Goal: Task Accomplishment & Management: Manage account settings

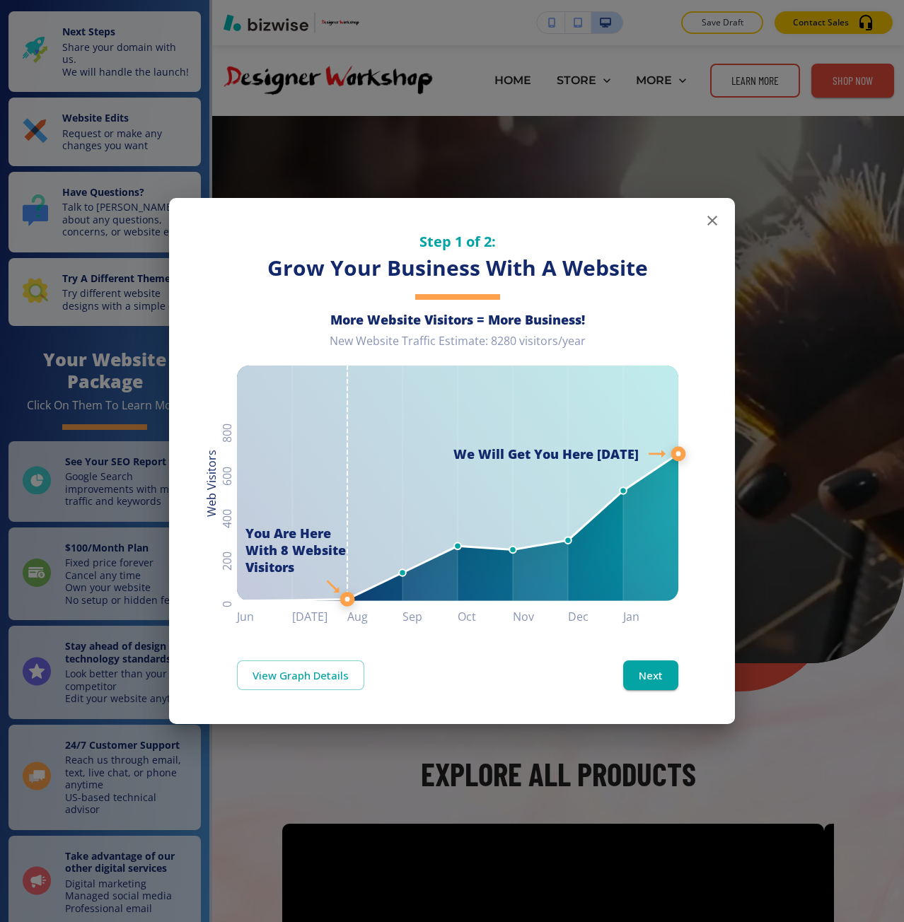
click at [338, 814] on div "Step 1 of 2: Grow Your Business With A Website More Website Visitors = More Bus…" at bounding box center [452, 461] width 904 height 922
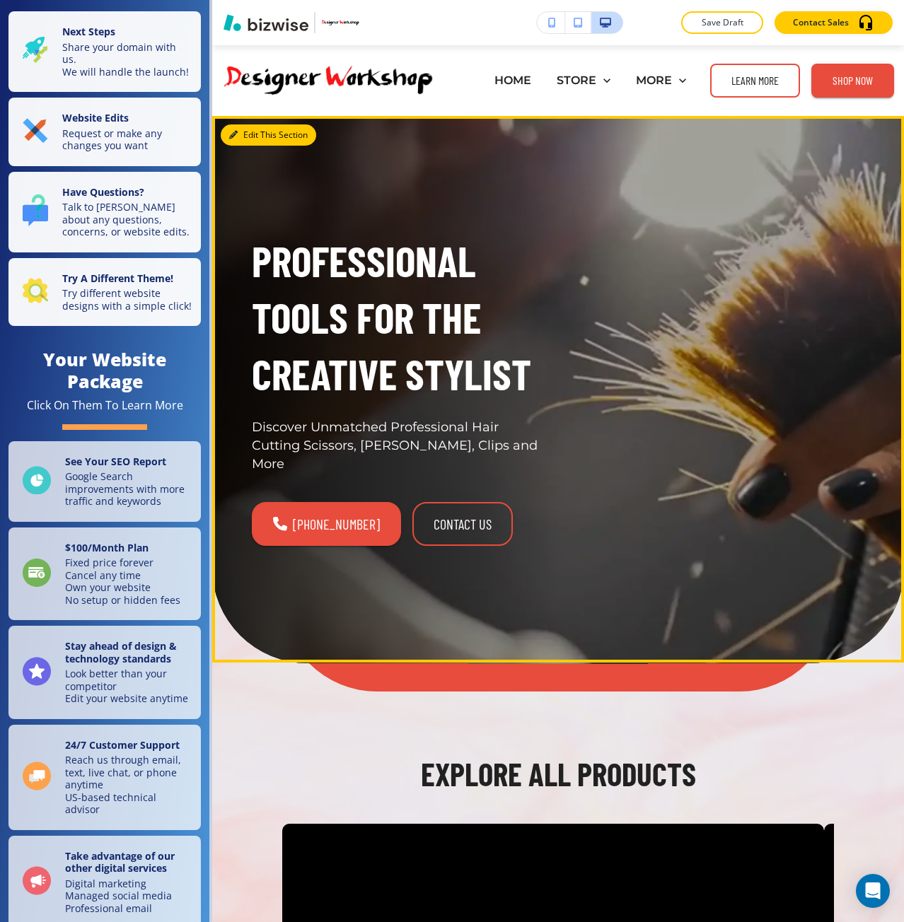
click at [258, 131] on button "Edit This Section" at bounding box center [268, 134] width 95 height 21
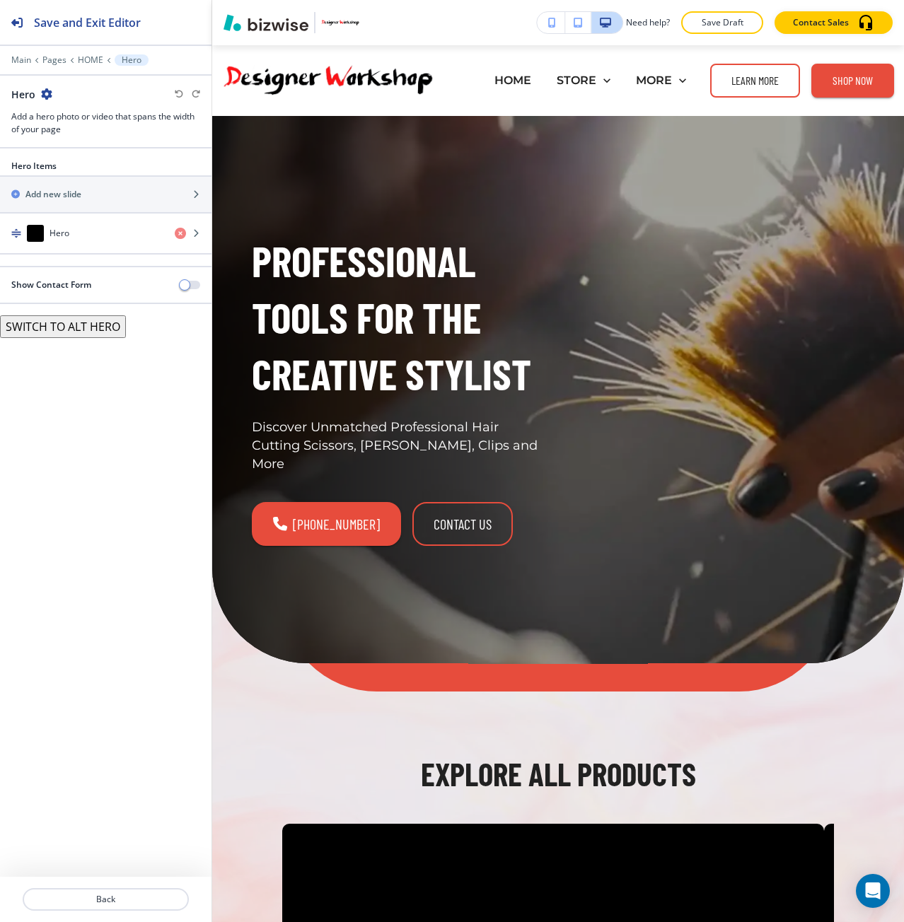
scroll to position [71, 0]
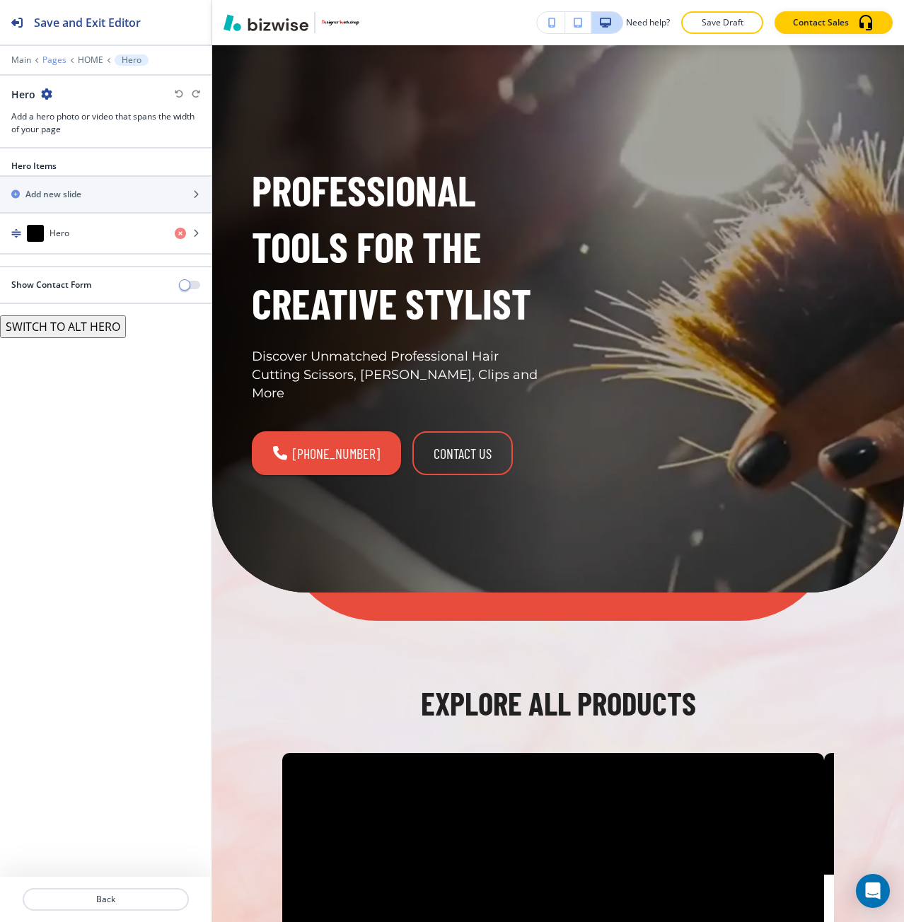
click at [54, 60] on p "Pages" at bounding box center [54, 60] width 24 height 10
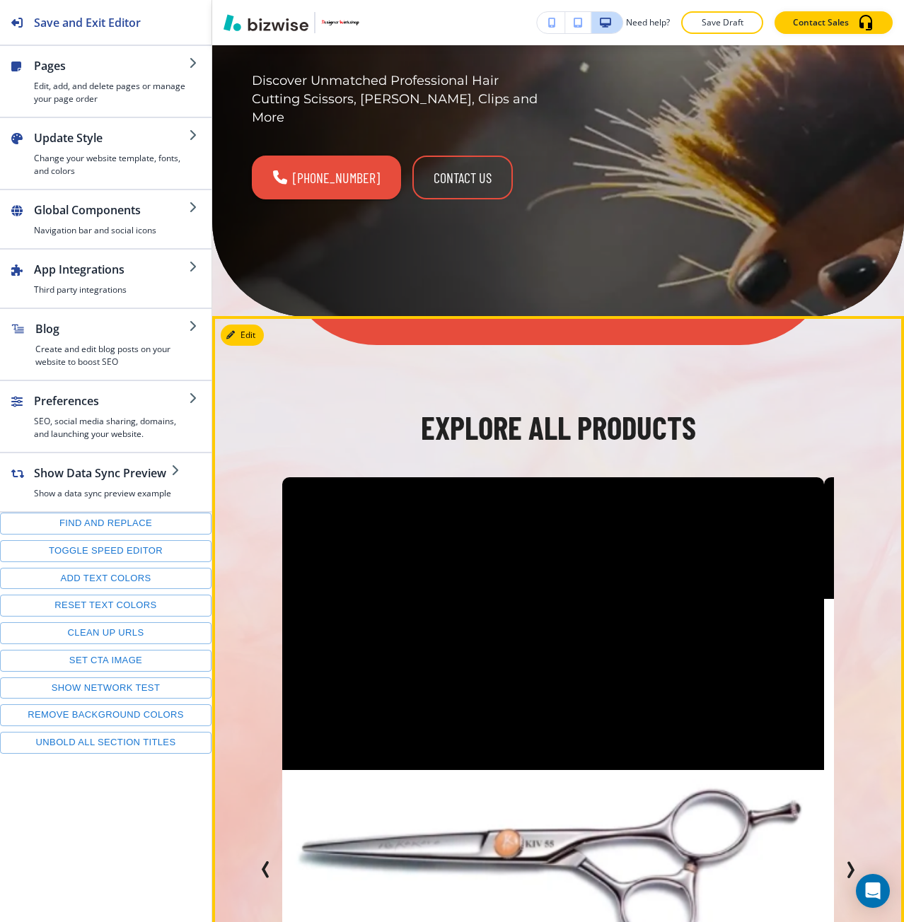
scroll to position [354, 0]
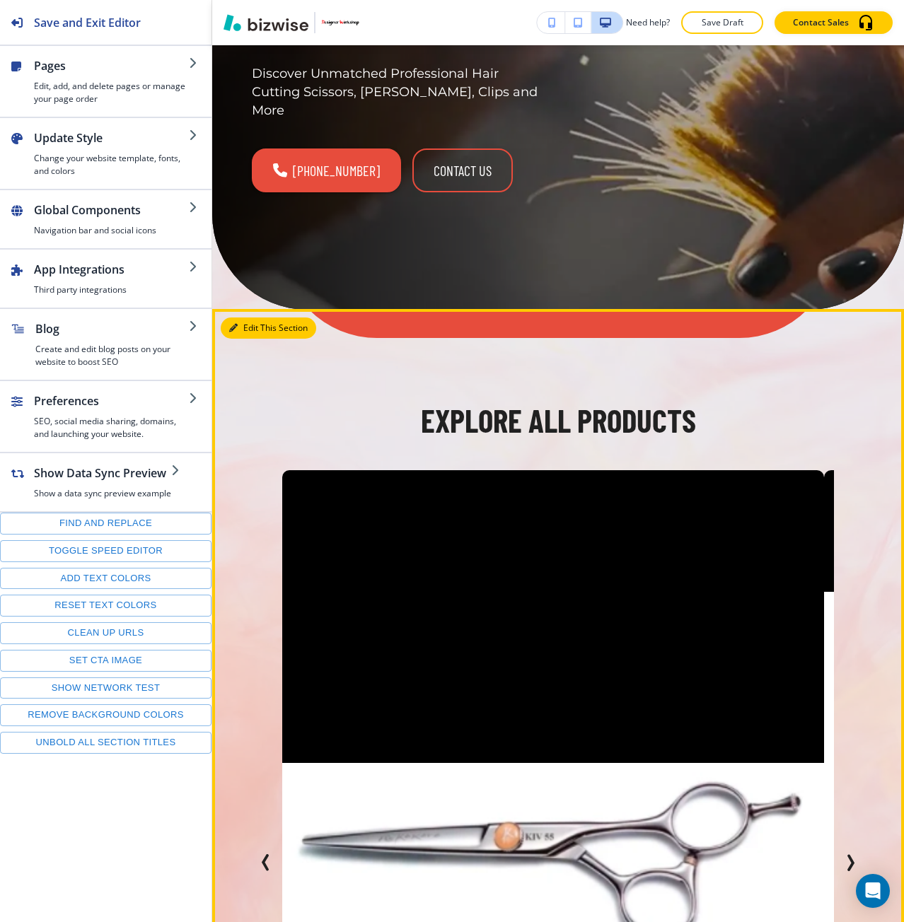
click at [245, 318] on button "Edit This Section" at bounding box center [268, 328] width 95 height 21
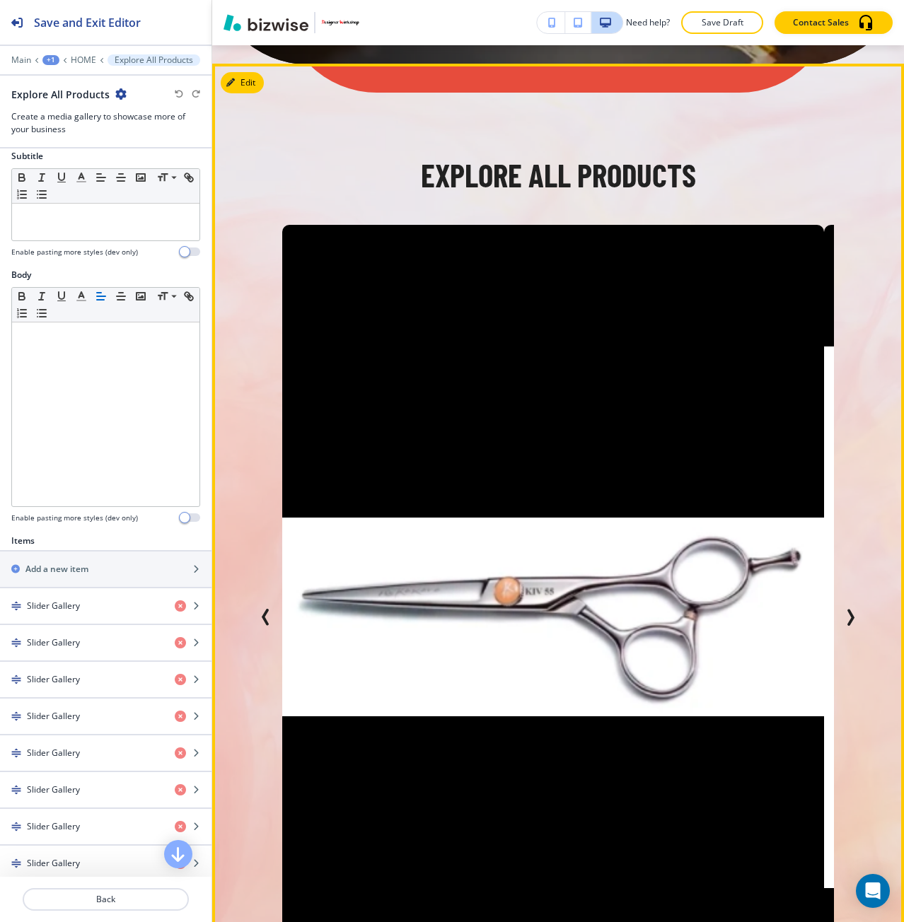
scroll to position [141, 0]
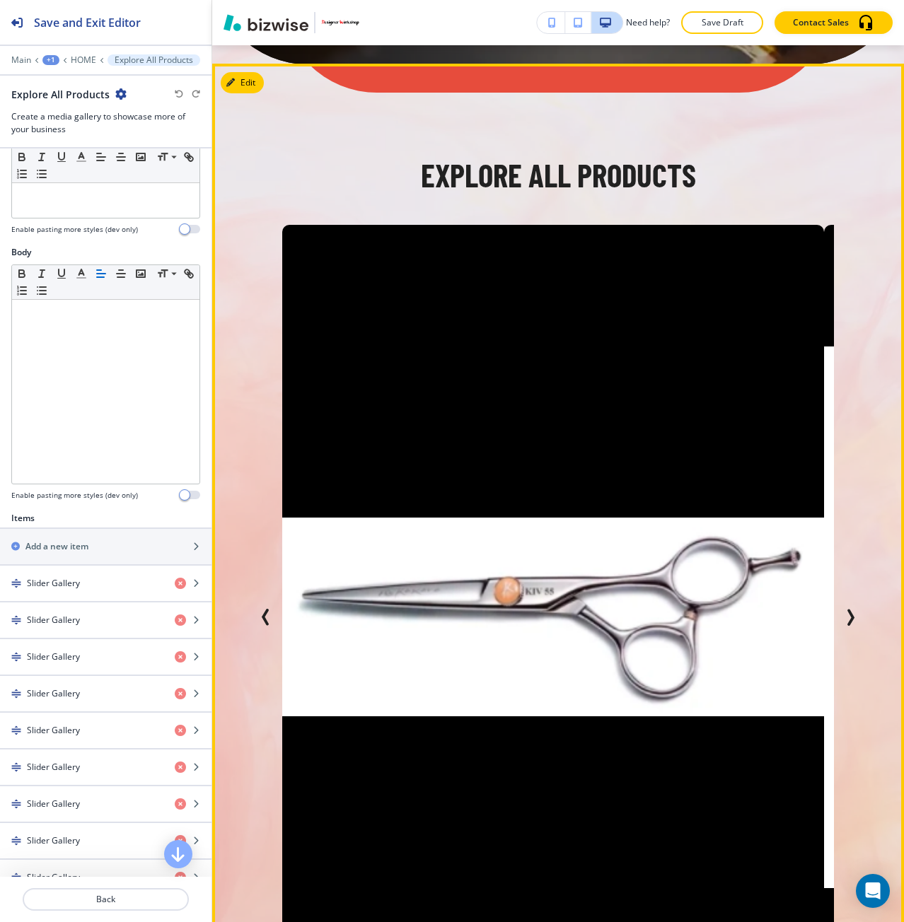
click at [842, 609] on icon "Next Slide" at bounding box center [850, 617] width 17 height 17
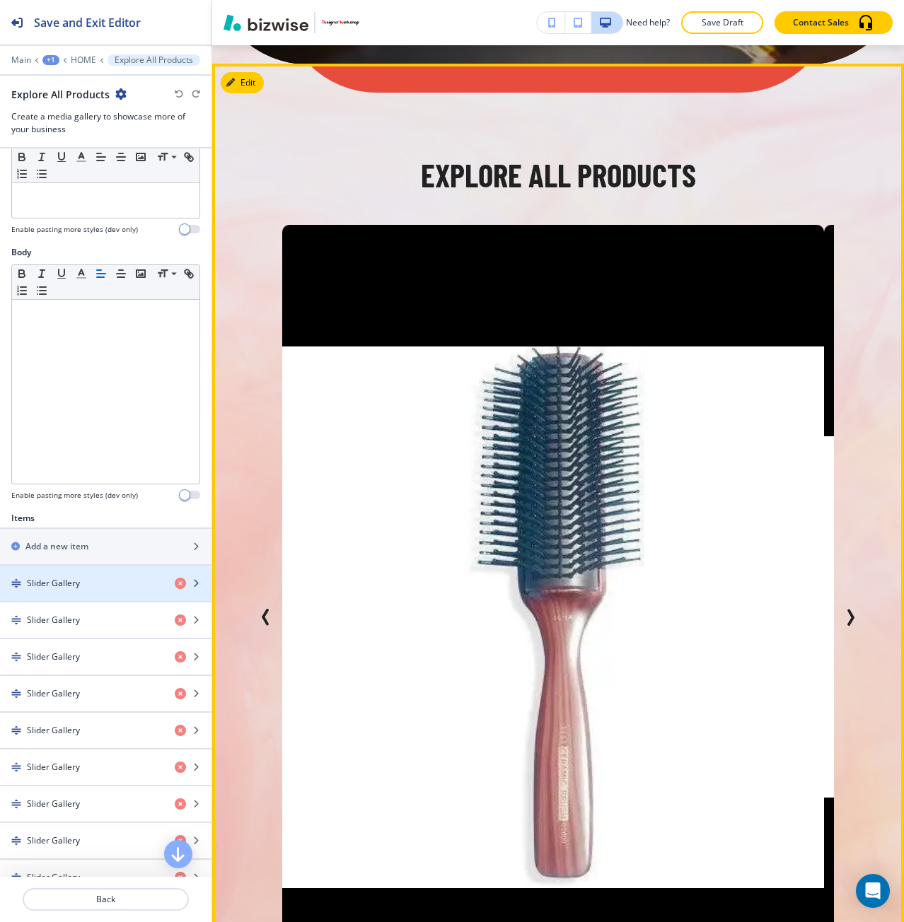
click at [57, 586] on h4 "Slider Gallery" at bounding box center [53, 583] width 53 height 13
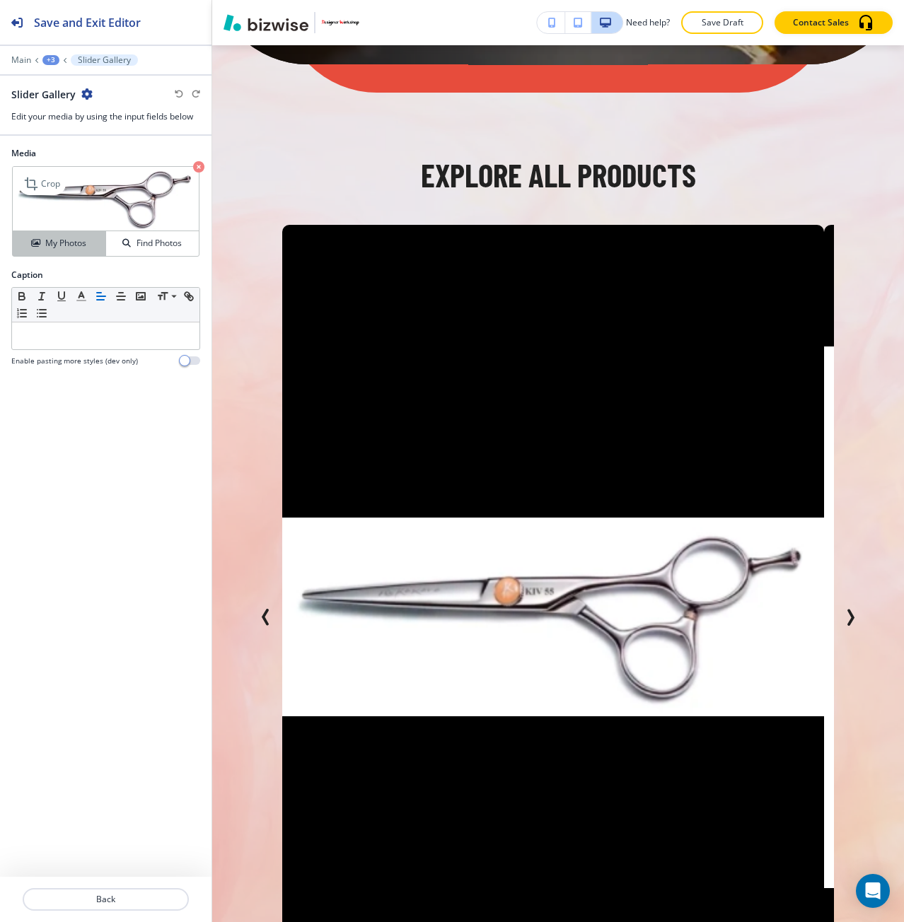
click at [65, 254] on button "My Photos" at bounding box center [59, 243] width 93 height 25
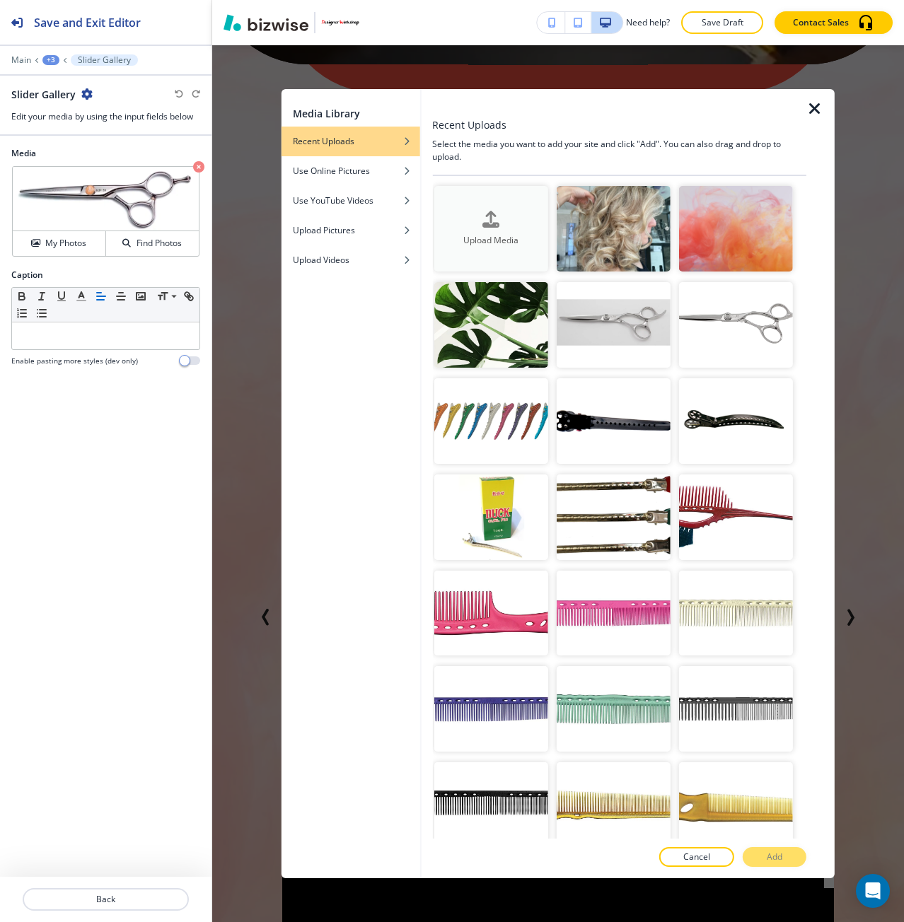
click at [510, 243] on h4 "Upload Media" at bounding box center [491, 240] width 114 height 13
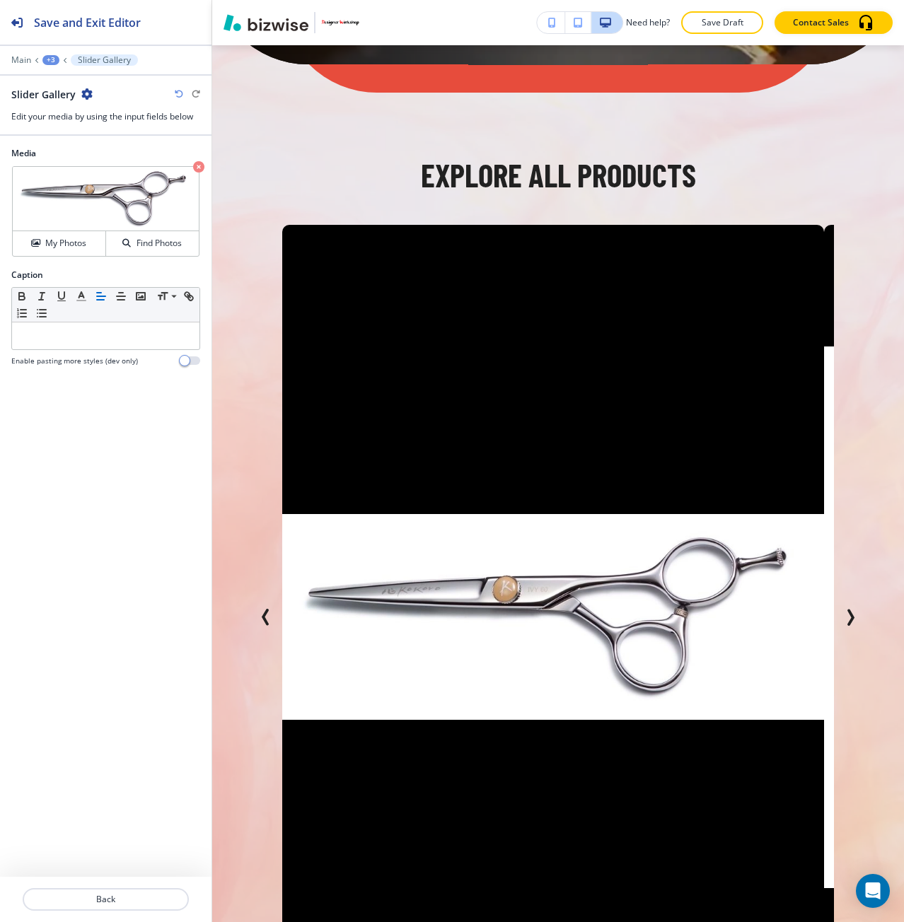
click at [178, 97] on icon "button" at bounding box center [179, 94] width 8 height 8
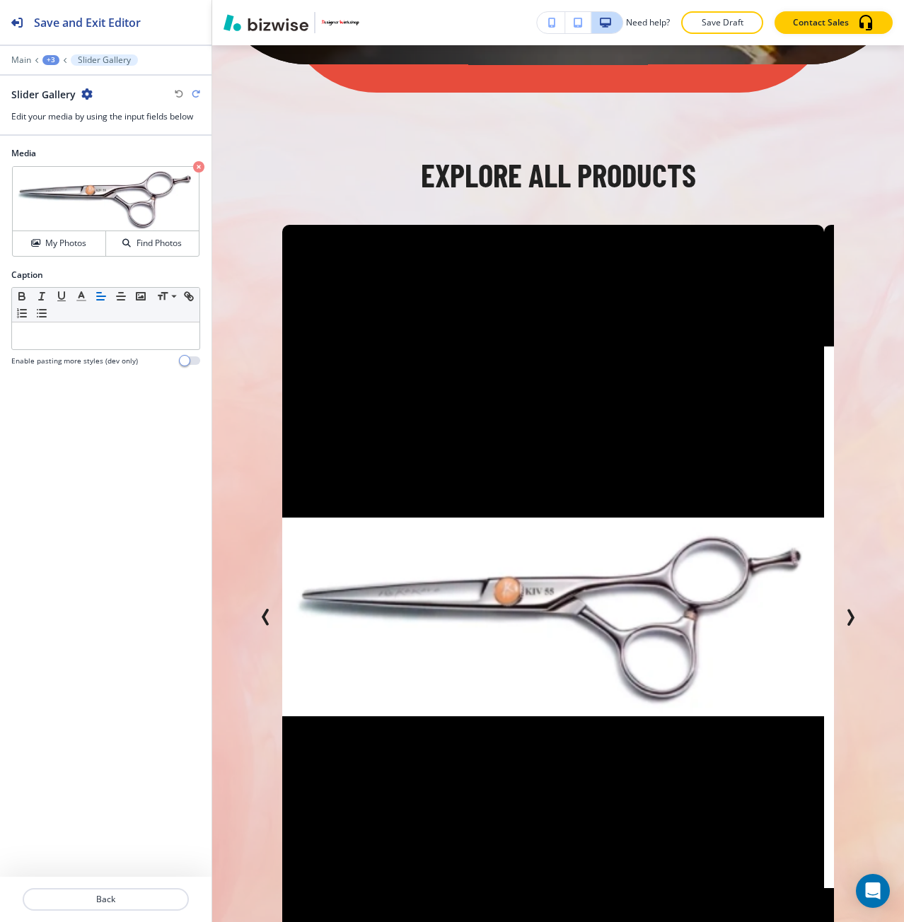
click at [199, 93] on icon "button" at bounding box center [196, 94] width 8 height 8
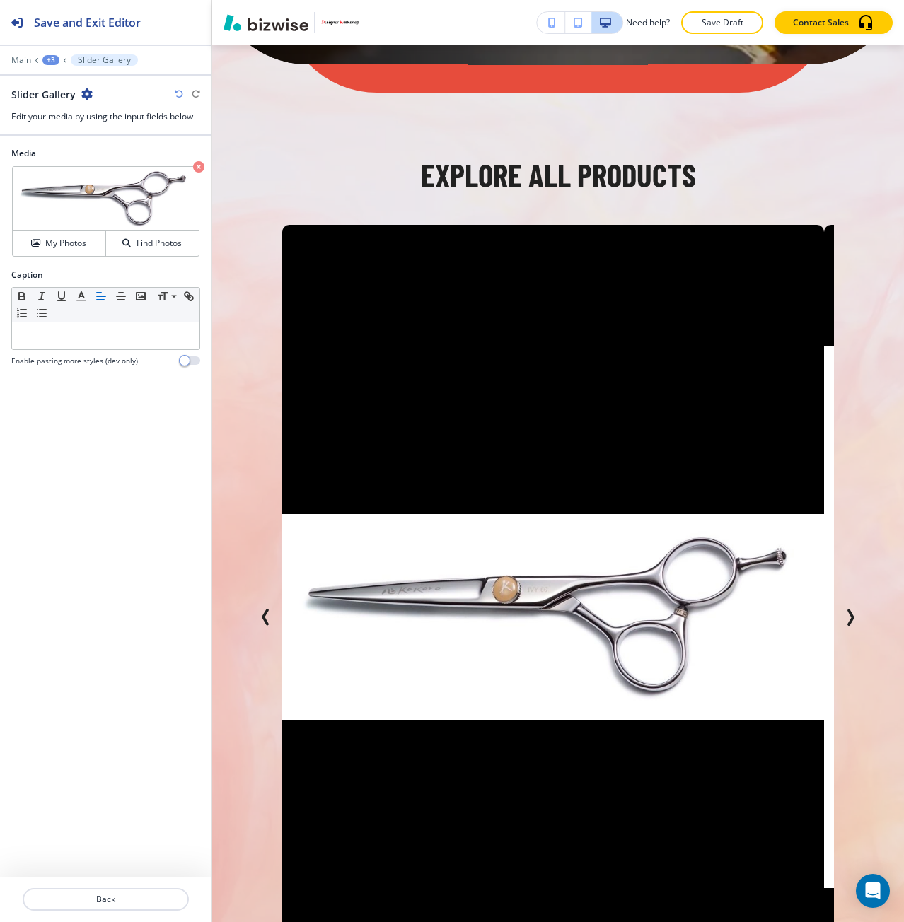
click at [116, 574] on div "Media Crop My Photos Find Photos Caption Small Normal Large Huge Enable pasting…" at bounding box center [105, 506] width 211 height 741
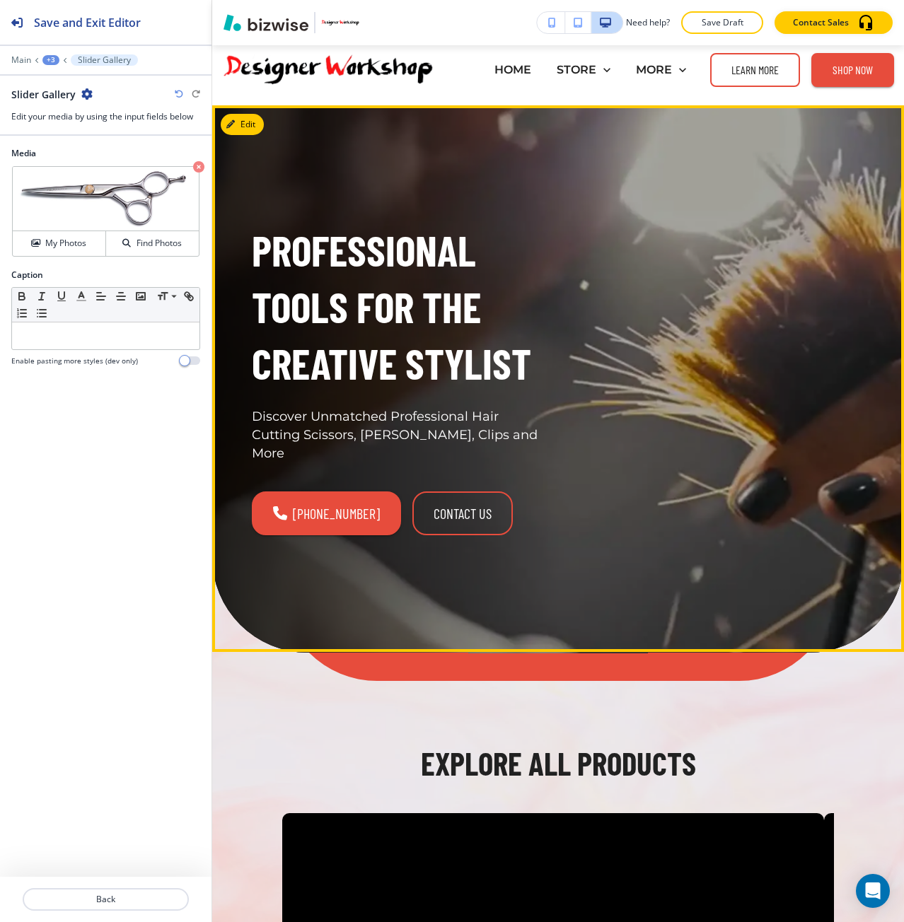
scroll to position [0, 0]
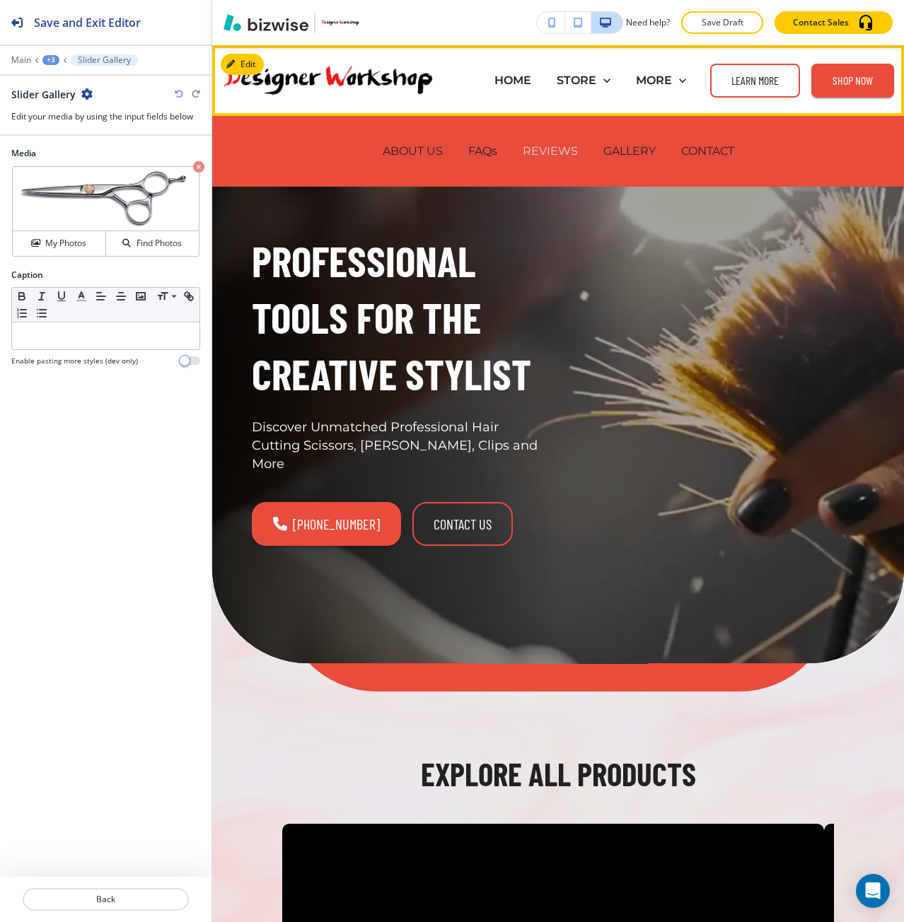
click at [540, 144] on p "REVIEWS" at bounding box center [550, 151] width 55 height 16
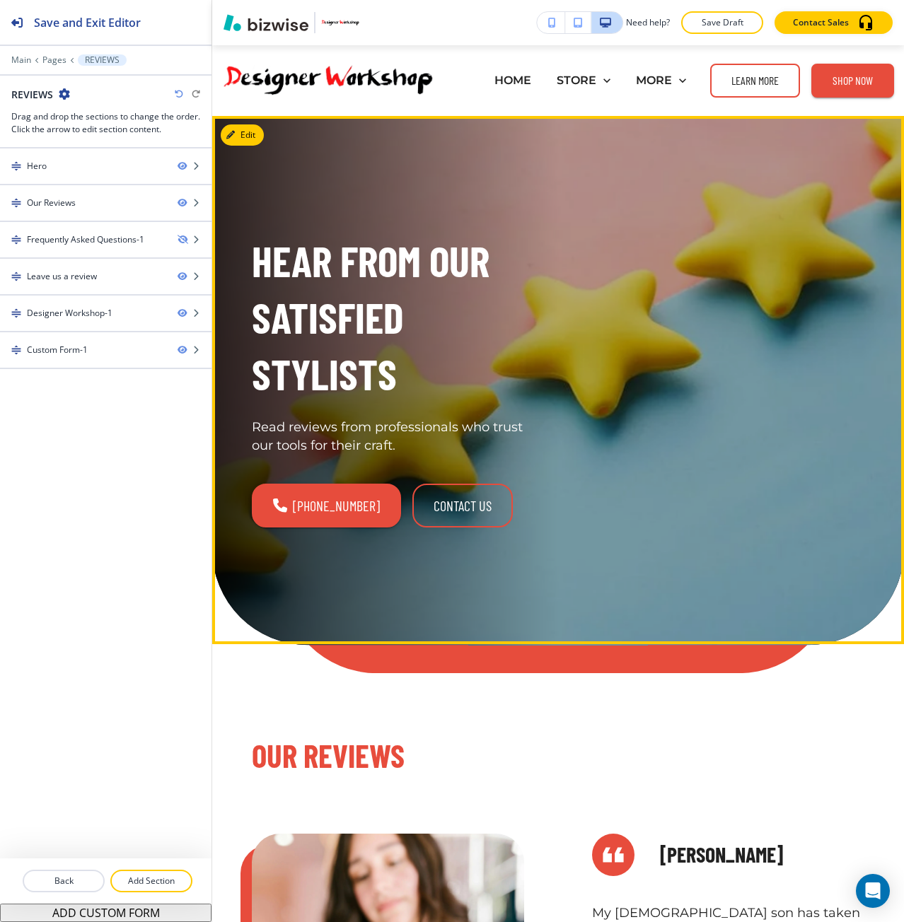
click at [506, 511] on div "(201) 736-1900 contact us" at bounding box center [396, 506] width 289 height 44
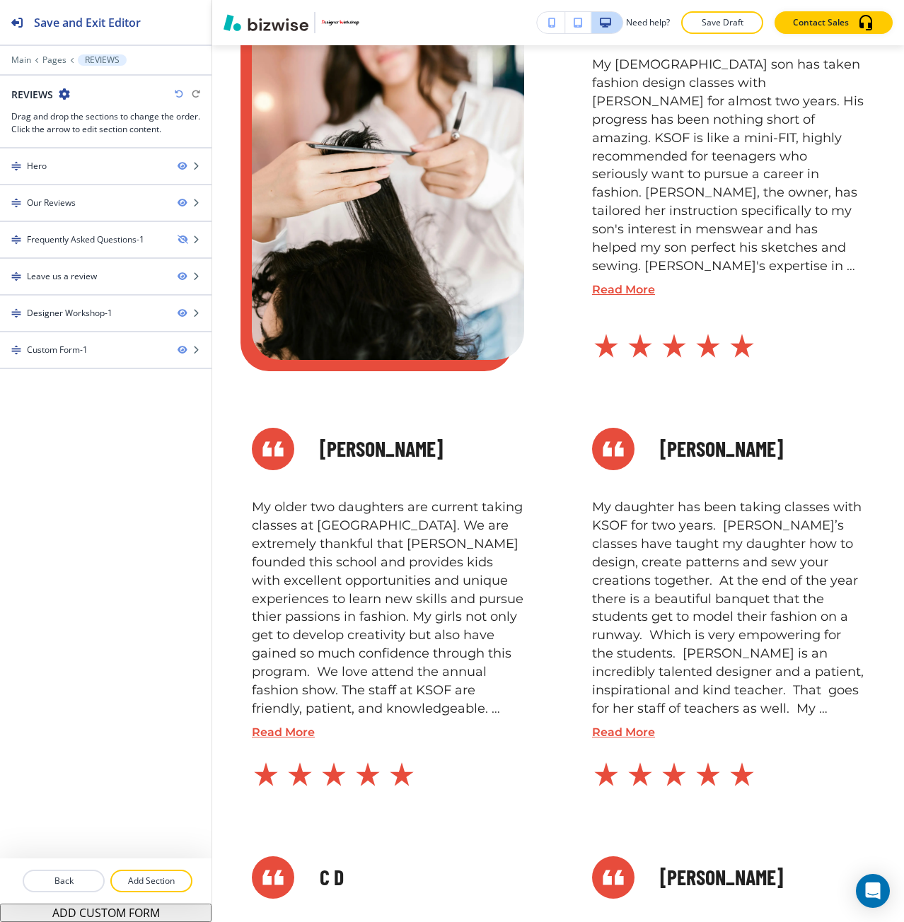
scroll to position [2118, 0]
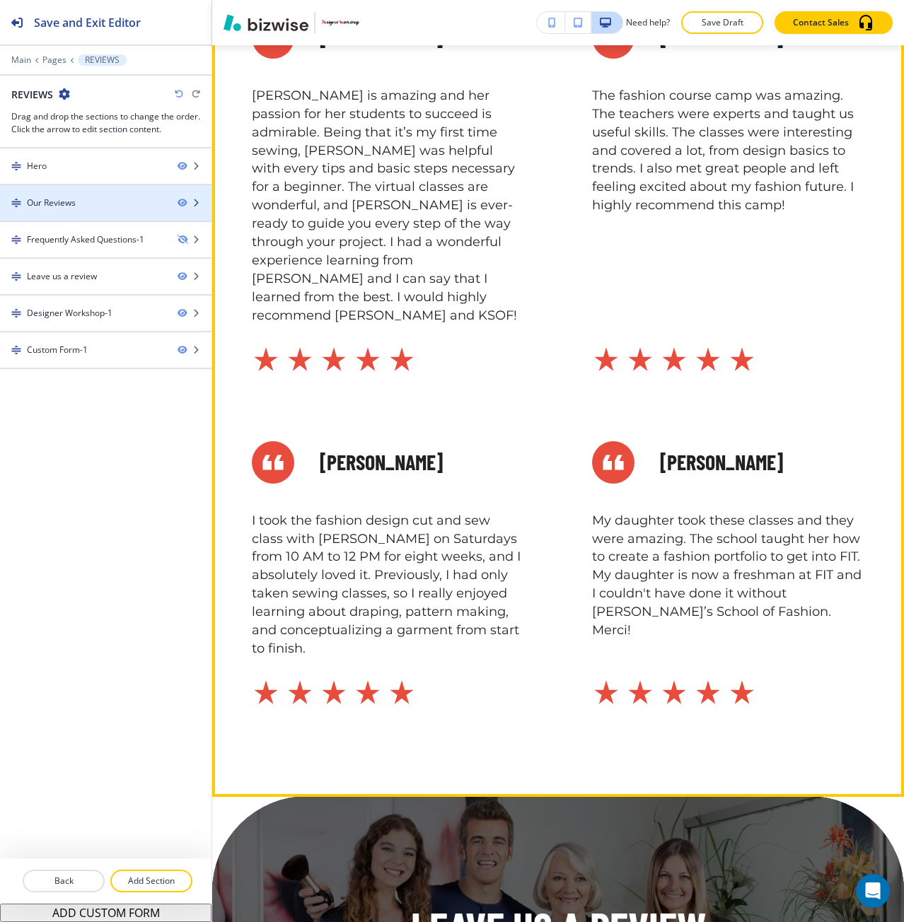
click at [109, 190] on div at bounding box center [105, 190] width 211 height 11
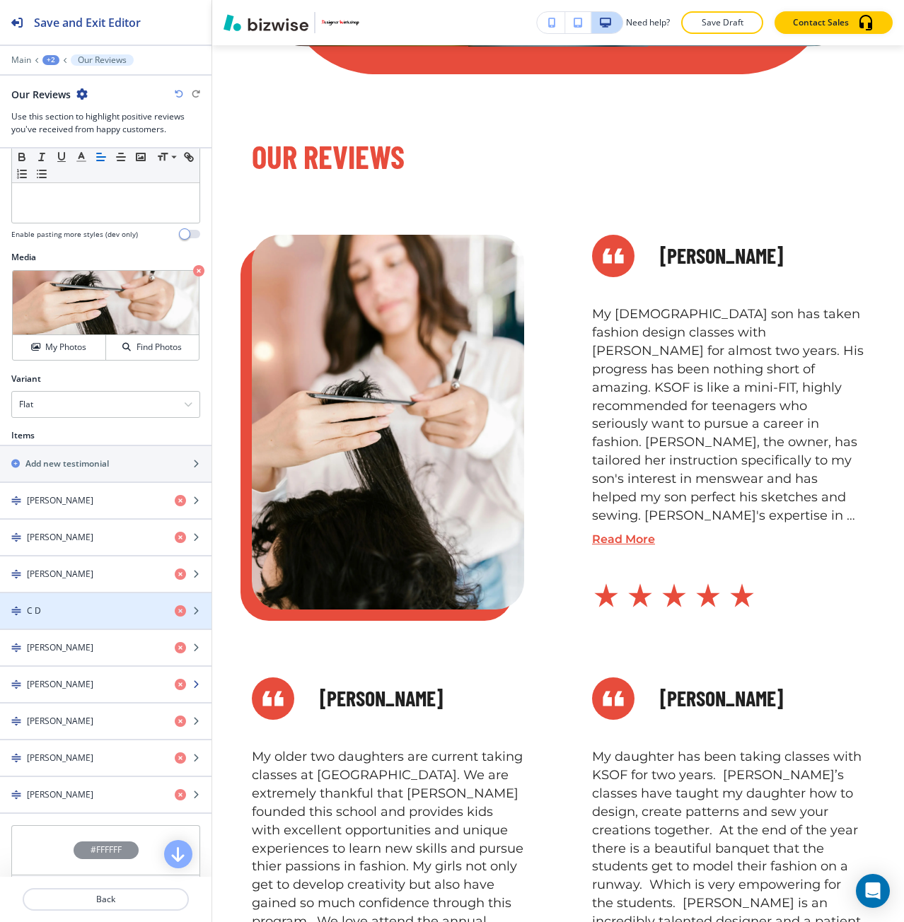
scroll to position [605, 0]
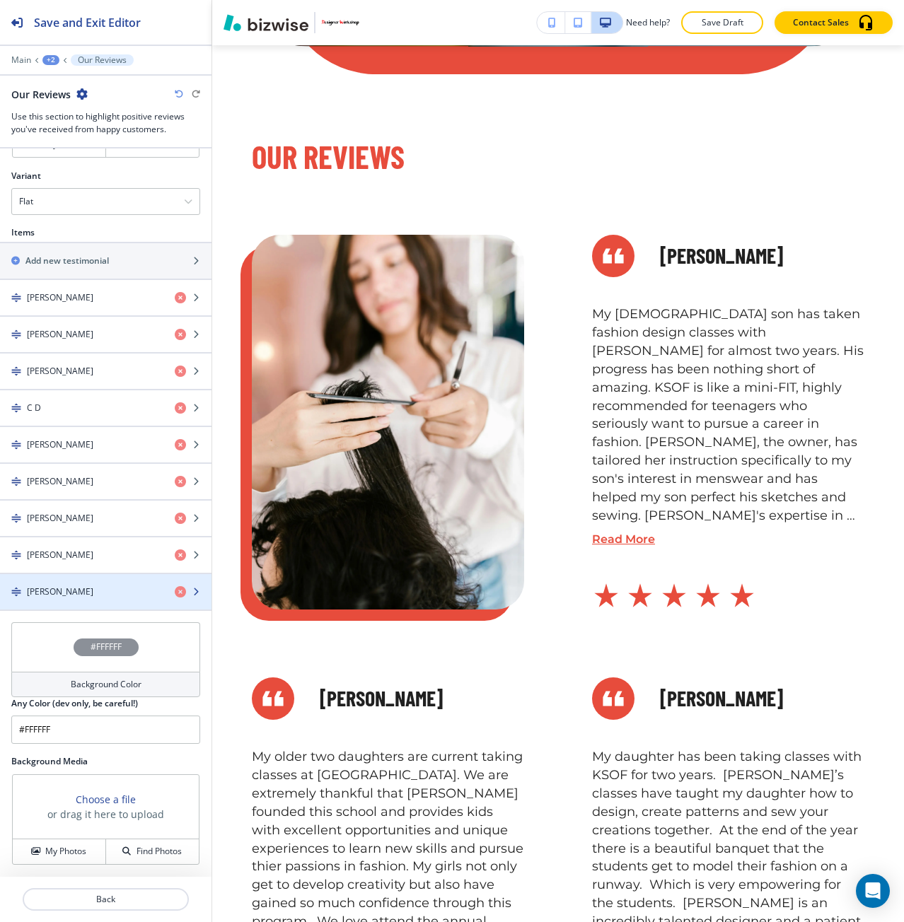
click at [52, 600] on div "button" at bounding box center [105, 603] width 211 height 11
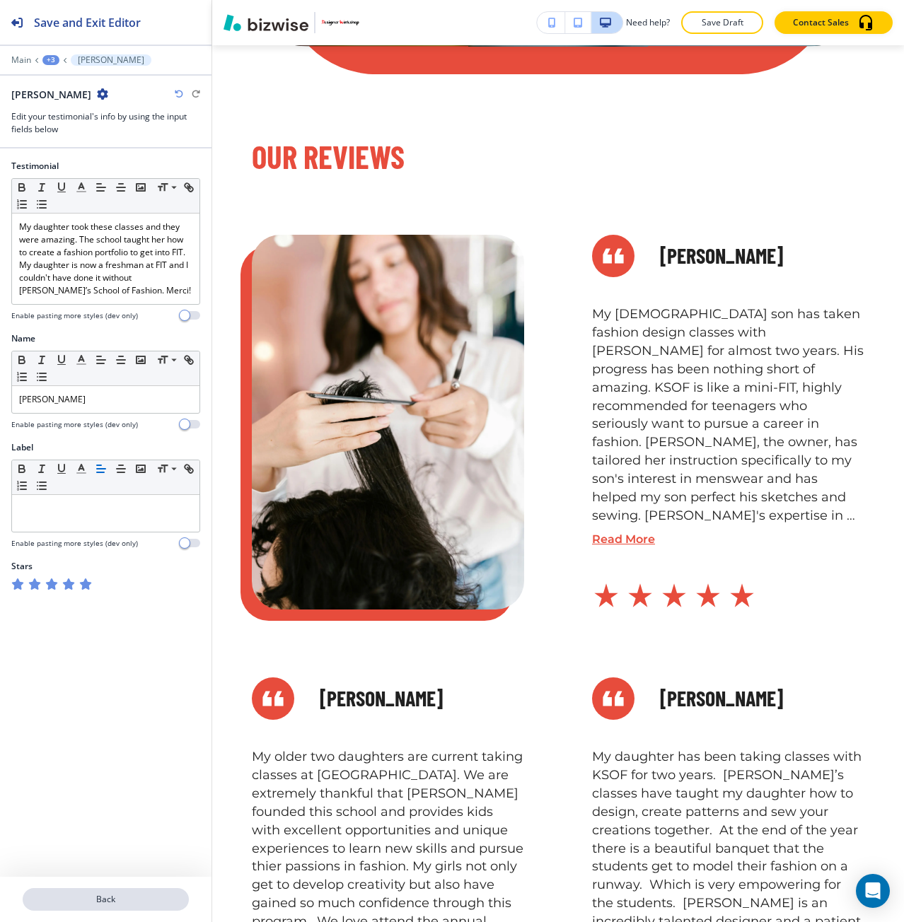
click at [128, 888] on button "Back" at bounding box center [106, 899] width 166 height 23
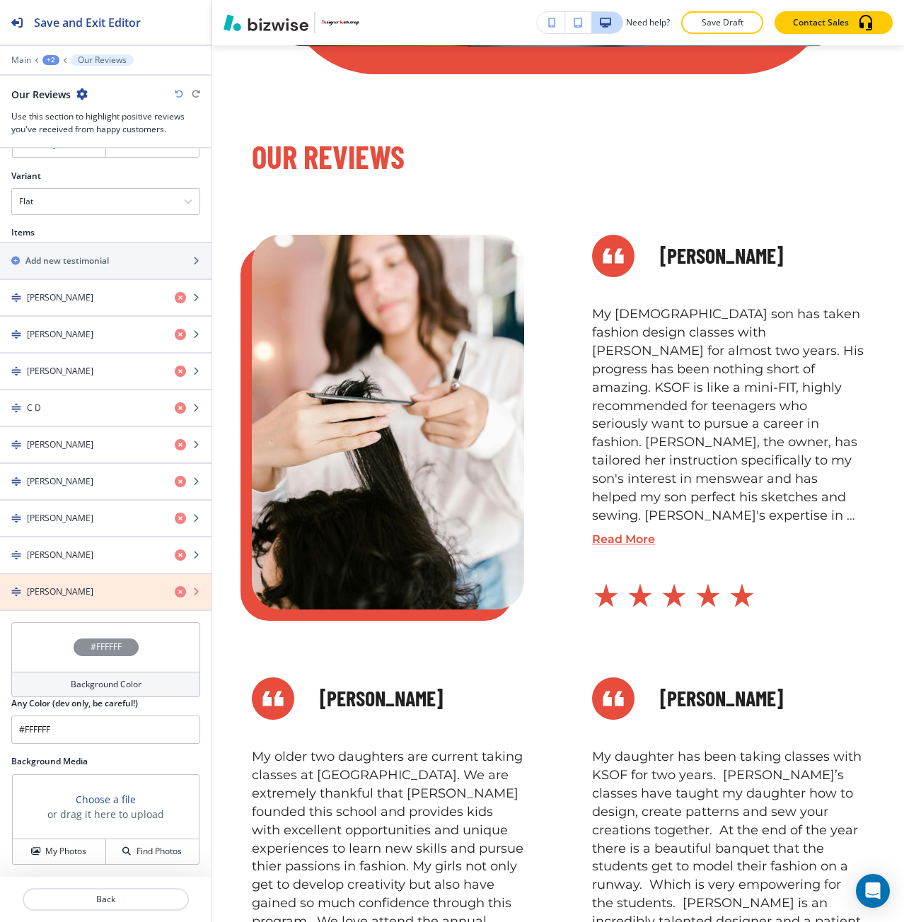
click at [175, 596] on icon "button" at bounding box center [180, 591] width 11 height 11
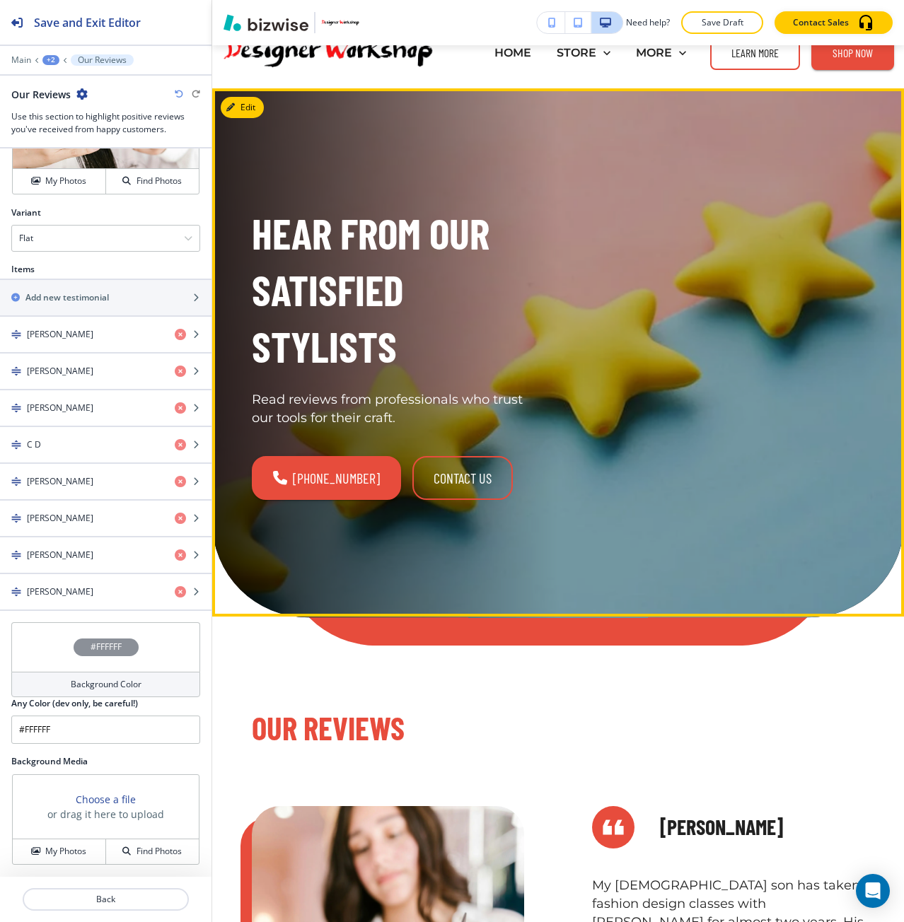
scroll to position [0, 0]
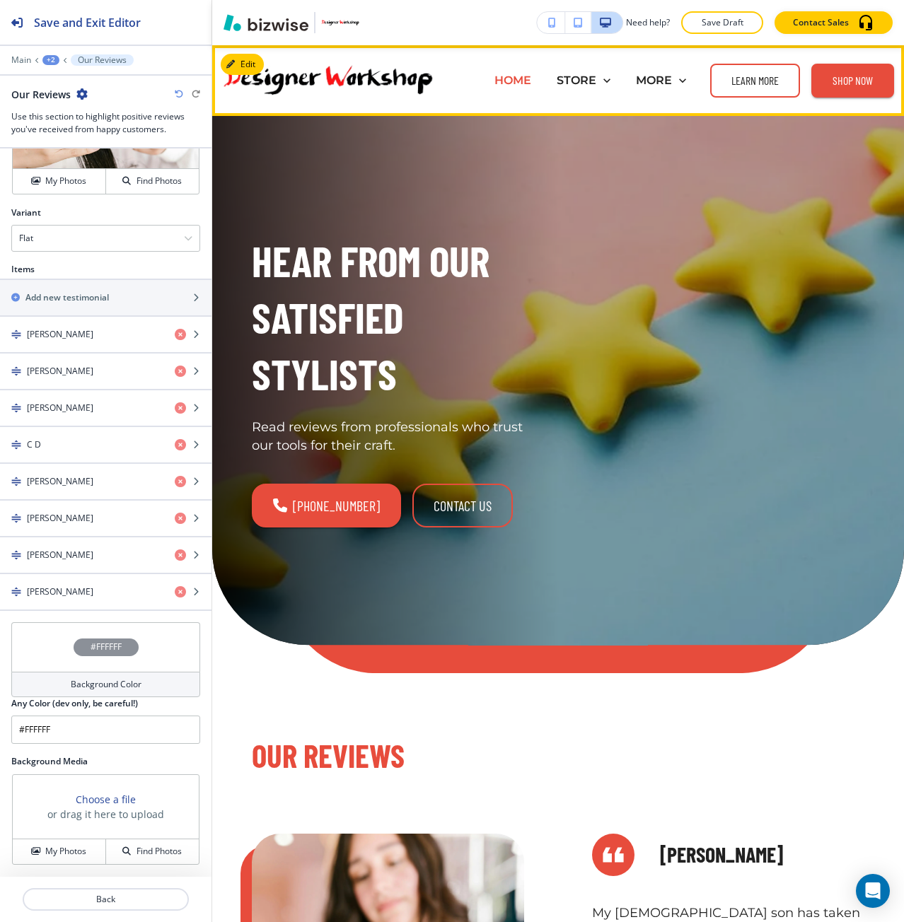
click at [496, 78] on p "HOME" at bounding box center [512, 80] width 37 height 16
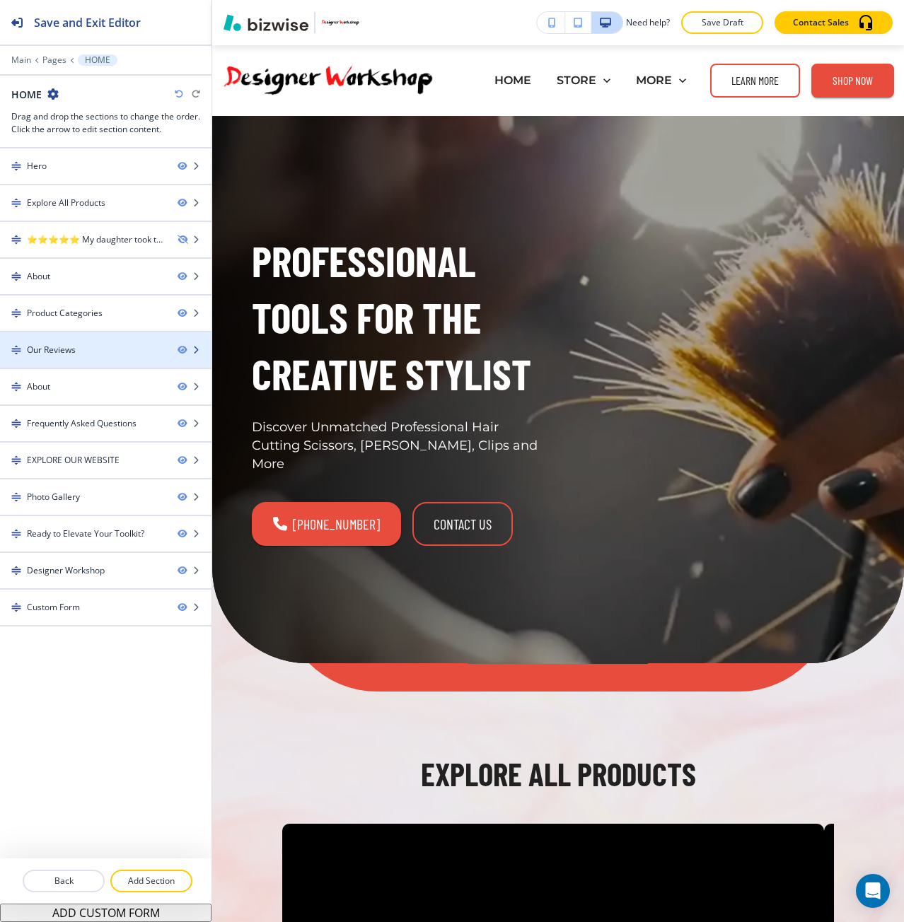
click at [88, 353] on div "Our Reviews" at bounding box center [83, 350] width 166 height 13
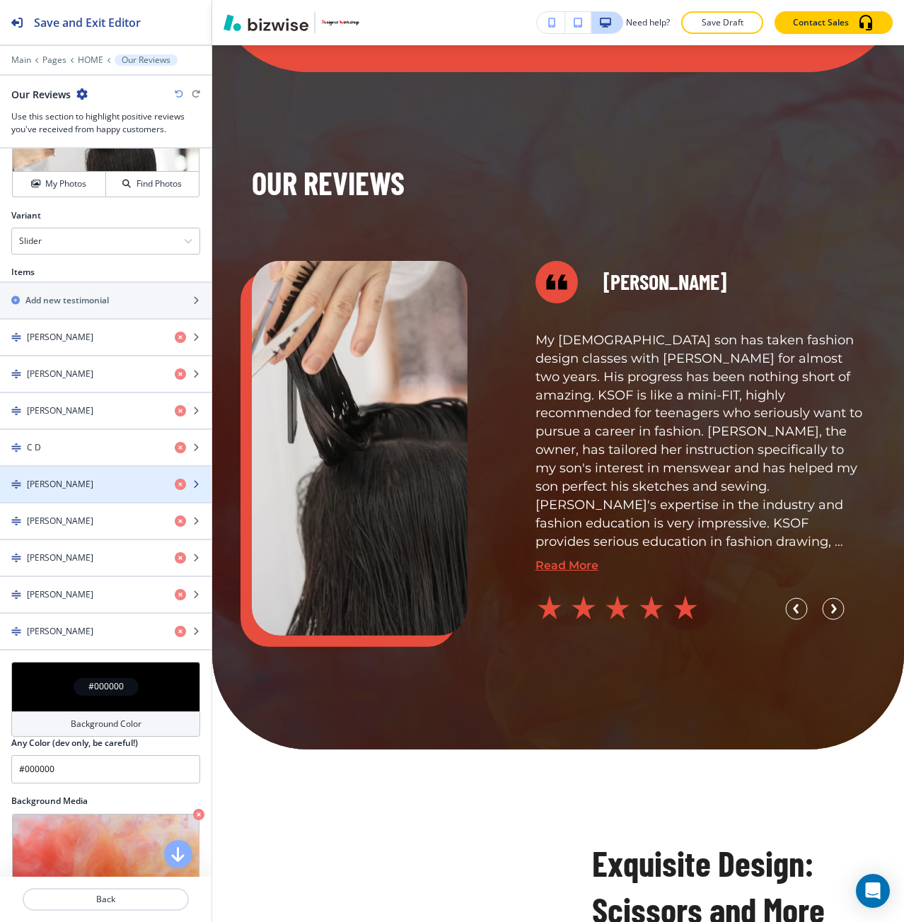
scroll to position [4355, 0]
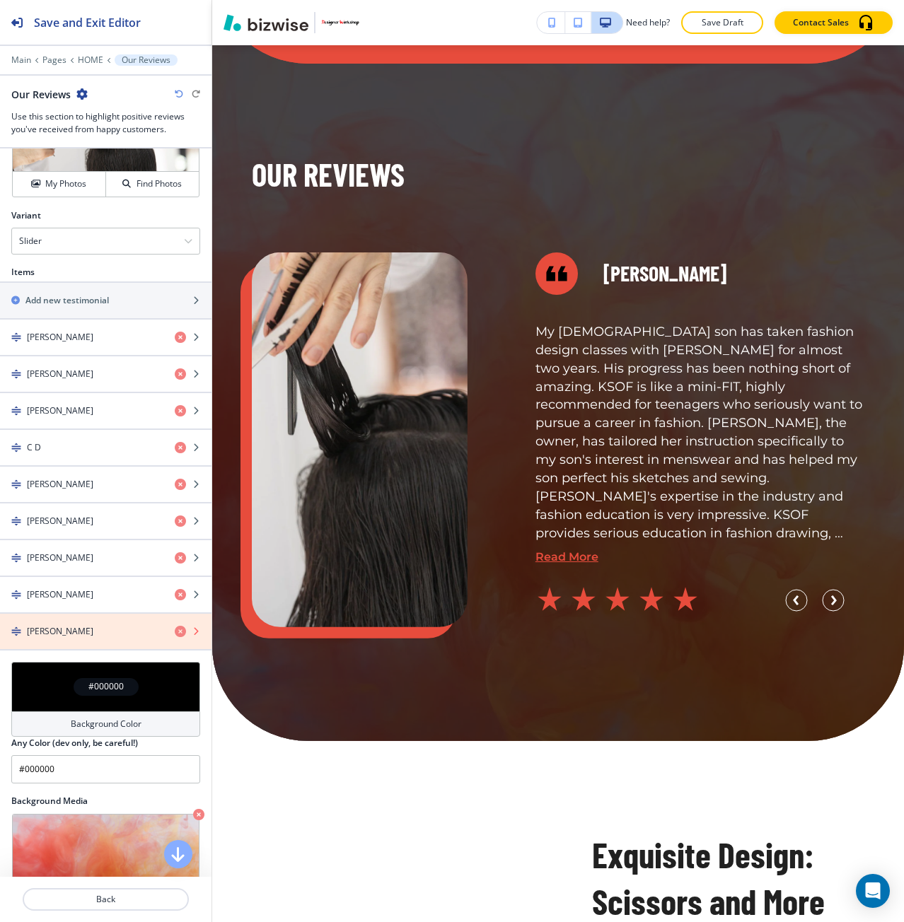
click at [175, 634] on icon "button" at bounding box center [180, 631] width 11 height 11
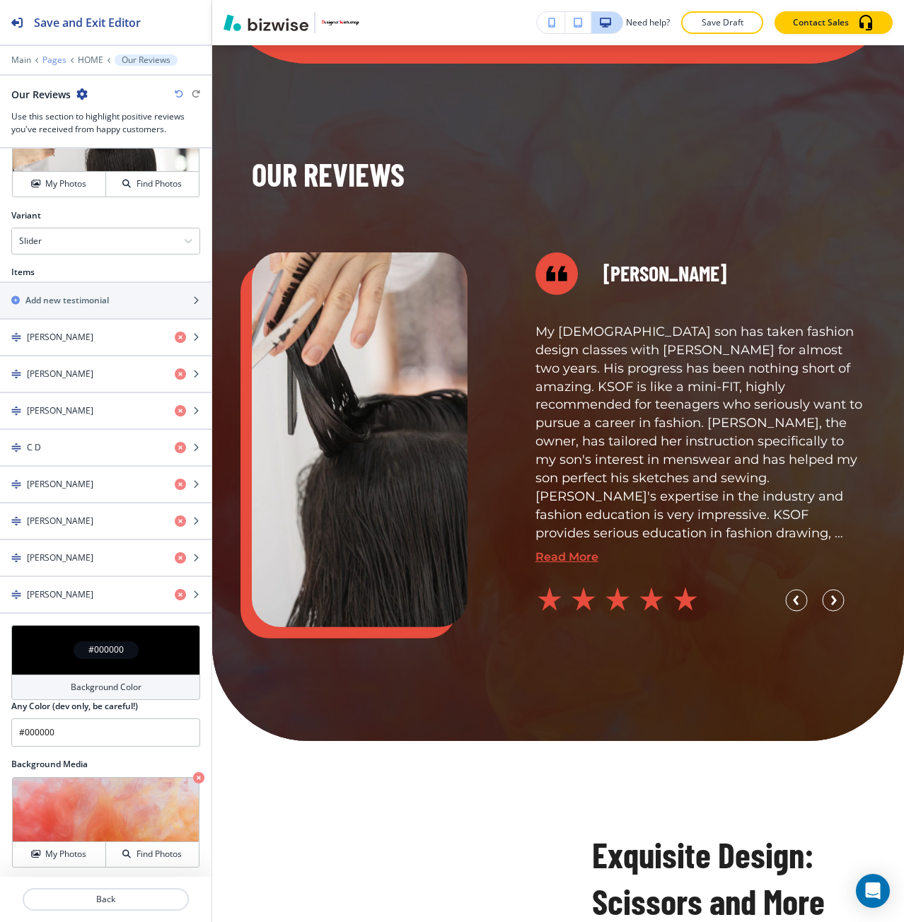
click at [52, 59] on p "Pages" at bounding box center [54, 60] width 24 height 10
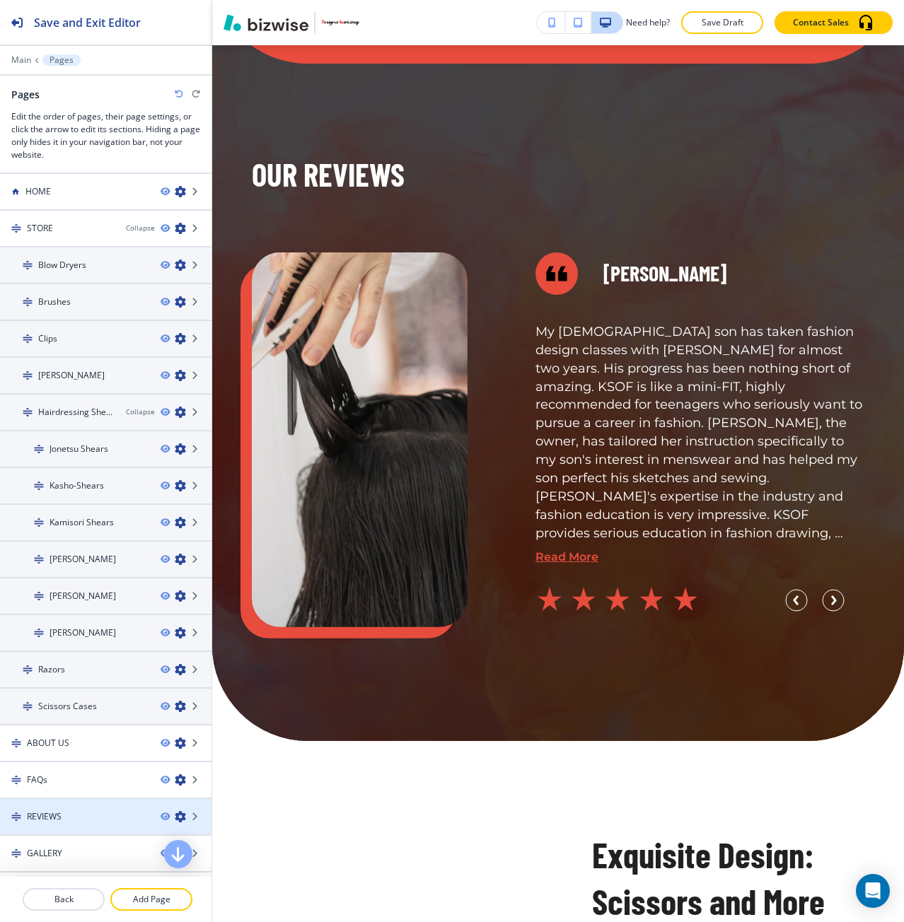
click at [55, 820] on h4 "REVIEWS" at bounding box center [44, 817] width 35 height 13
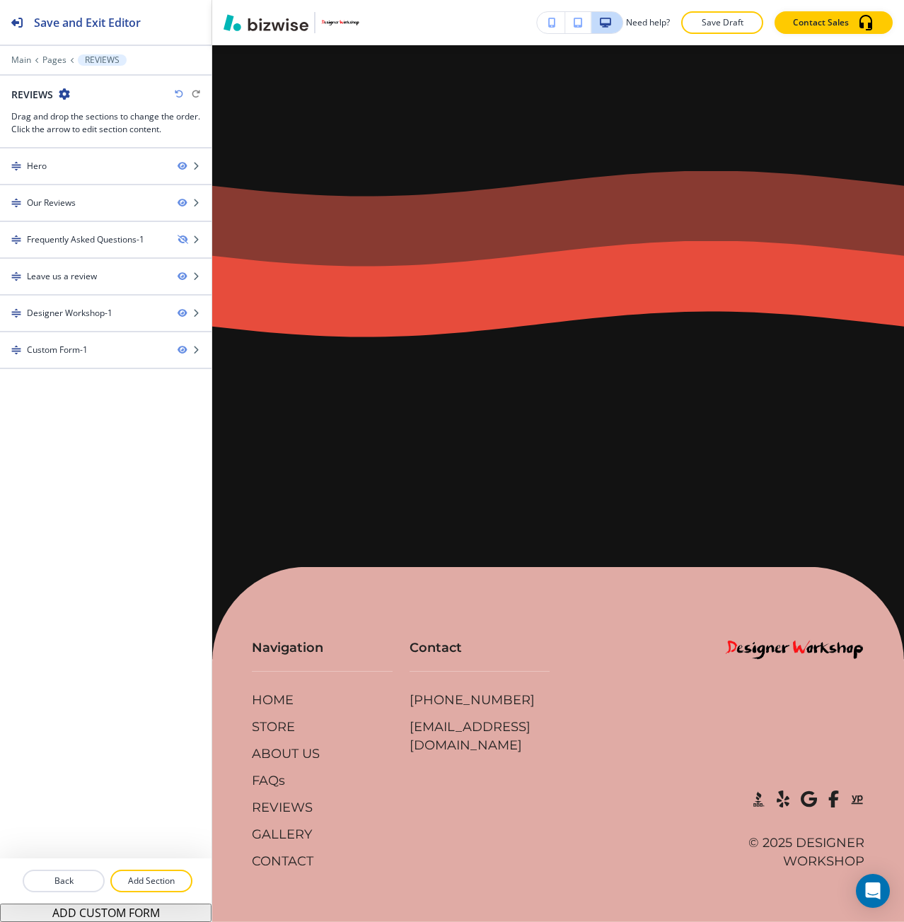
scroll to position [0, 0]
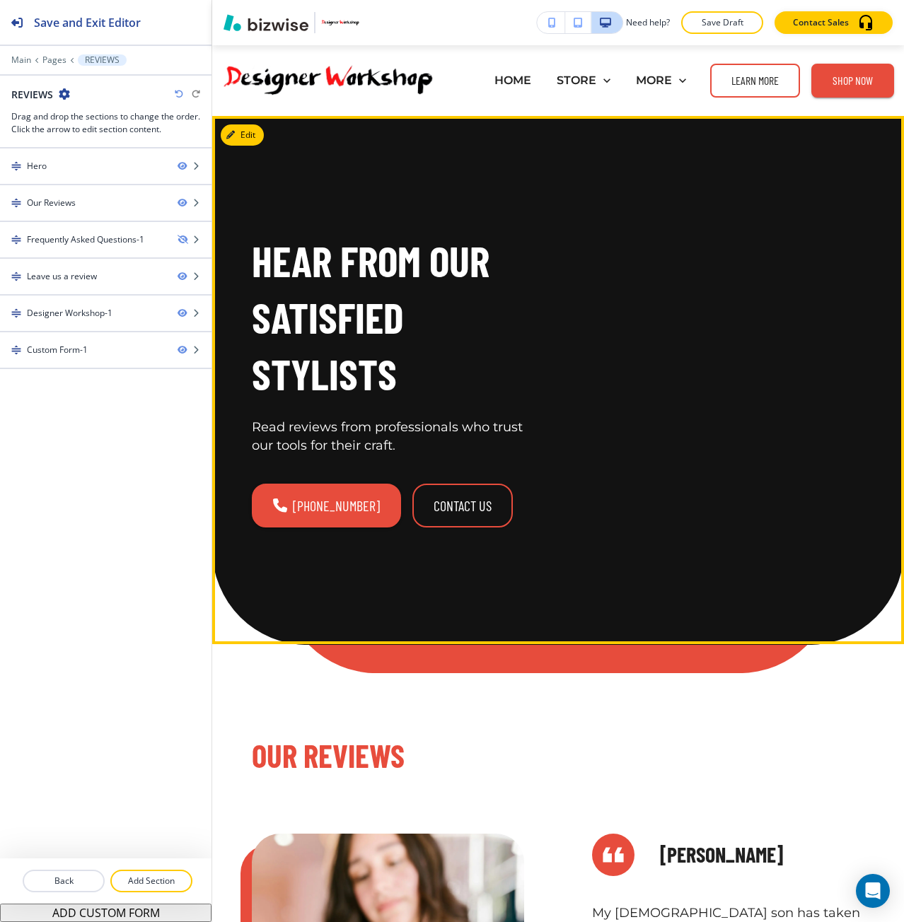
click at [383, 289] on p "Hear from Our Satisfied Stylists" at bounding box center [396, 317] width 289 height 169
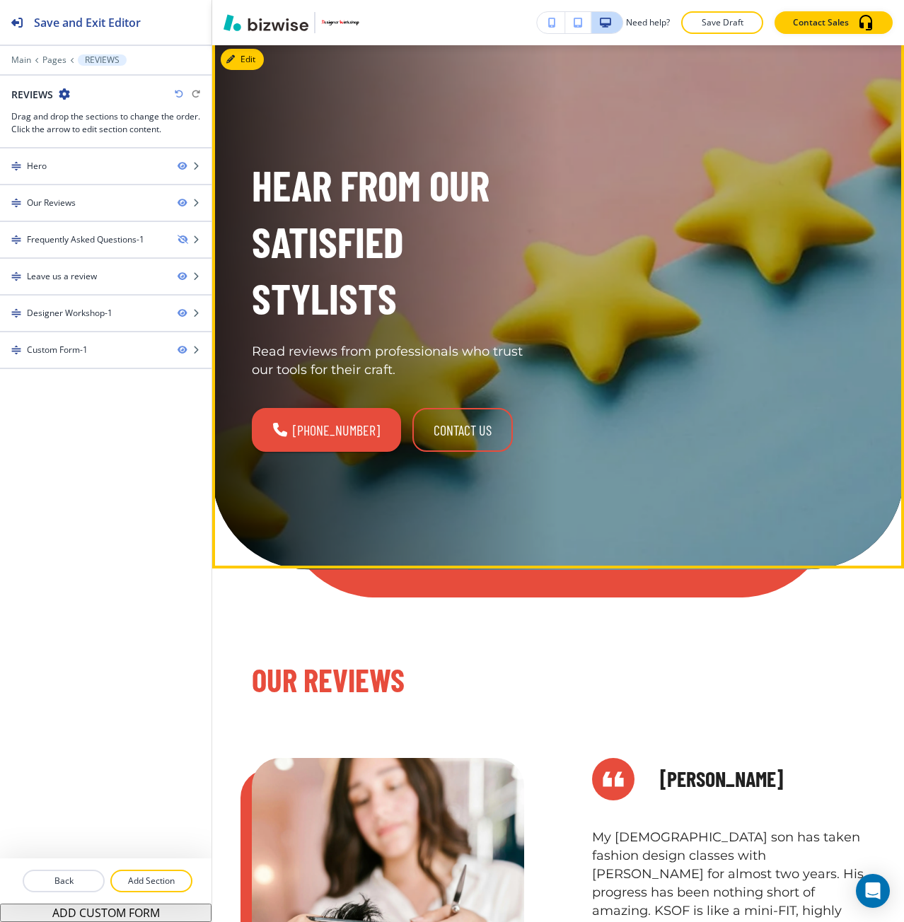
scroll to position [354, 0]
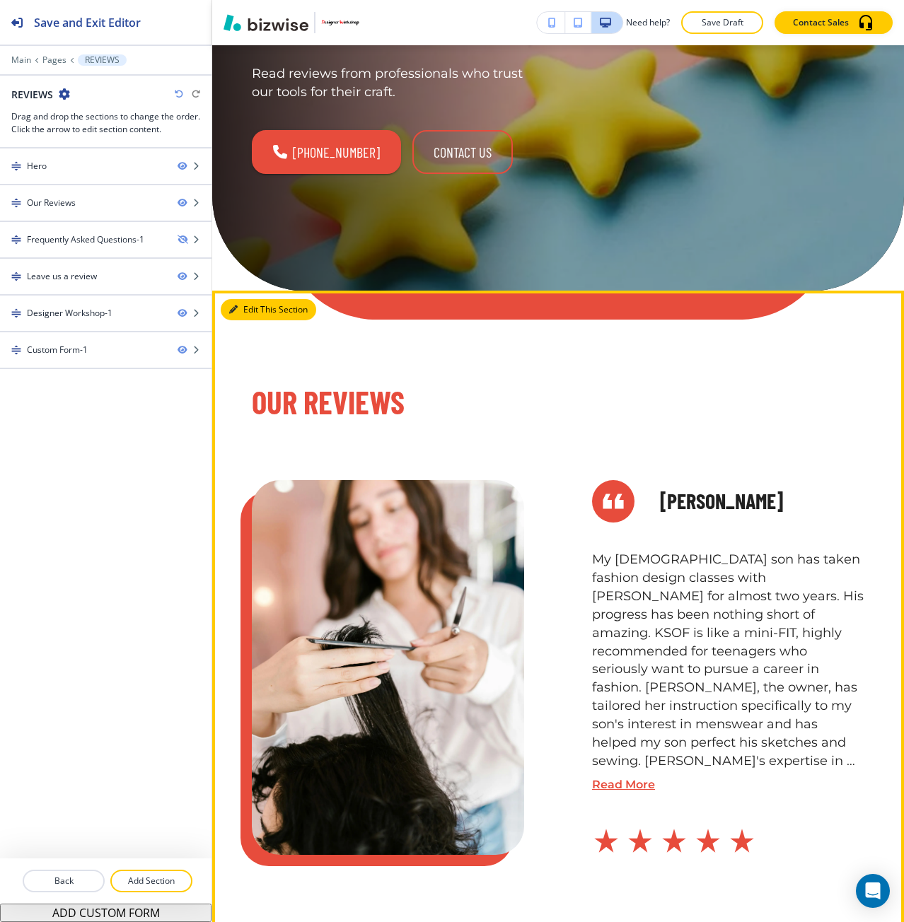
click at [239, 305] on button "Edit This Section" at bounding box center [268, 309] width 95 height 21
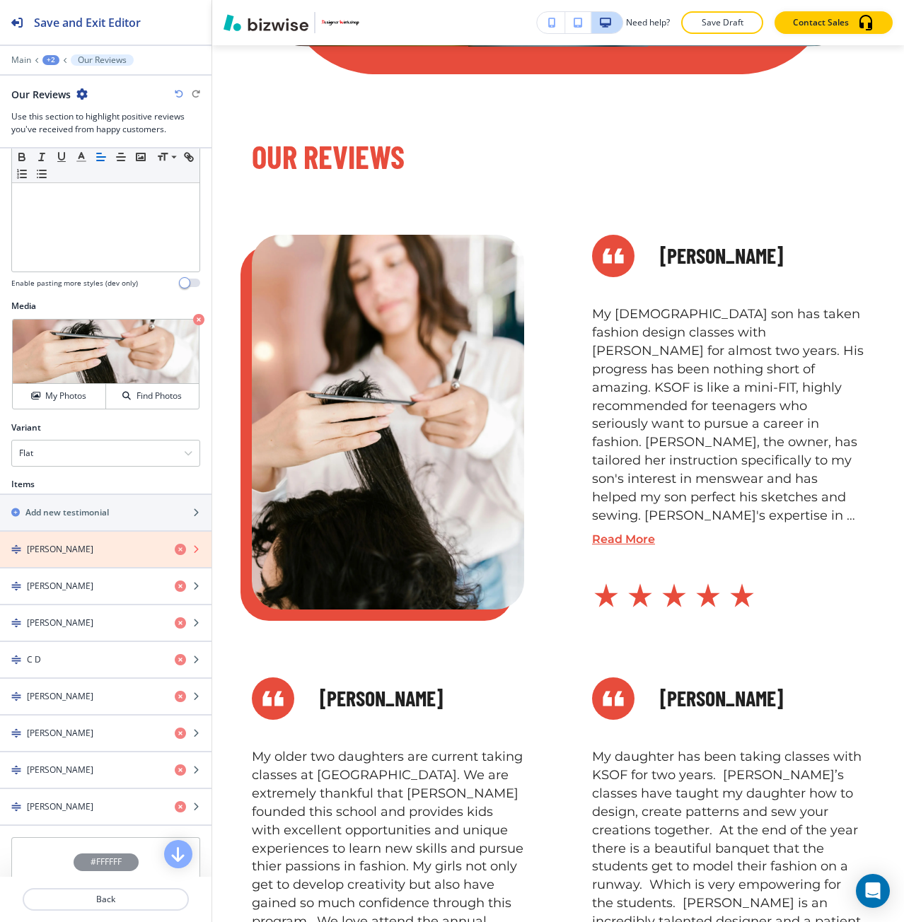
click at [175, 553] on icon "button" at bounding box center [180, 549] width 11 height 11
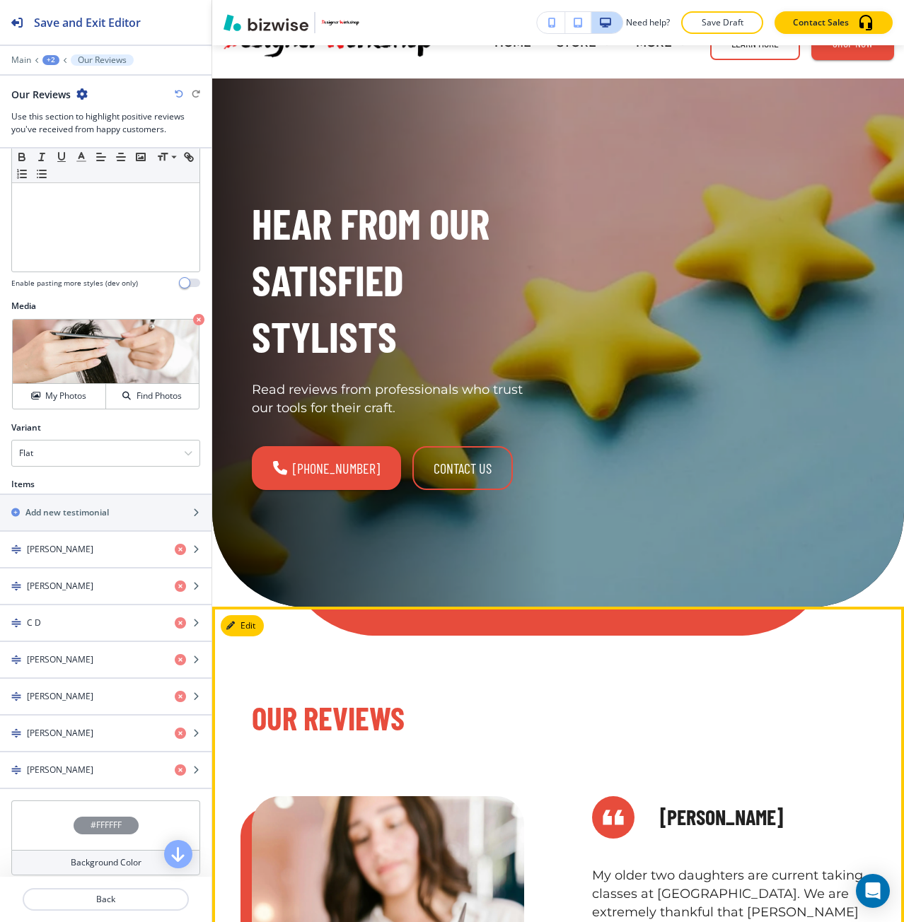
scroll to position [0, 0]
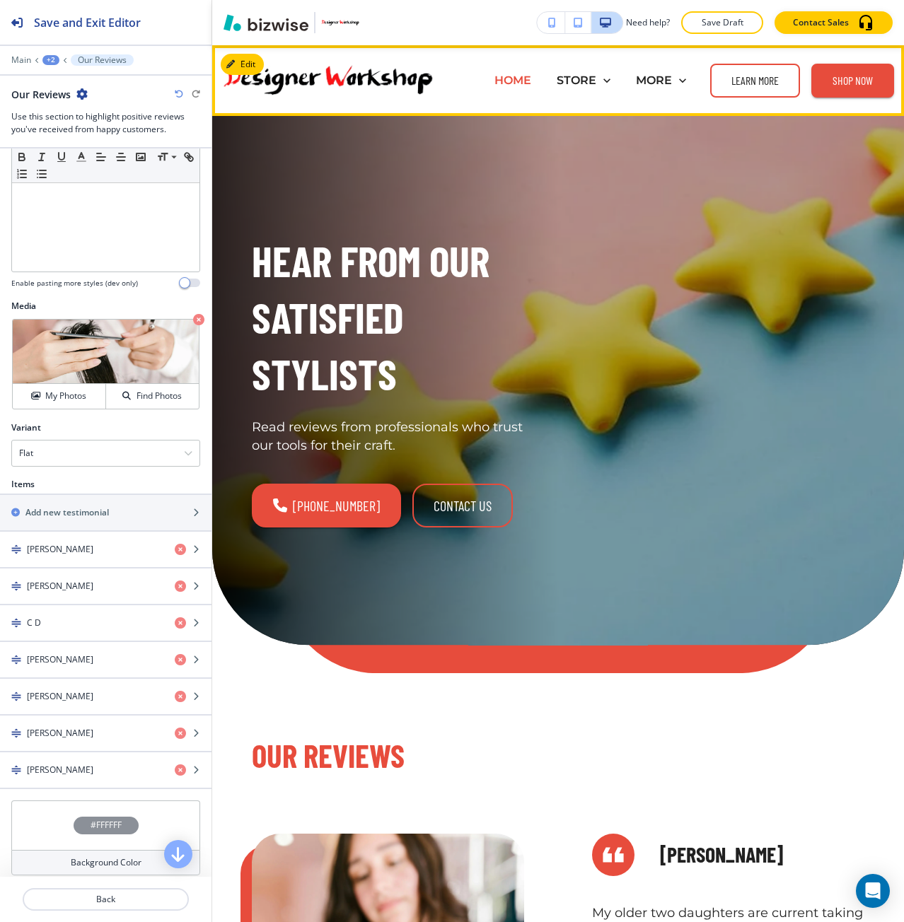
click at [505, 73] on p "HOME" at bounding box center [512, 80] width 37 height 16
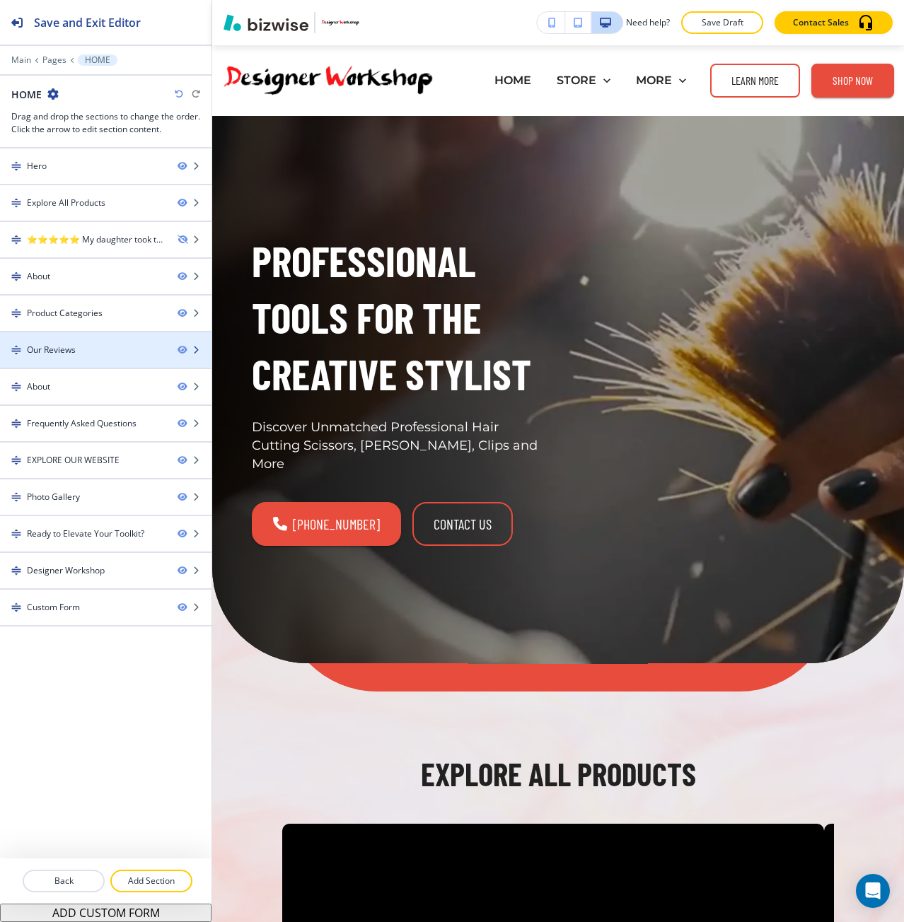
click at [98, 354] on div "Our Reviews" at bounding box center [83, 350] width 166 height 13
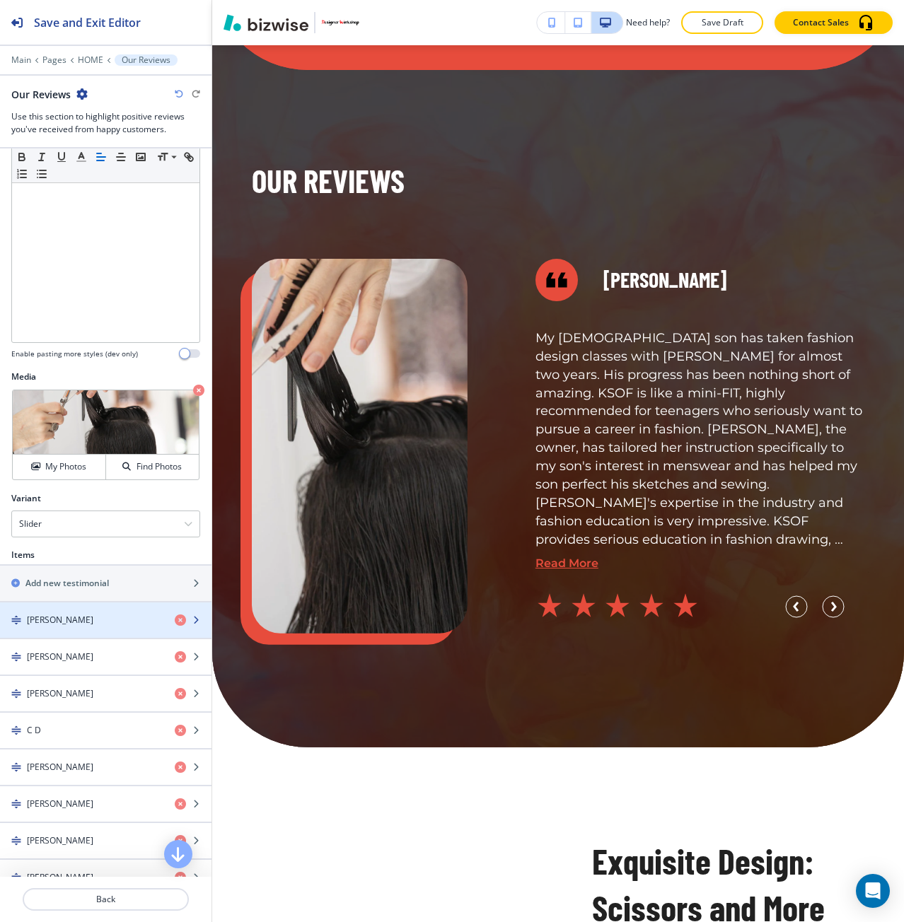
scroll to position [4355, 0]
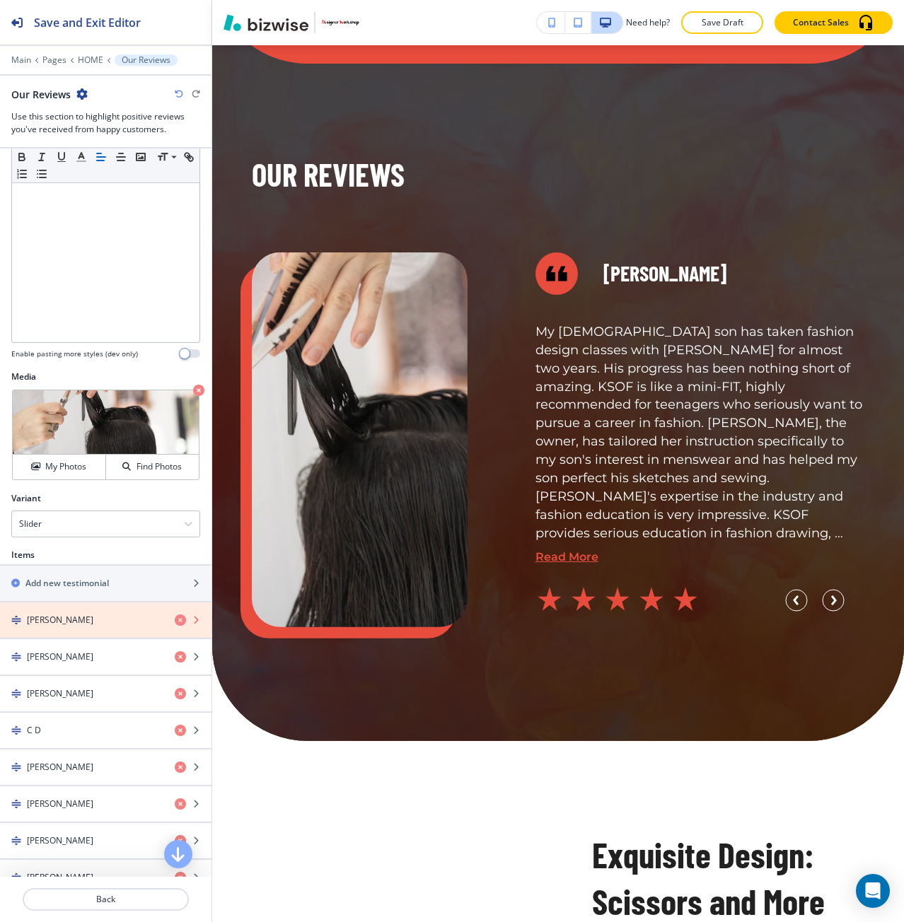
click at [175, 621] on icon "button" at bounding box center [180, 620] width 11 height 11
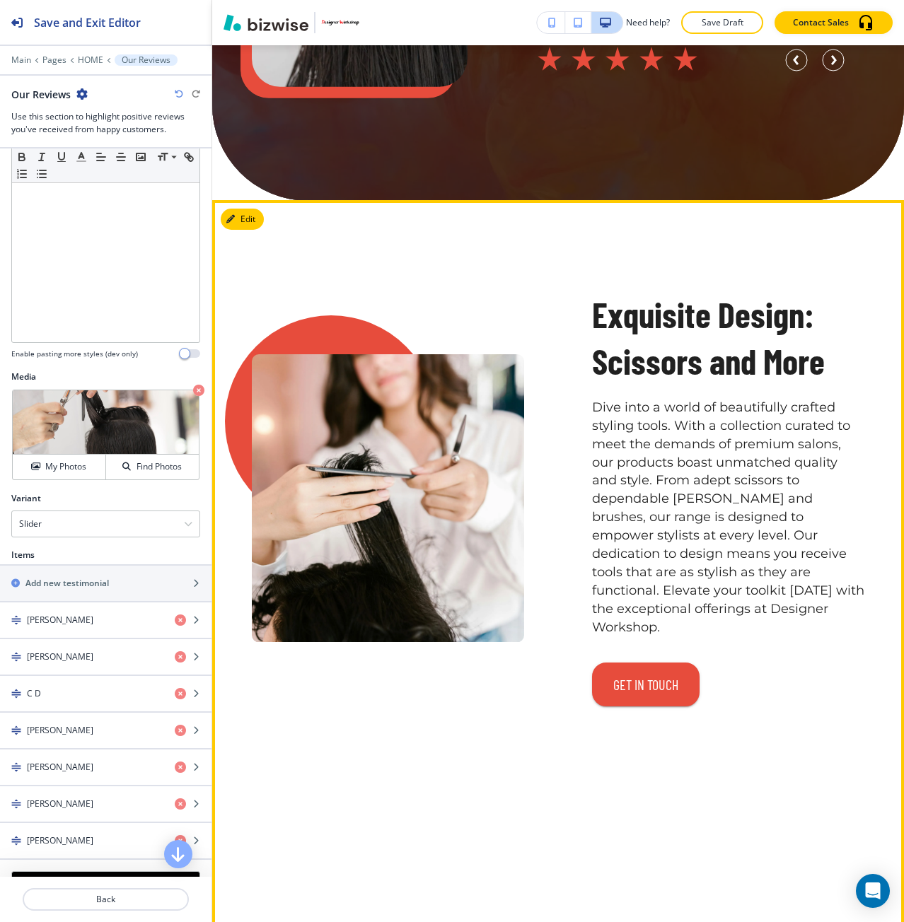
scroll to position [4921, 0]
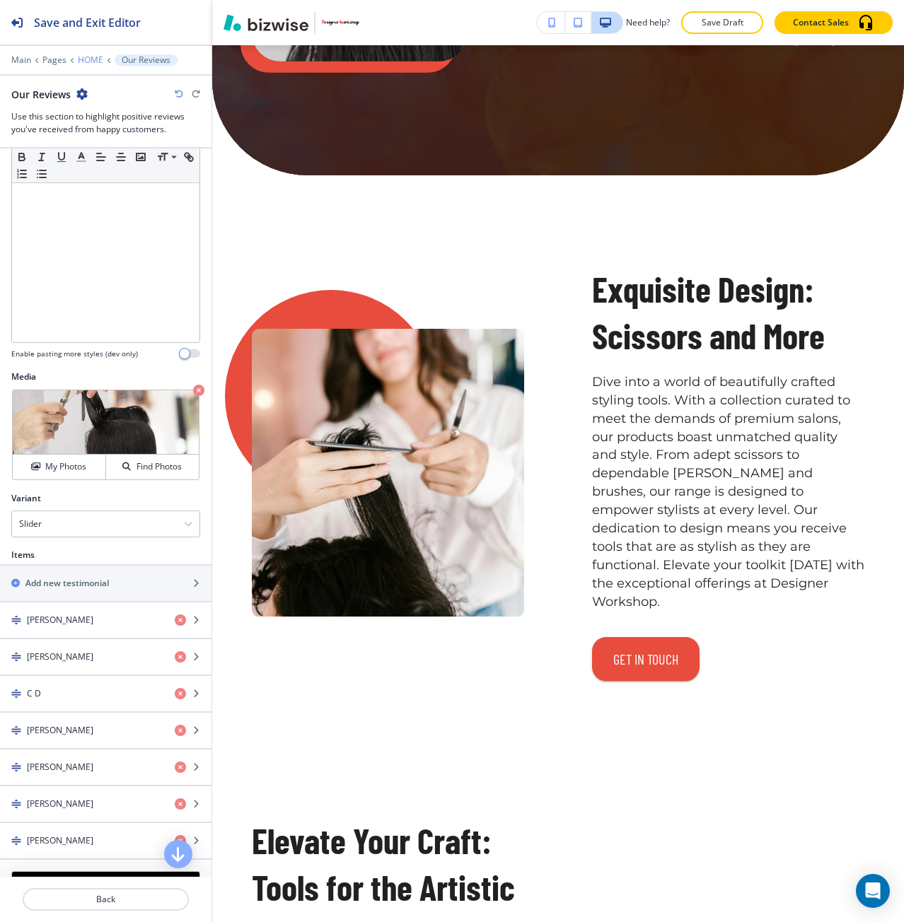
click at [83, 64] on p "HOME" at bounding box center [90, 60] width 25 height 10
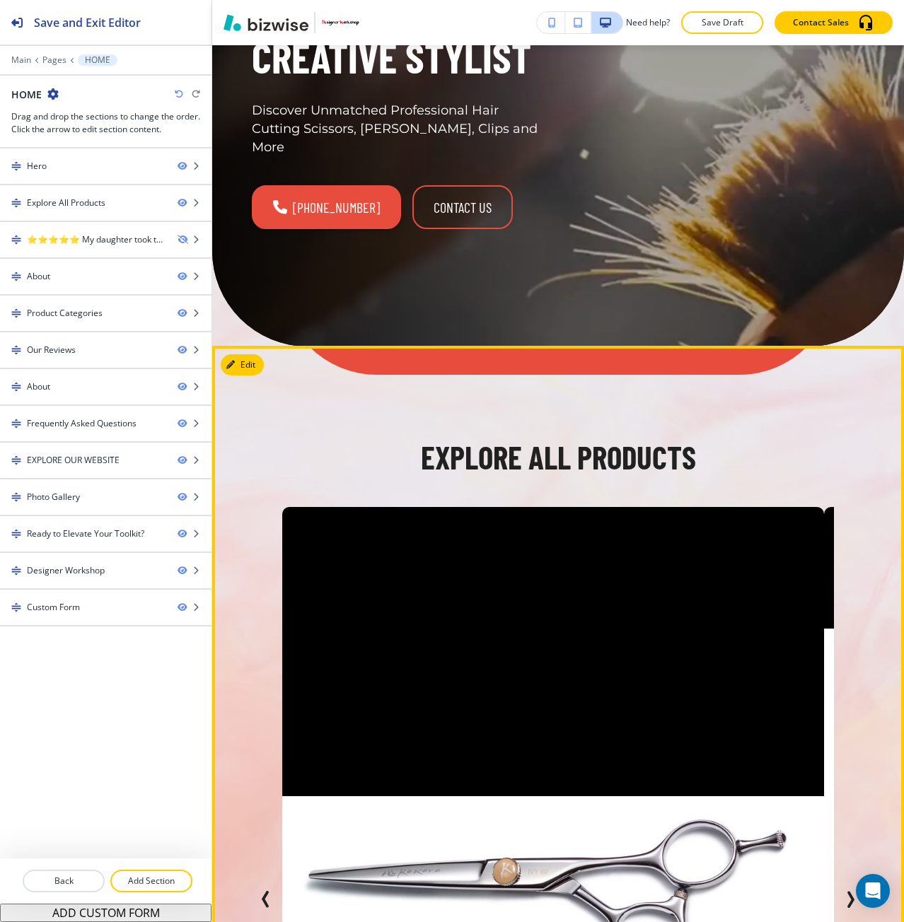
scroll to position [253, 0]
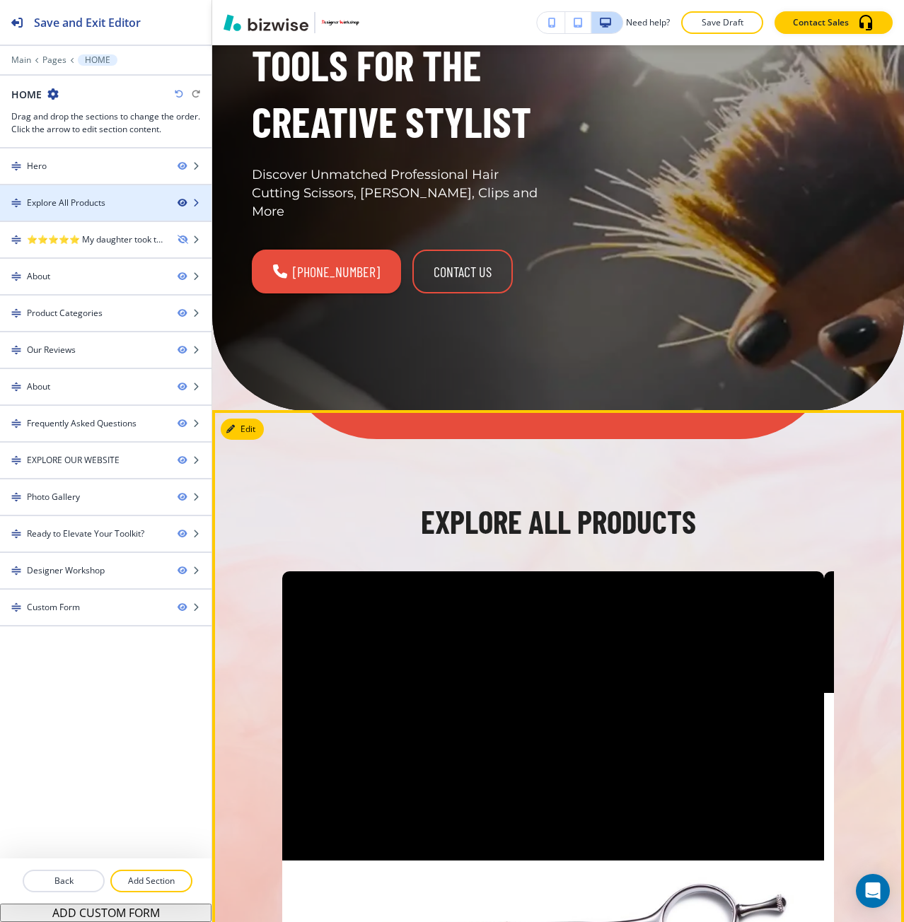
click at [181, 206] on icon "button" at bounding box center [182, 203] width 8 height 8
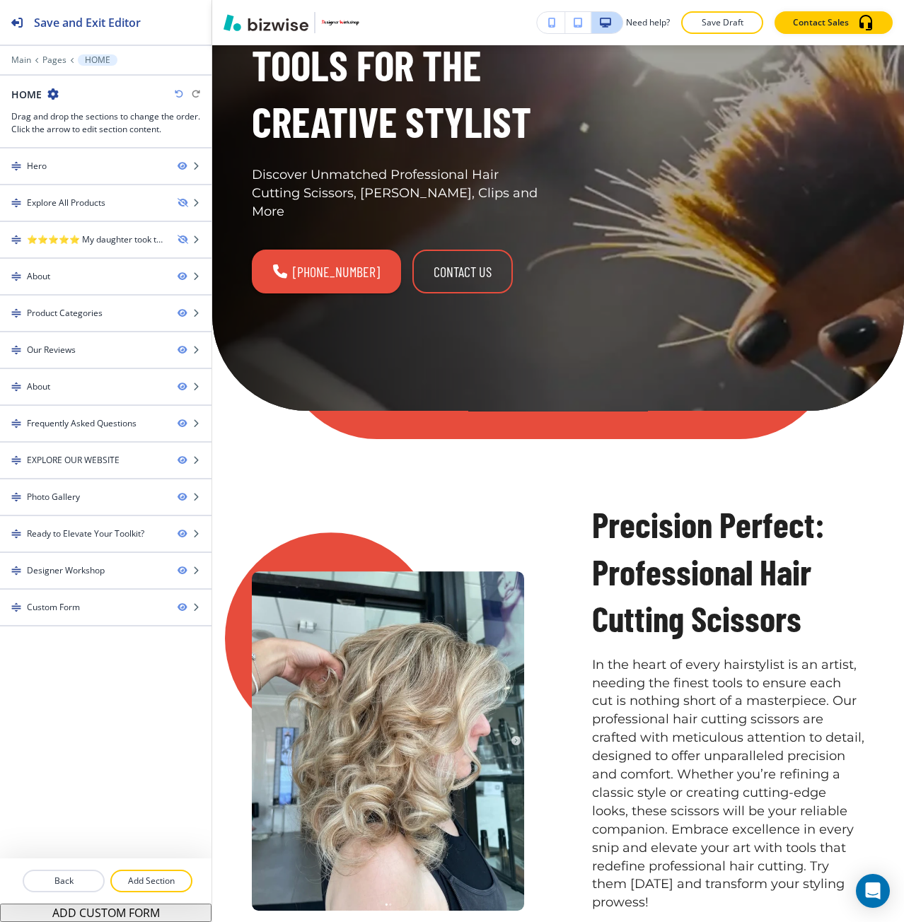
click at [175, 96] on icon "button" at bounding box center [179, 94] width 8 height 8
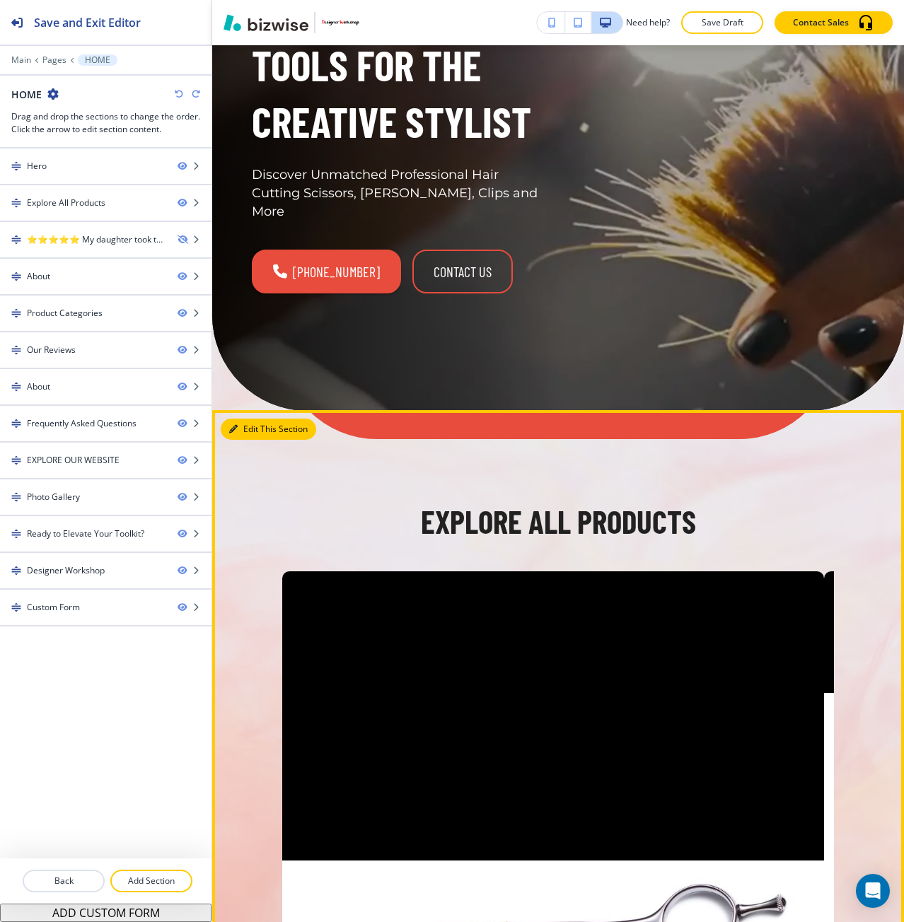
click at [260, 419] on button "Edit This Section" at bounding box center [268, 429] width 95 height 21
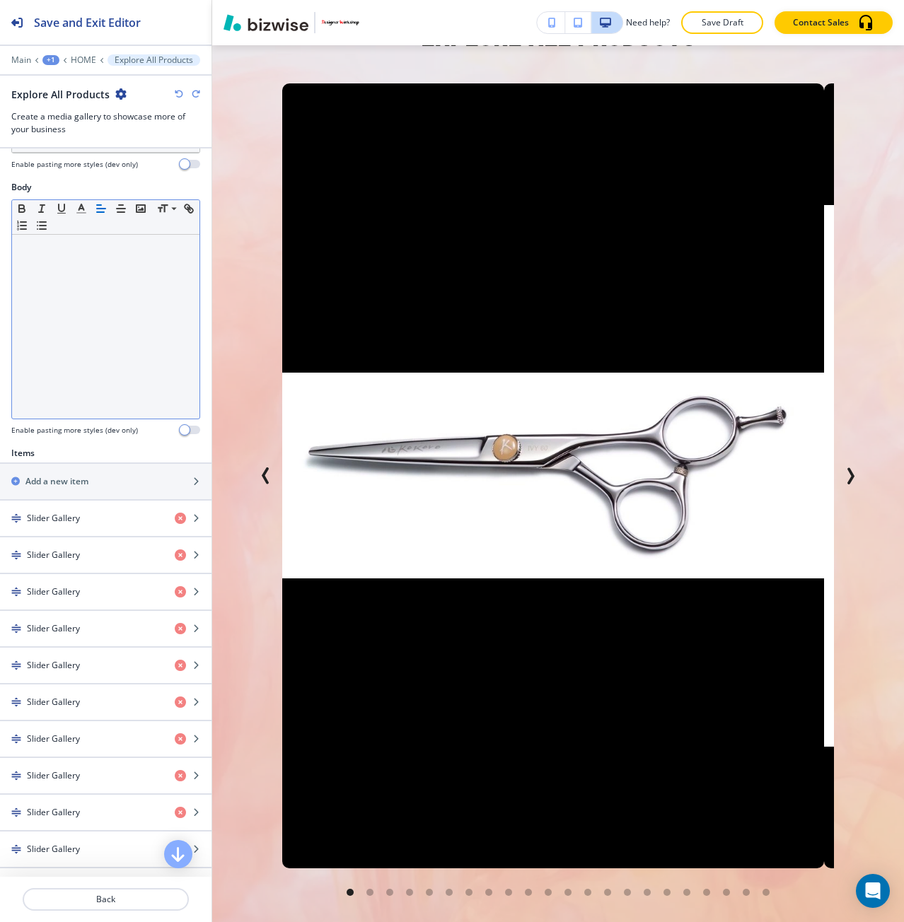
scroll to position [283, 0]
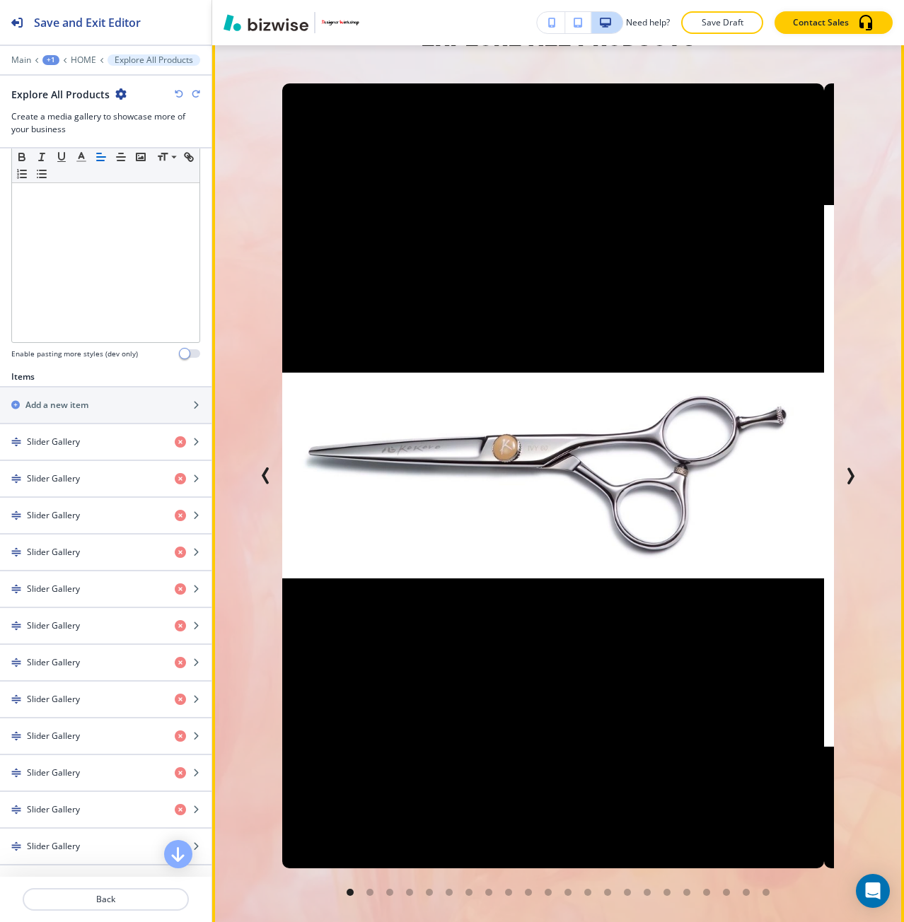
click at [842, 468] on icon "Next Slide" at bounding box center [850, 476] width 17 height 17
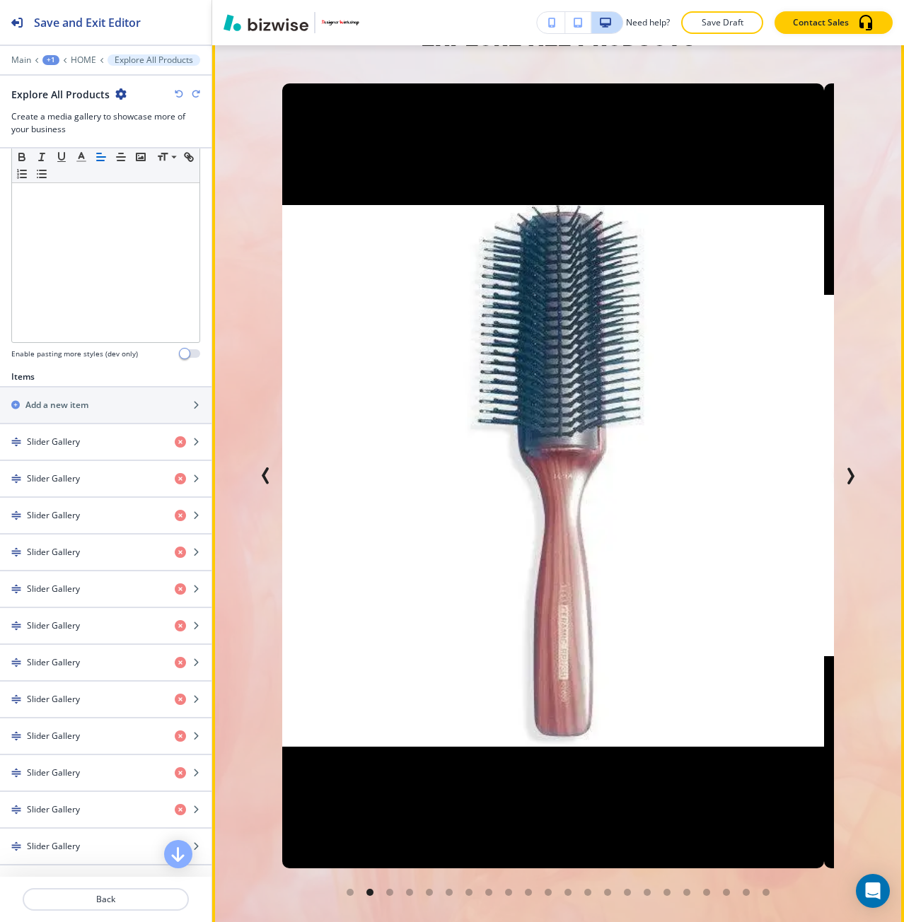
click at [842, 468] on icon "Next Slide" at bounding box center [850, 476] width 17 height 17
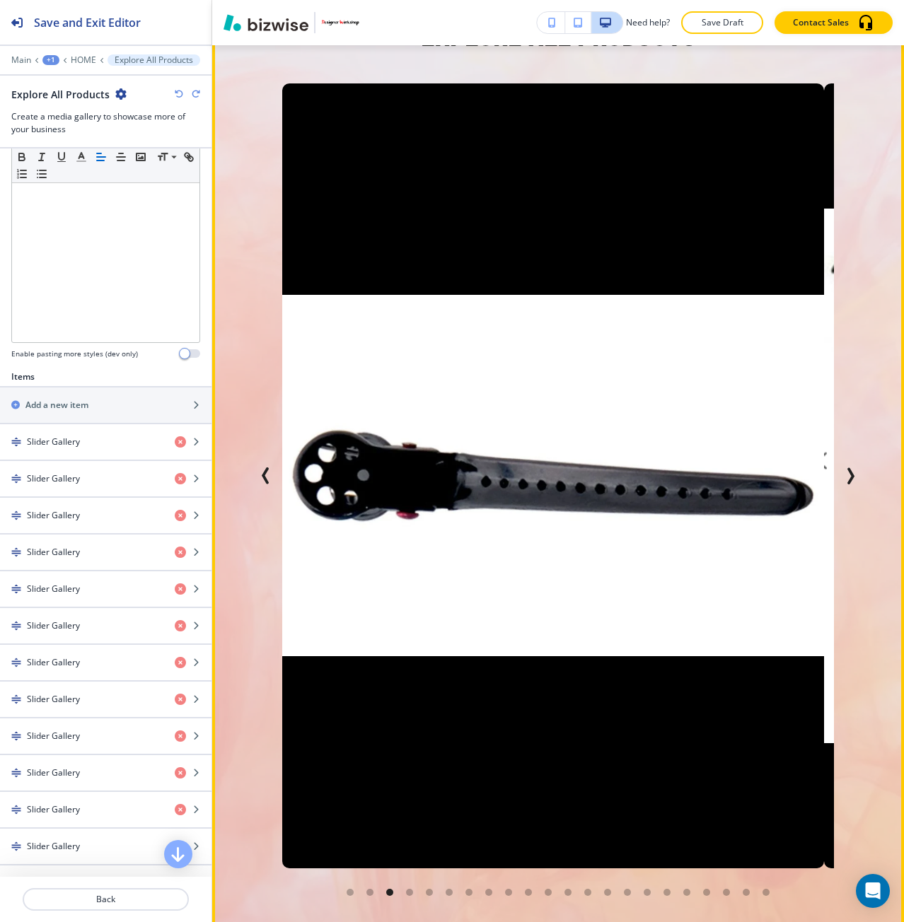
click at [842, 468] on icon "Next Slide" at bounding box center [850, 476] width 17 height 17
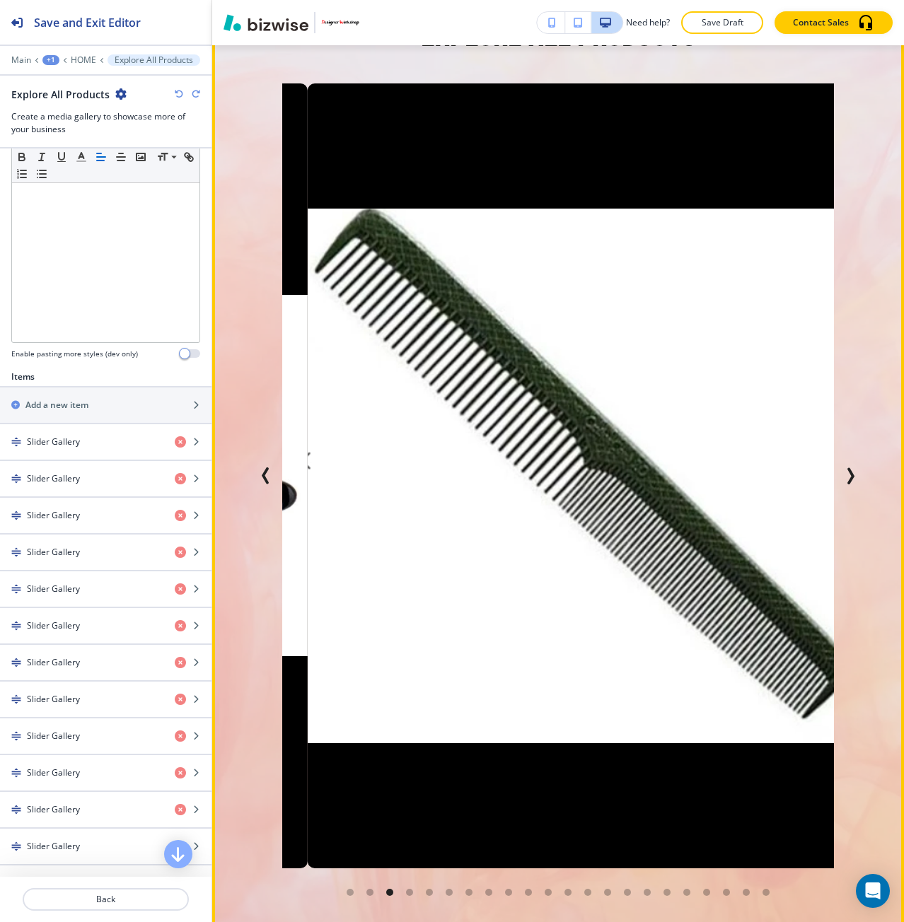
click at [842, 468] on icon "Next Slide" at bounding box center [850, 476] width 17 height 17
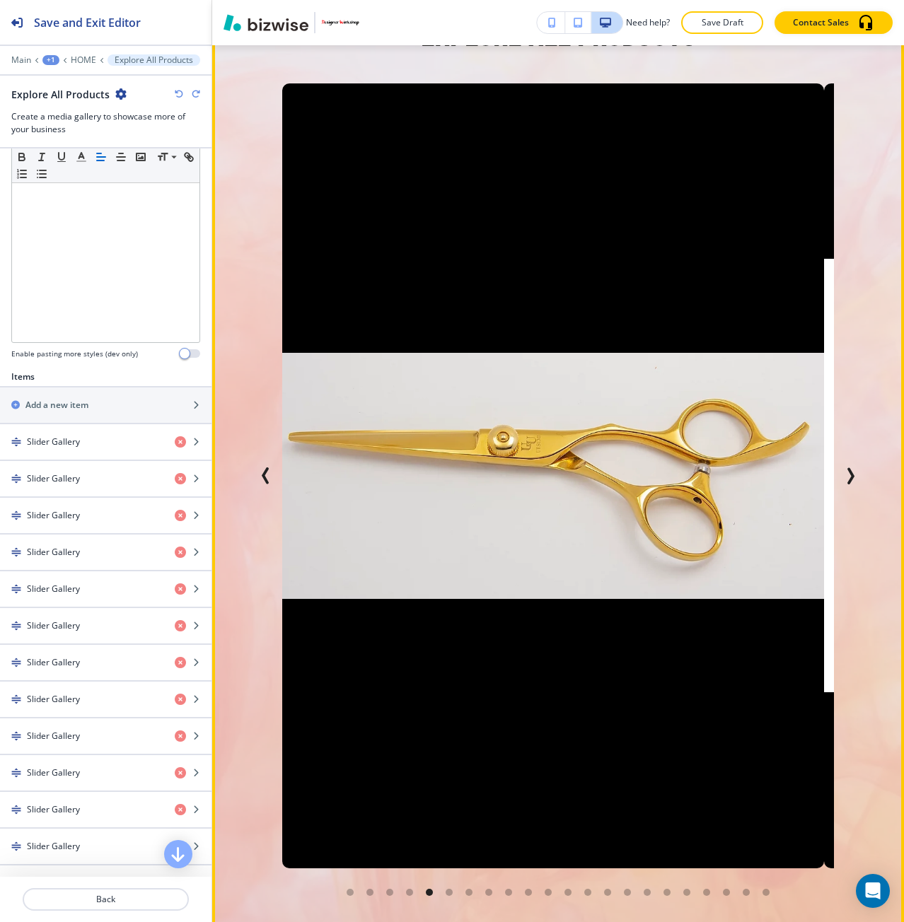
click at [842, 468] on icon "Next Slide" at bounding box center [850, 476] width 17 height 17
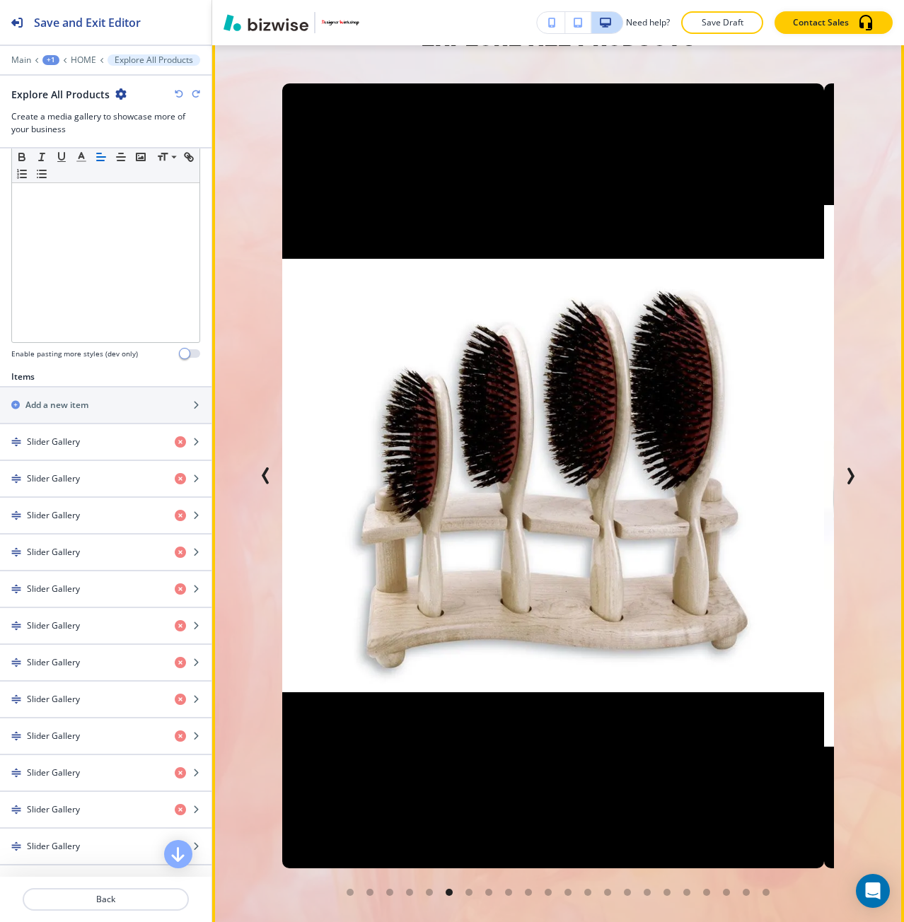
click at [257, 468] on icon "Previous Slide" at bounding box center [265, 476] width 17 height 17
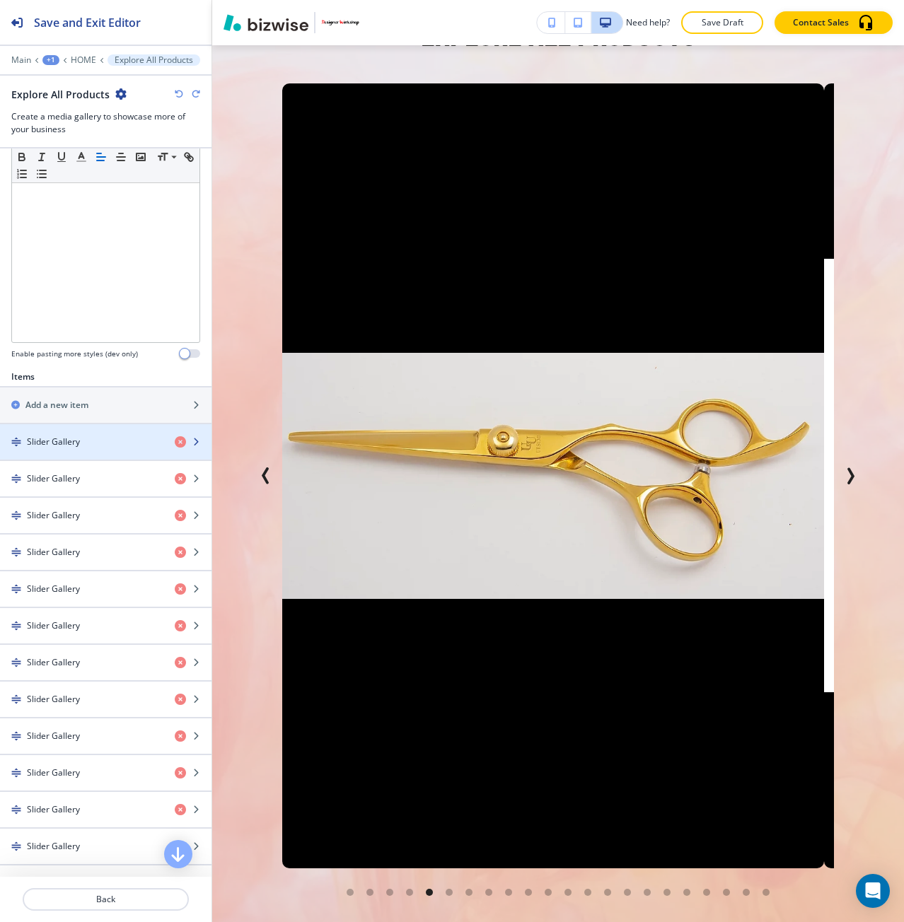
click at [63, 431] on div "button" at bounding box center [105, 429] width 211 height 11
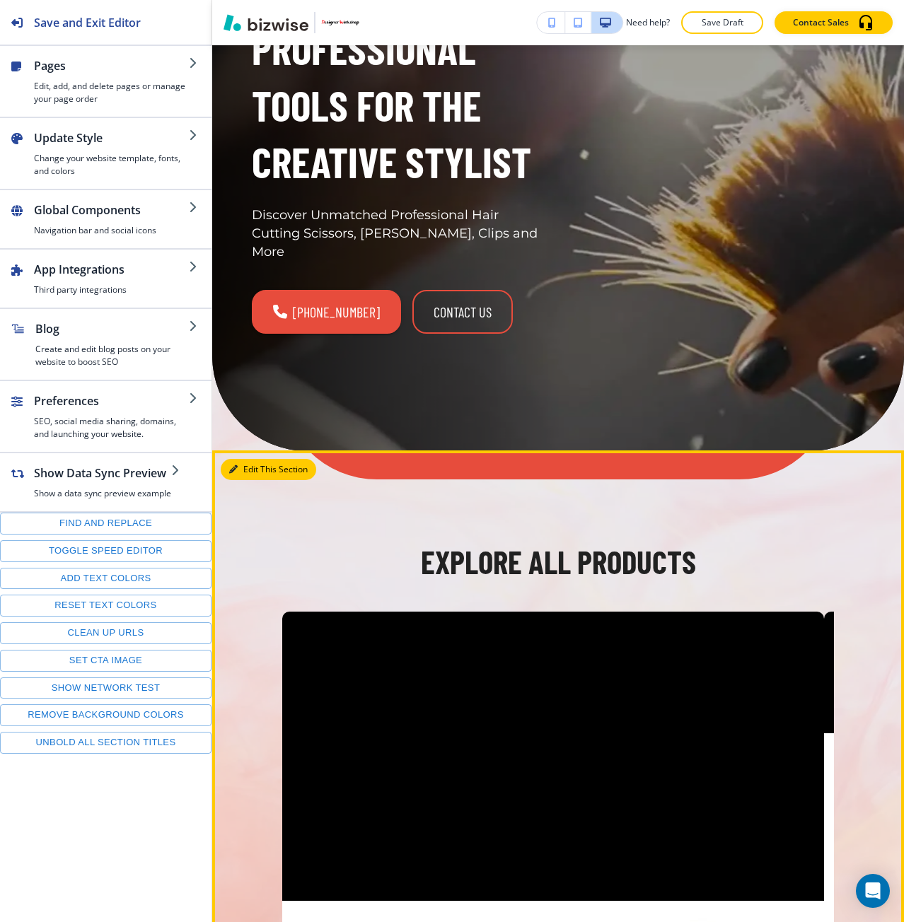
click at [243, 459] on button "Edit This Section" at bounding box center [268, 469] width 95 height 21
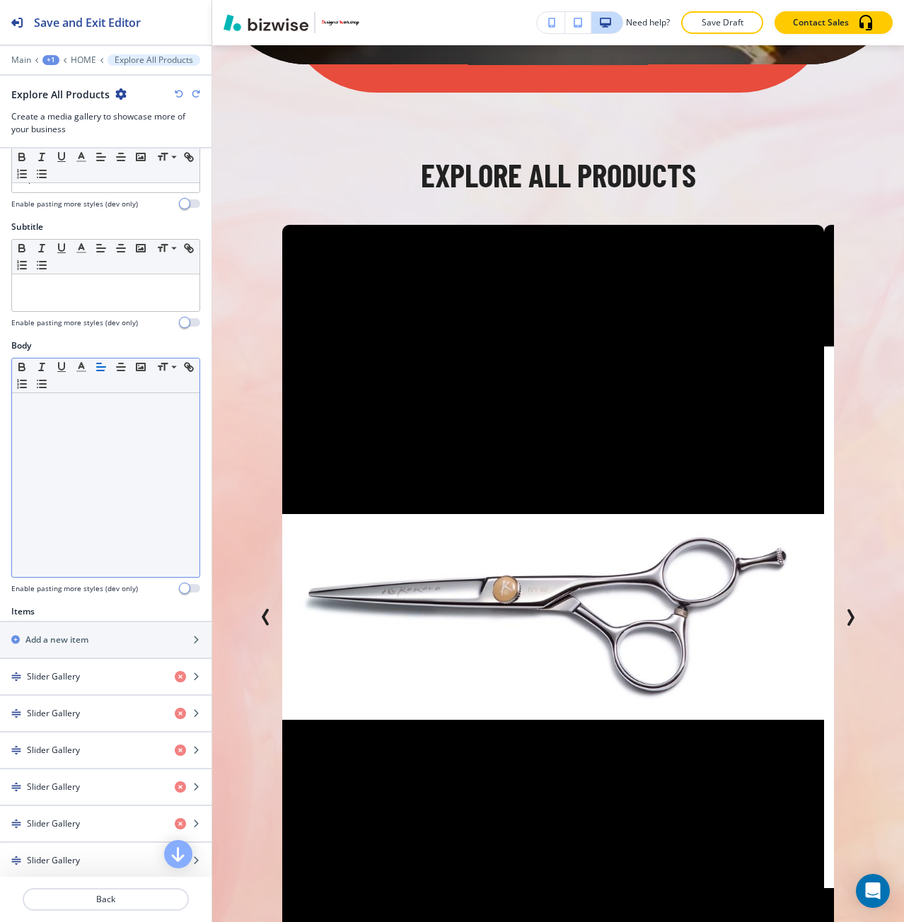
scroll to position [212, 0]
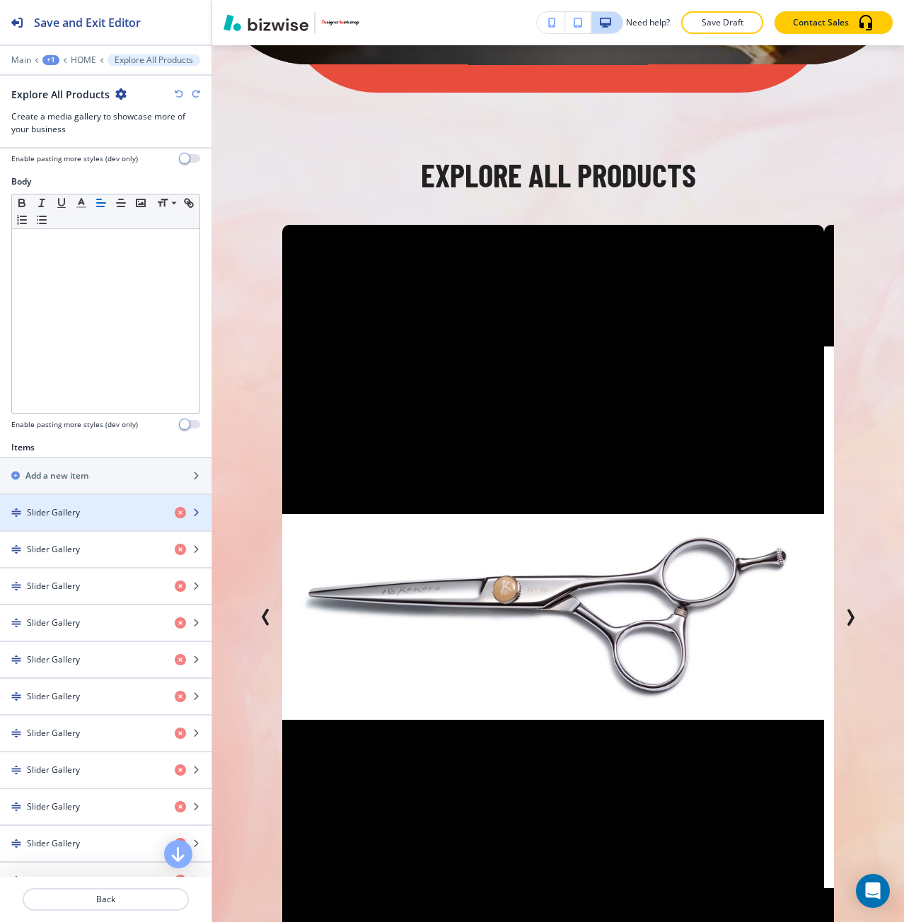
click at [59, 521] on div "button" at bounding box center [105, 524] width 211 height 11
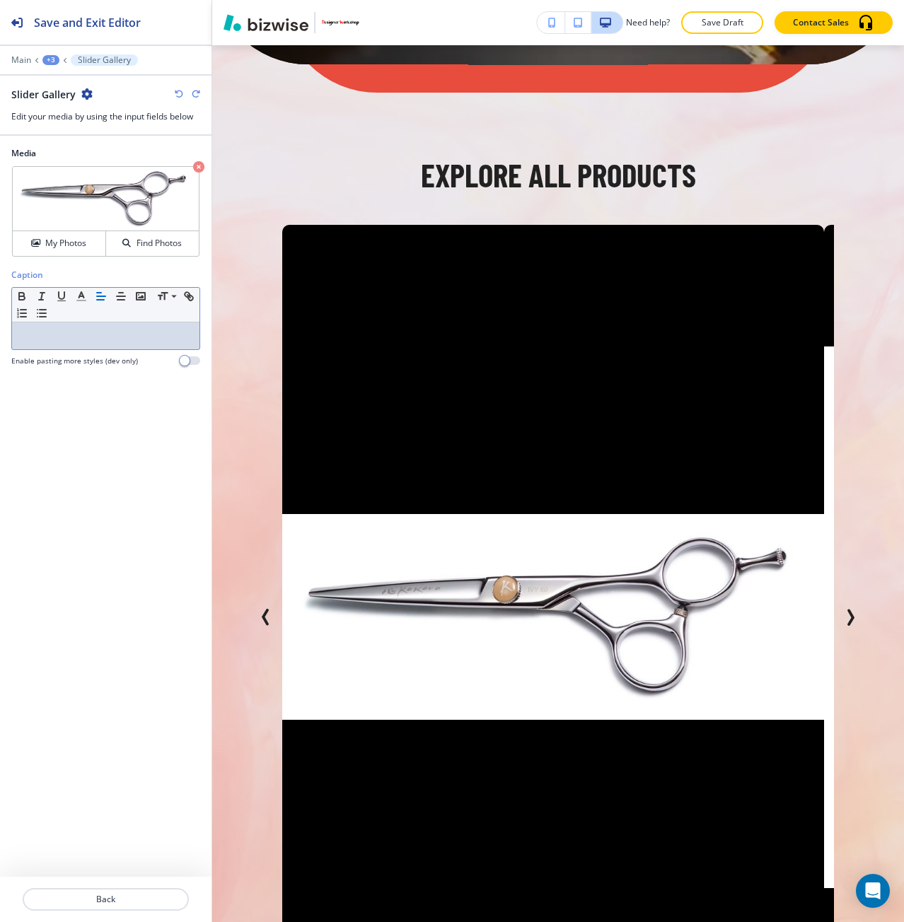
click at [54, 346] on div at bounding box center [105, 336] width 187 height 27
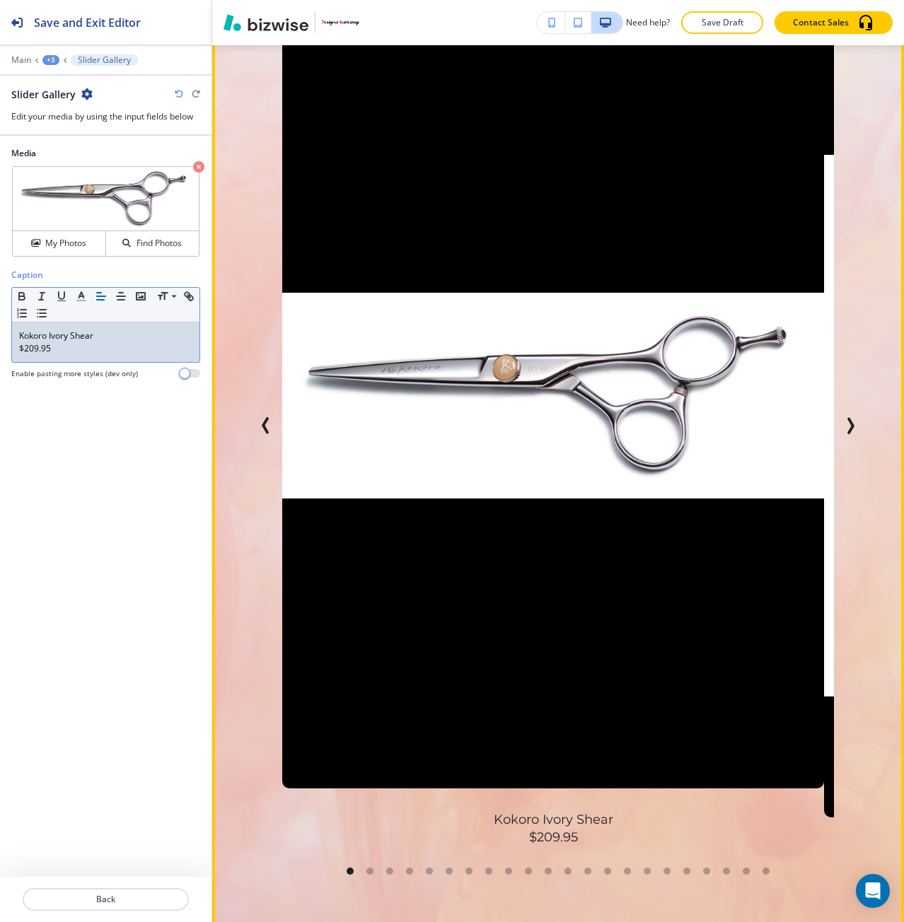
scroll to position [811, 0]
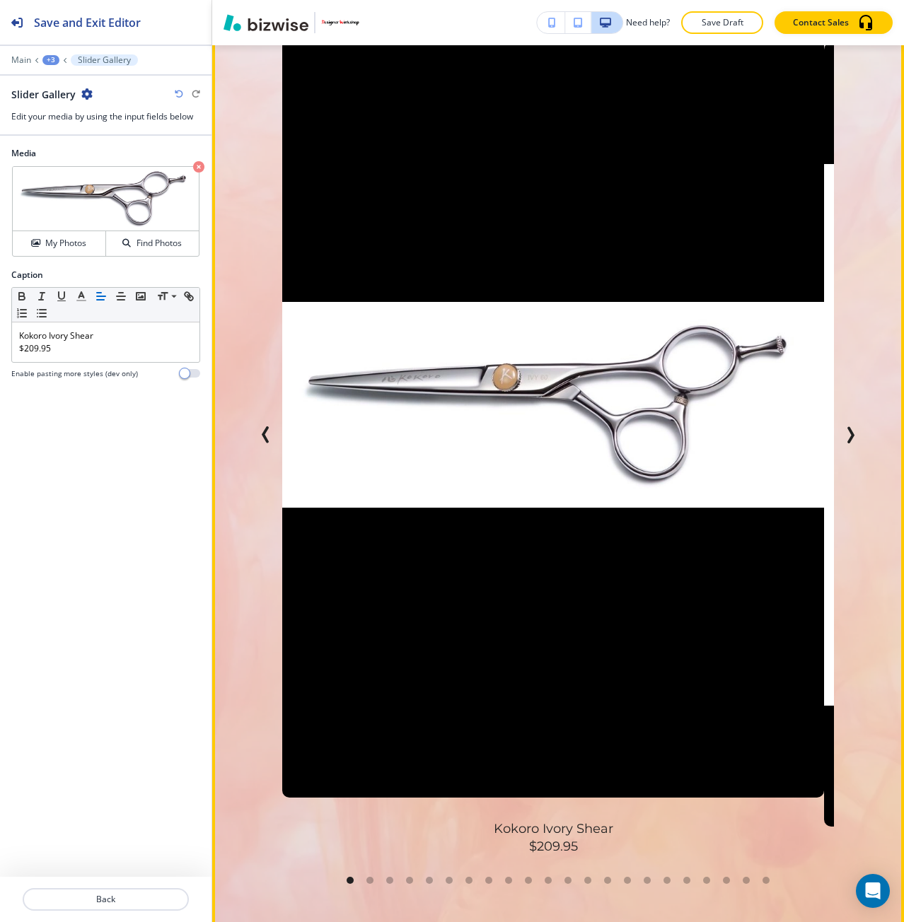
click at [844, 426] on icon "Next Slide" at bounding box center [850, 434] width 17 height 17
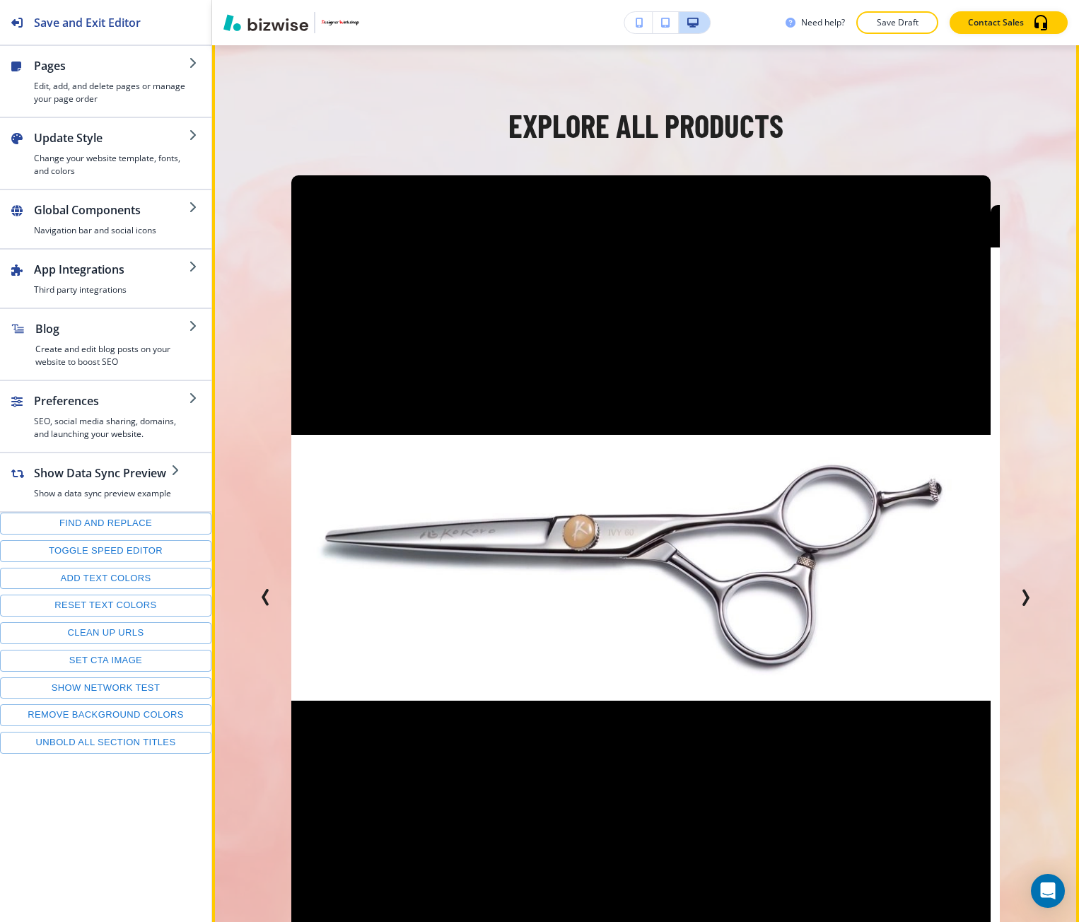
scroll to position [707, 0]
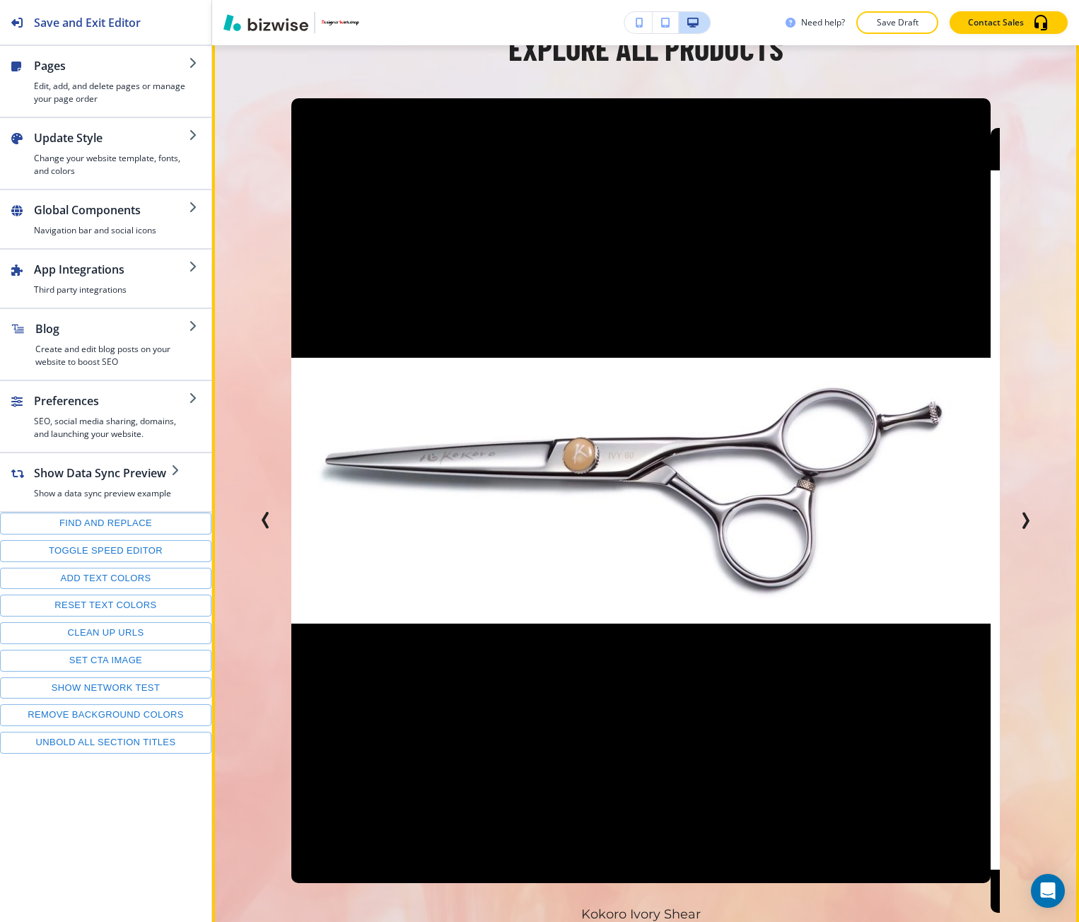
click at [903, 523] on button "Next Slide" at bounding box center [1025, 520] width 28 height 28
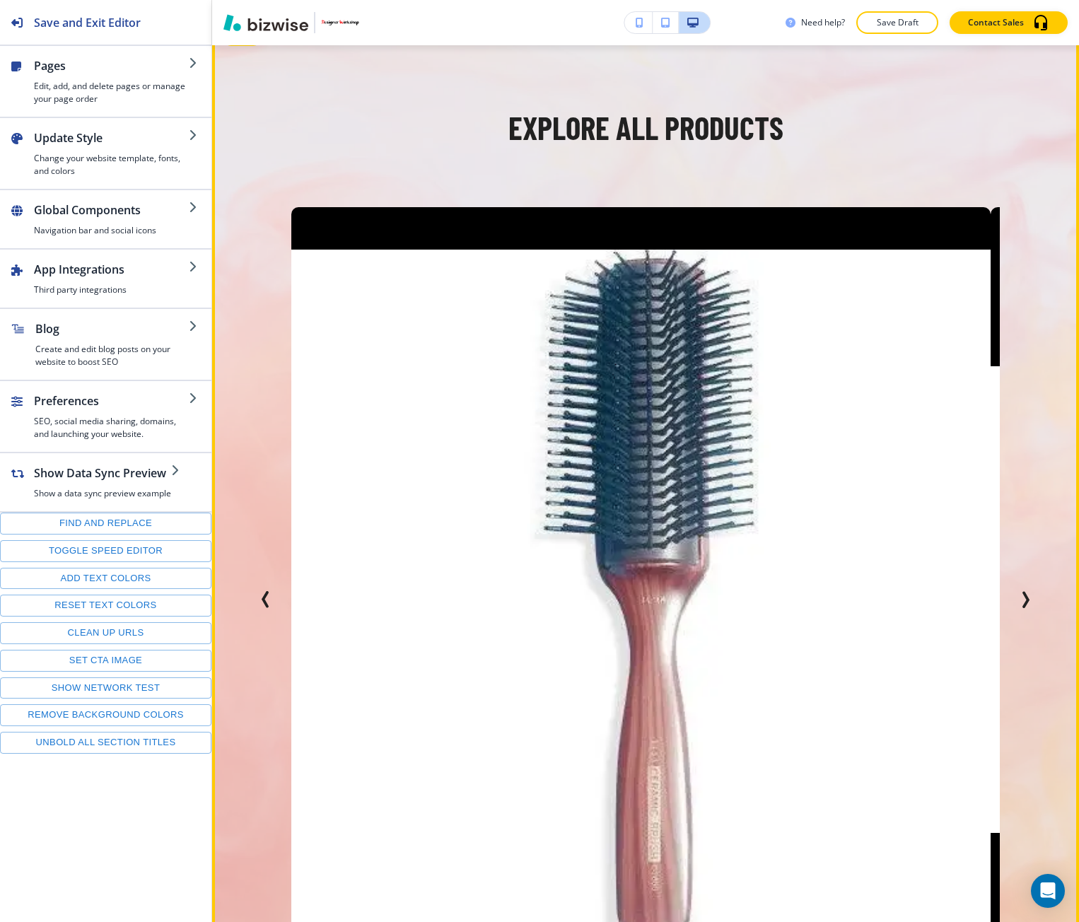
scroll to position [566, 0]
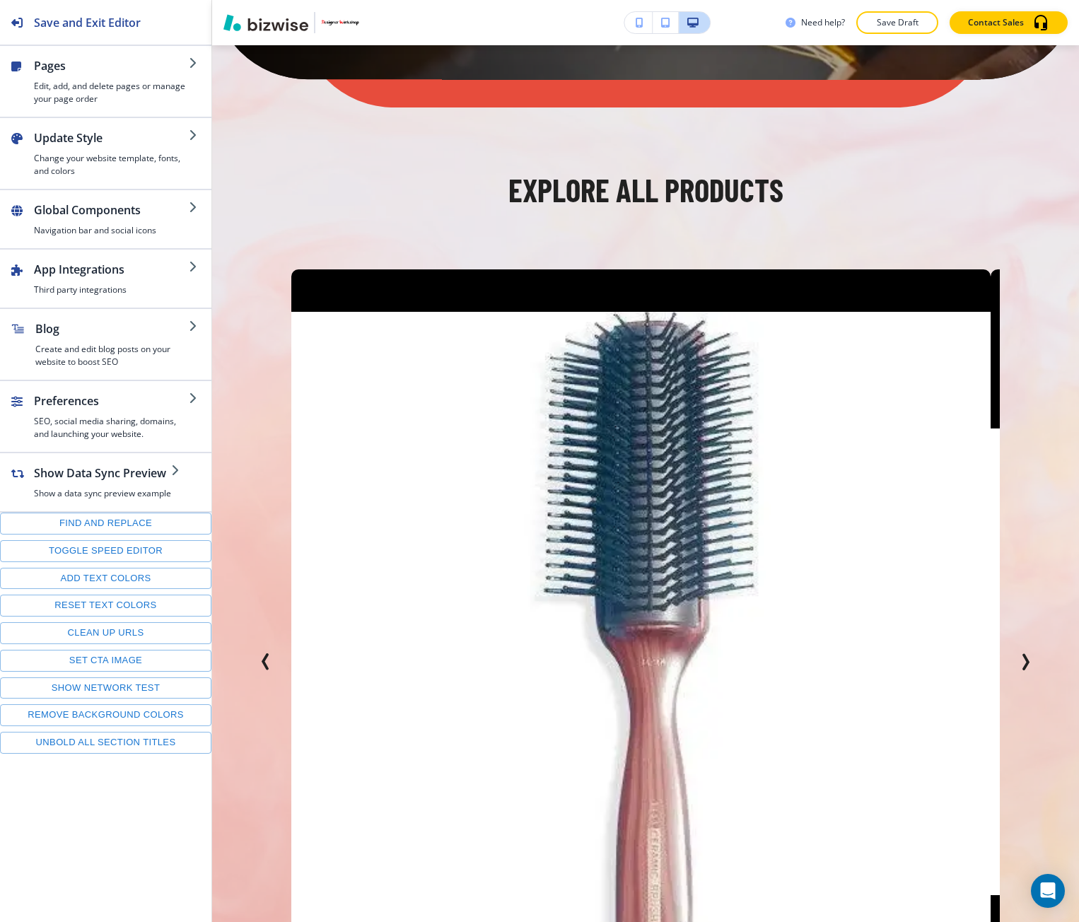
click at [245, 104] on div "Edit Explore All Products Kokoro Ivory Shear $209.95 Kokoro Ivory Shear $209.95…" at bounding box center [645, 688] width 867 height 1219
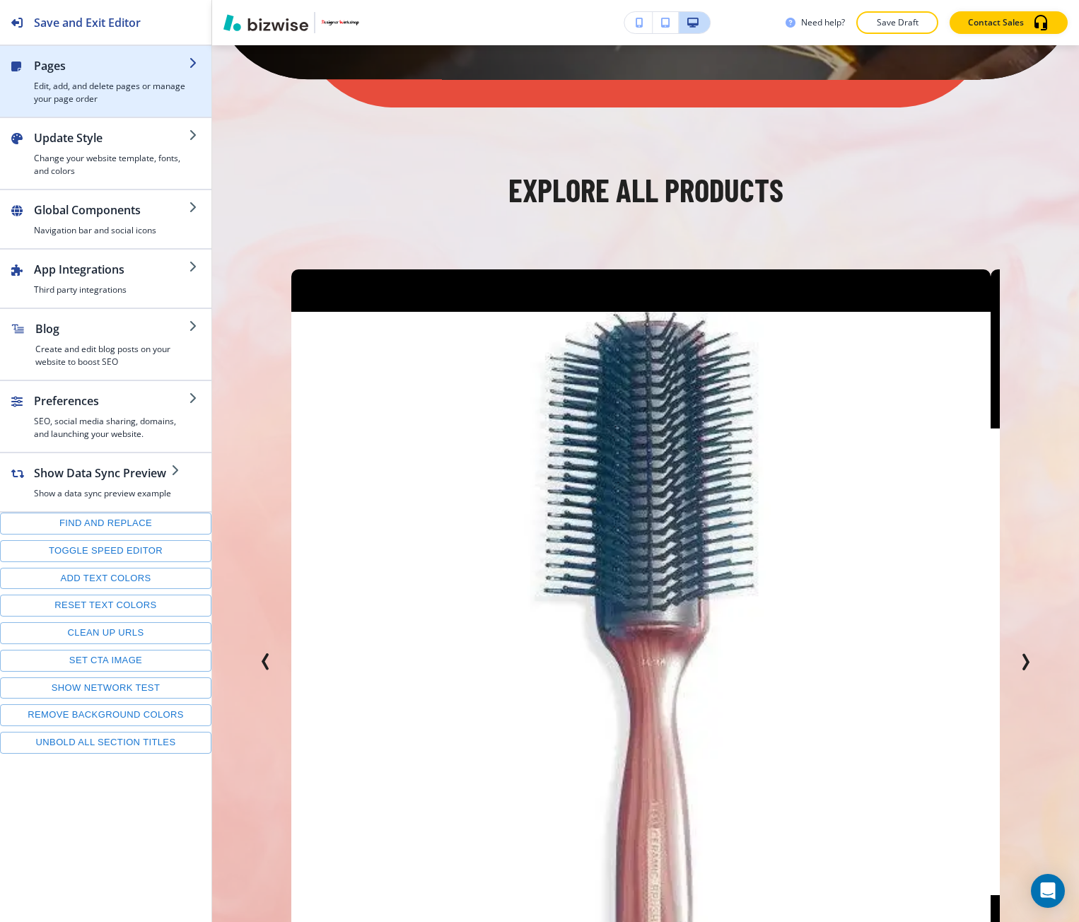
click at [118, 87] on h4 "Edit, add, and delete pages or manage your page order" at bounding box center [111, 92] width 155 height 25
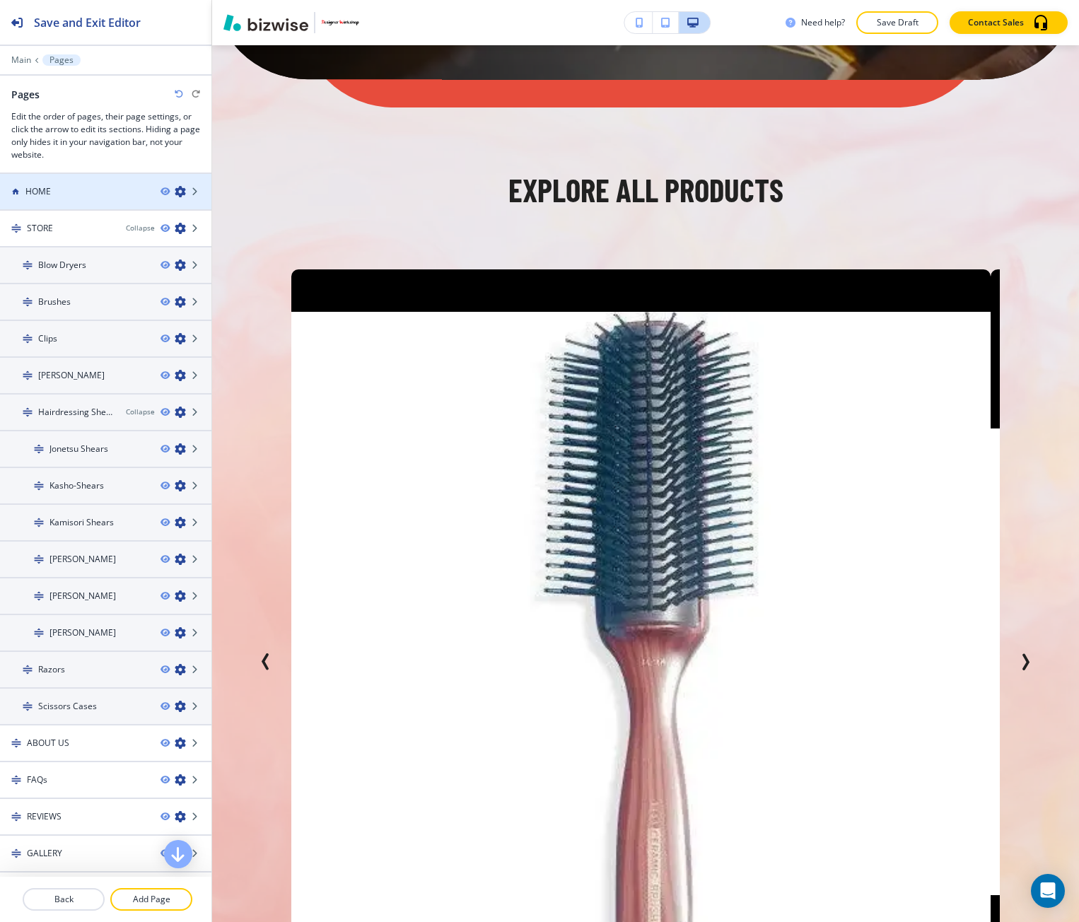
click at [86, 199] on div at bounding box center [105, 203] width 211 height 11
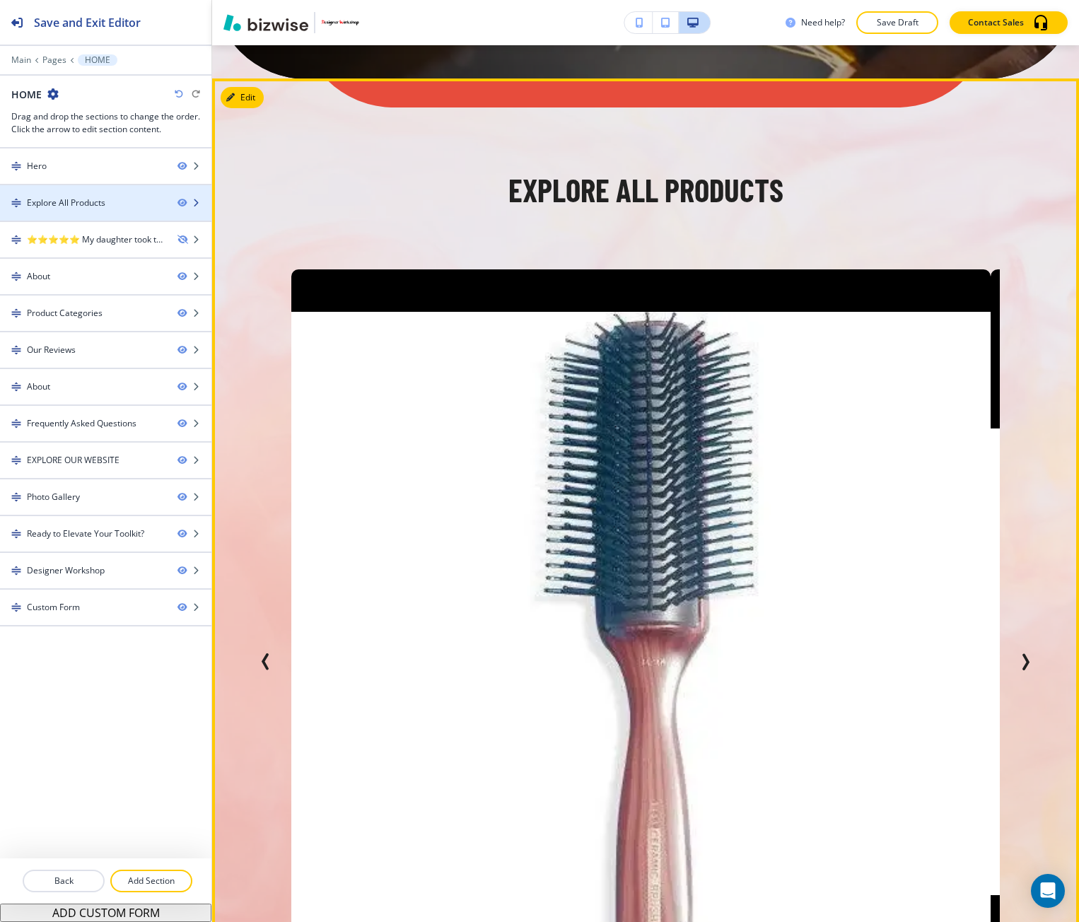
click at [83, 199] on div "Explore All Products" at bounding box center [66, 203] width 79 height 13
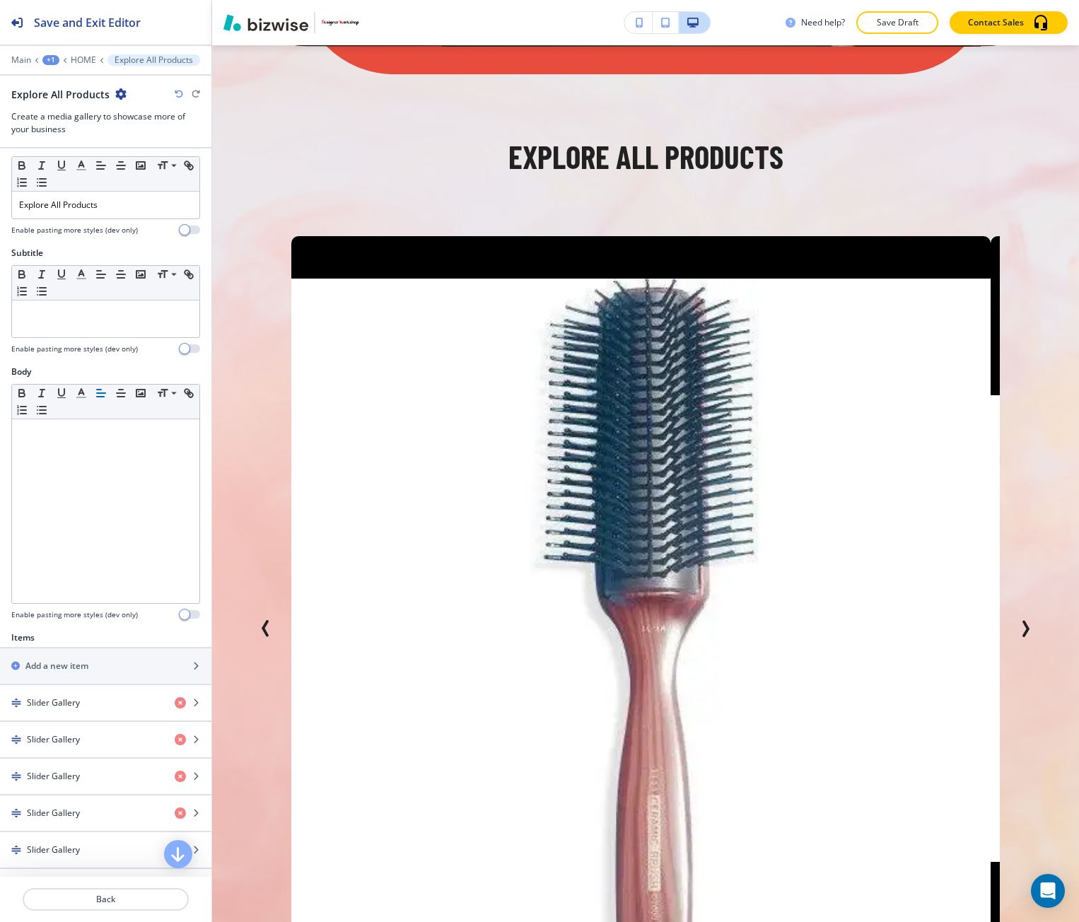
scroll to position [71, 0]
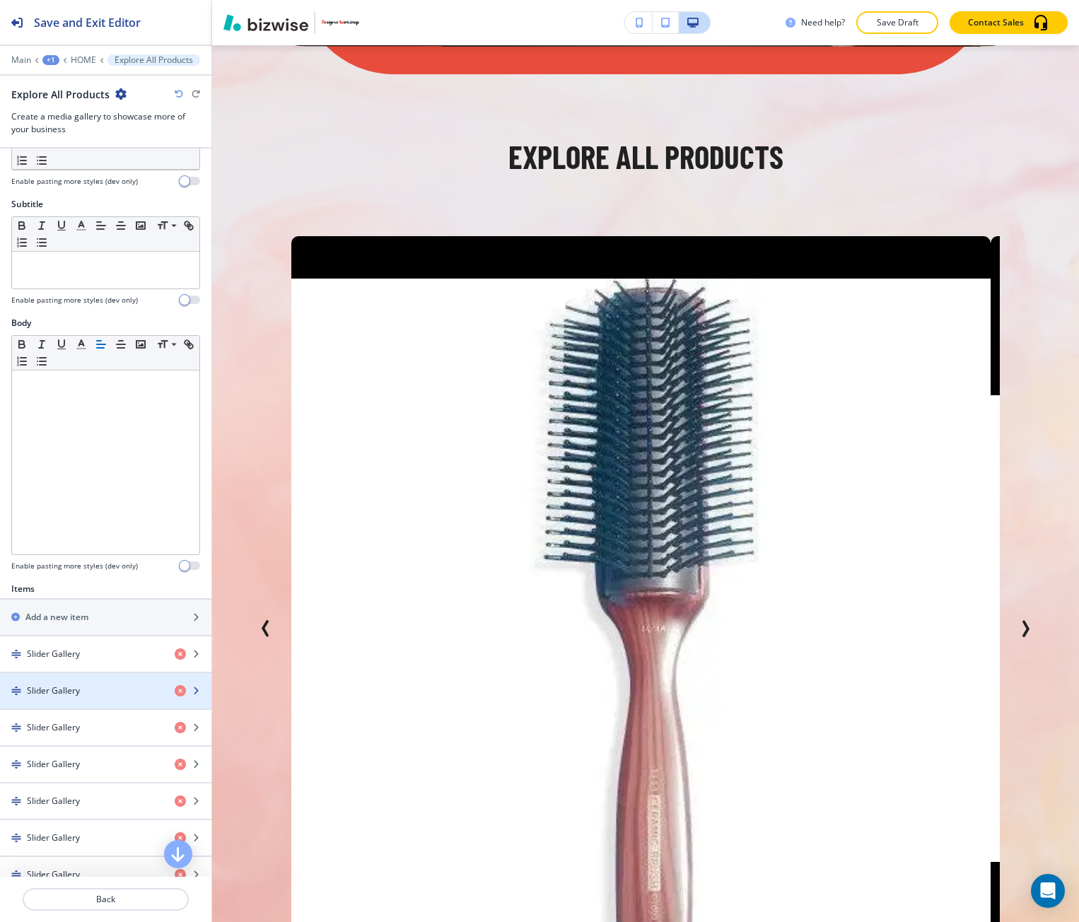
click at [89, 690] on div "Slider Gallery" at bounding box center [81, 691] width 163 height 13
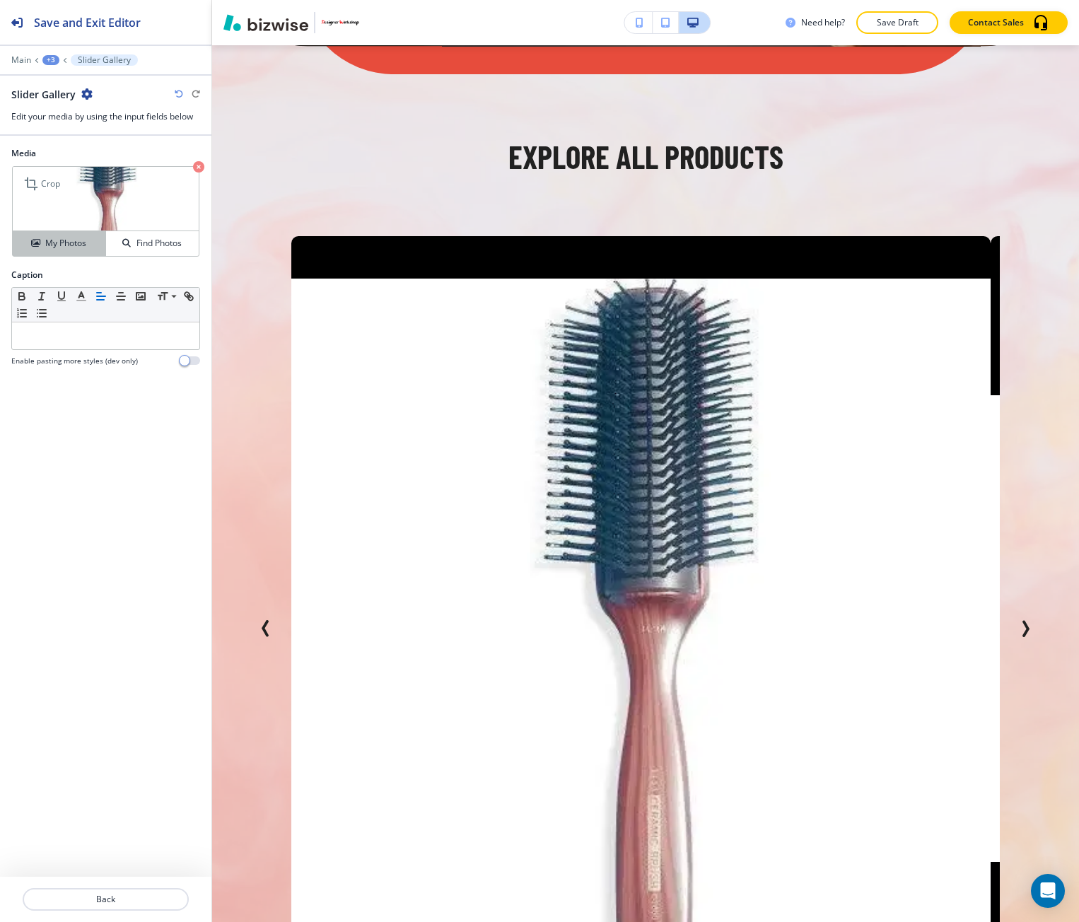
click at [61, 239] on h4 "My Photos" at bounding box center [65, 243] width 41 height 13
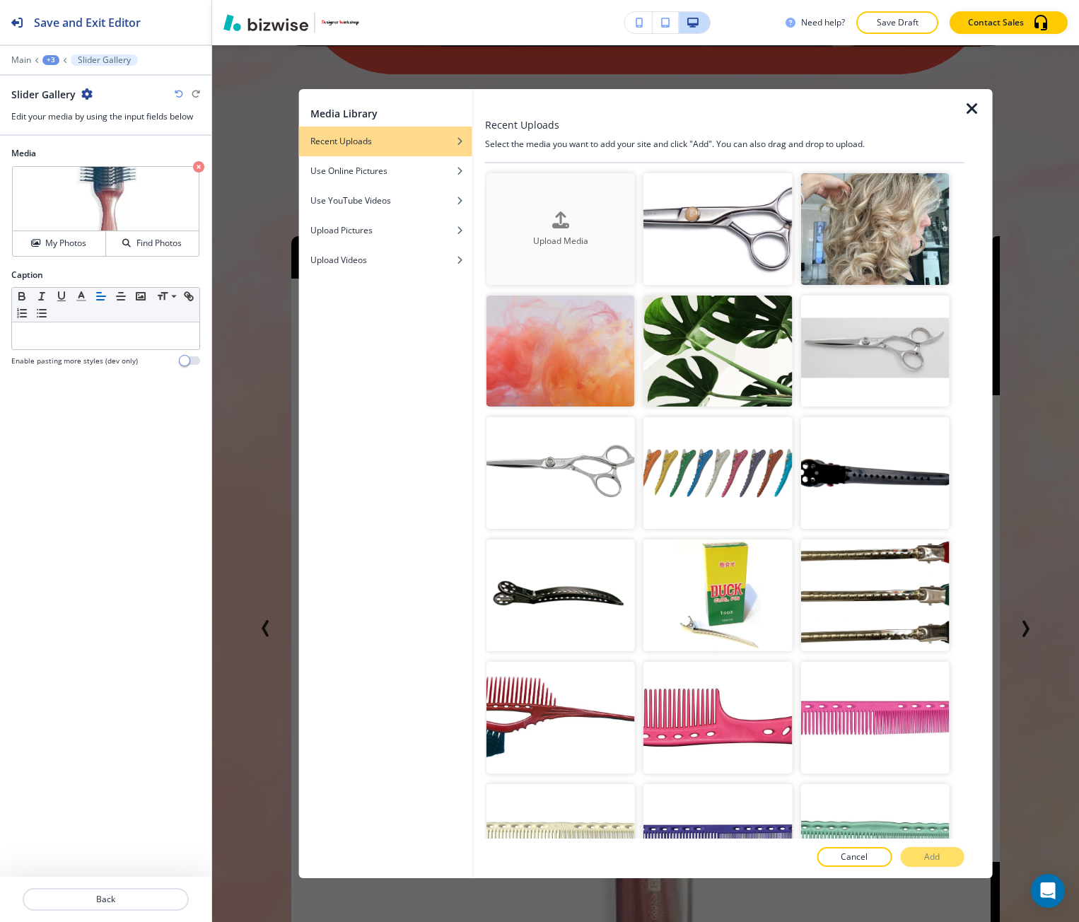
click at [533, 222] on div "Upload Media" at bounding box center [561, 229] width 149 height 36
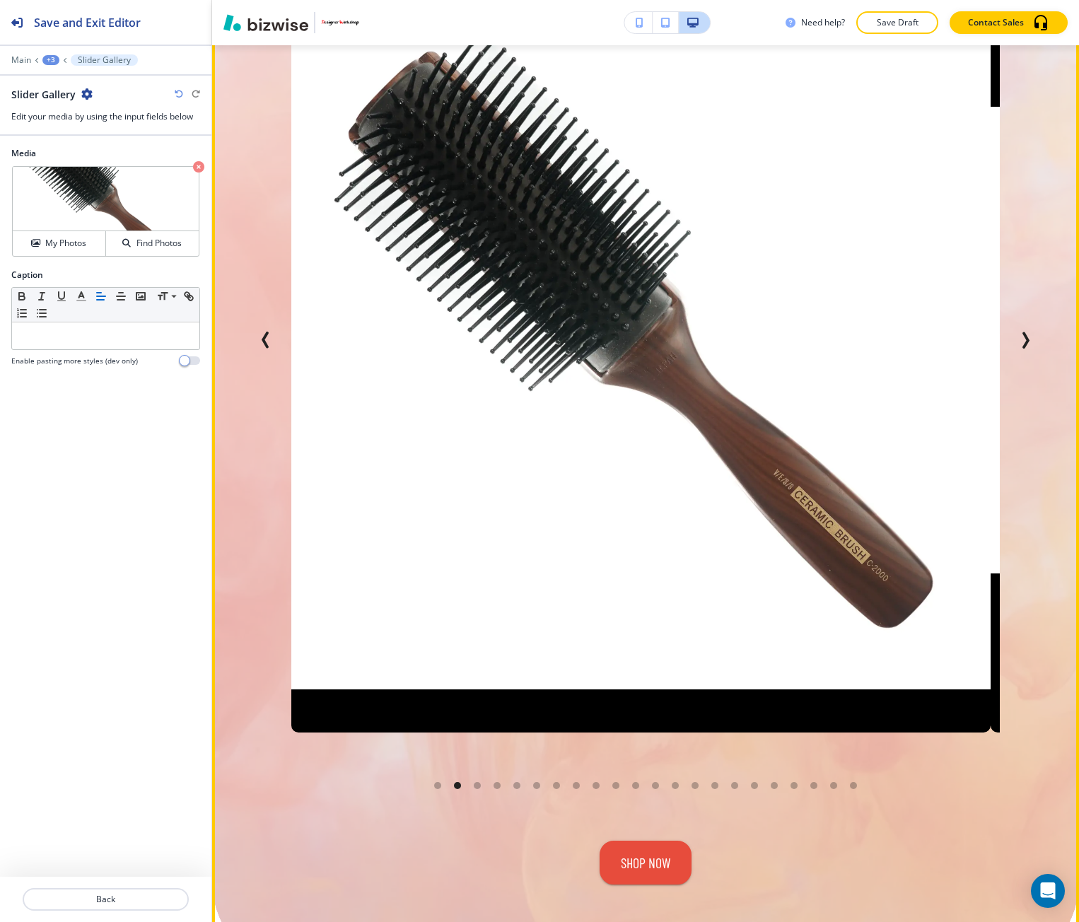
scroll to position [882, 0]
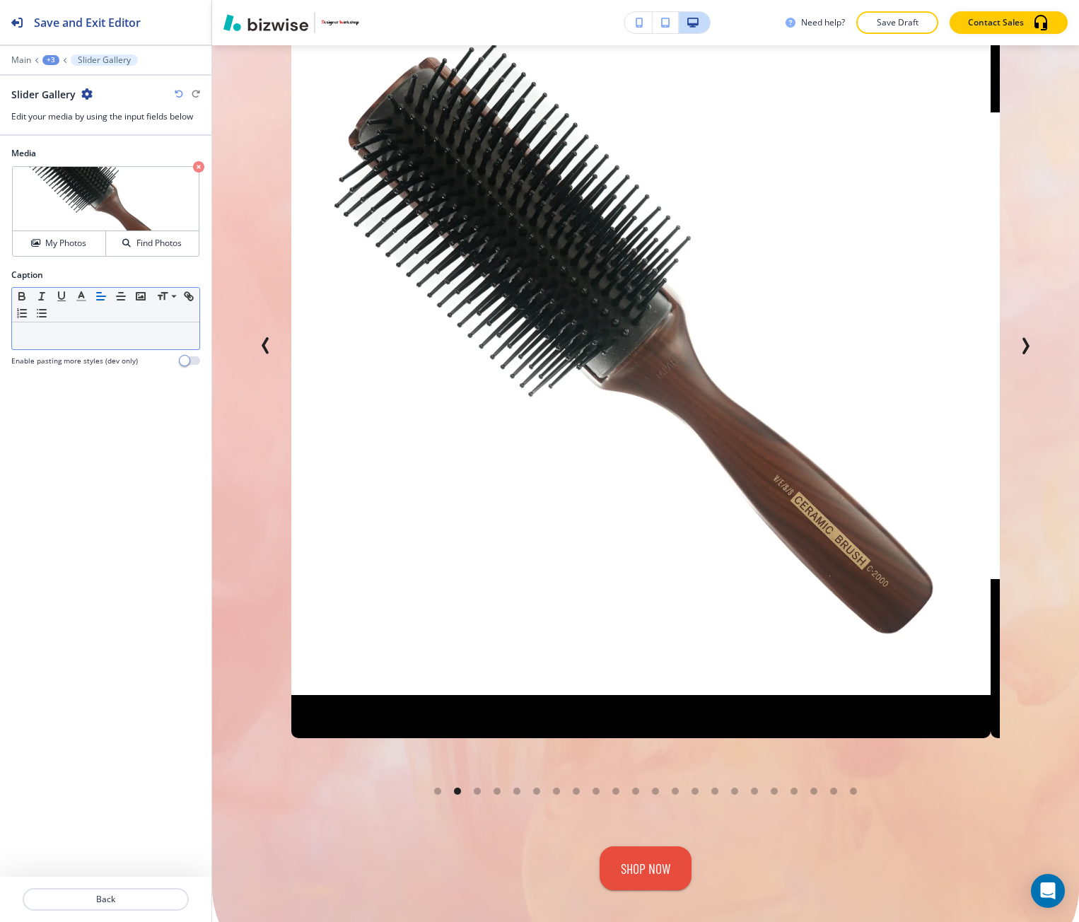
click at [57, 340] on p at bounding box center [105, 336] width 173 height 13
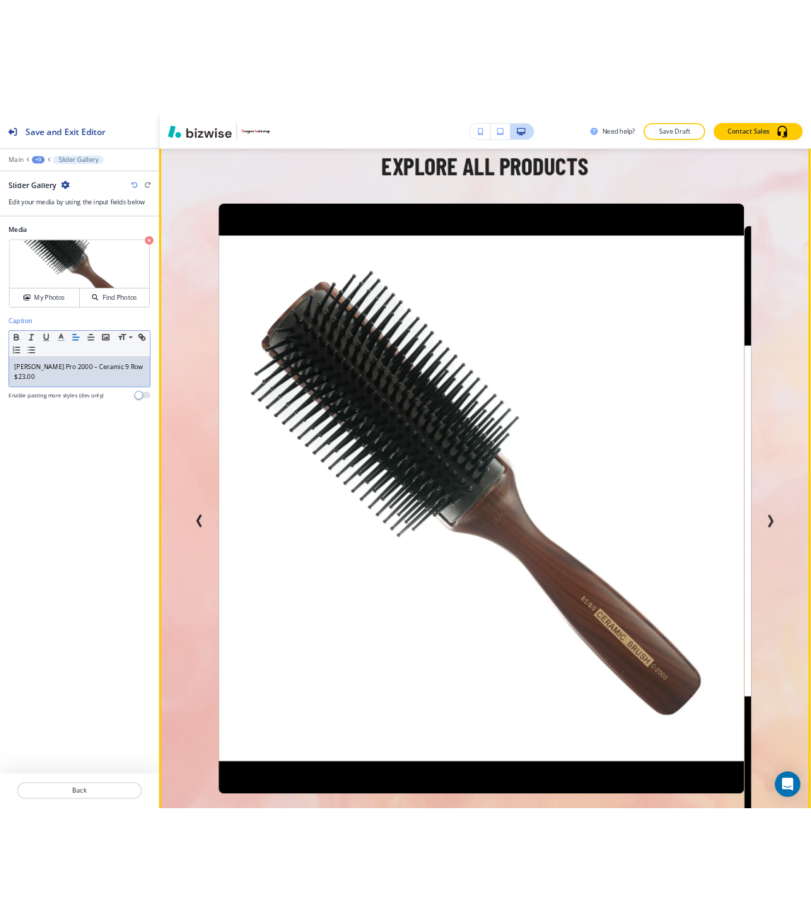
scroll to position [670, 0]
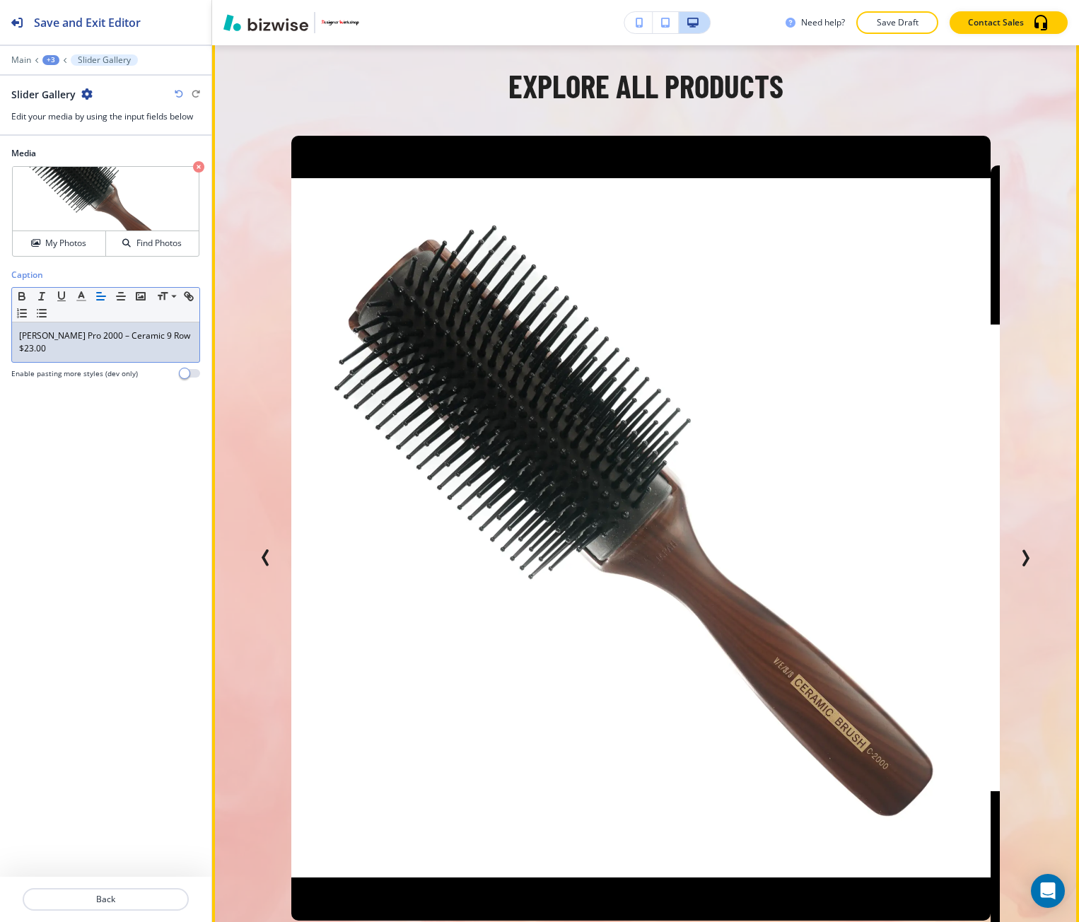
click at [903, 555] on icon "Next Slide" at bounding box center [1026, 558] width 4 height 14
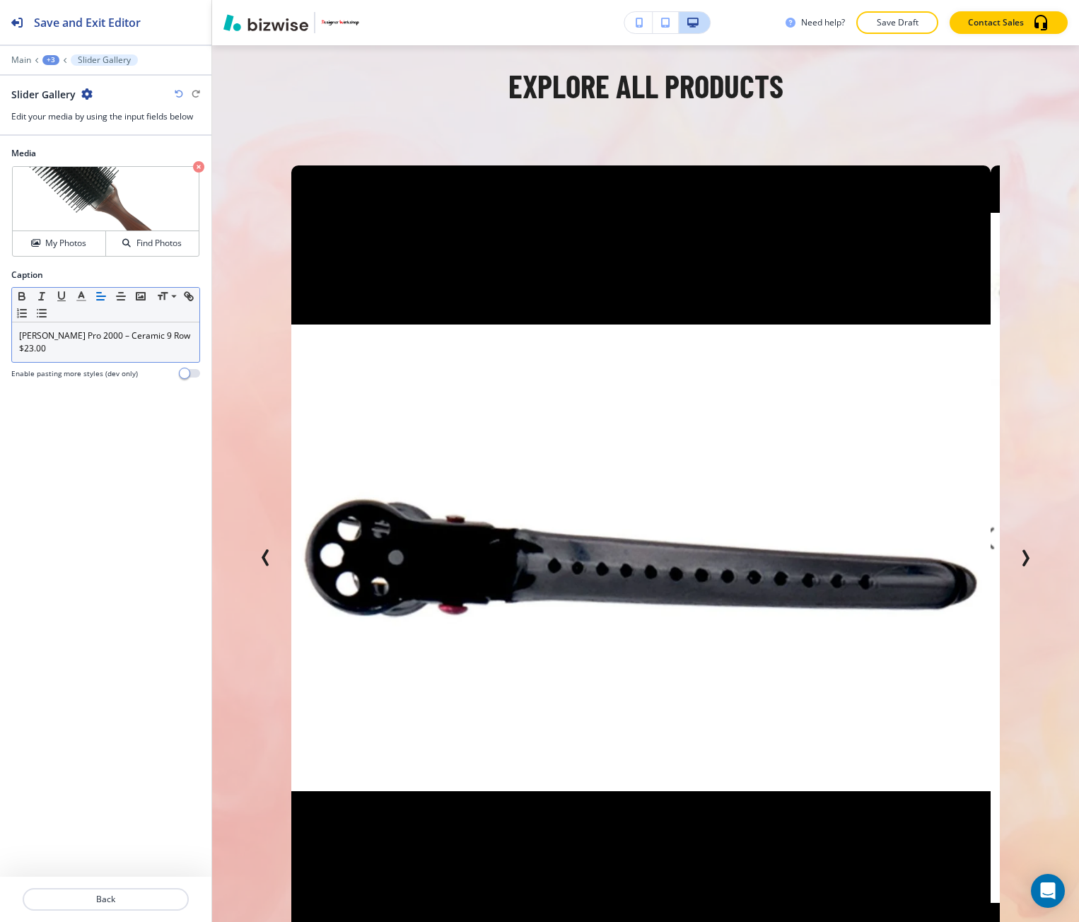
click at [50, 57] on div "+3" at bounding box center [50, 60] width 17 height 10
click at [71, 124] on button "Explore All Products" at bounding box center [87, 132] width 91 height 25
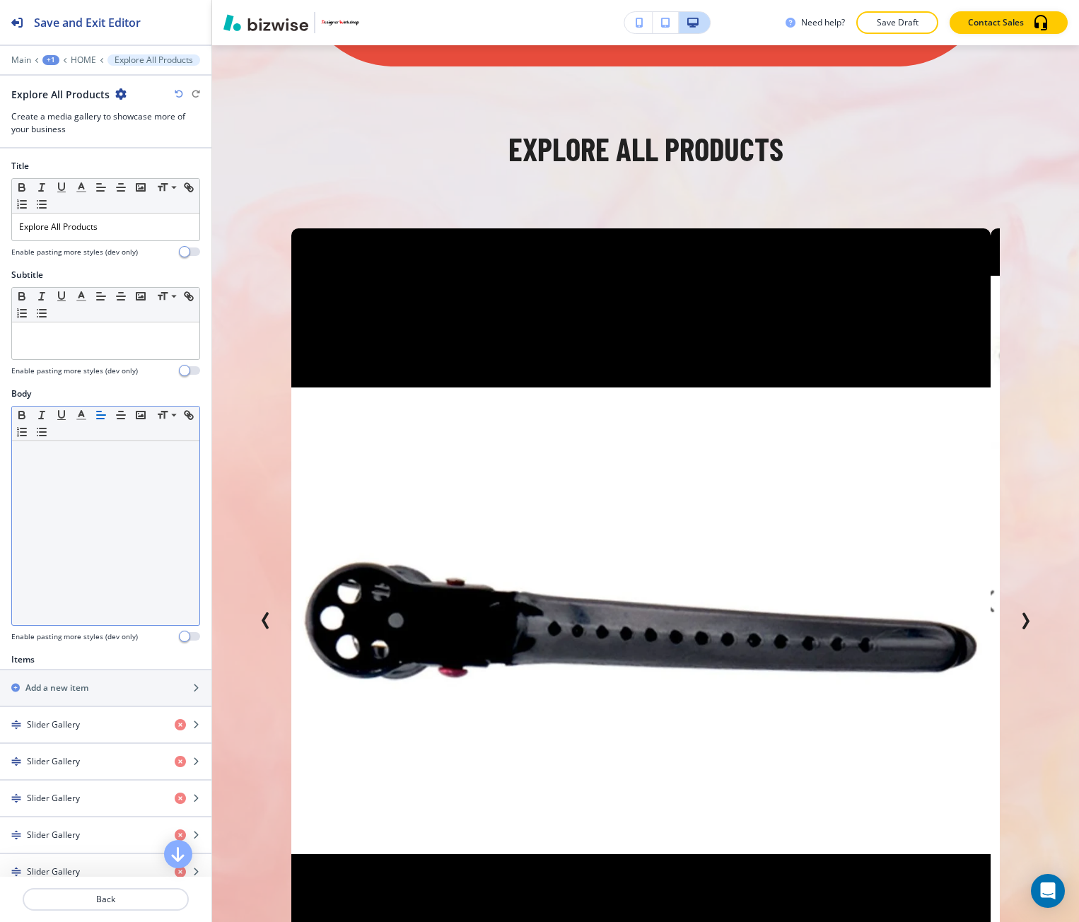
scroll to position [599, 0]
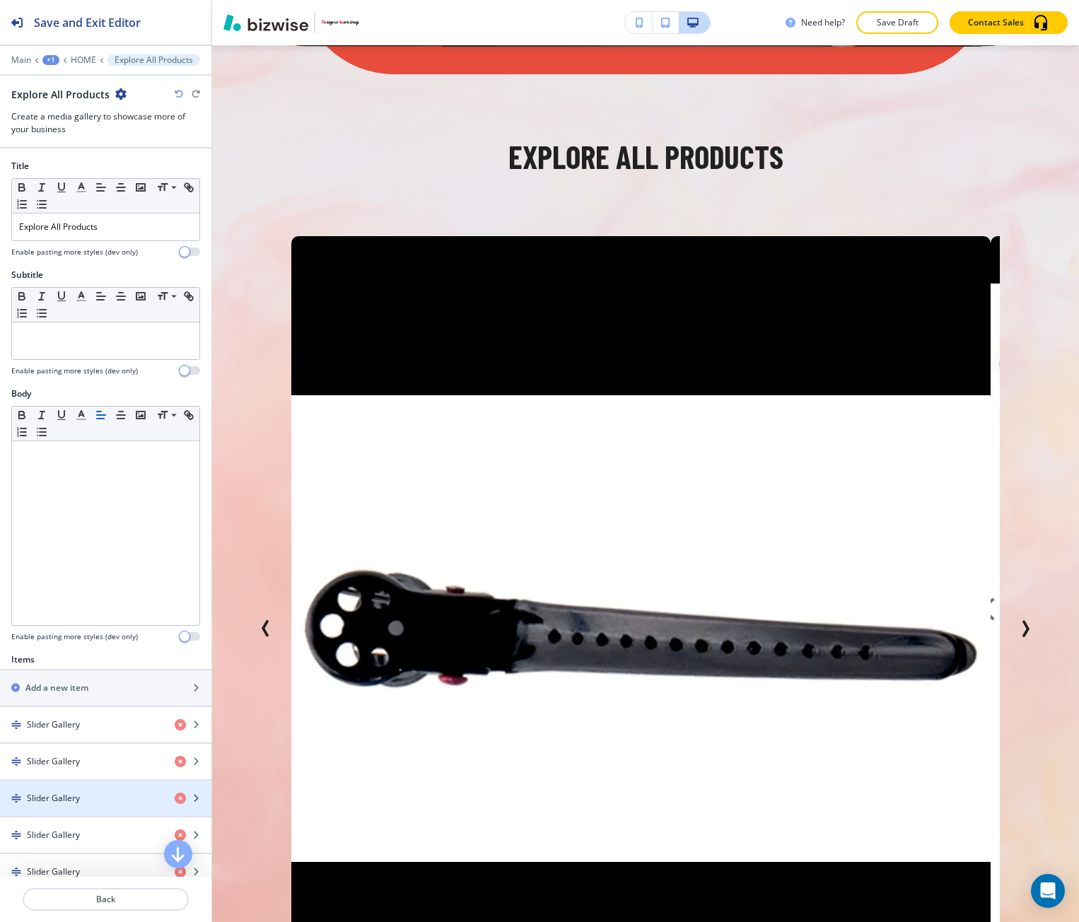
click at [77, 798] on h4 "Slider Gallery" at bounding box center [53, 798] width 53 height 13
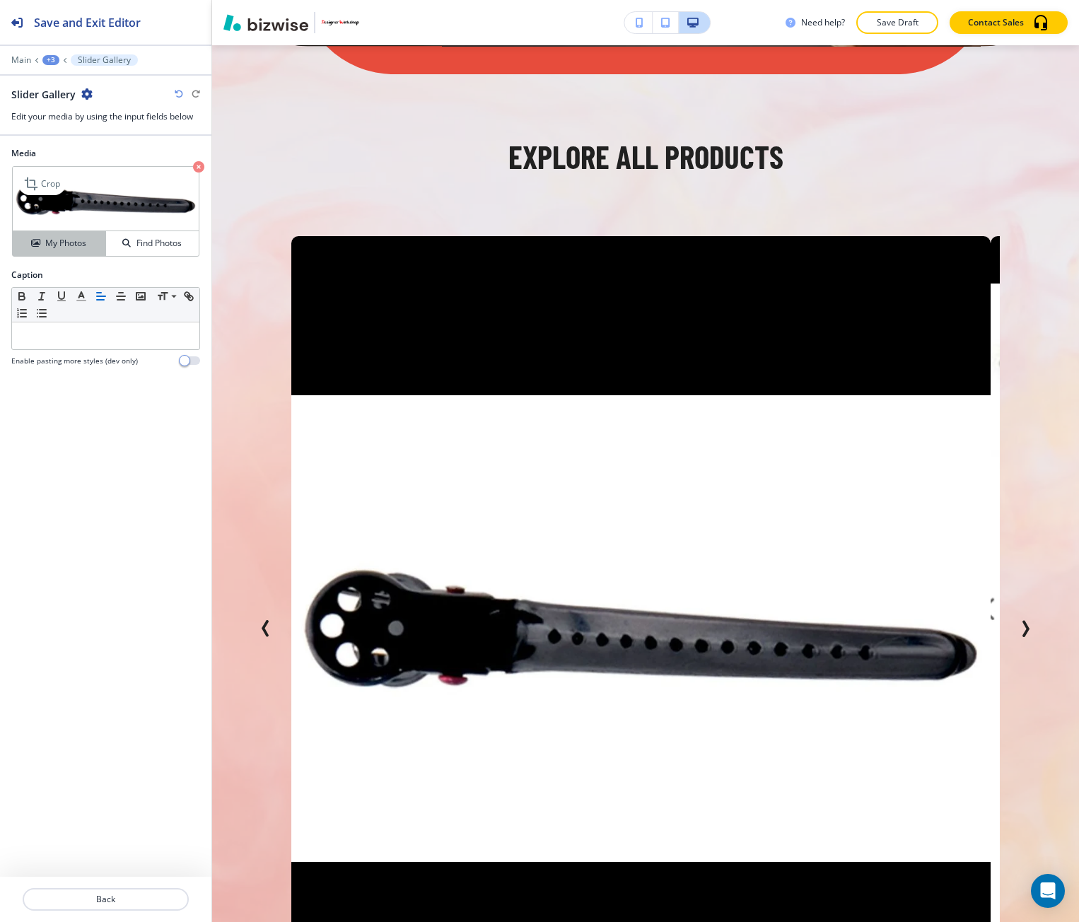
click at [45, 243] on h4 "My Photos" at bounding box center [65, 243] width 41 height 13
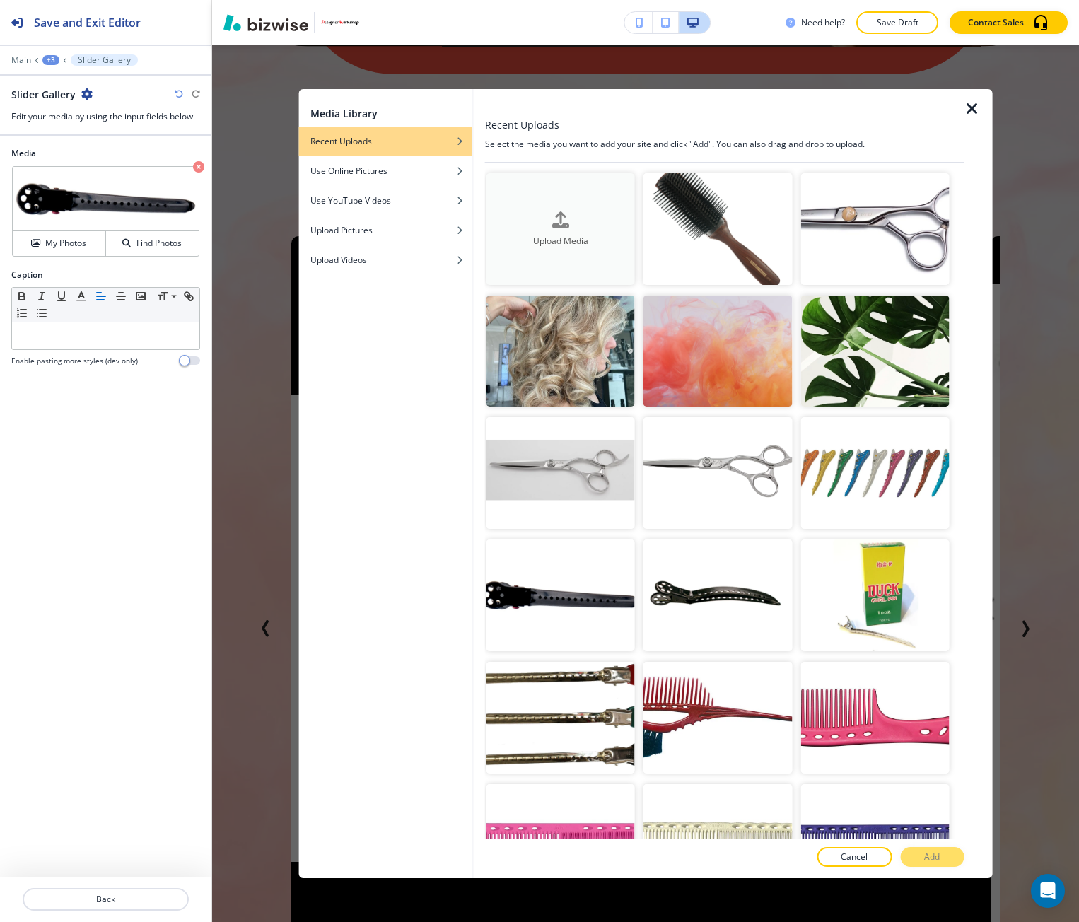
click at [615, 226] on div "Upload Media" at bounding box center [561, 229] width 149 height 36
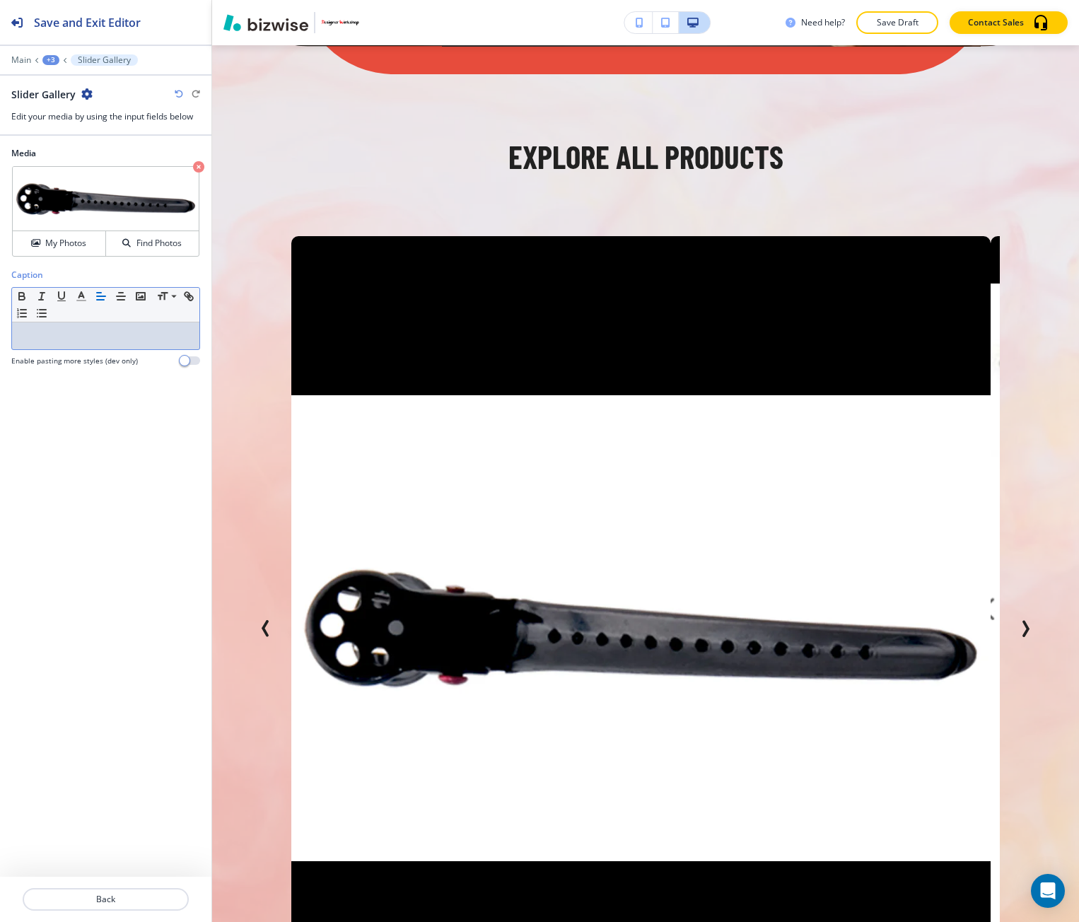
click at [66, 337] on p at bounding box center [105, 336] width 173 height 13
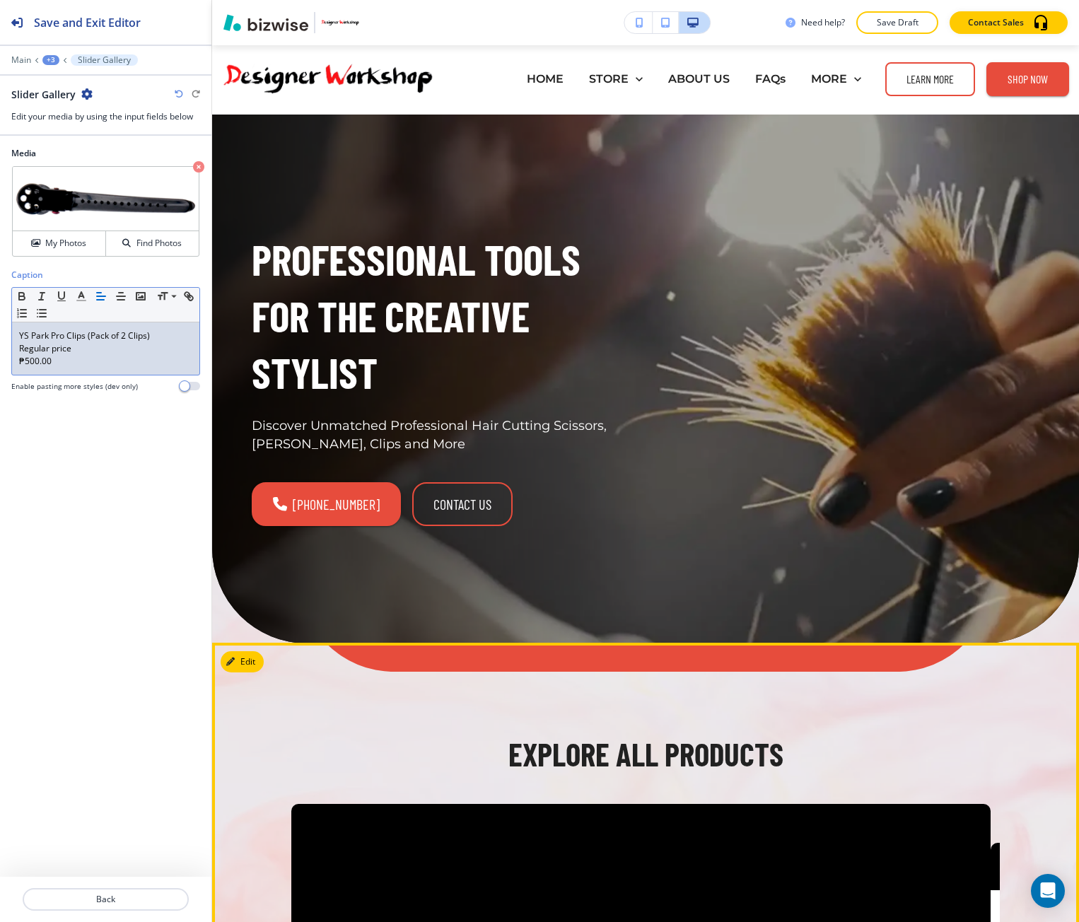
scroll to position [0, 0]
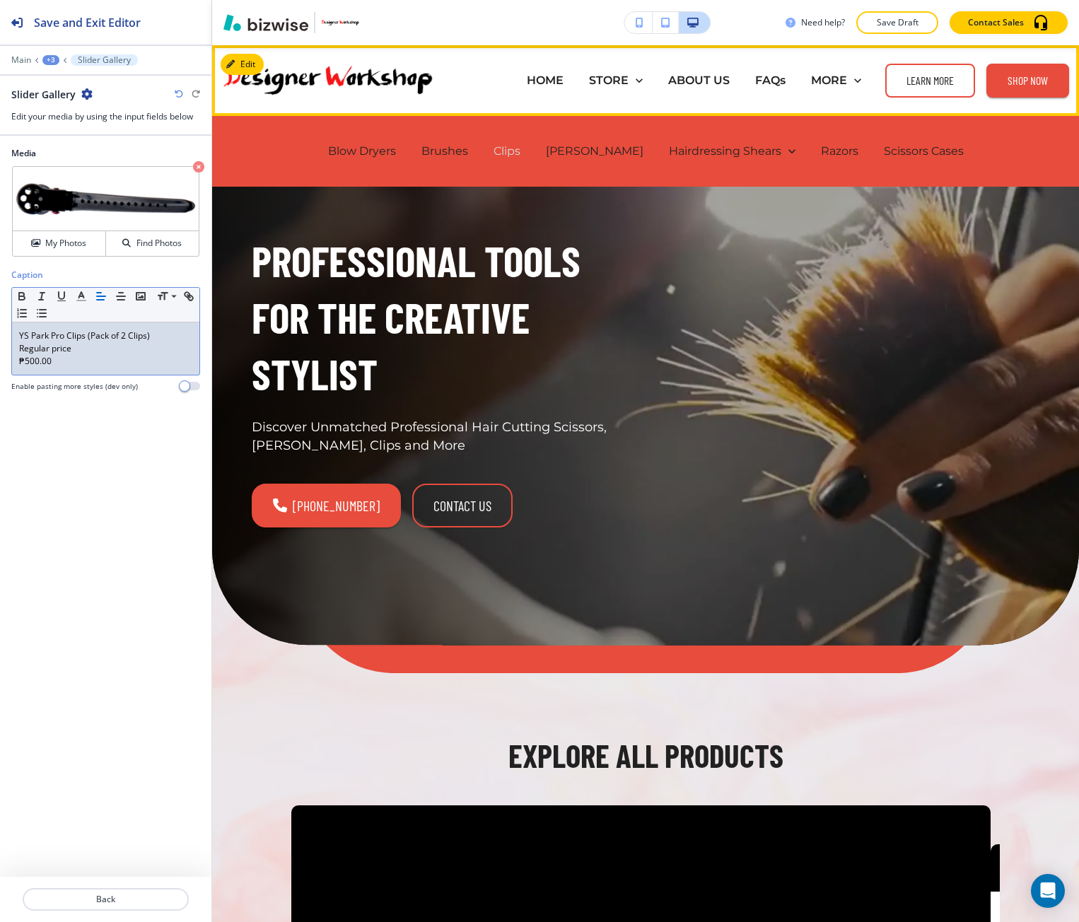
click at [521, 149] on p "Clips" at bounding box center [507, 151] width 27 height 16
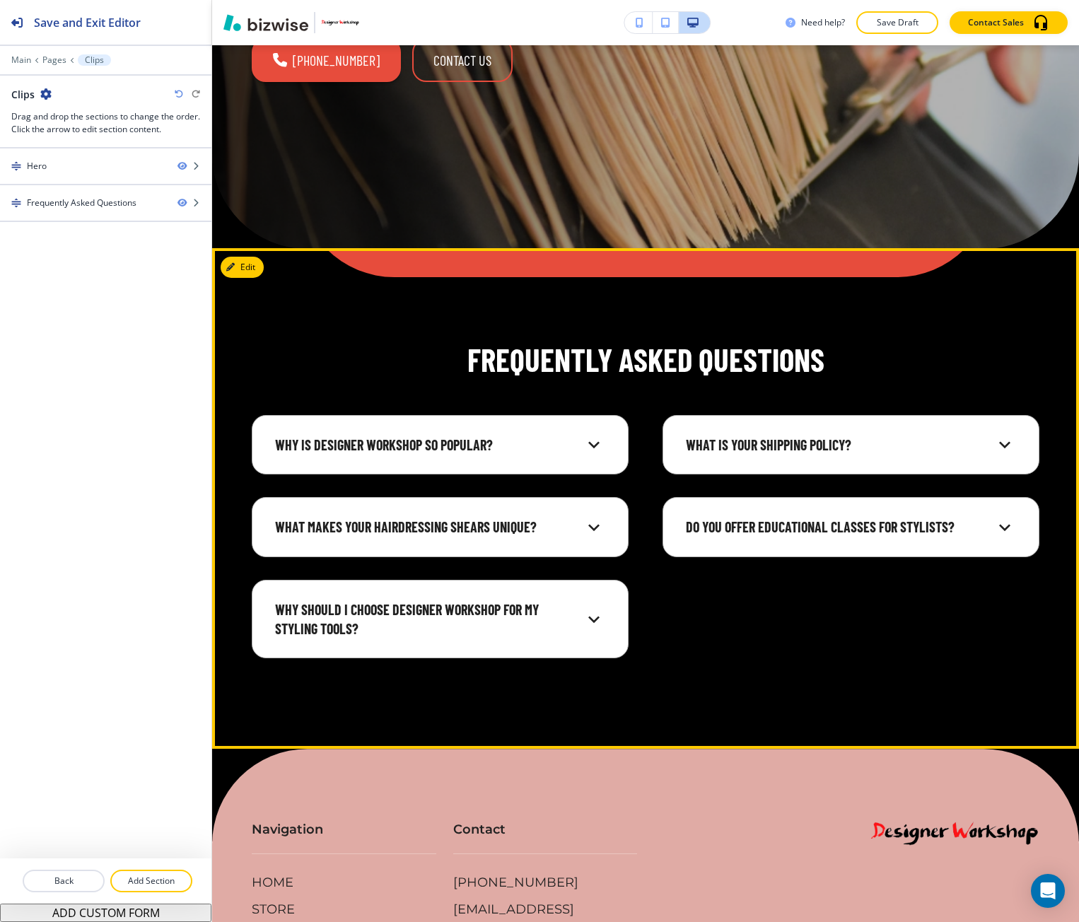
scroll to position [164, 0]
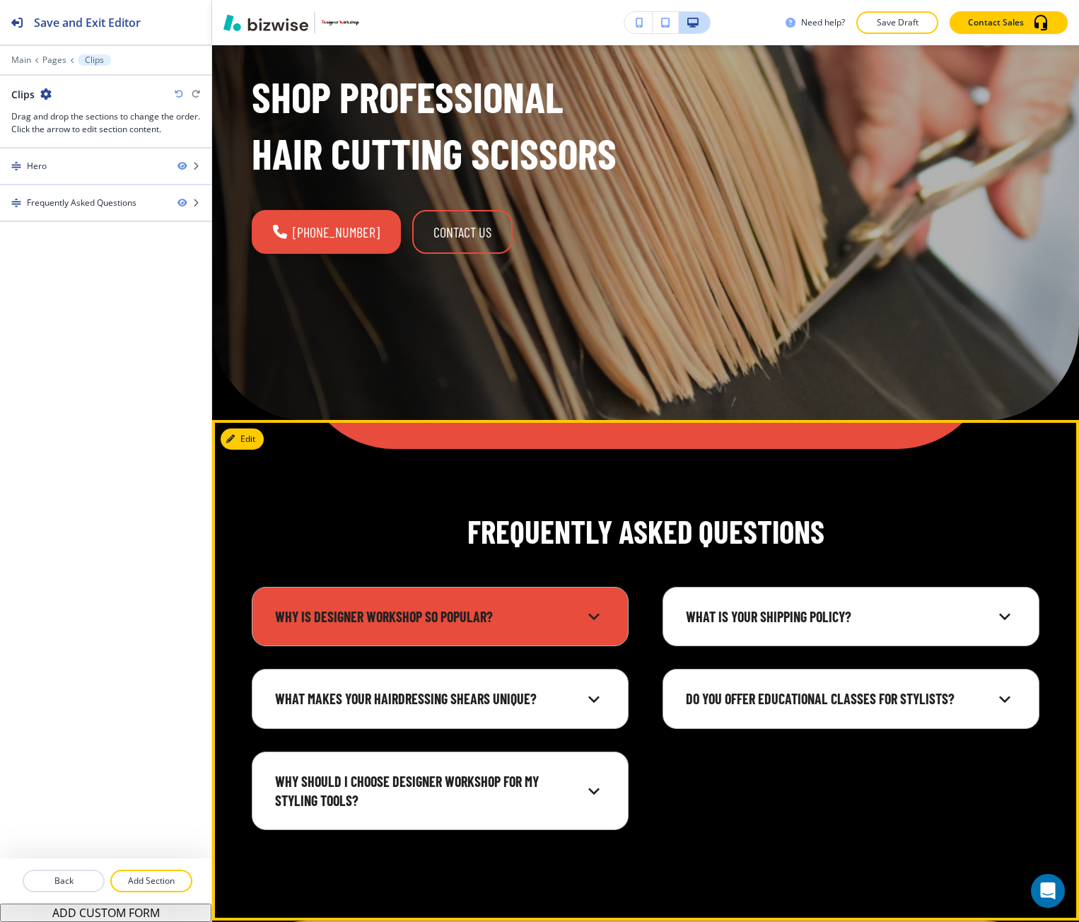
click at [494, 620] on div "Why is Designer Workshop so popular?" at bounding box center [429, 617] width 308 height 19
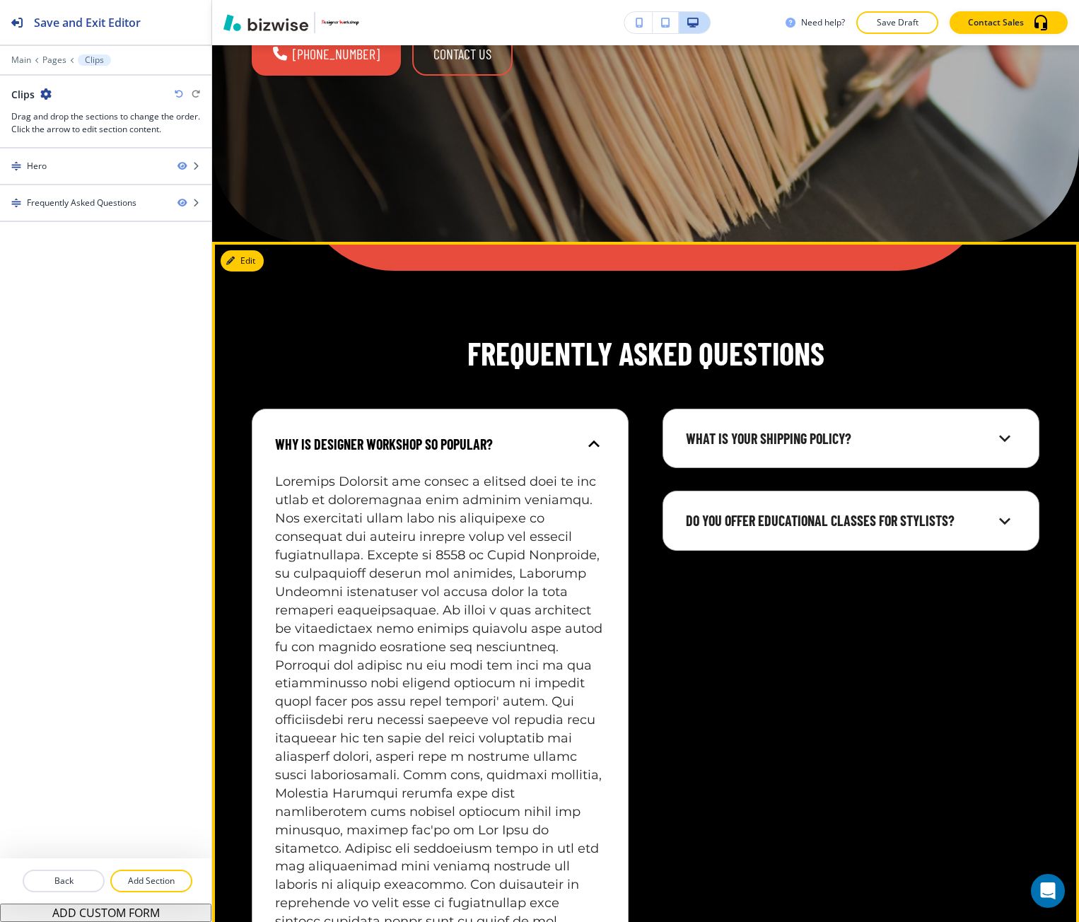
scroll to position [235, 0]
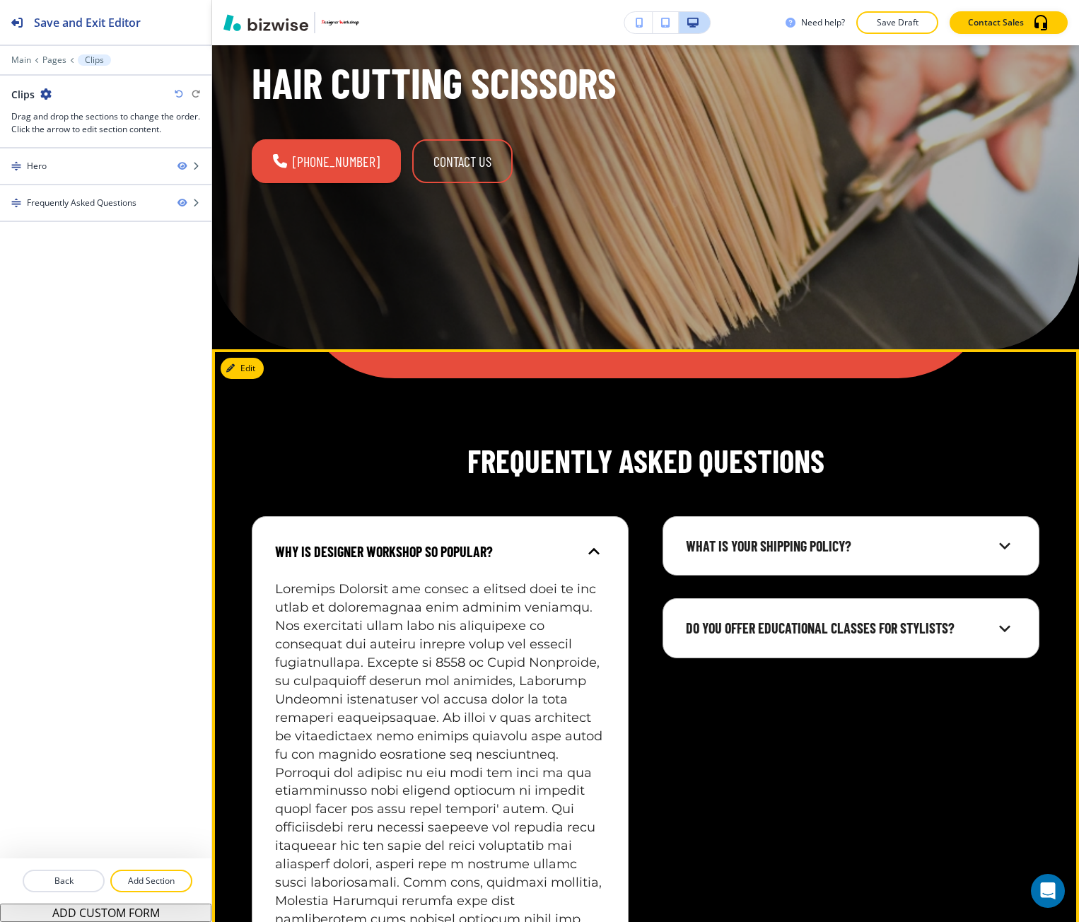
click at [493, 557] on div "Why is Designer Workshop so popular?" at bounding box center [429, 551] width 308 height 19
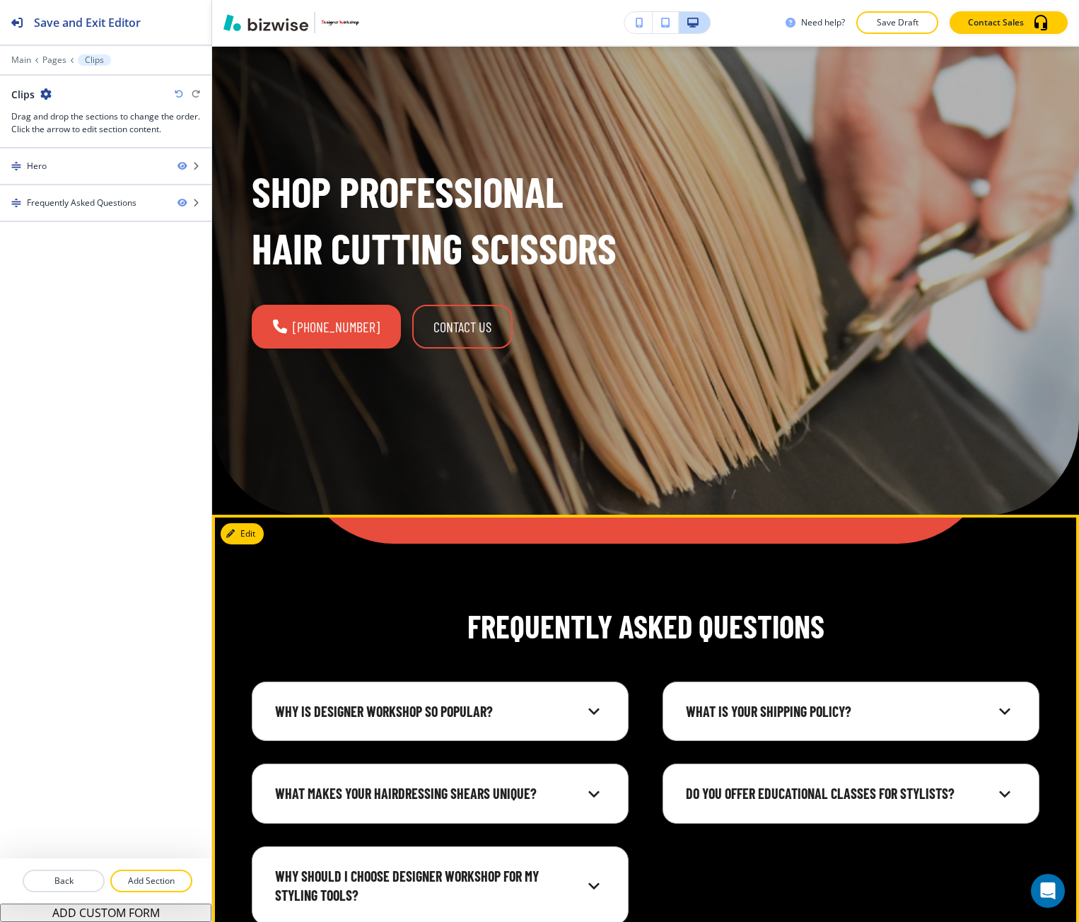
scroll to position [0, 0]
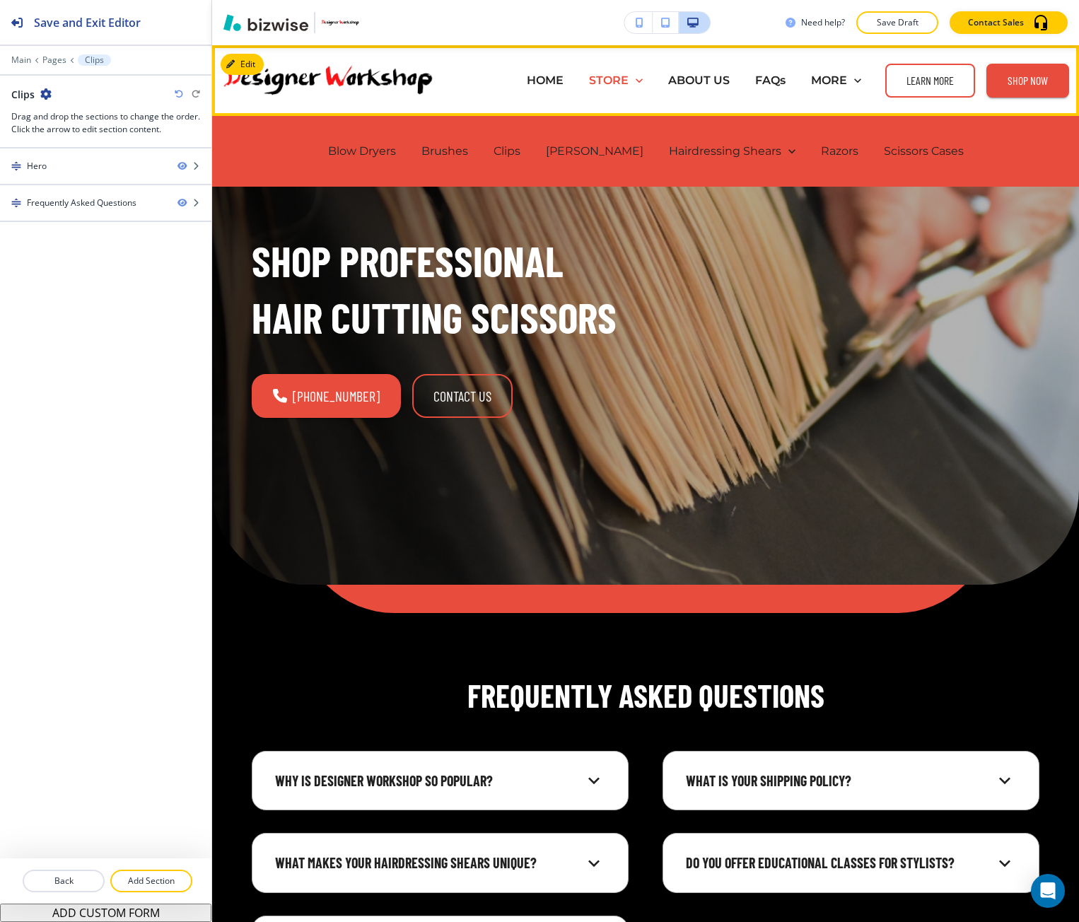
click at [603, 74] on p "STORE" at bounding box center [609, 80] width 40 height 16
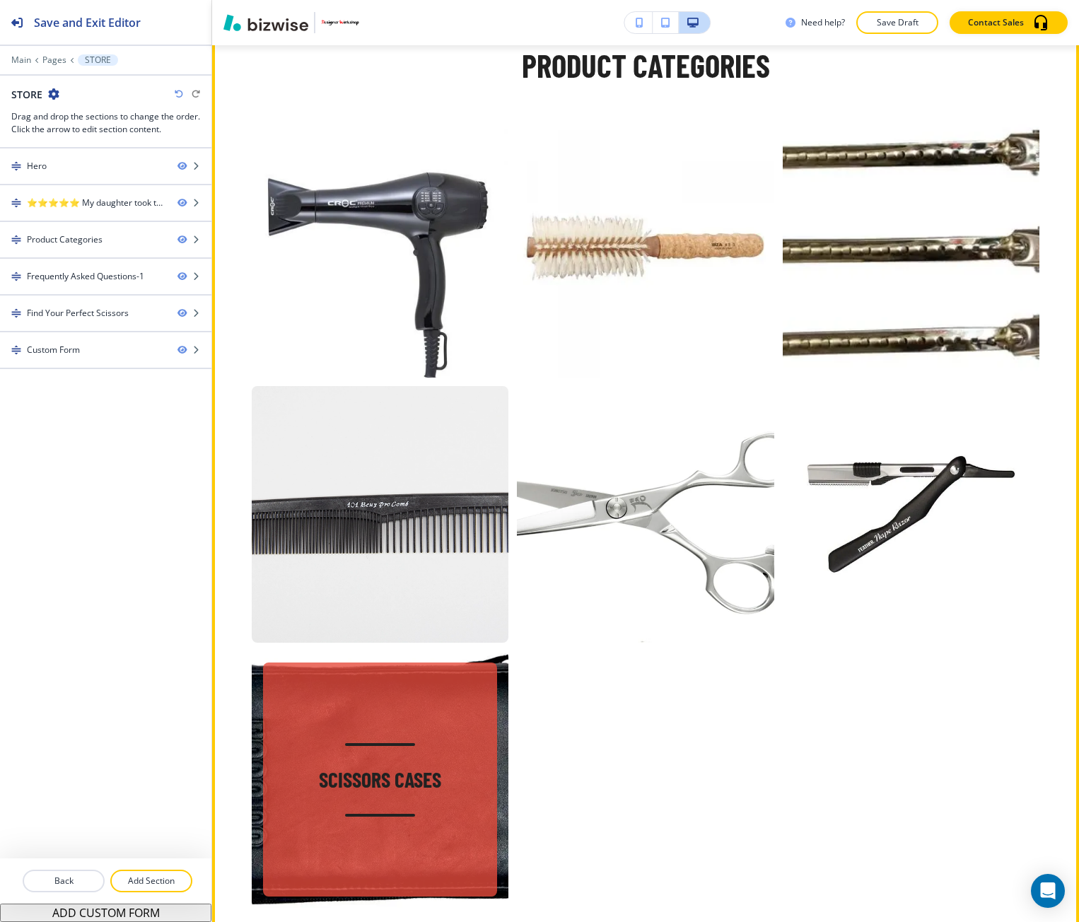
scroll to position [707, 0]
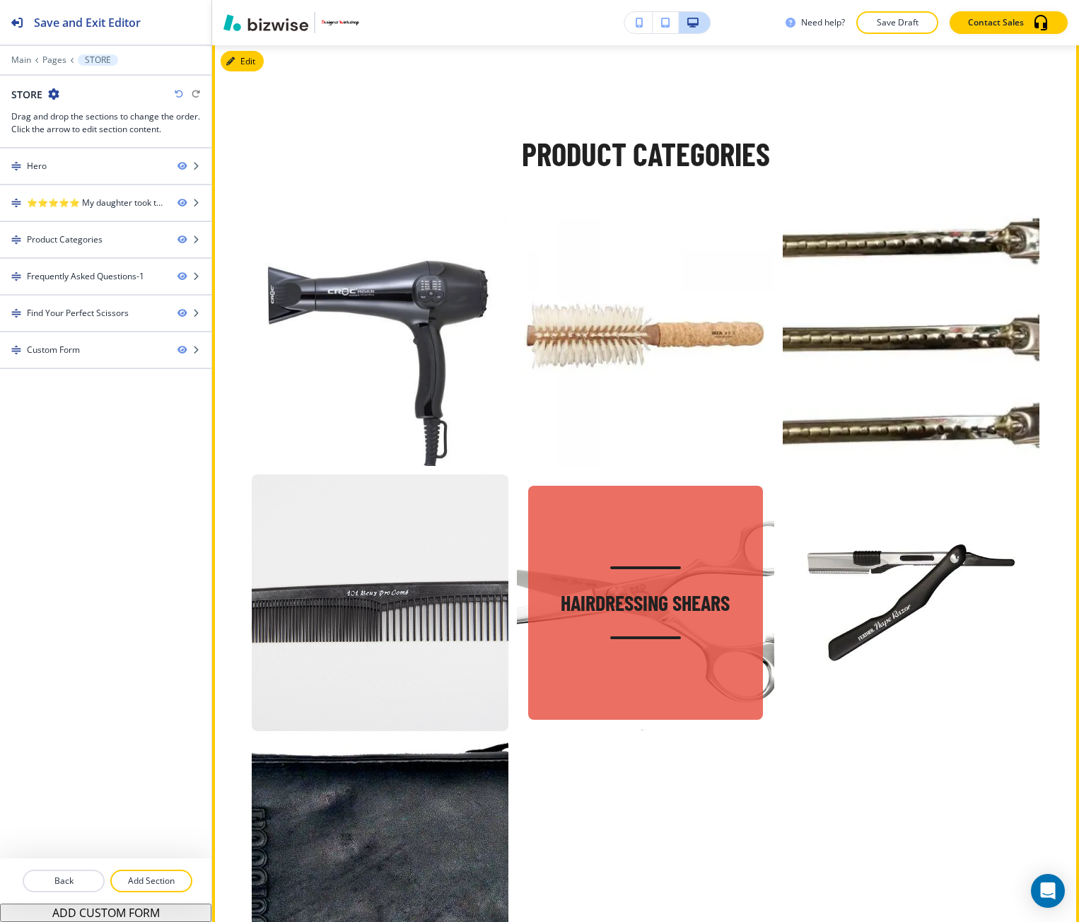
click at [577, 622] on div "Hairdressing Shears" at bounding box center [645, 603] width 234 height 234
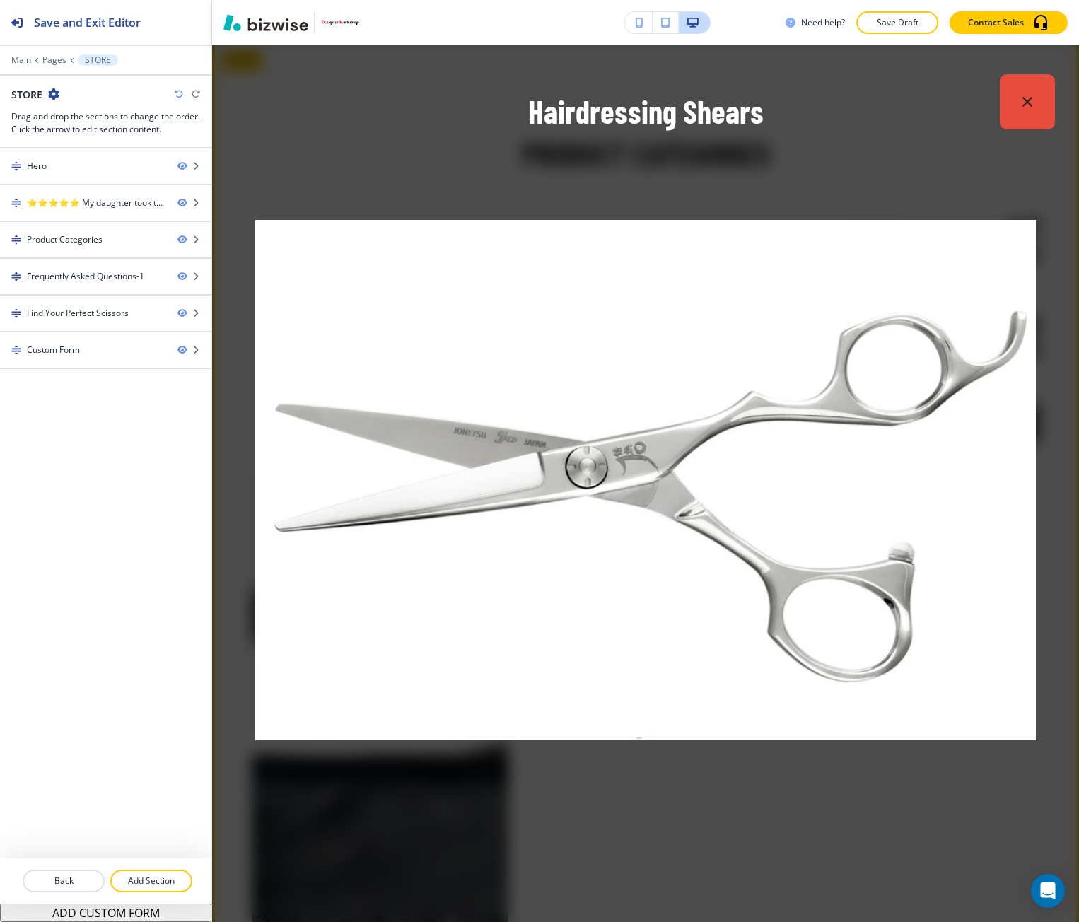
click at [571, 766] on img at bounding box center [645, 480] width 780 height 615
drag, startPoint x: 990, startPoint y: 116, endPoint x: 998, endPoint y: 113, distance: 8.9
click at [903, 115] on p "Hairdressing Shears" at bounding box center [645, 112] width 719 height 42
click at [903, 110] on button "button" at bounding box center [1027, 99] width 55 height 55
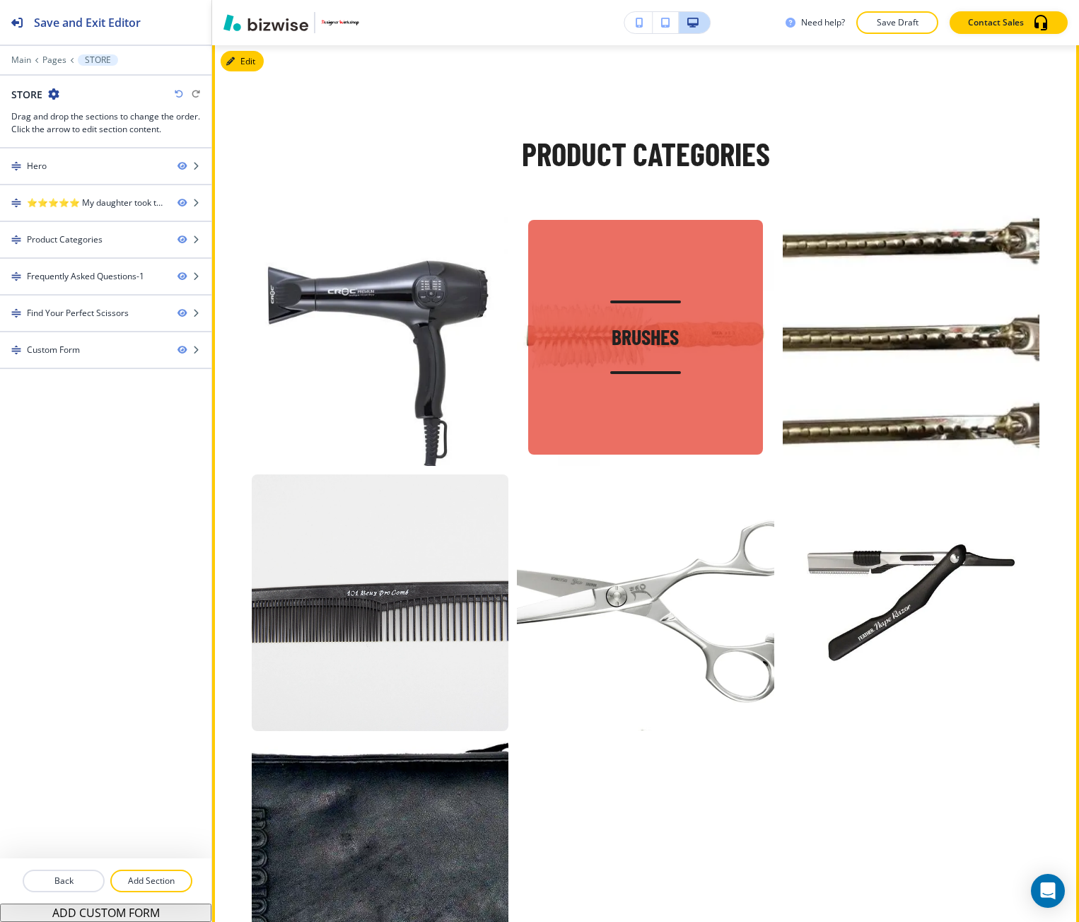
click at [686, 395] on div "Brushes" at bounding box center [645, 337] width 234 height 234
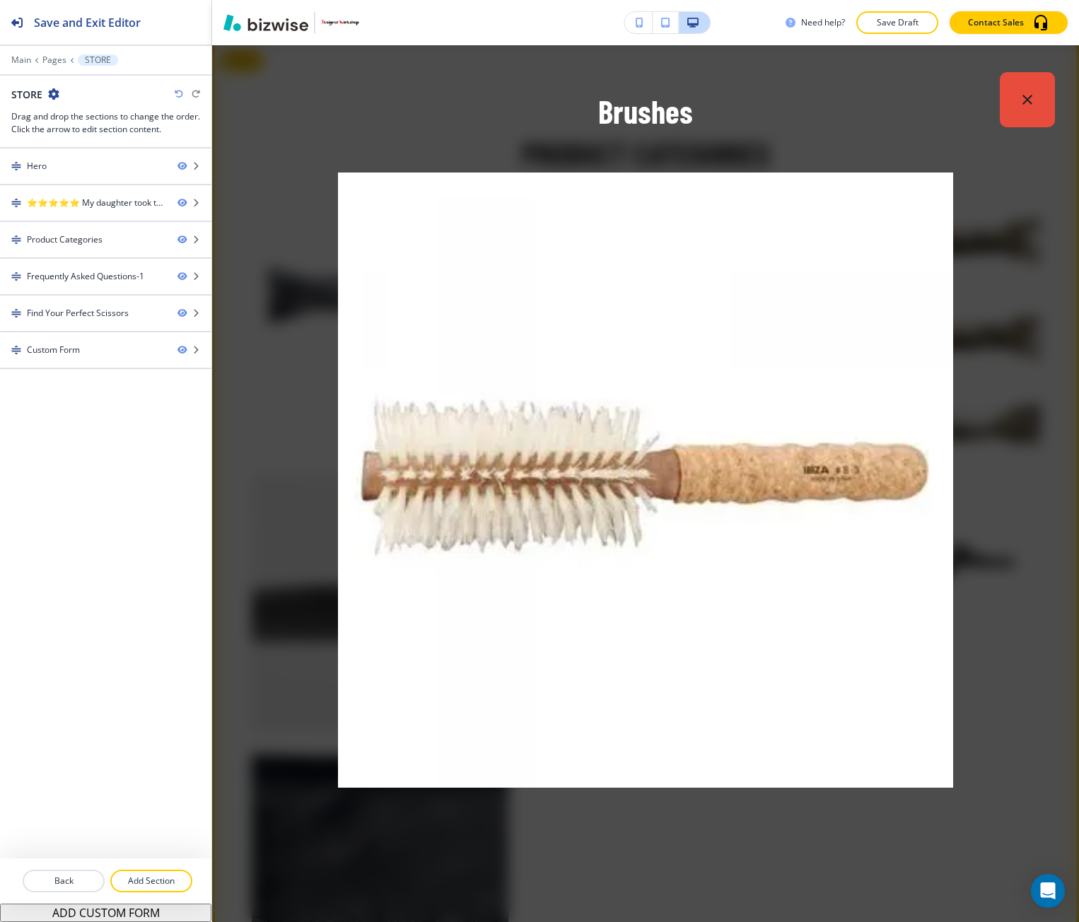
click at [903, 89] on button "button" at bounding box center [1027, 99] width 55 height 55
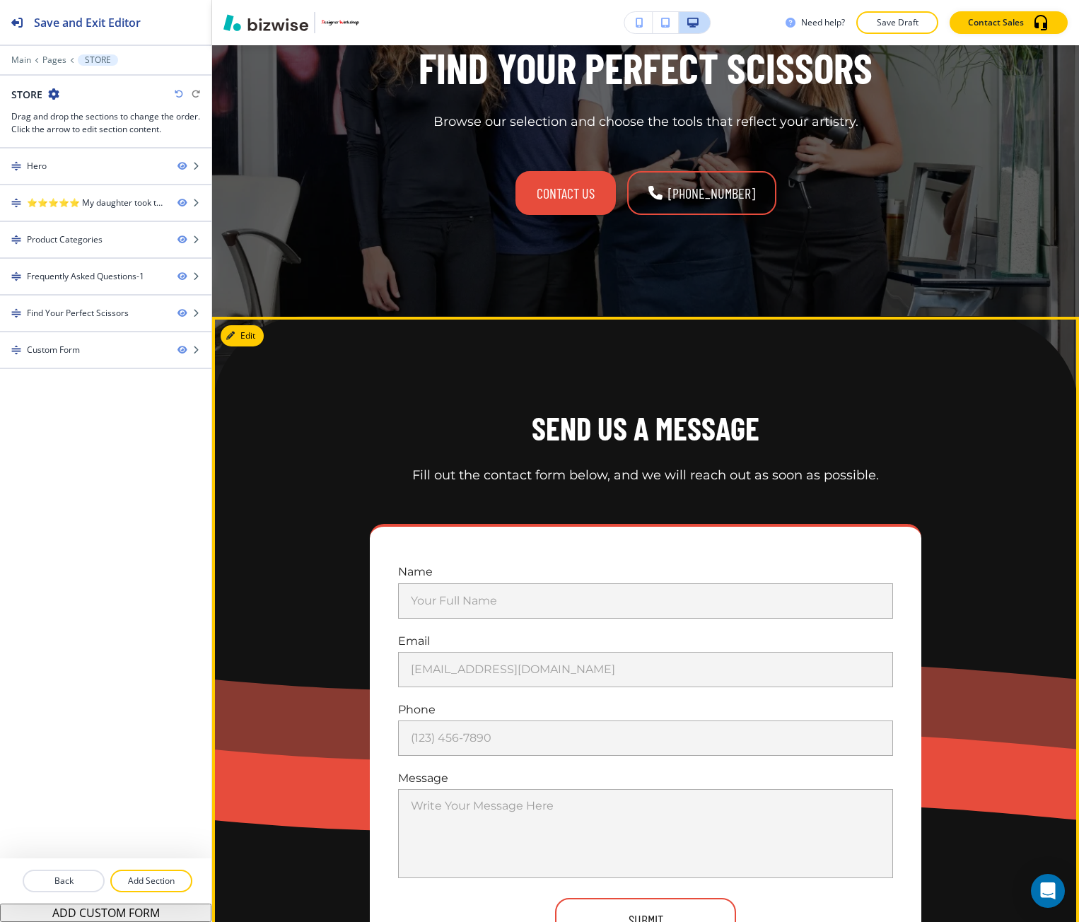
scroll to position [2817, 0]
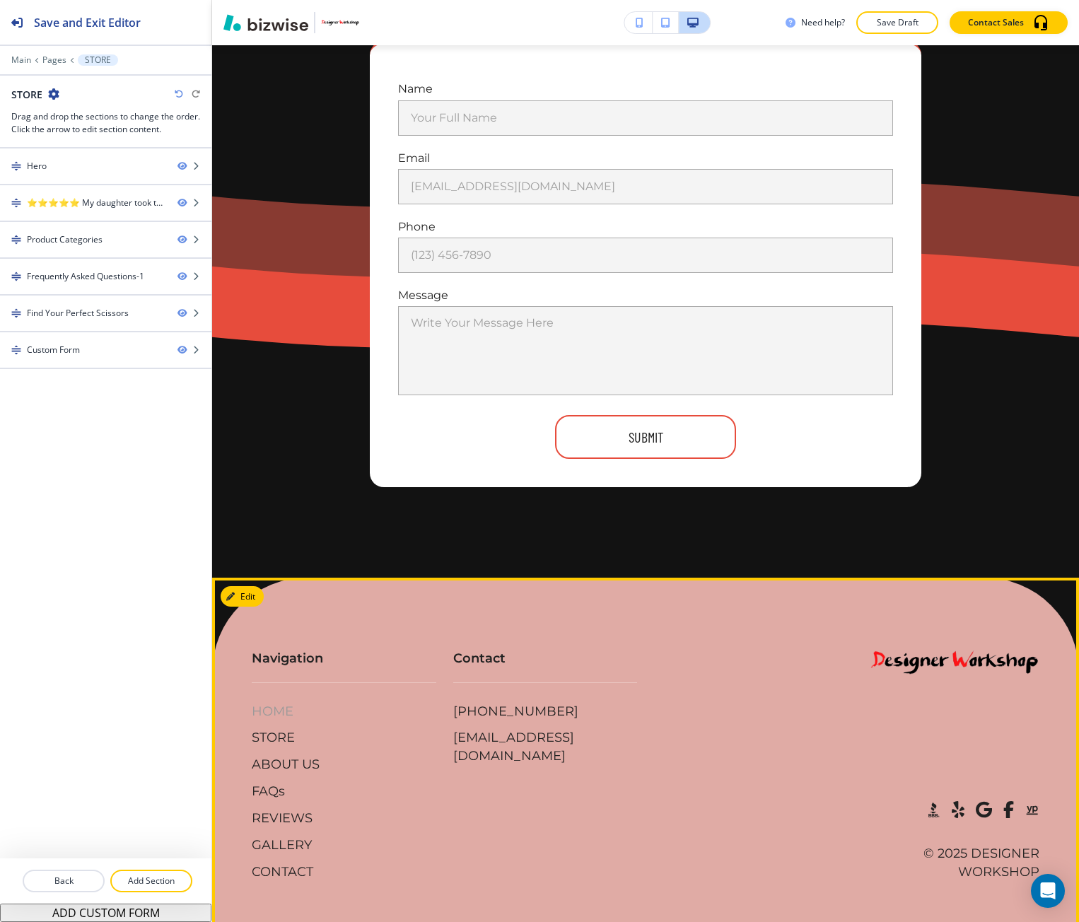
click at [273, 703] on p "HOME" at bounding box center [273, 712] width 42 height 18
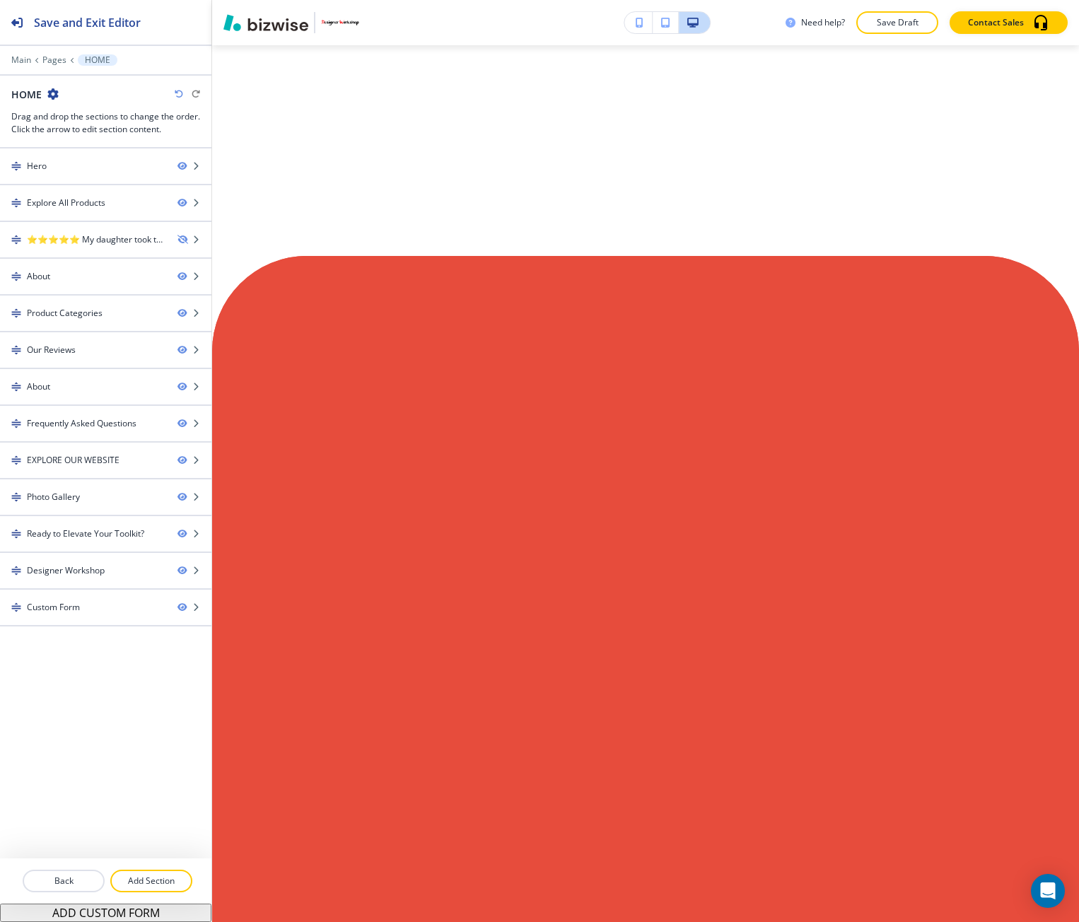
scroll to position [0, 0]
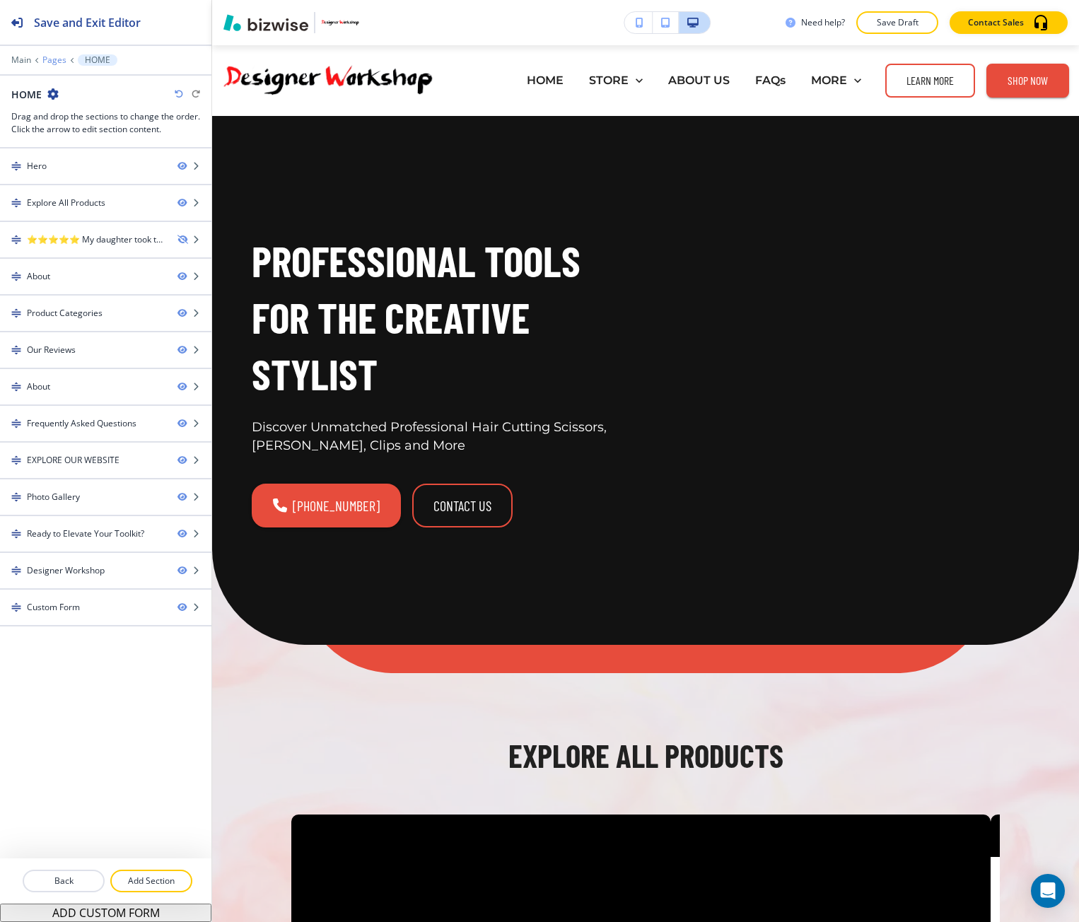
click at [56, 57] on p "Pages" at bounding box center [54, 60] width 24 height 10
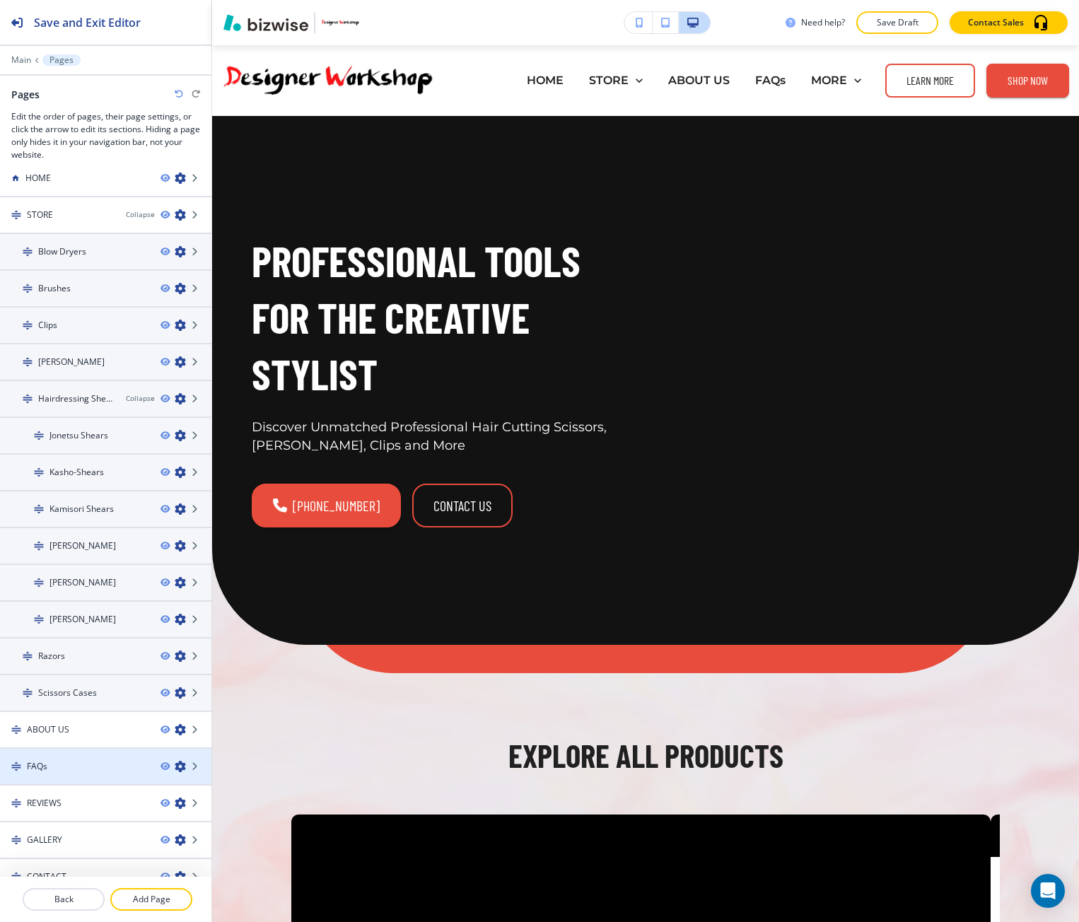
scroll to position [33, 0]
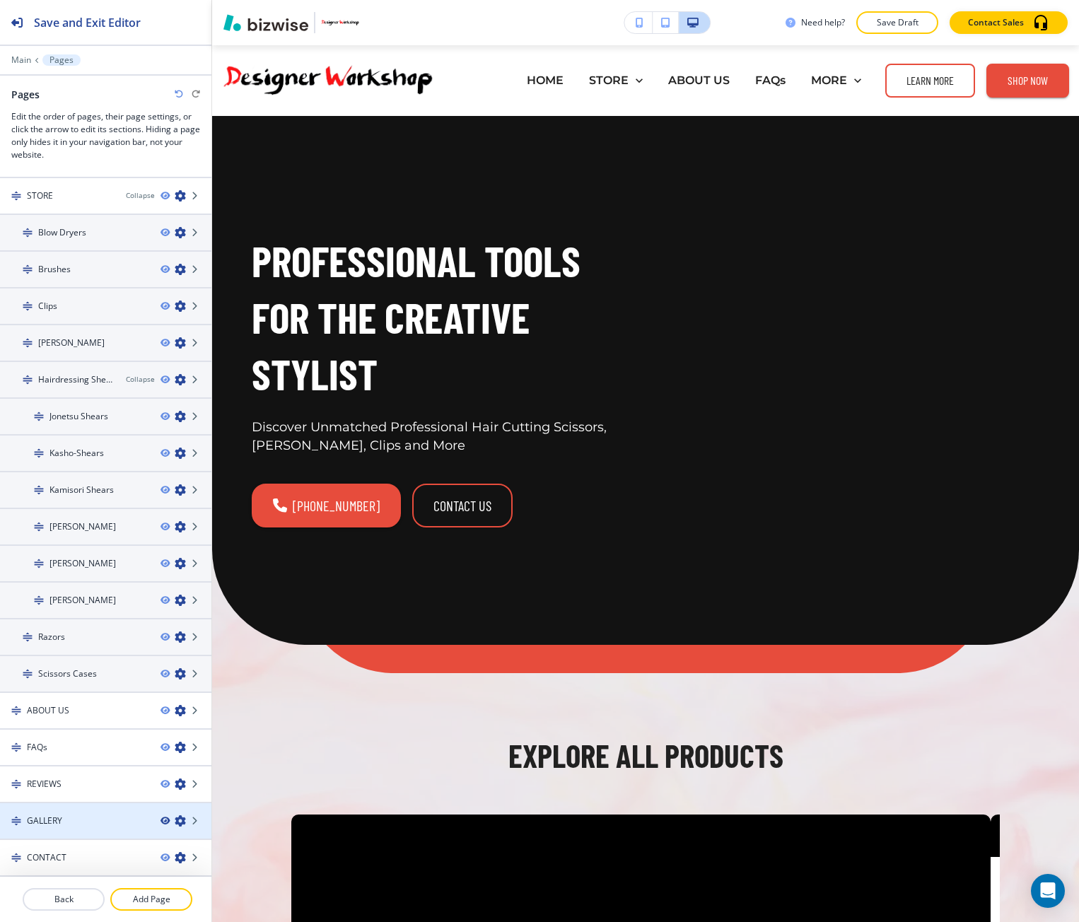
click at [161, 820] on icon "button" at bounding box center [165, 821] width 8 height 8
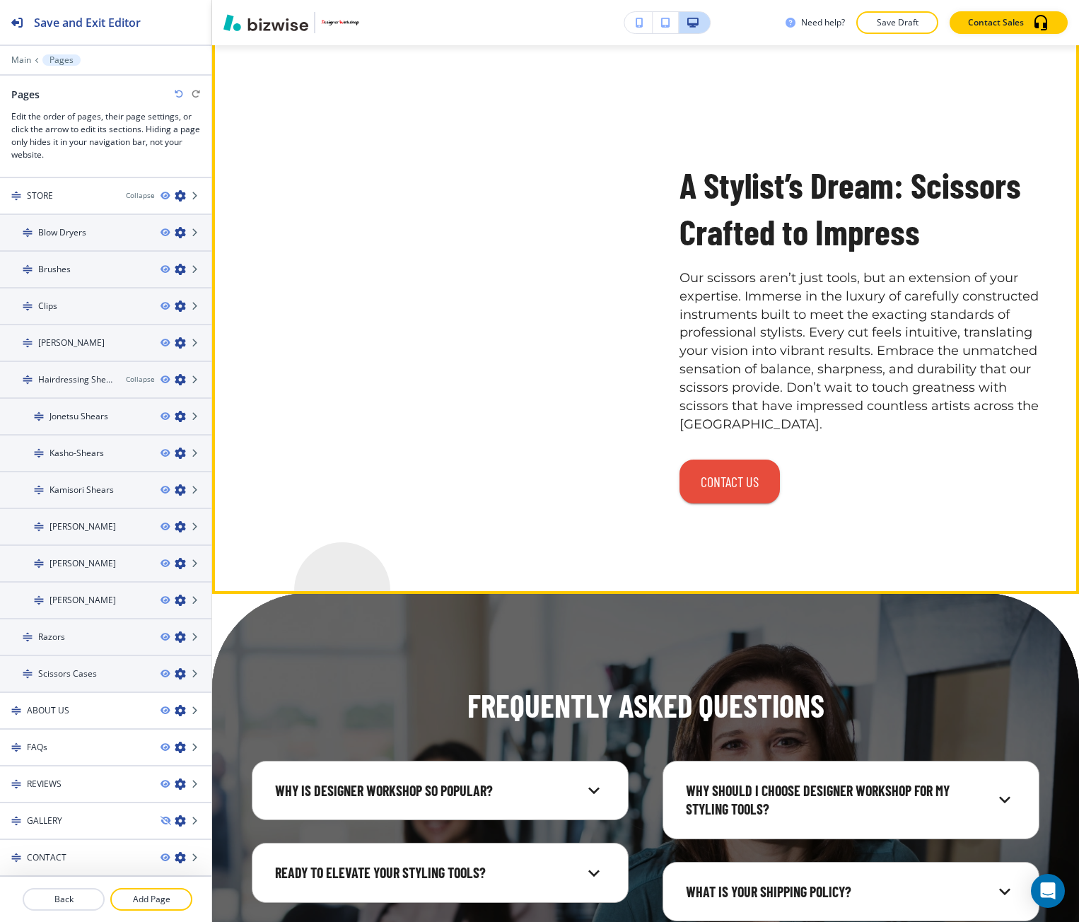
scroll to position [6366, 0]
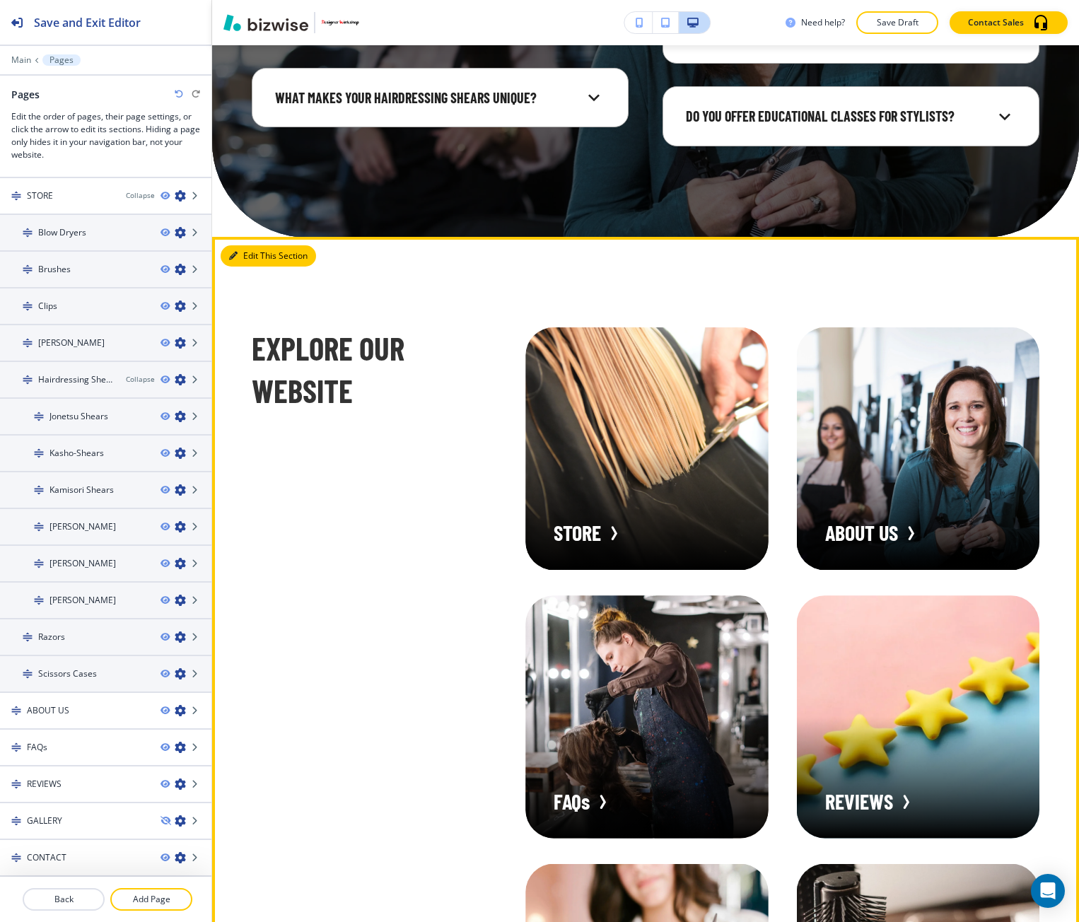
click at [249, 245] on button "Edit This Section" at bounding box center [268, 255] width 95 height 21
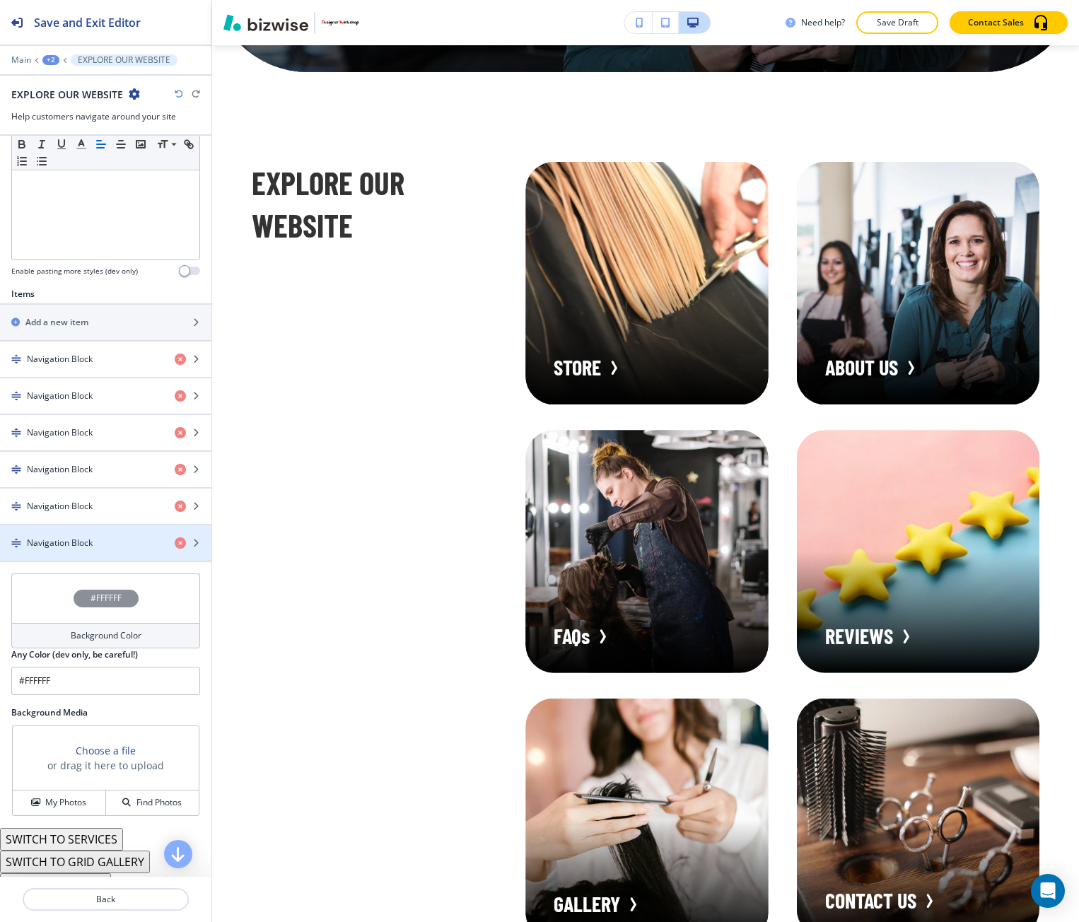
scroll to position [366, 0]
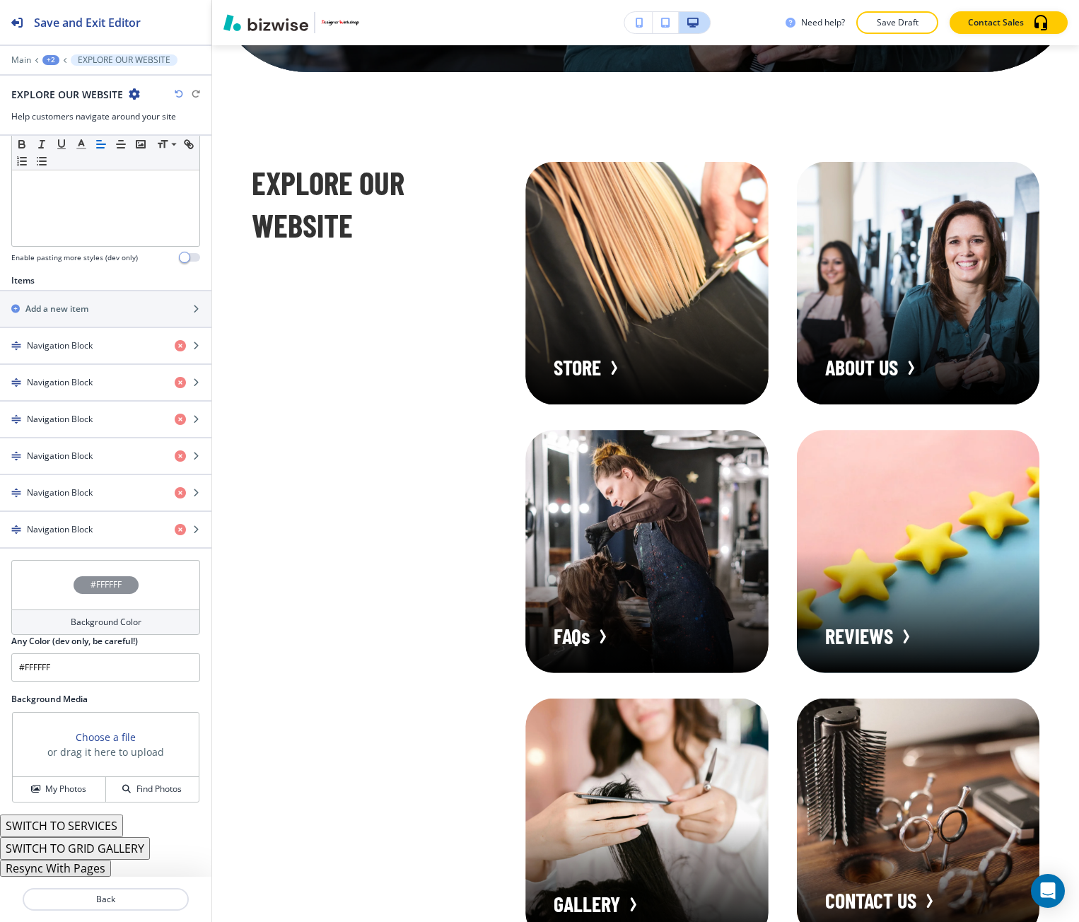
click at [67, 871] on button "Resync With Pages" at bounding box center [55, 868] width 111 height 17
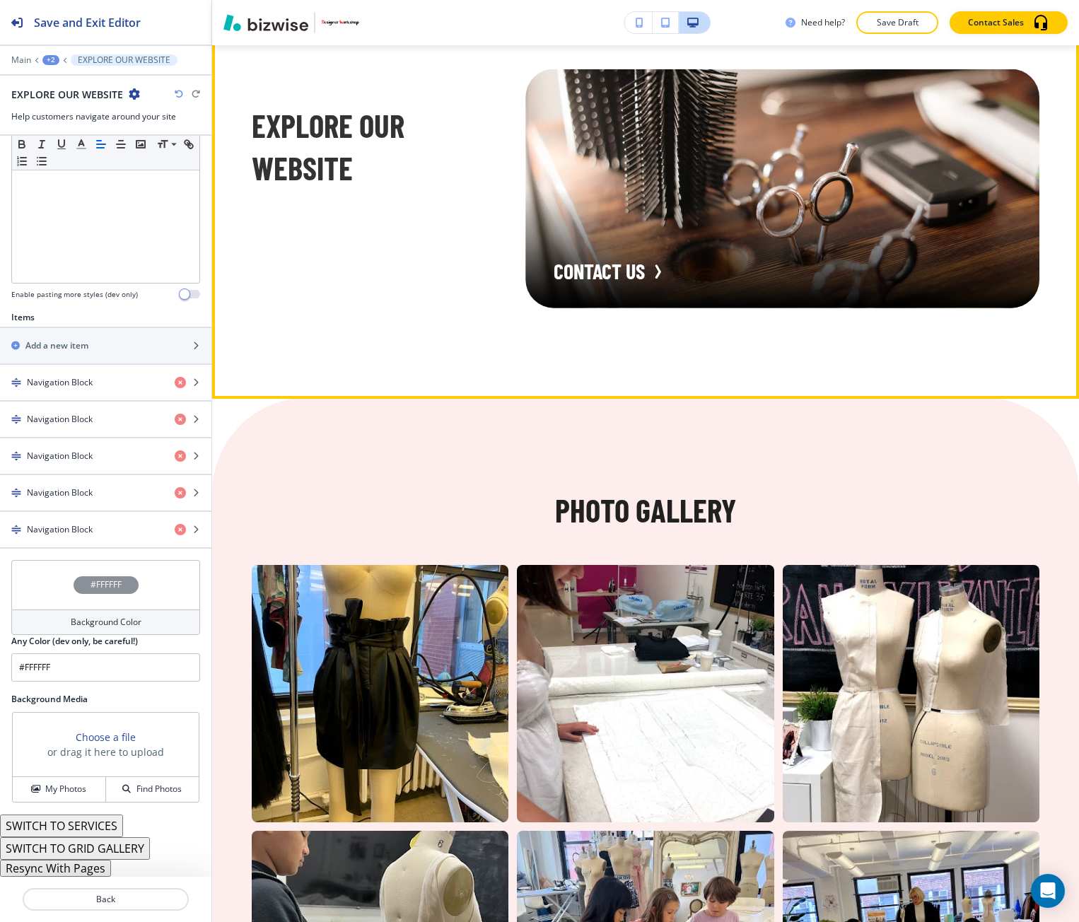
scroll to position [7946, 0]
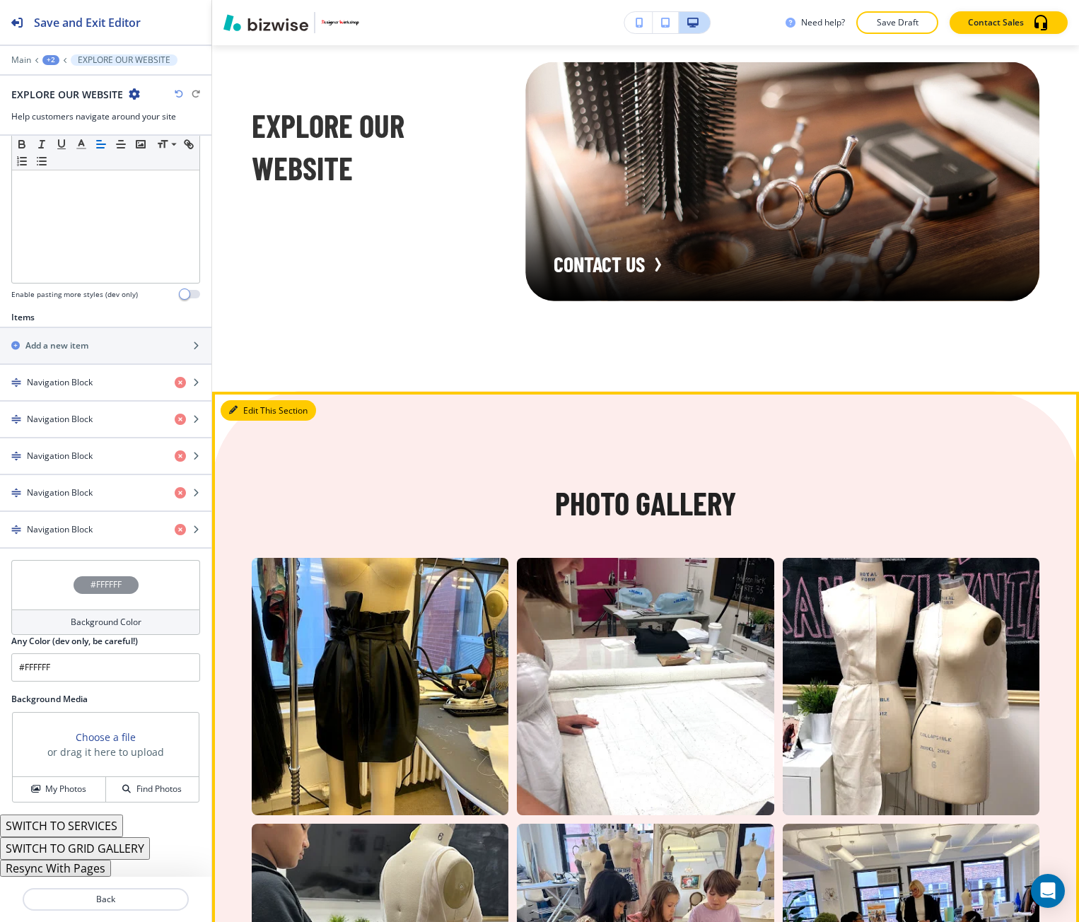
click at [244, 400] on button "Edit This Section" at bounding box center [268, 410] width 95 height 21
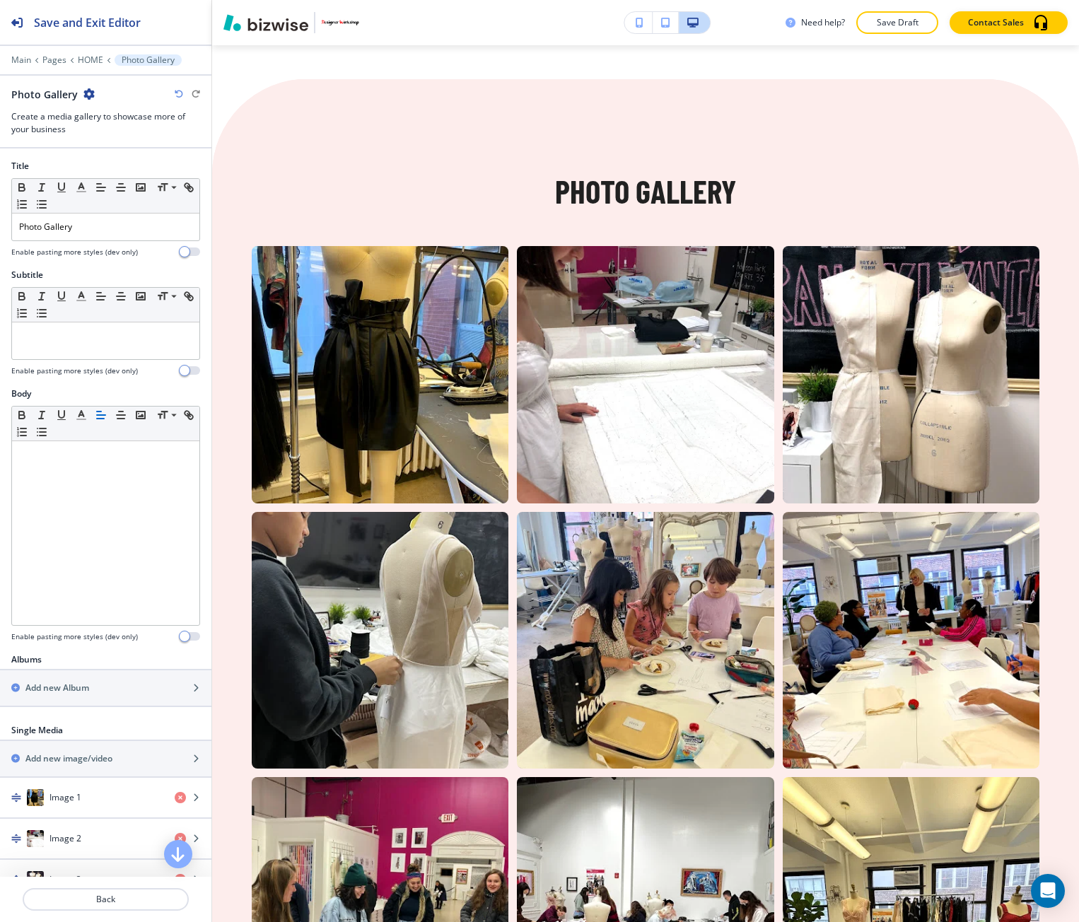
scroll to position [8259, 0]
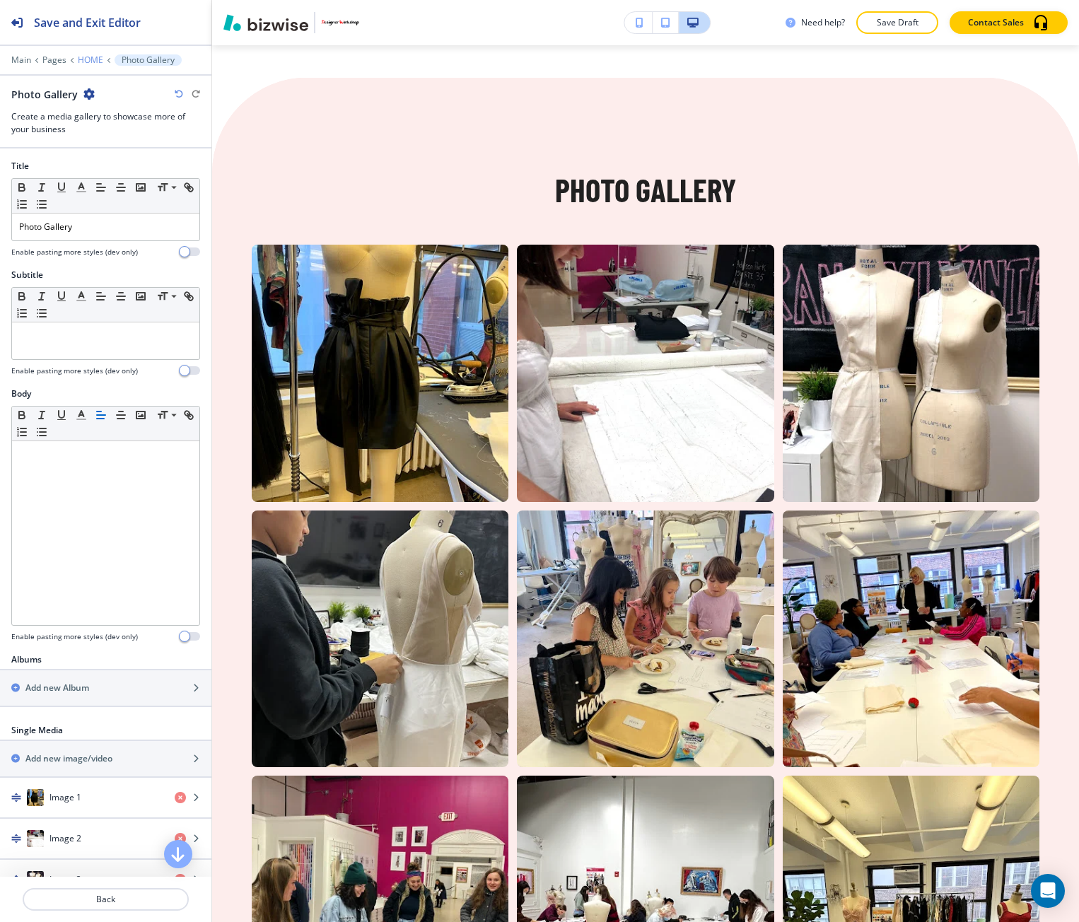
click at [90, 56] on p "HOME" at bounding box center [90, 60] width 25 height 10
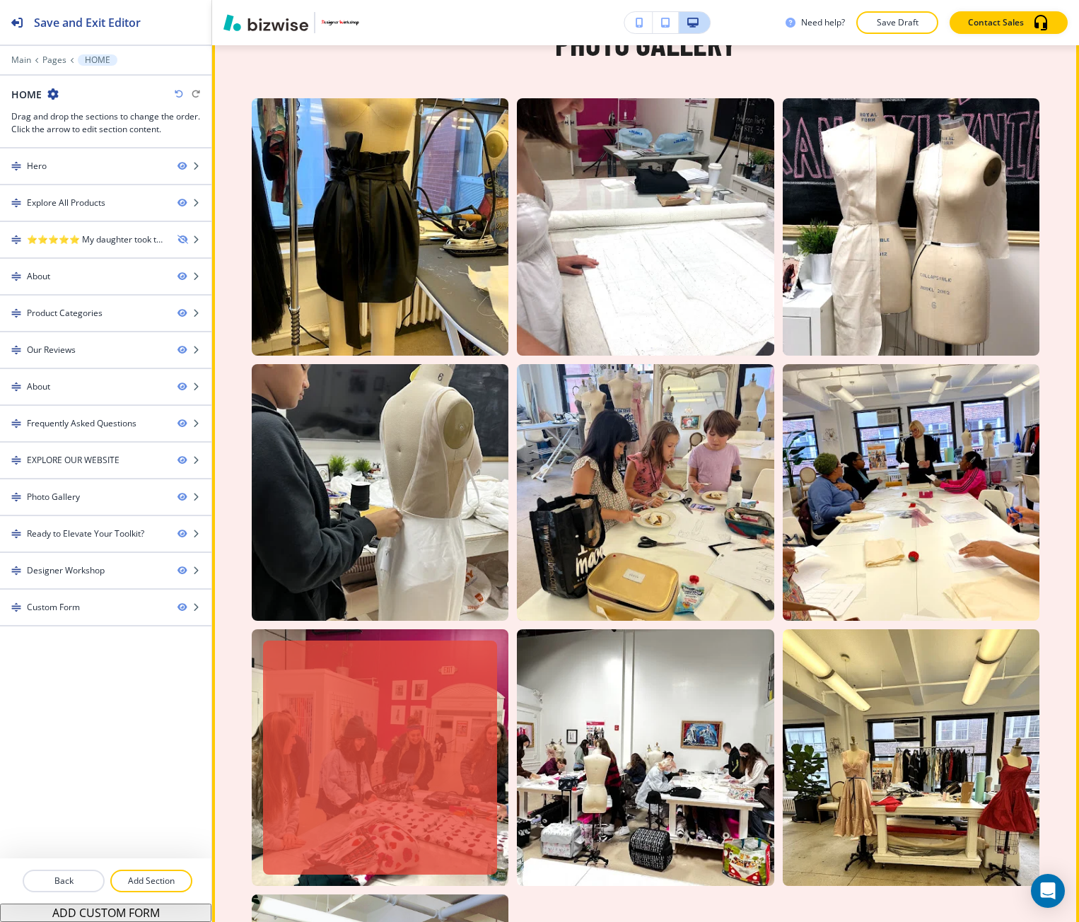
scroll to position [8330, 0]
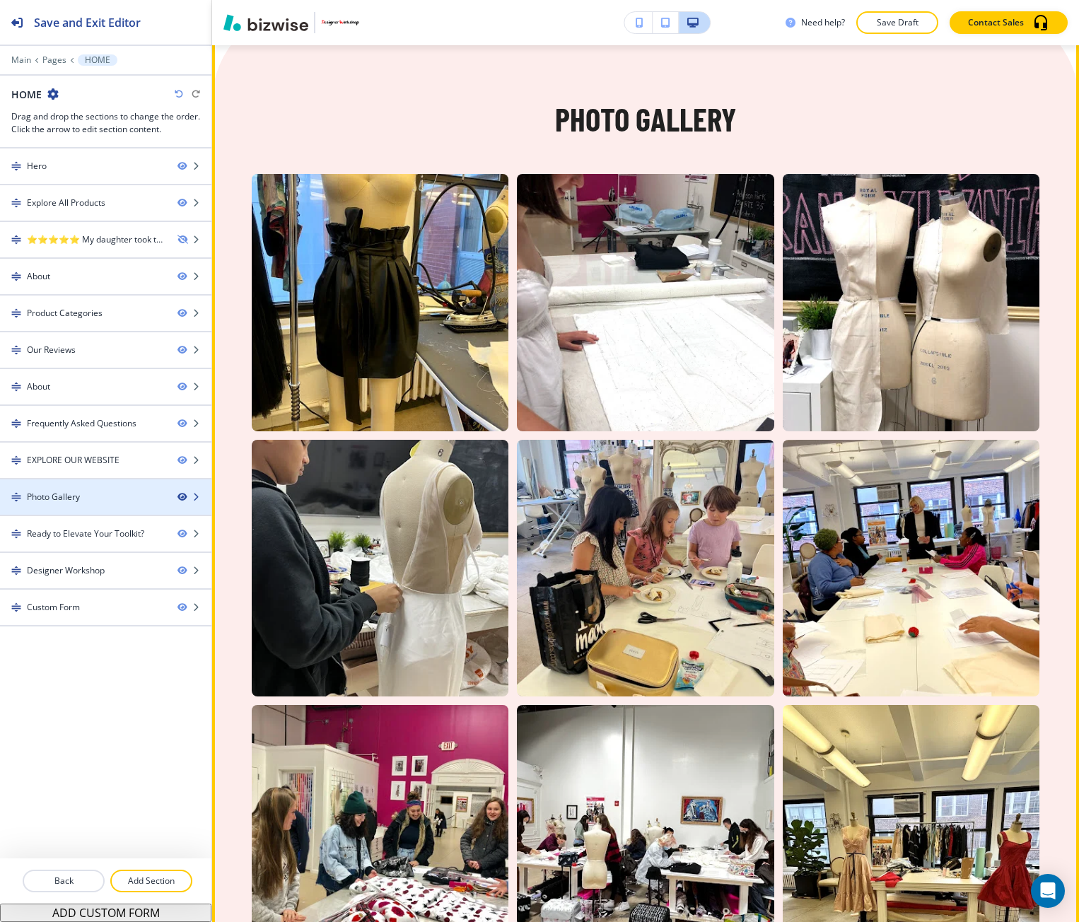
click at [180, 497] on icon "button" at bounding box center [182, 497] width 8 height 8
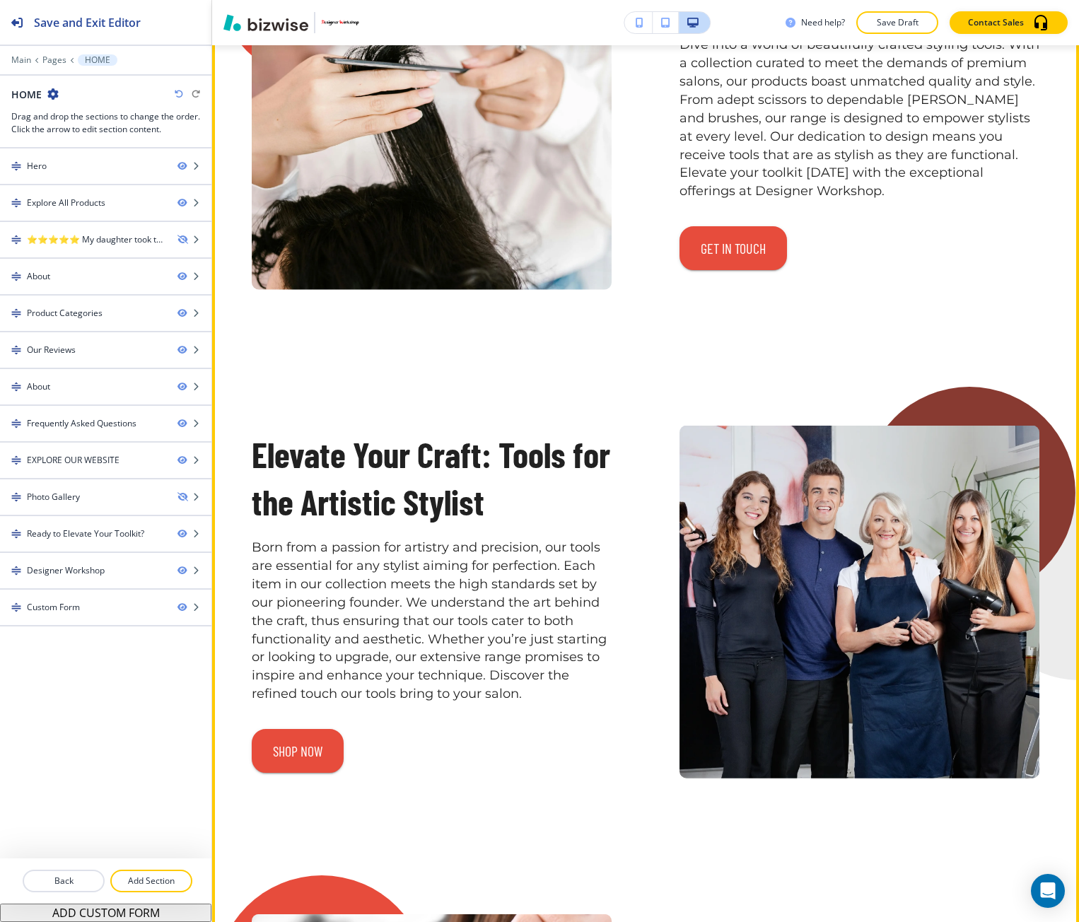
scroll to position [5450, 0]
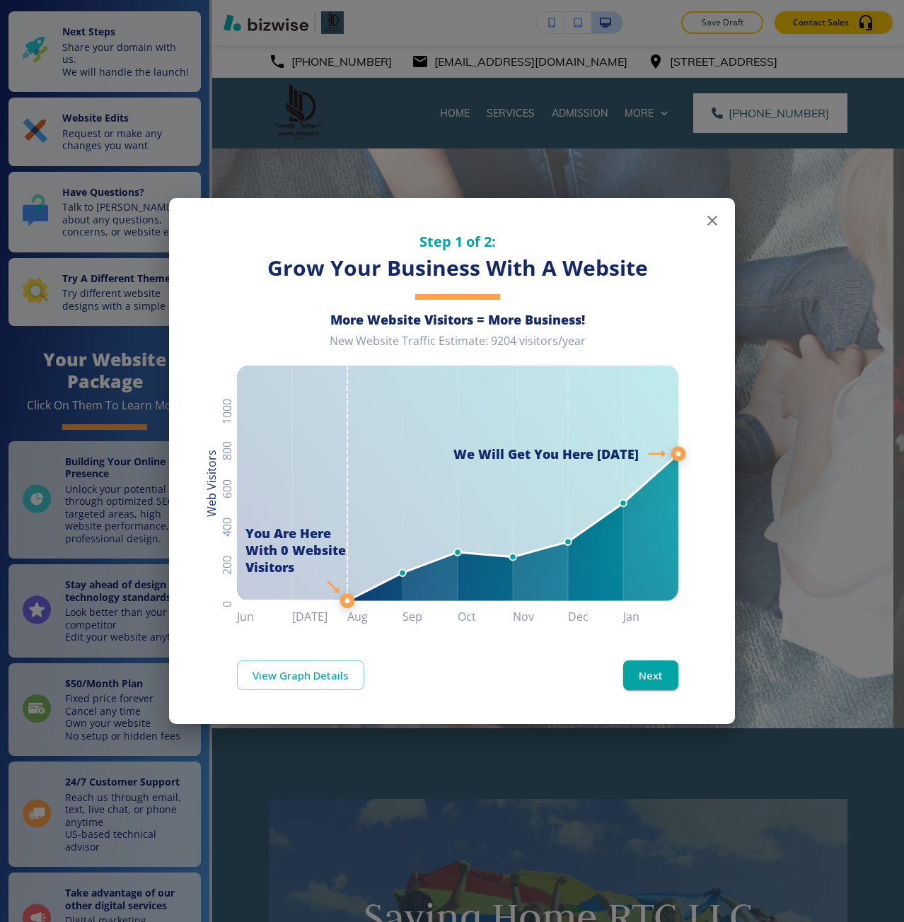
click at [530, 156] on div "Step 1 of 2: Grow Your Business With A Website More Website Visitors = More Bus…" at bounding box center [452, 461] width 904 height 922
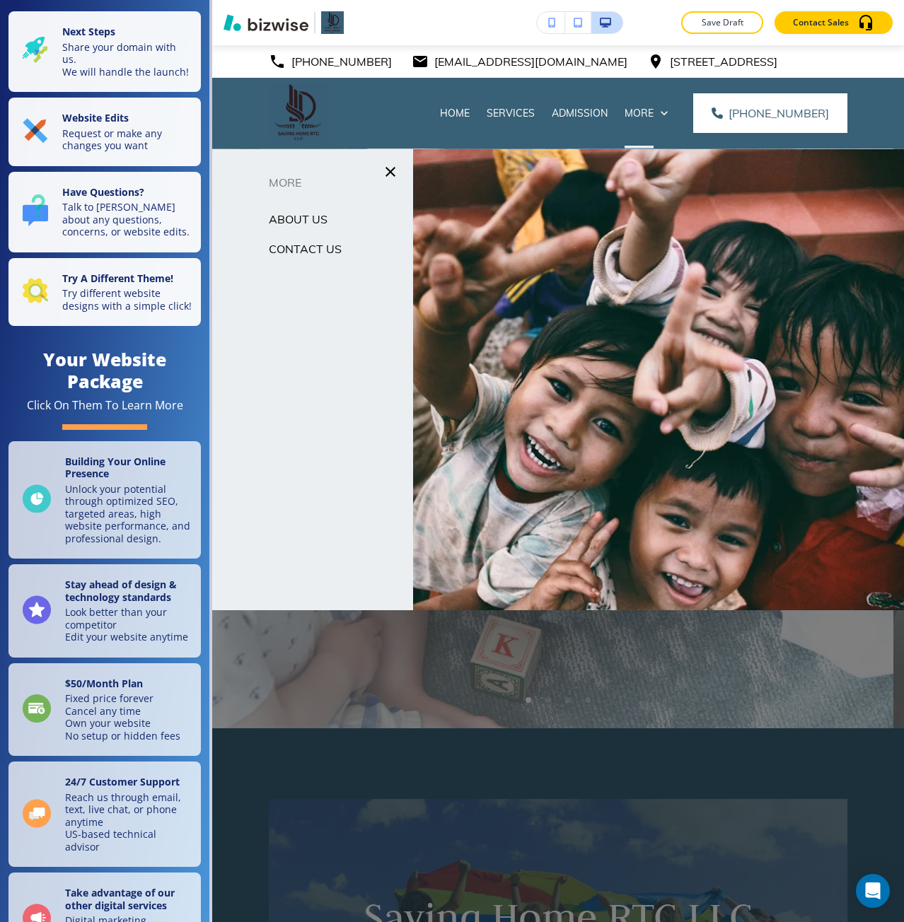
click at [308, 260] on div "Contact Us" at bounding box center [312, 249] width 201 height 30
click at [310, 243] on p "Contact Us" at bounding box center [305, 248] width 73 height 21
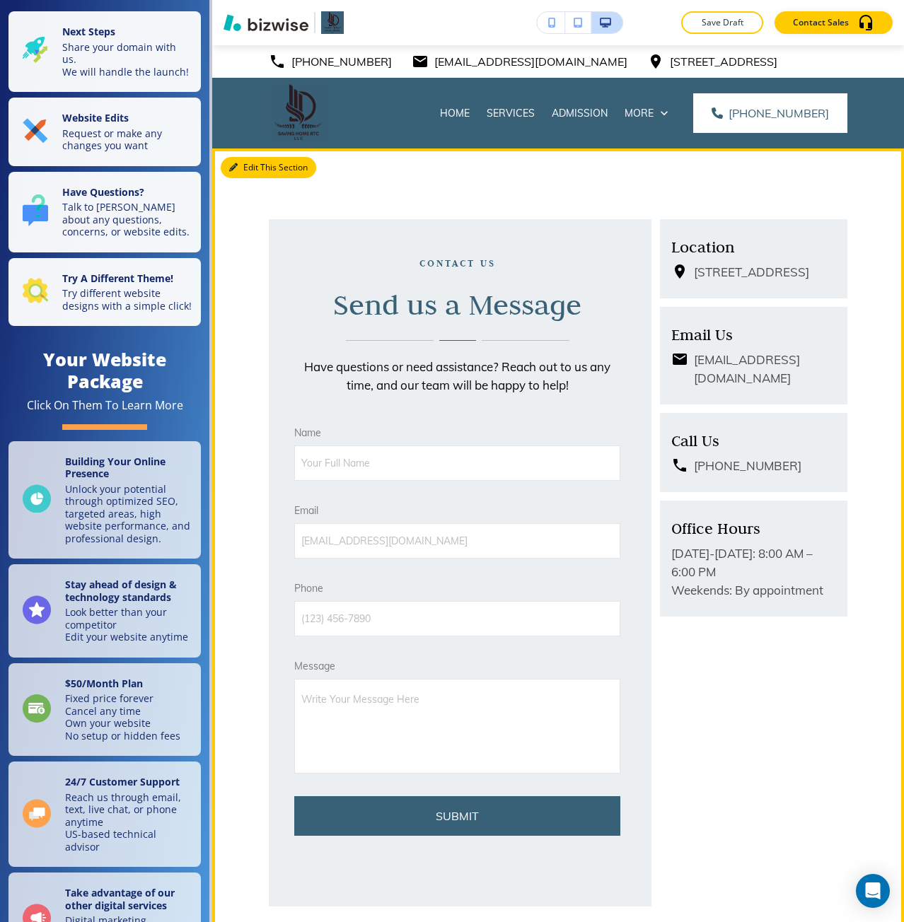
click at [235, 168] on icon "button" at bounding box center [233, 167] width 8 height 8
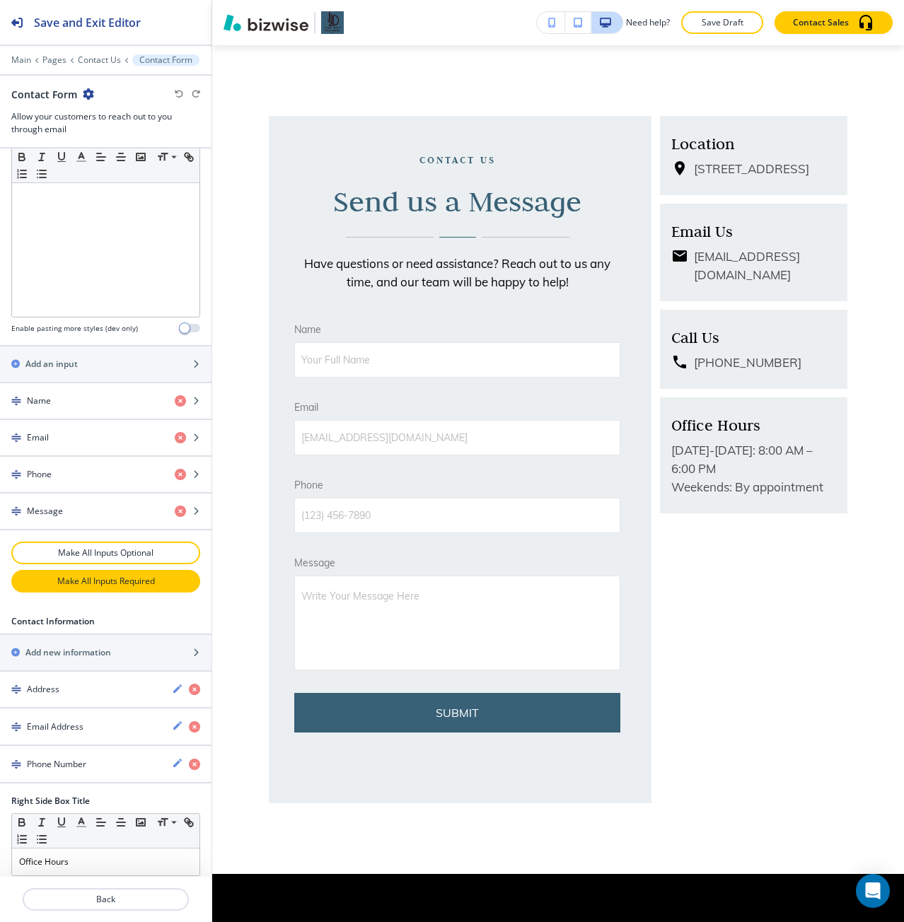
scroll to position [566, 0]
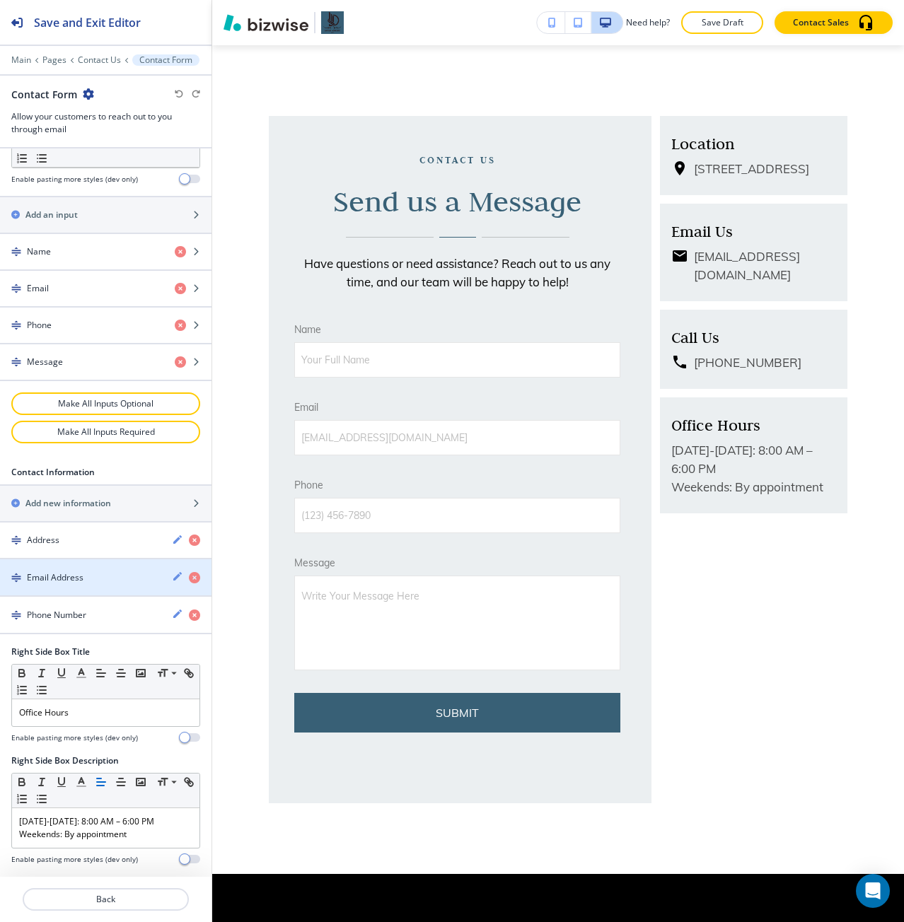
click at [81, 571] on h4 "Email Address" at bounding box center [55, 577] width 57 height 13
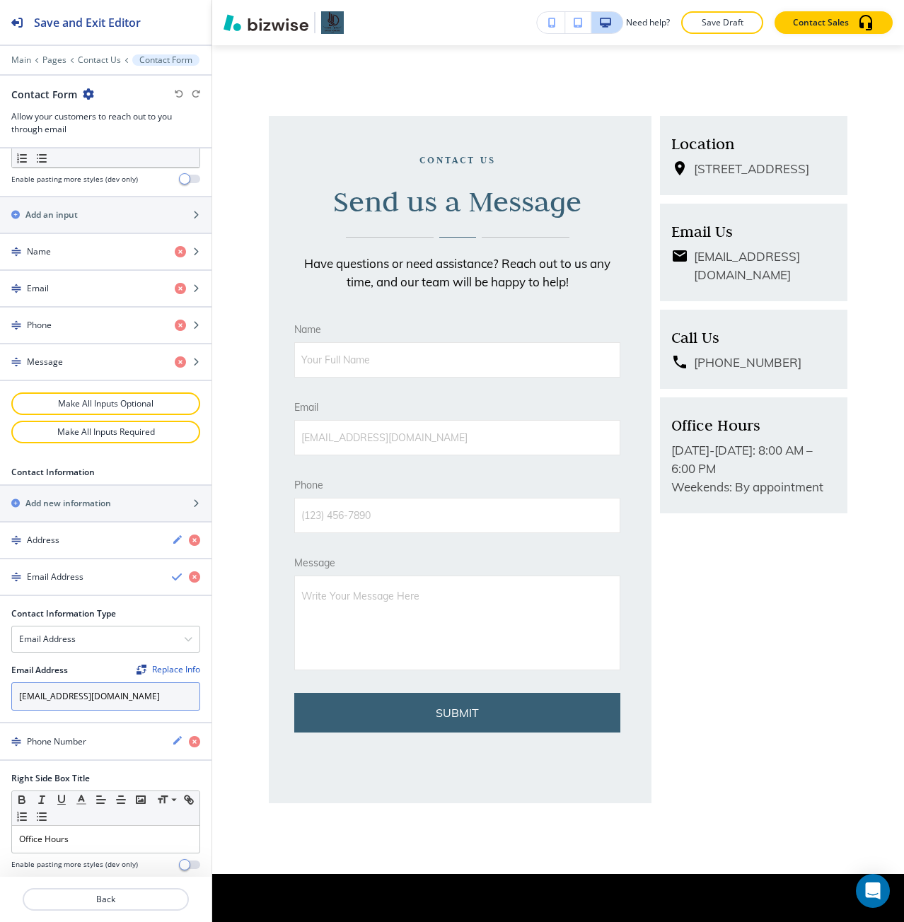
click at [69, 691] on input "ebyodafi@yahoo.com" at bounding box center [105, 697] width 189 height 28
click at [69, 690] on input "ebyodafi@yahoo.com" at bounding box center [105, 697] width 189 height 28
paste input "Saving@savinghomertc"
click at [16, 701] on input "Saving@savinghomertc.com" at bounding box center [105, 697] width 189 height 28
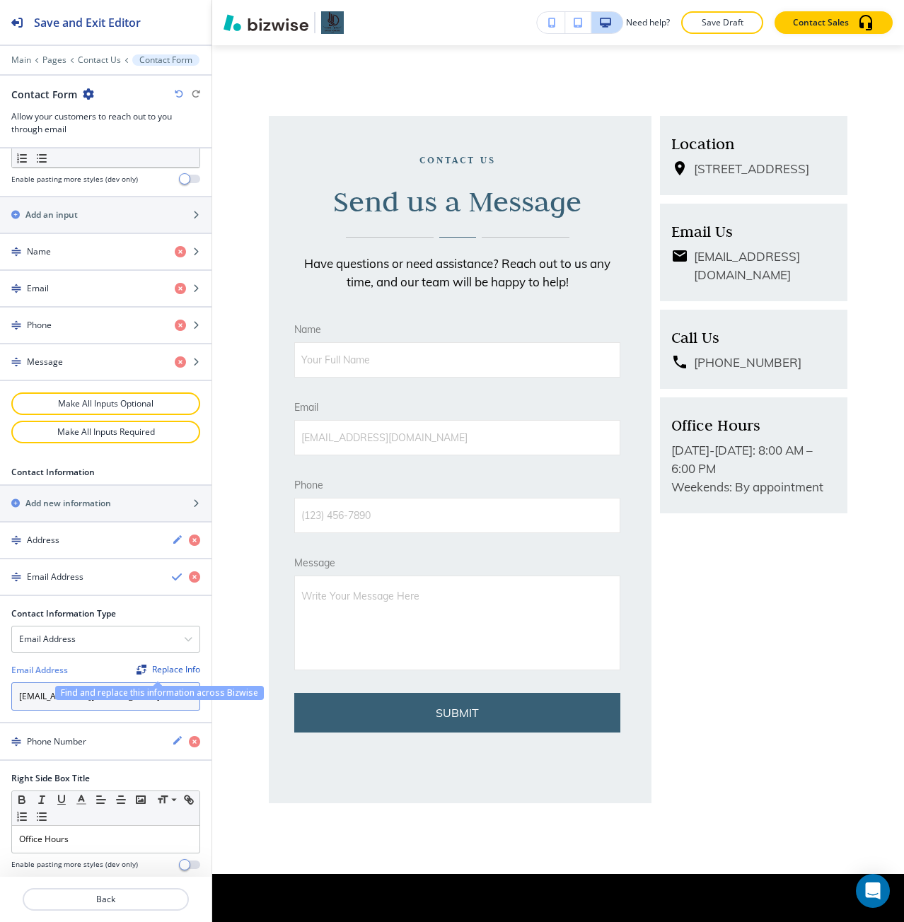
type input "saving@savinghomertc.com"
click at [153, 671] on div "Replace Info" at bounding box center [169, 670] width 64 height 10
click at [143, 671] on div "Replace Info" at bounding box center [169, 670] width 64 height 10
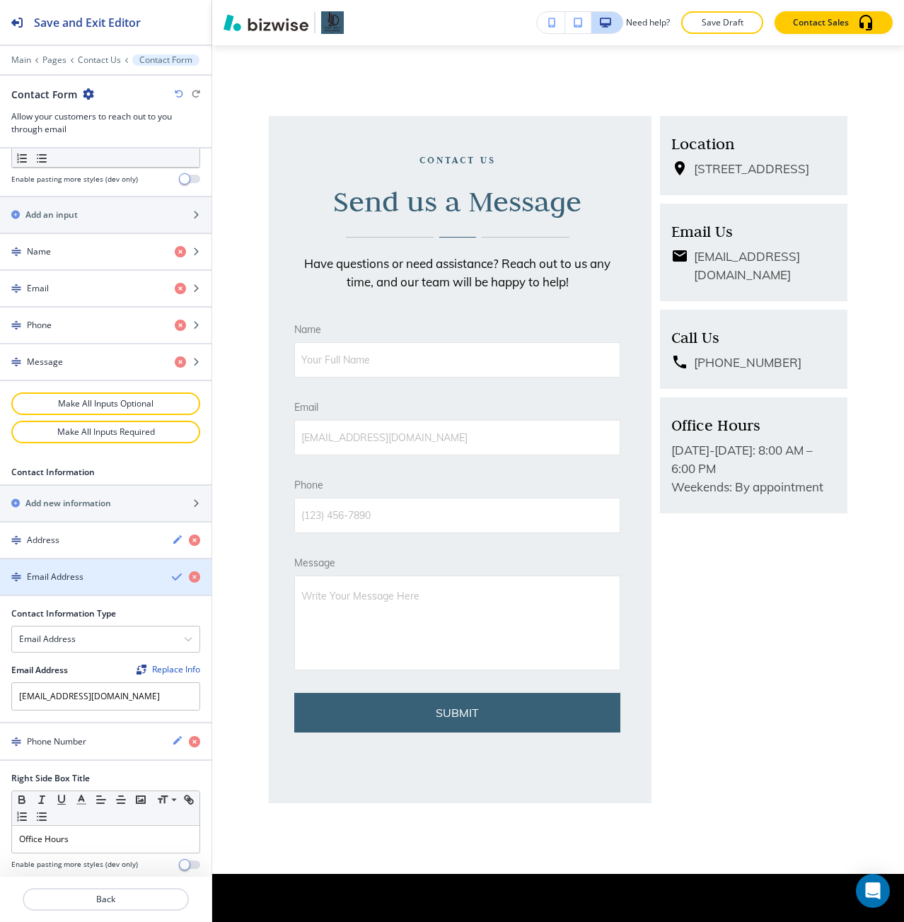
click at [165, 584] on div "button" at bounding box center [105, 589] width 211 height 11
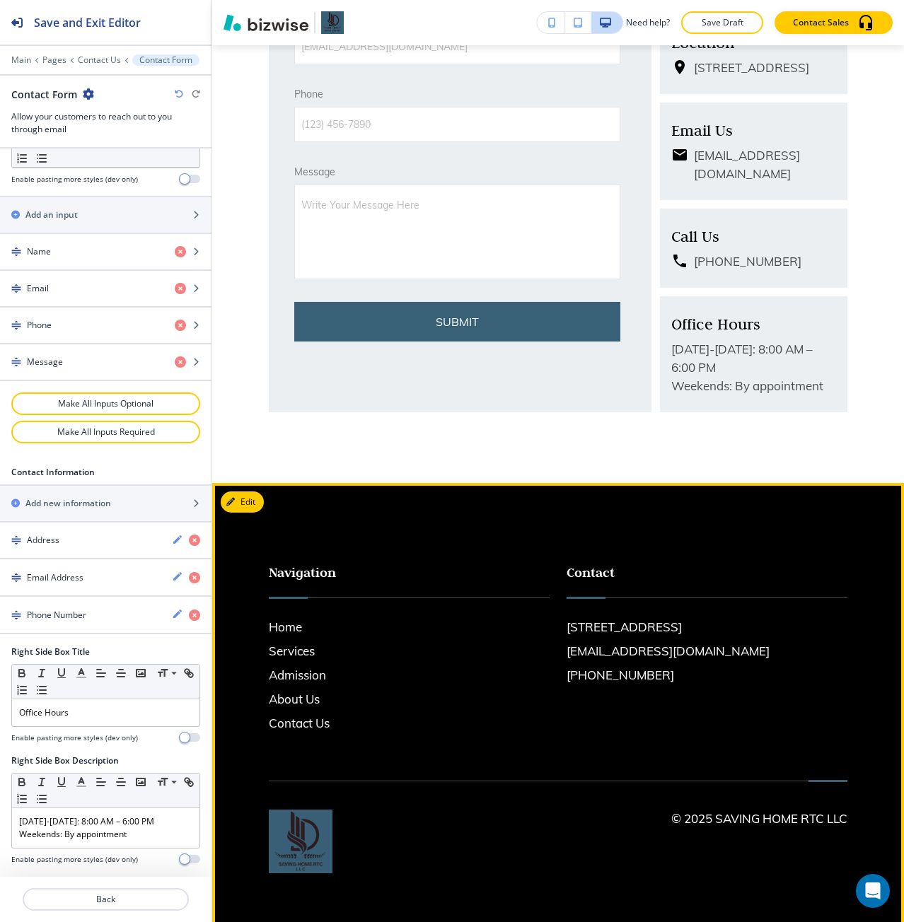
scroll to position [498, 0]
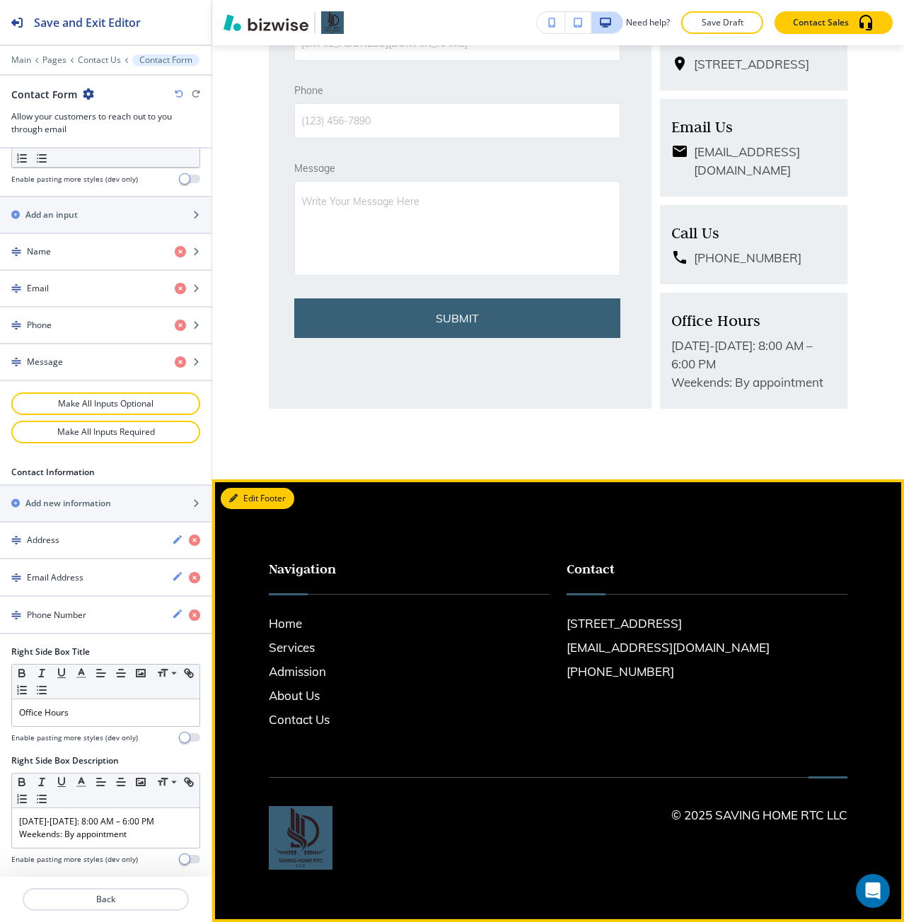
click at [245, 492] on button "Edit Footer" at bounding box center [258, 498] width 74 height 21
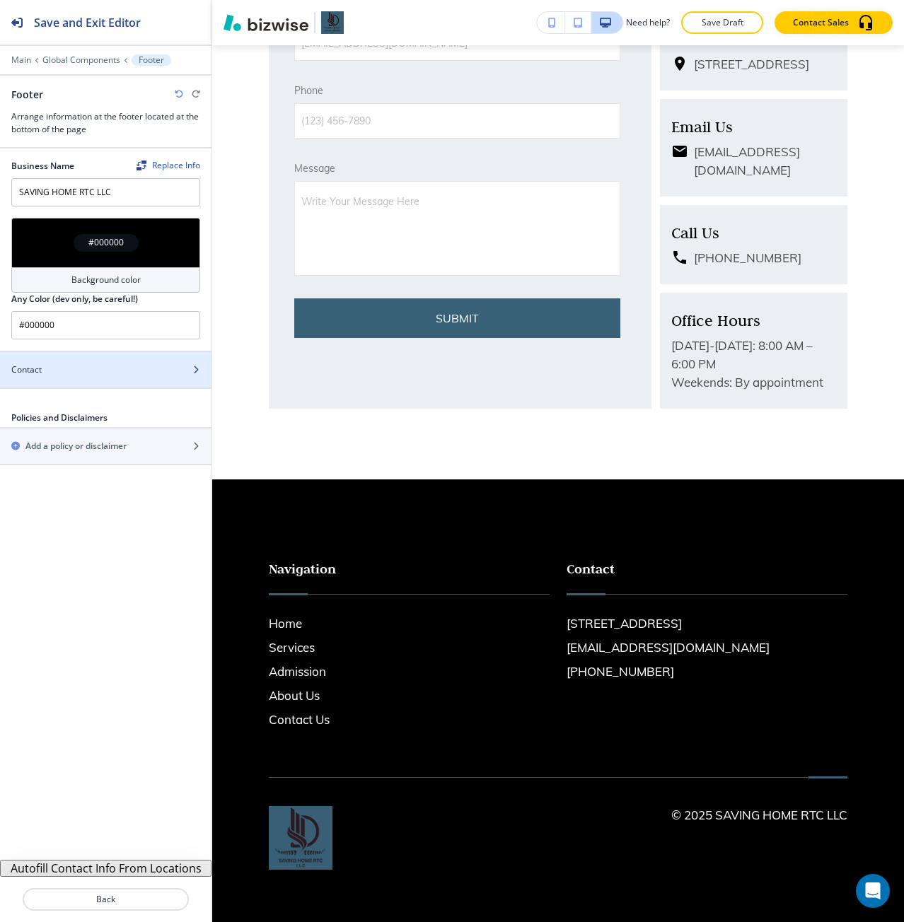
click at [93, 364] on div "Contact" at bounding box center [90, 370] width 180 height 13
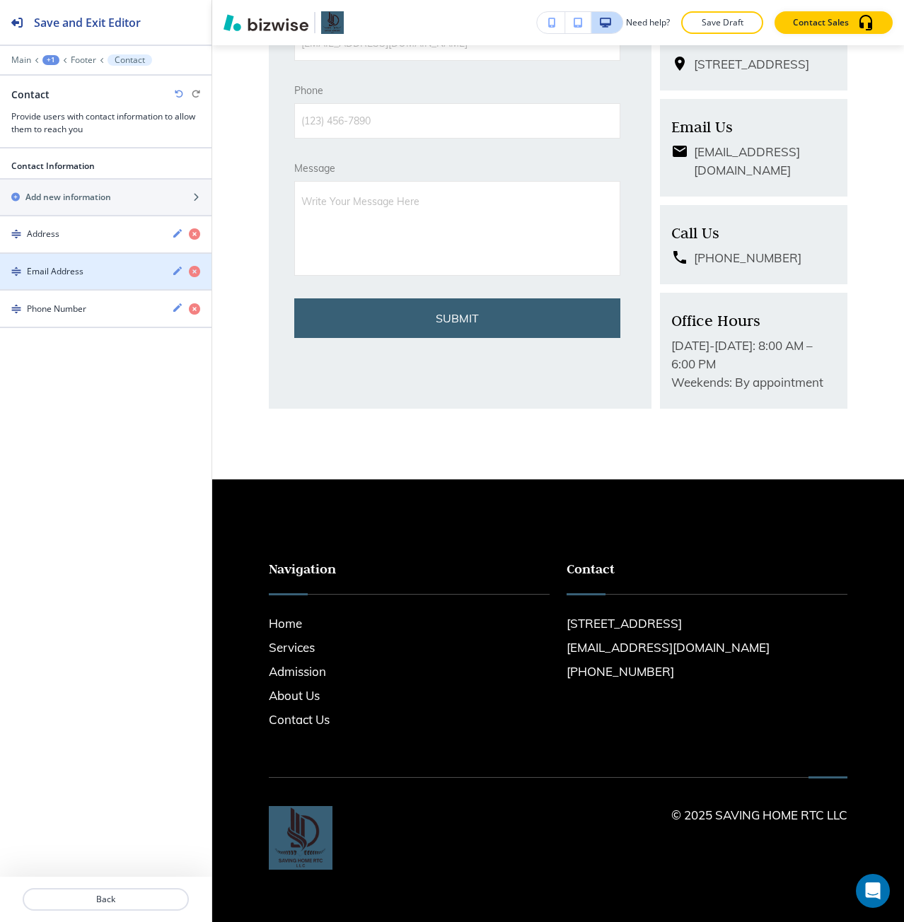
click at [64, 272] on h4 "Email Address" at bounding box center [55, 271] width 57 height 13
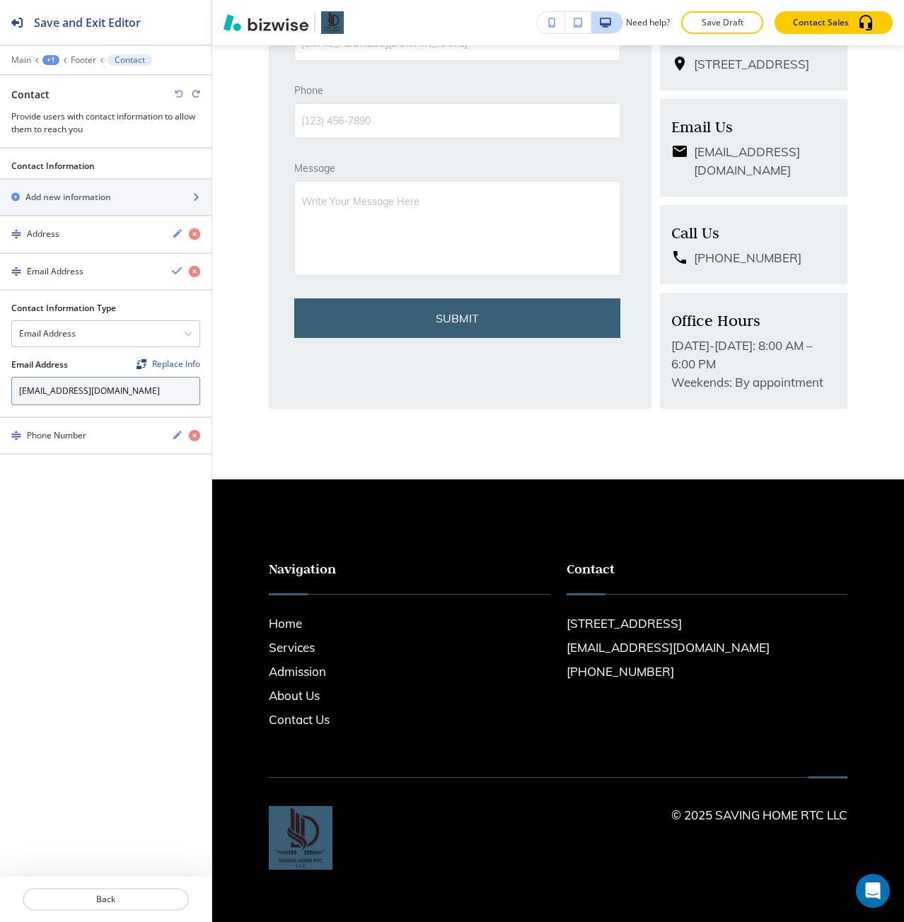
click at [108, 390] on input "ebyodafi@yahoo.com" at bounding box center [105, 391] width 189 height 28
paste input "Saving@savinghomertc"
drag, startPoint x: 24, startPoint y: 395, endPoint x: 16, endPoint y: 394, distance: 7.9
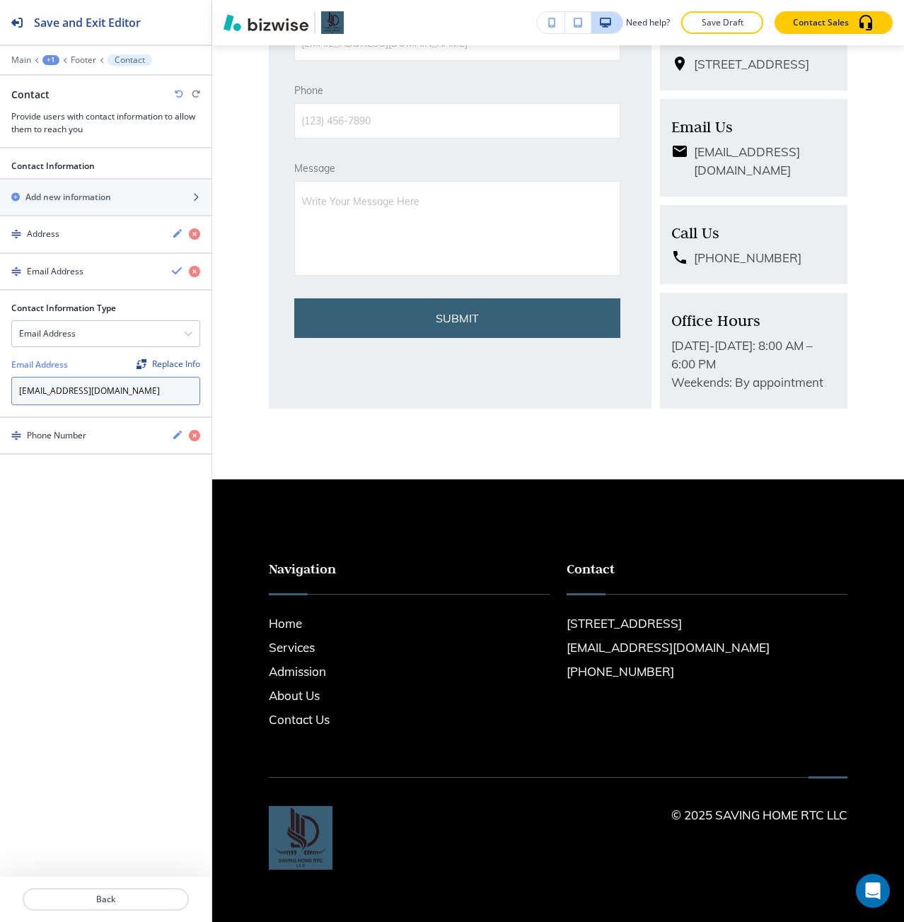
click at [16, 394] on input "Saving@savinghomertc.com" at bounding box center [105, 391] width 189 height 28
type input "saving@savinghomertc.com"
click at [152, 0] on body "Save and Exit Editor Main +1 Footer Contact Contact Provide users with contact …" at bounding box center [452, 0] width 904 height 0
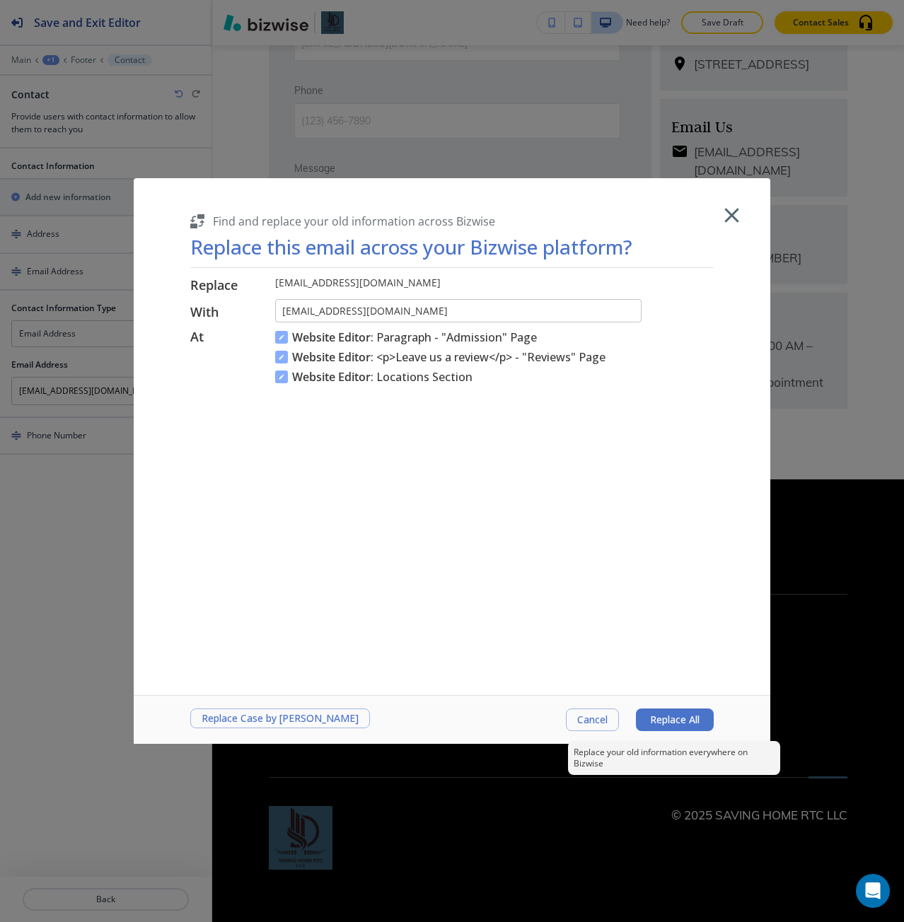
click at [663, 709] on button "Replace All" at bounding box center [675, 720] width 78 height 23
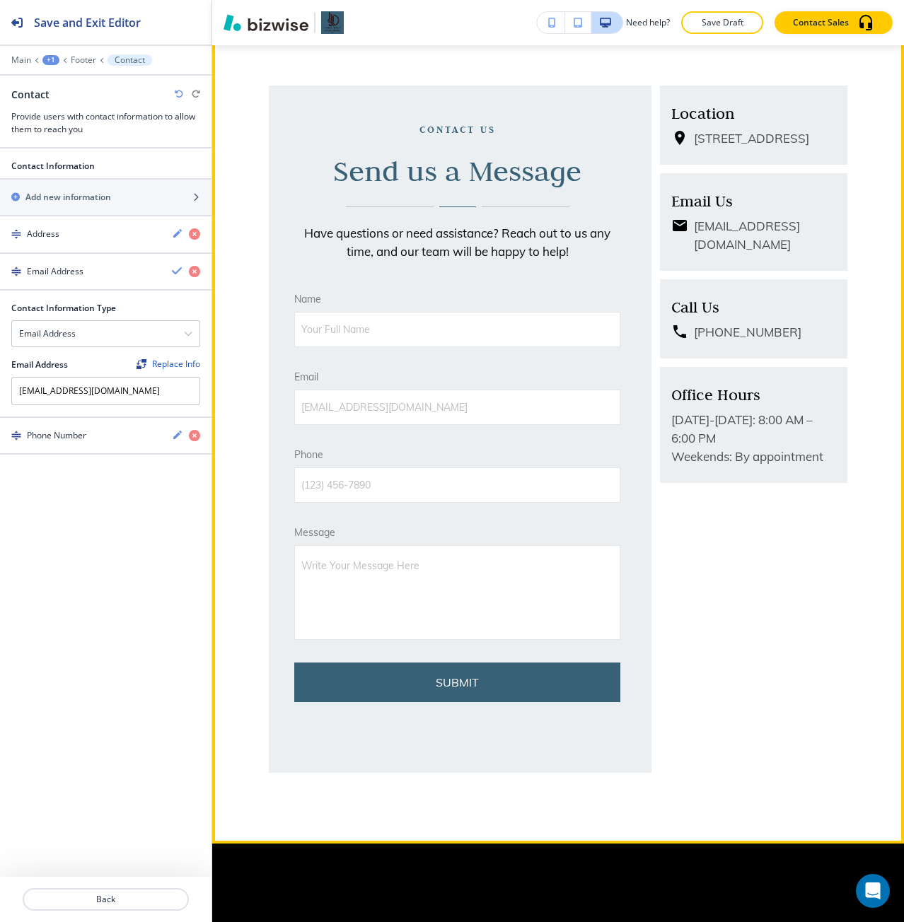
scroll to position [71, 0]
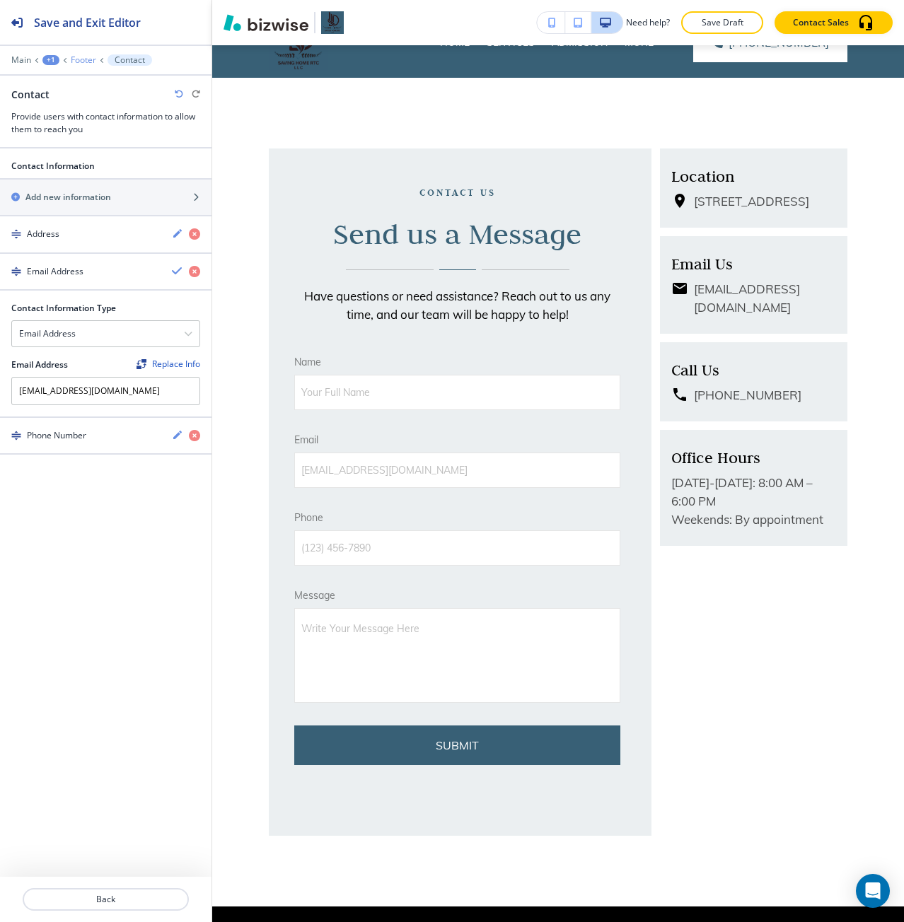
click at [86, 57] on p "Footer" at bounding box center [83, 60] width 25 height 10
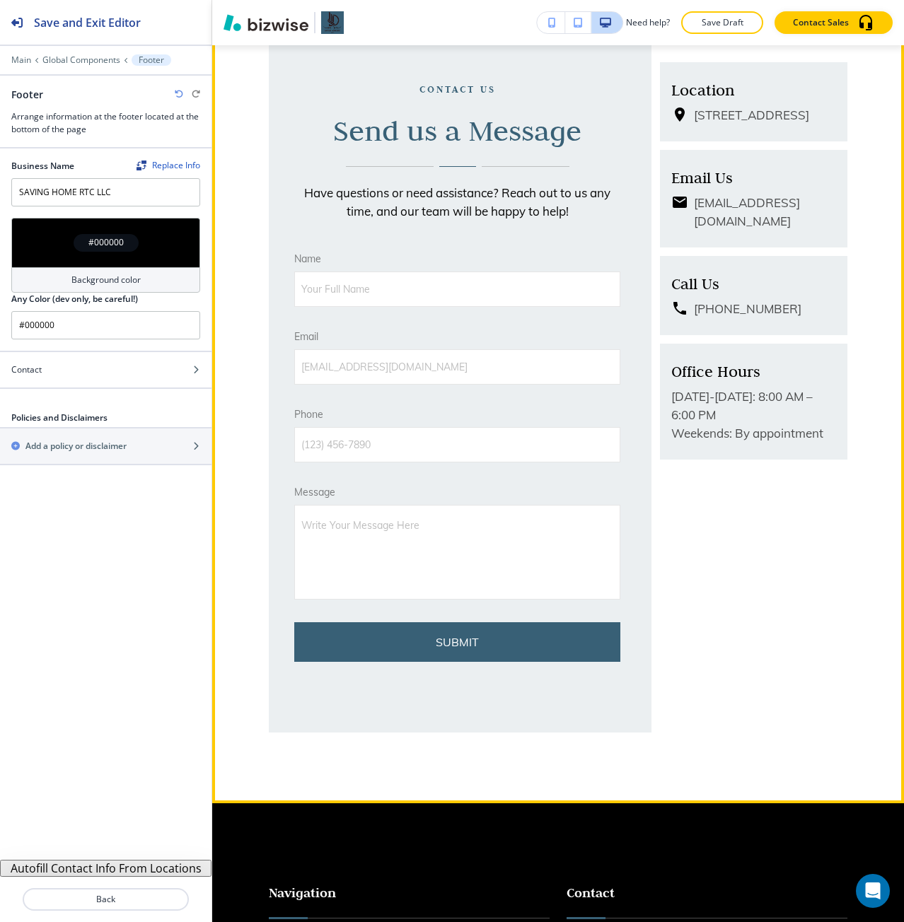
scroll to position [3, 0]
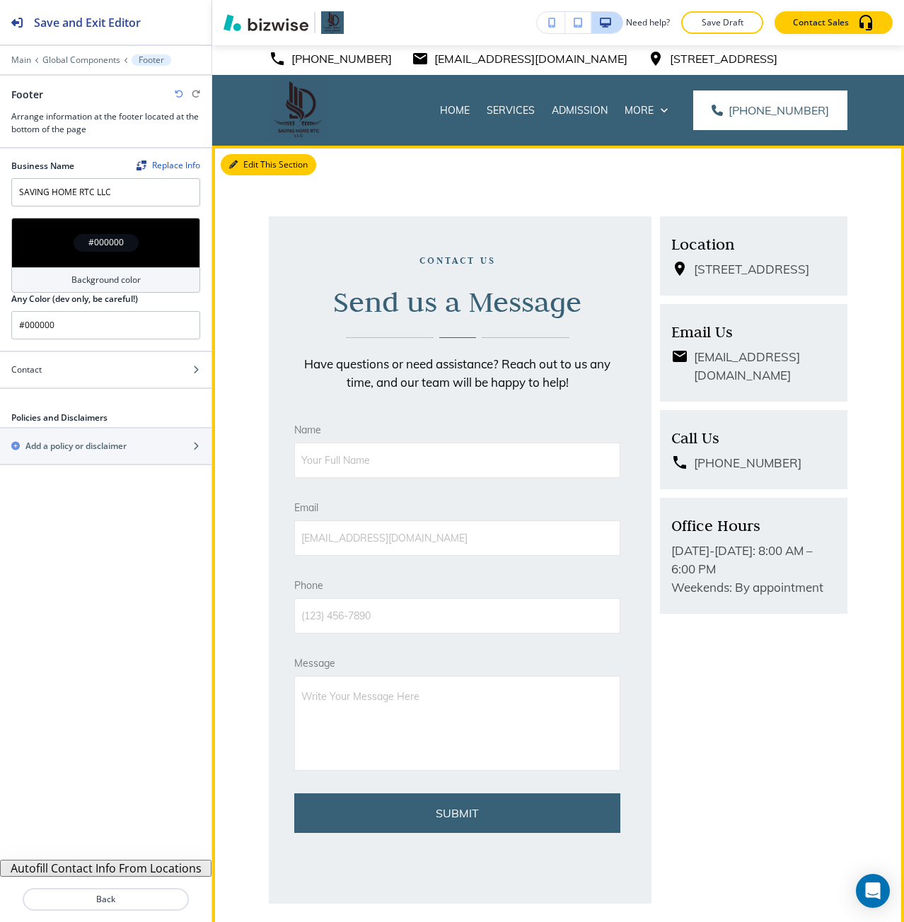
click at [224, 166] on button "Edit This Section" at bounding box center [268, 164] width 95 height 21
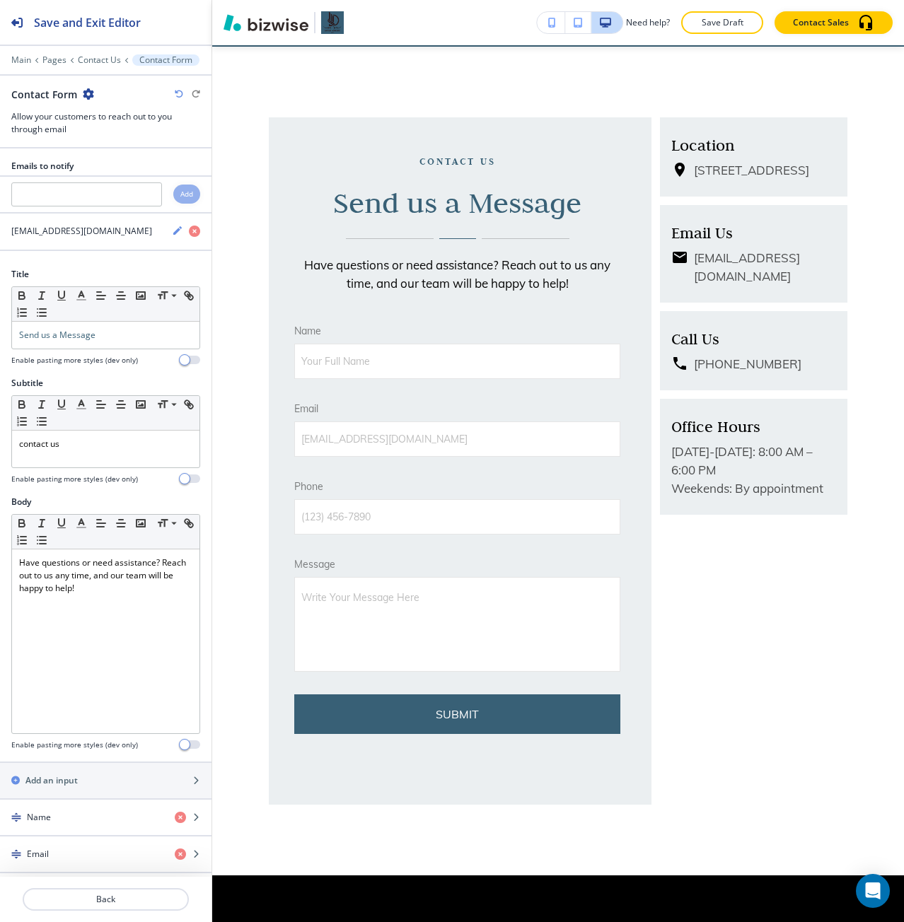
scroll to position [103, 0]
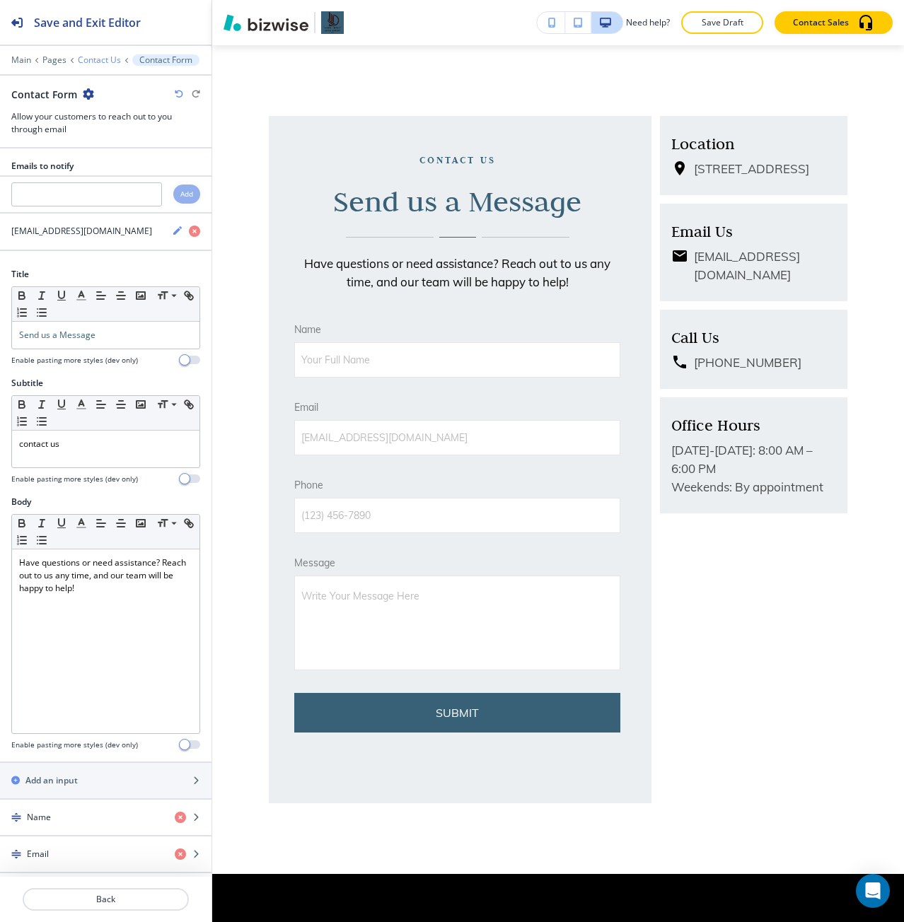
click at [99, 57] on p "Contact Us" at bounding box center [99, 60] width 43 height 10
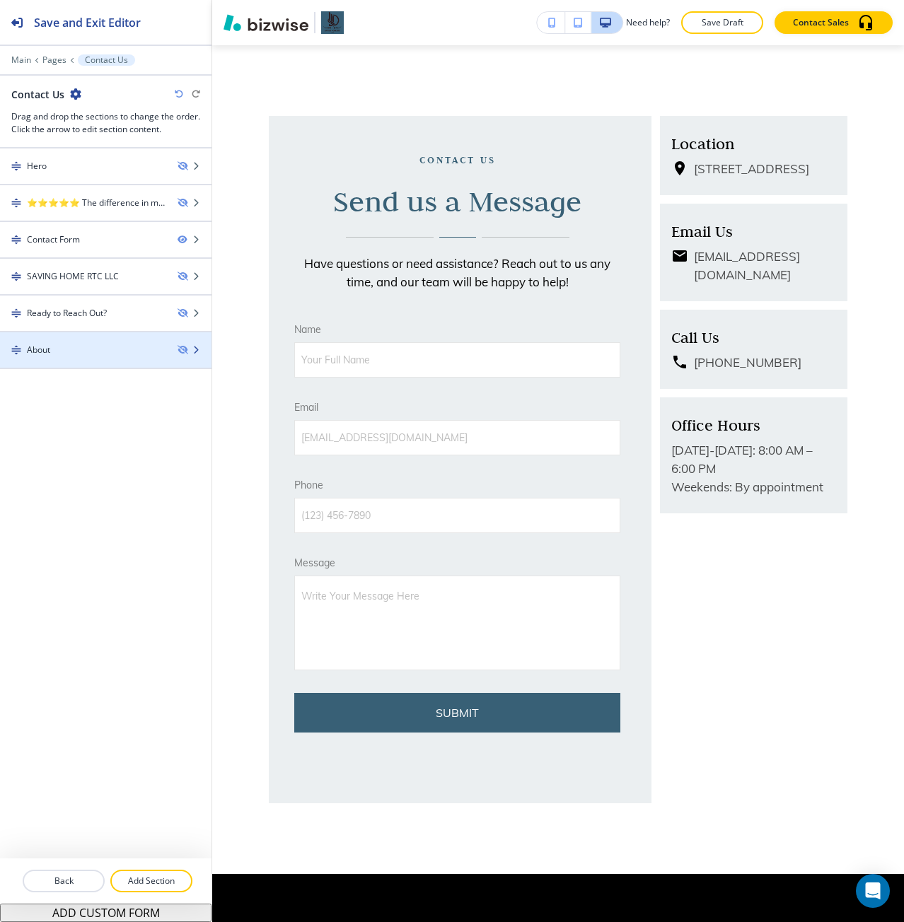
click at [83, 335] on div at bounding box center [105, 337] width 211 height 11
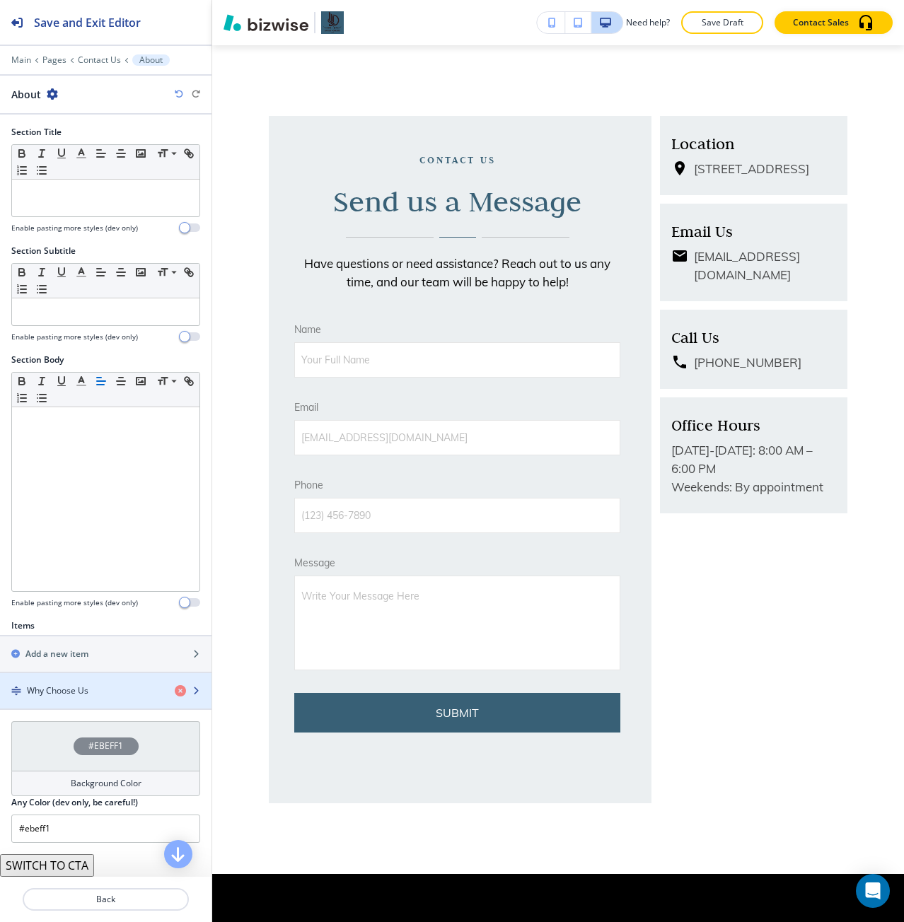
click at [92, 678] on div "button" at bounding box center [105, 678] width 211 height 11
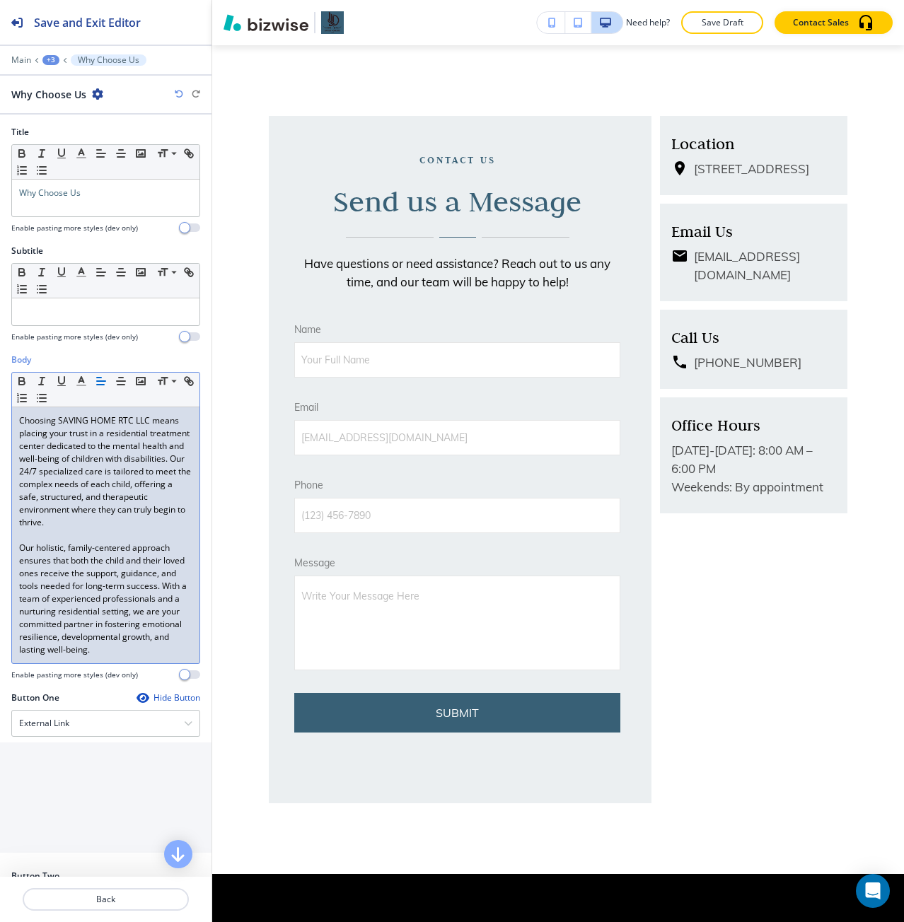
click at [92, 453] on p "Choosing SAVING HOME RTC LLC means placing your trust in a residential treatmen…" at bounding box center [105, 471] width 173 height 115
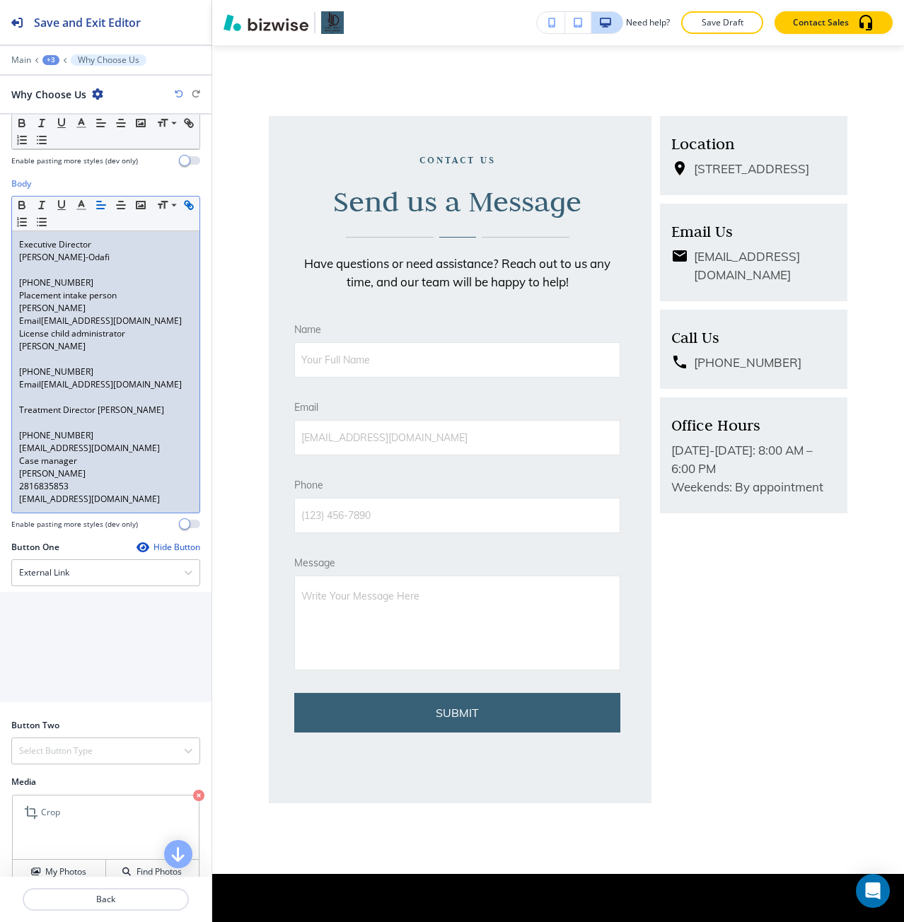
scroll to position [262, 0]
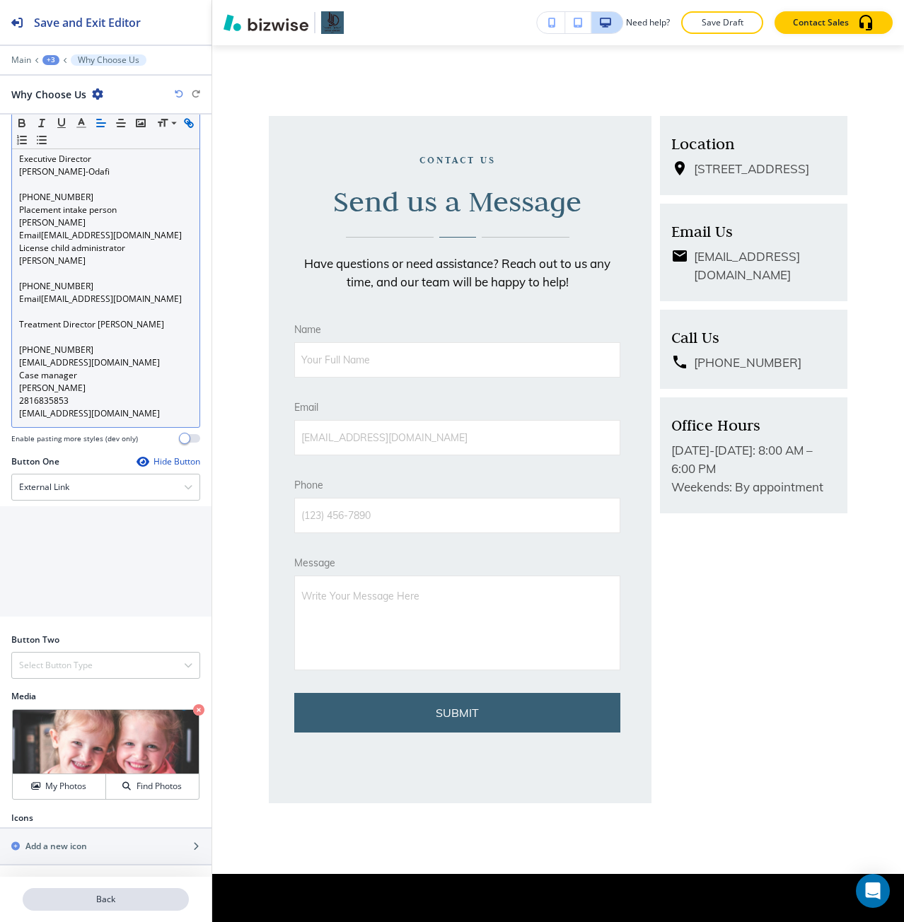
click at [95, 901] on p "Back" at bounding box center [105, 899] width 163 height 13
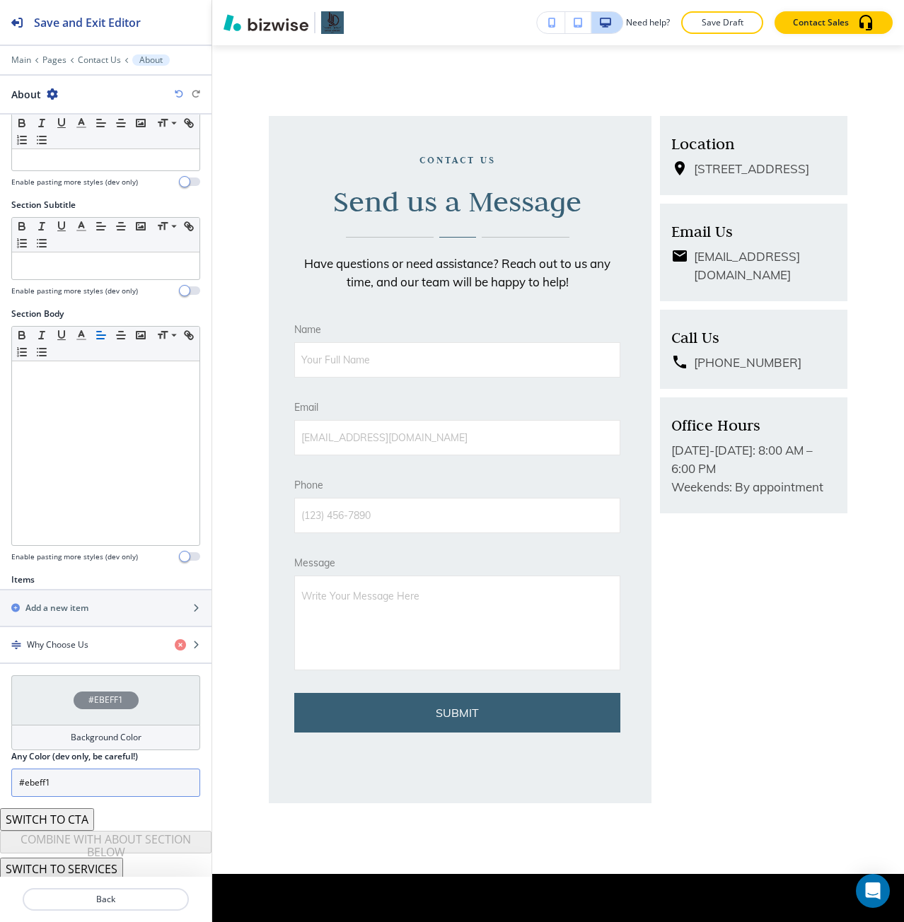
scroll to position [50, 0]
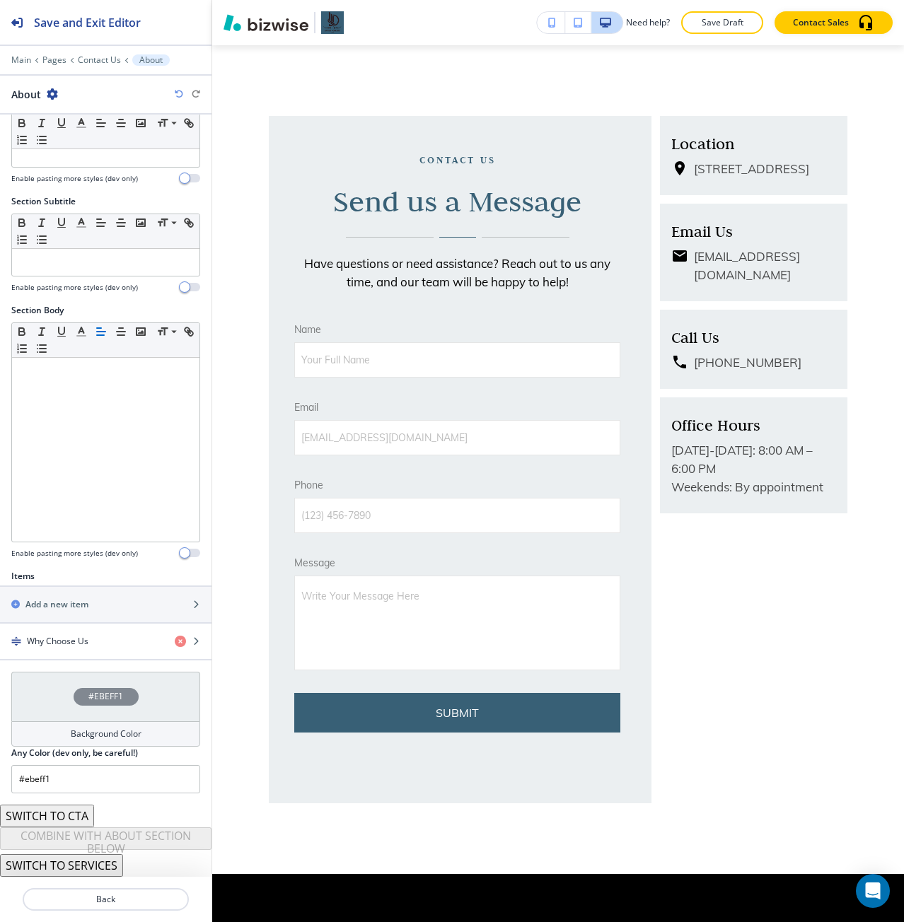
click at [92, 856] on button "SWITCH TO SERVICES" at bounding box center [61, 865] width 123 height 23
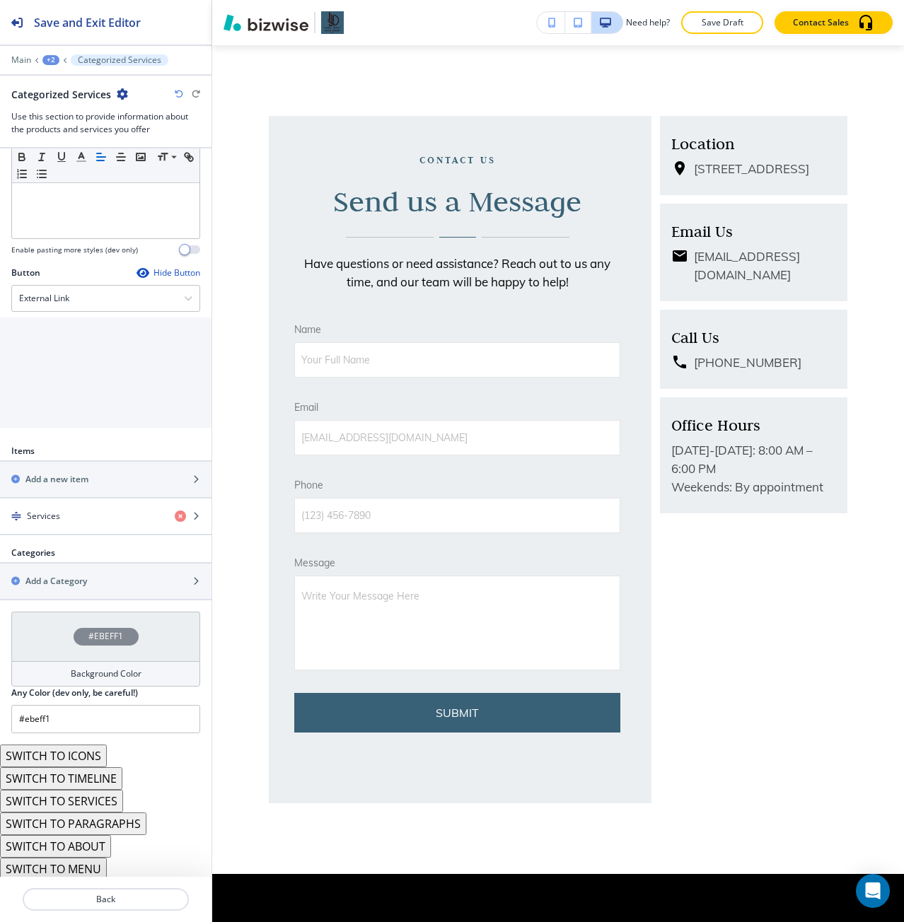
scroll to position [390, 0]
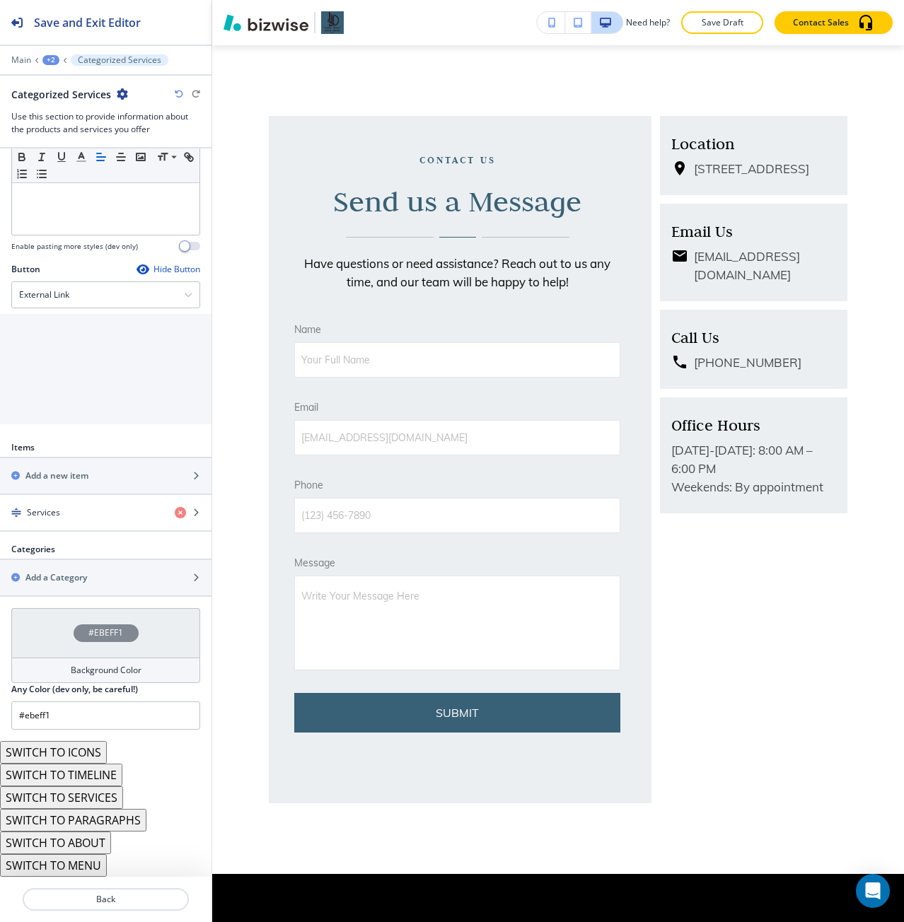
click at [106, 820] on button "SWITCH TO PARAGRAPHS" at bounding box center [73, 820] width 146 height 23
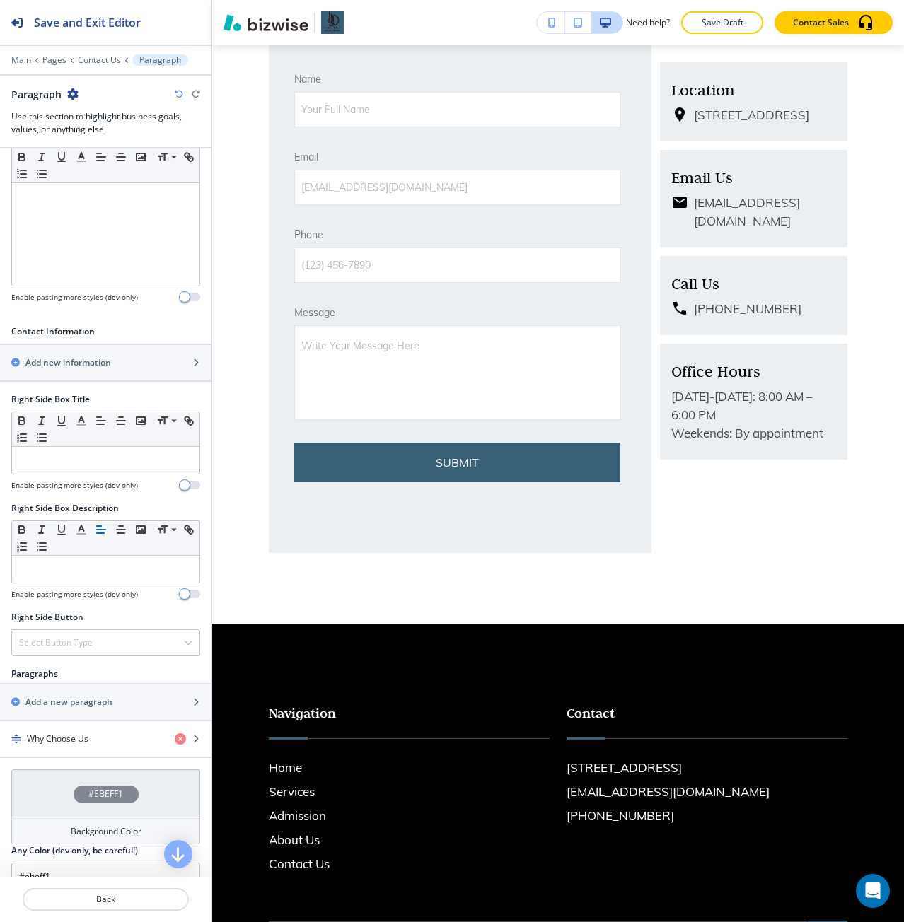
scroll to position [314, 0]
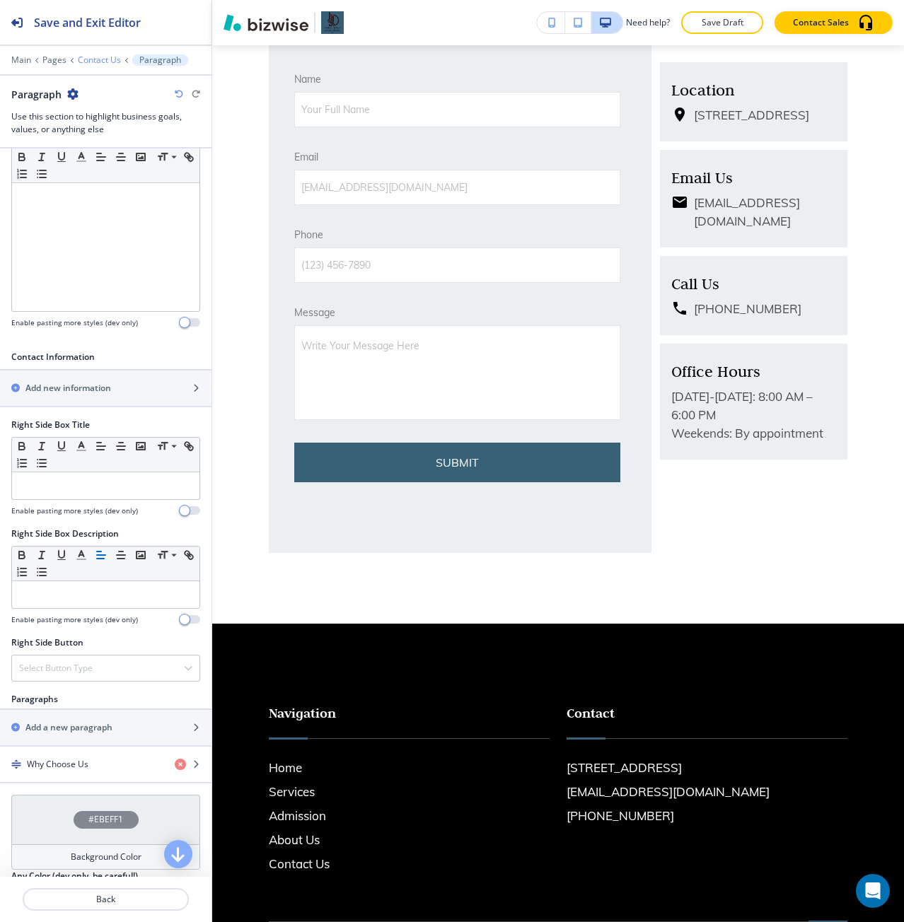
click at [92, 57] on p "Contact Us" at bounding box center [99, 60] width 43 height 10
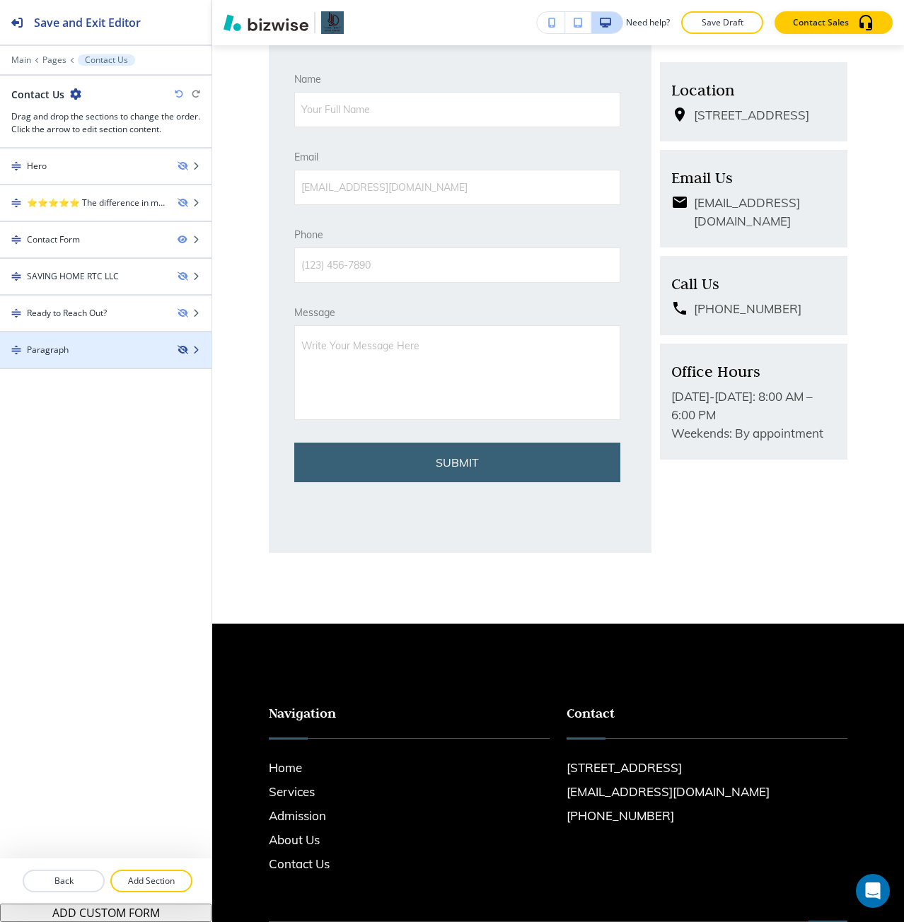
click at [178, 352] on icon "button" at bounding box center [182, 350] width 8 height 8
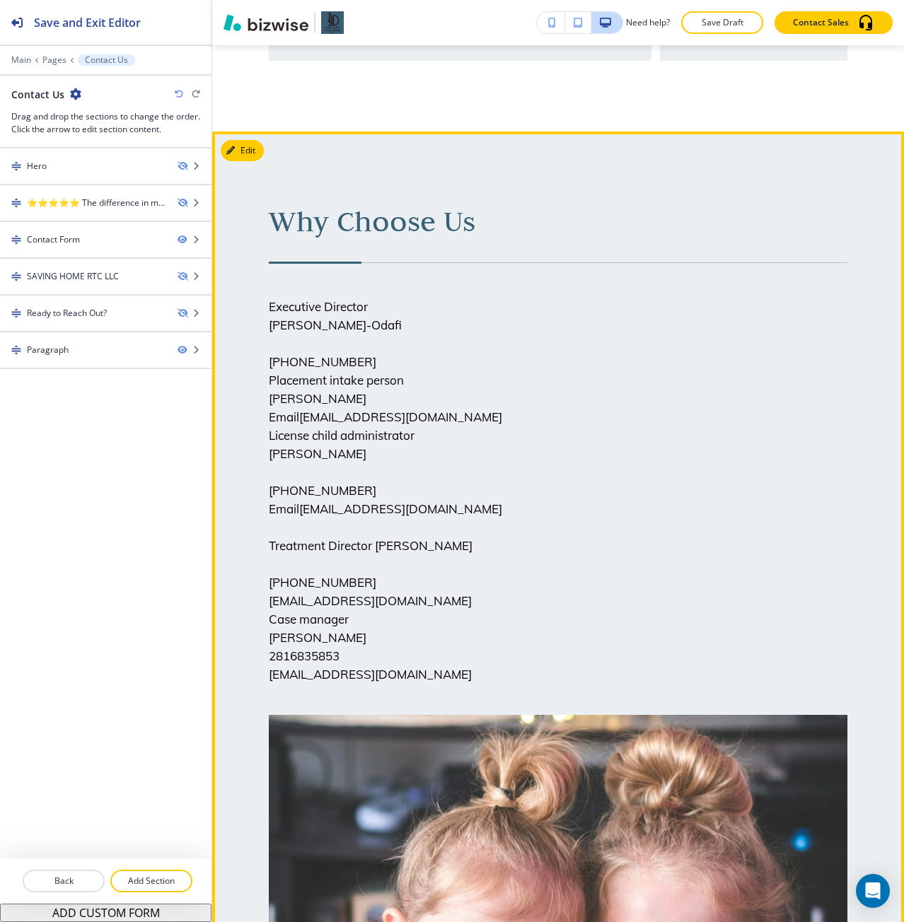
scroll to position [778, 0]
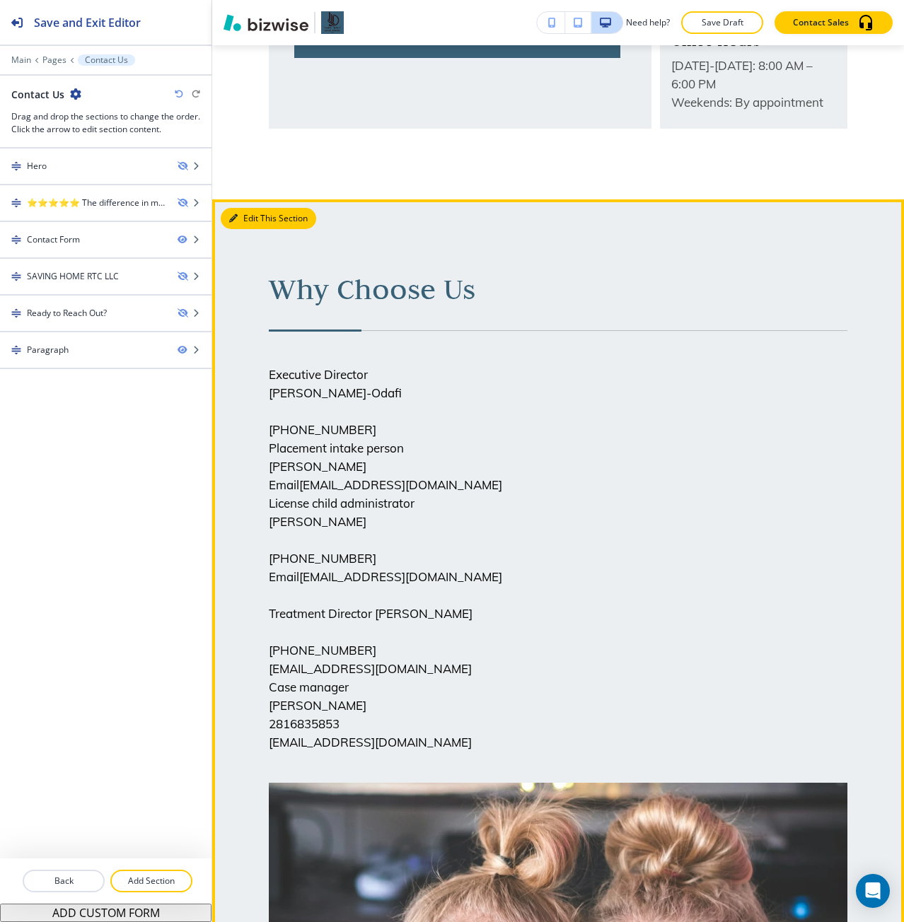
click at [242, 218] on button "Edit This Section" at bounding box center [268, 218] width 95 height 21
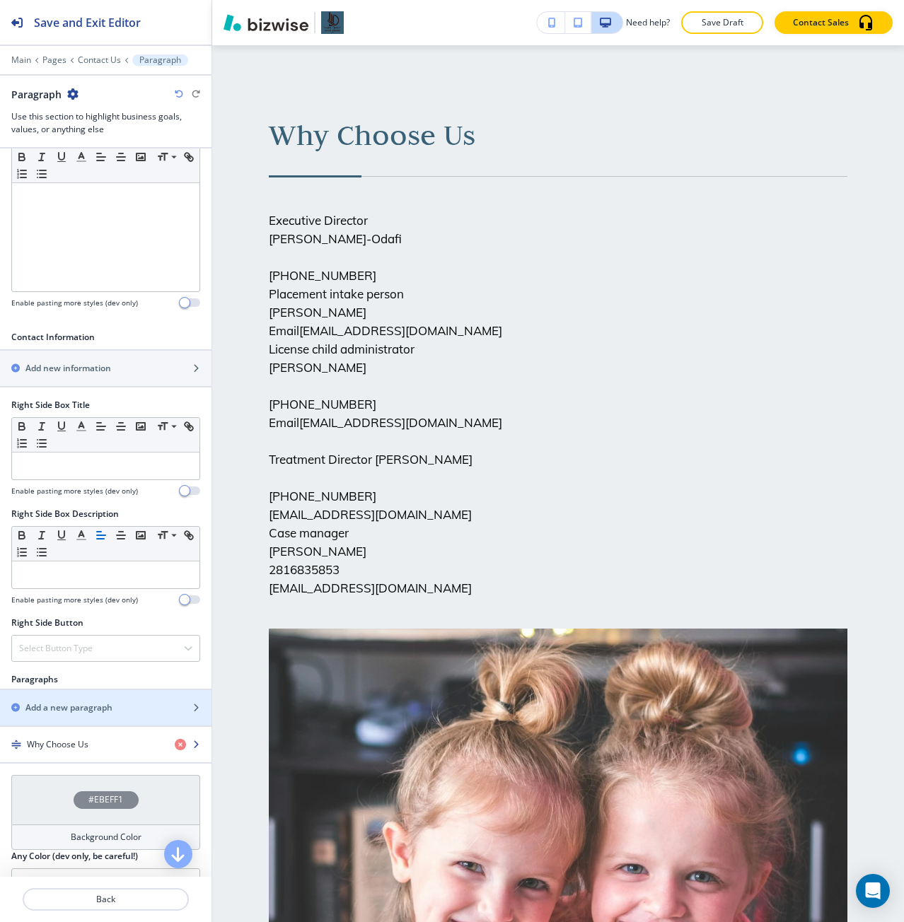
scroll to position [455, 0]
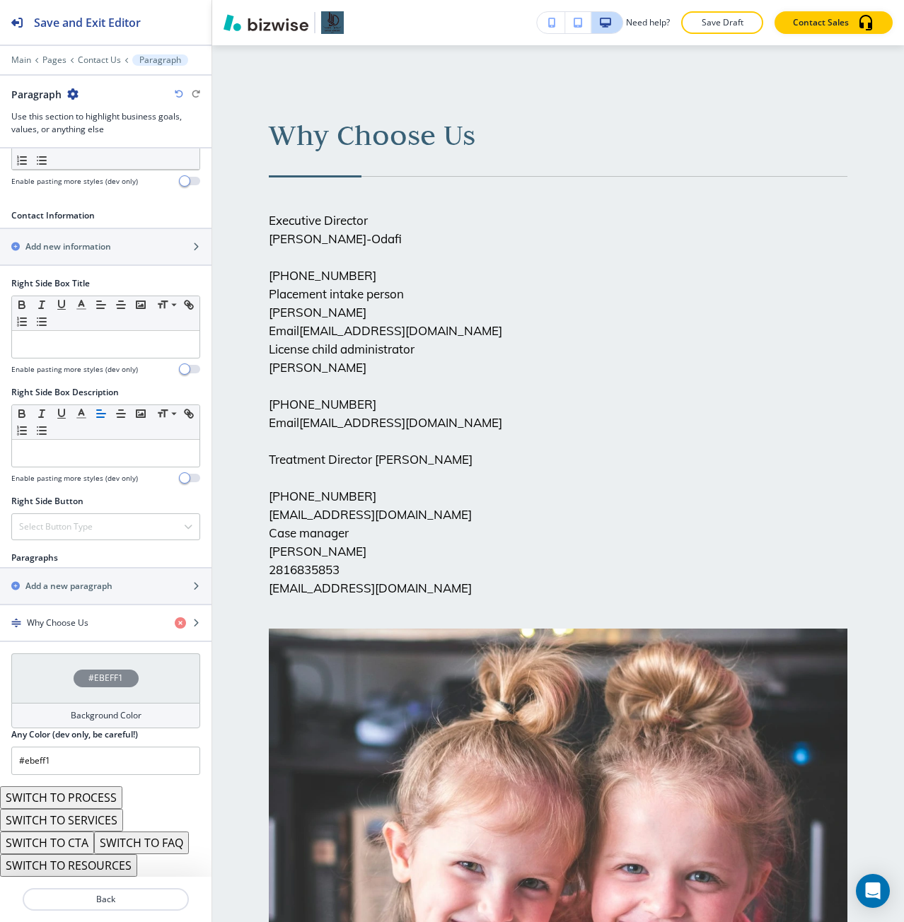
click at [86, 866] on button "SWITCH TO RESOURCES" at bounding box center [68, 865] width 137 height 23
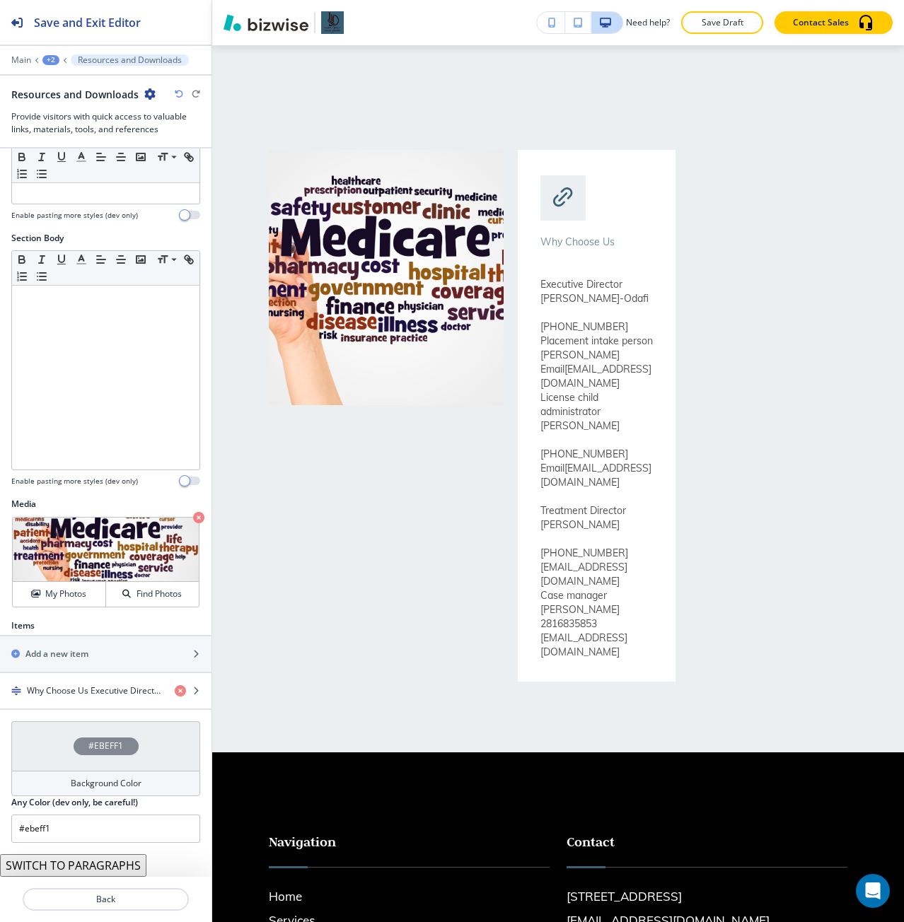
click at [113, 859] on button "SWITCH TO PARAGRAPHS" at bounding box center [73, 865] width 146 height 23
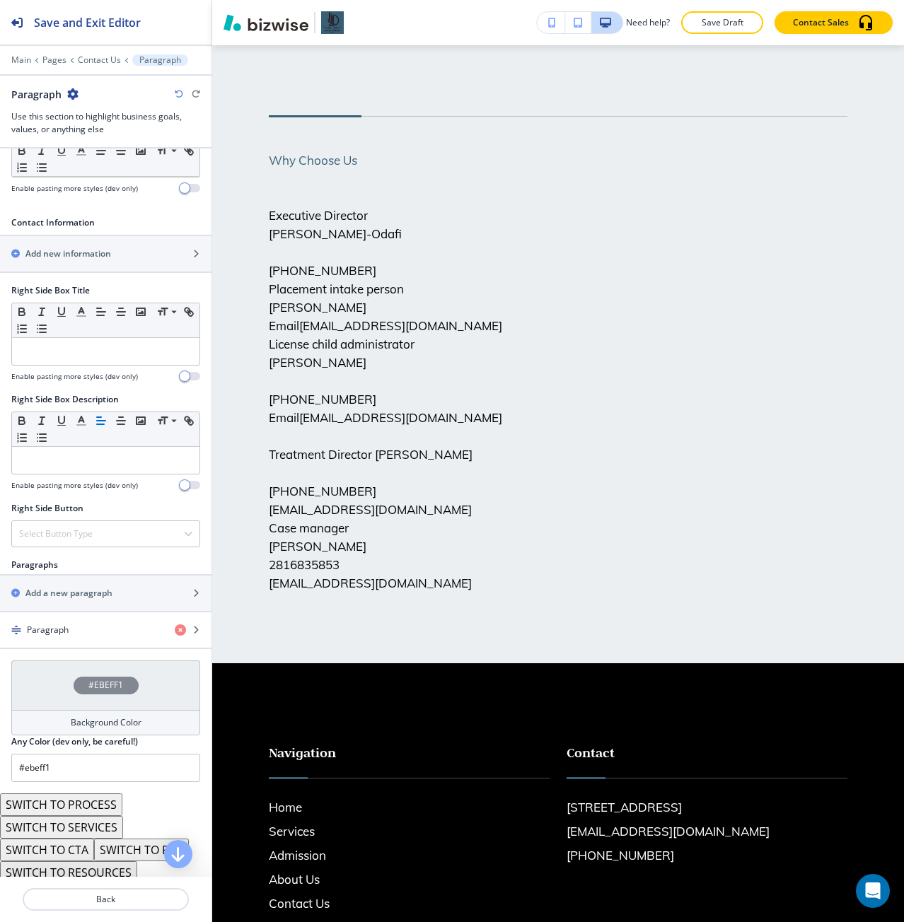
scroll to position [455, 0]
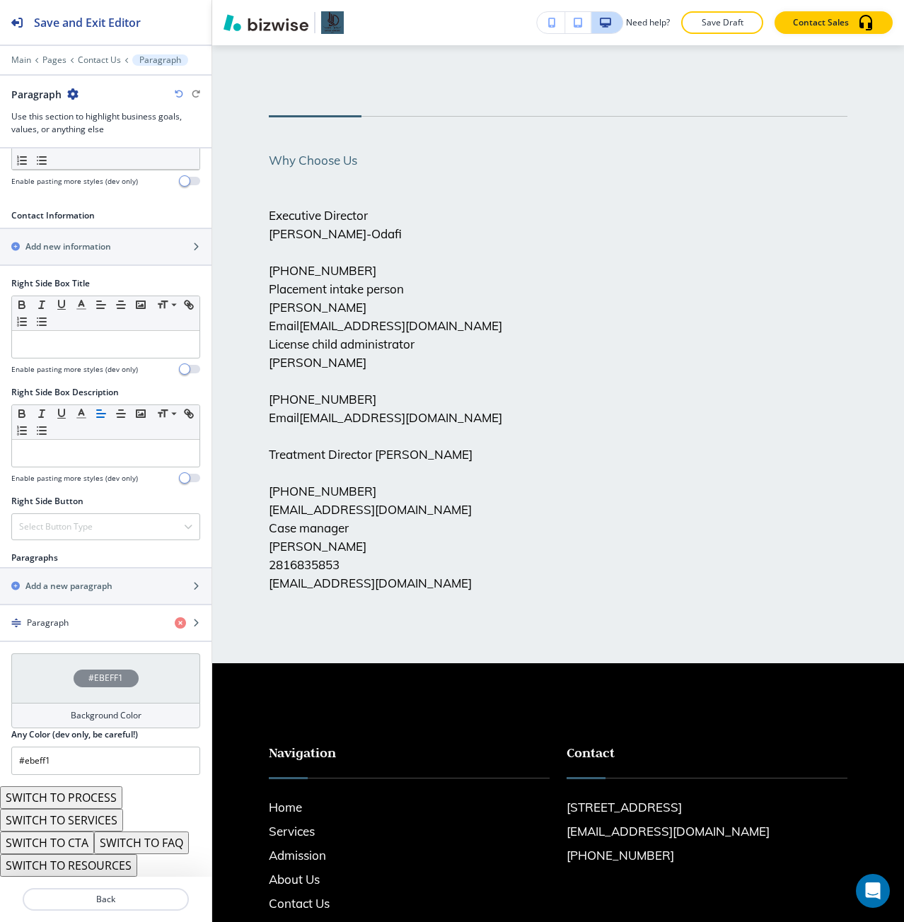
click at [103, 818] on button "SWITCH TO SERVICES" at bounding box center [61, 820] width 123 height 23
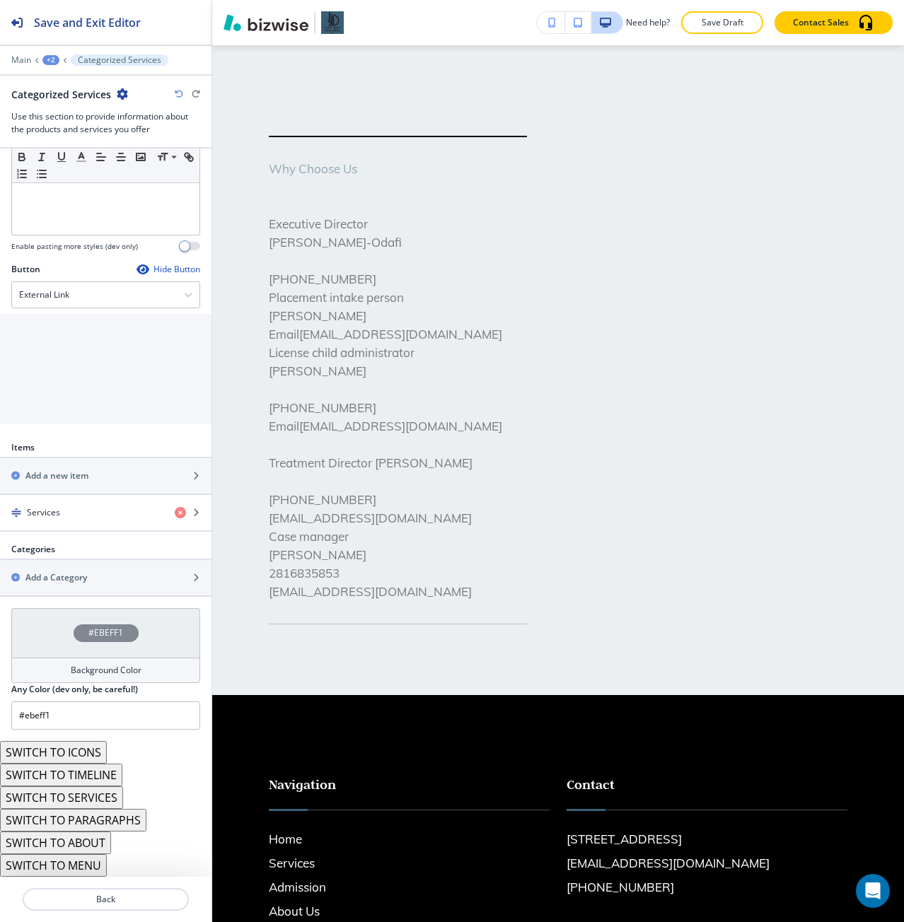
click at [96, 859] on button "SWITCH TO MENU" at bounding box center [53, 865] width 107 height 23
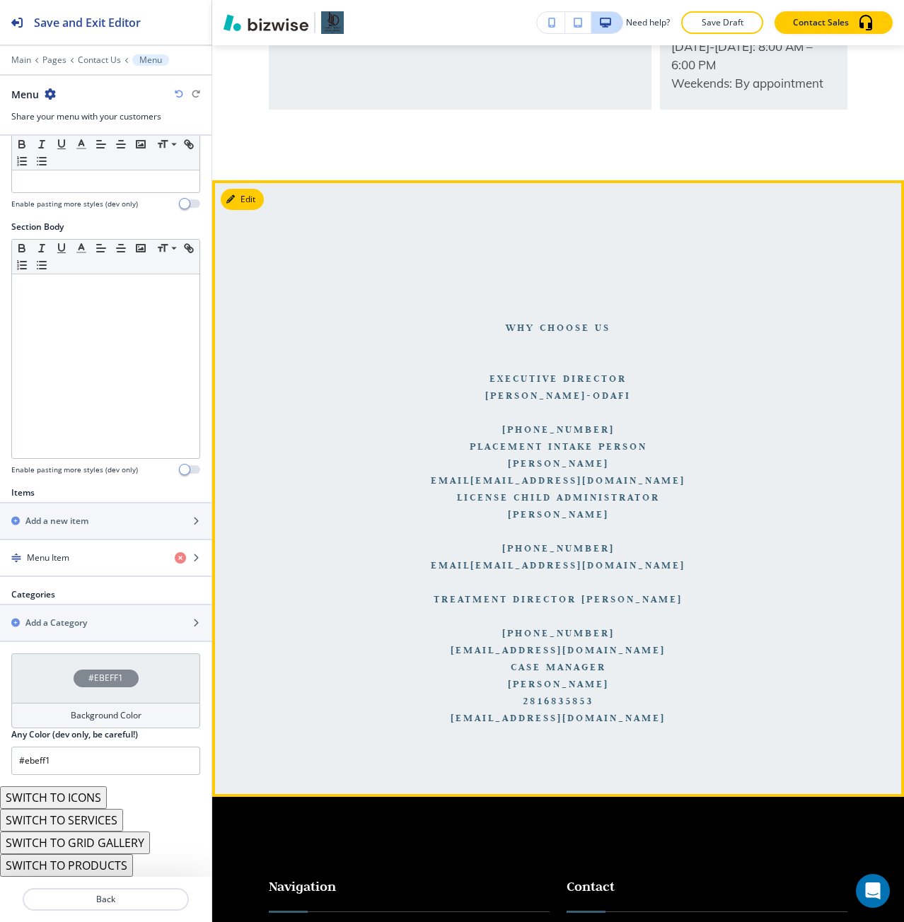
scroll to position [791, 0]
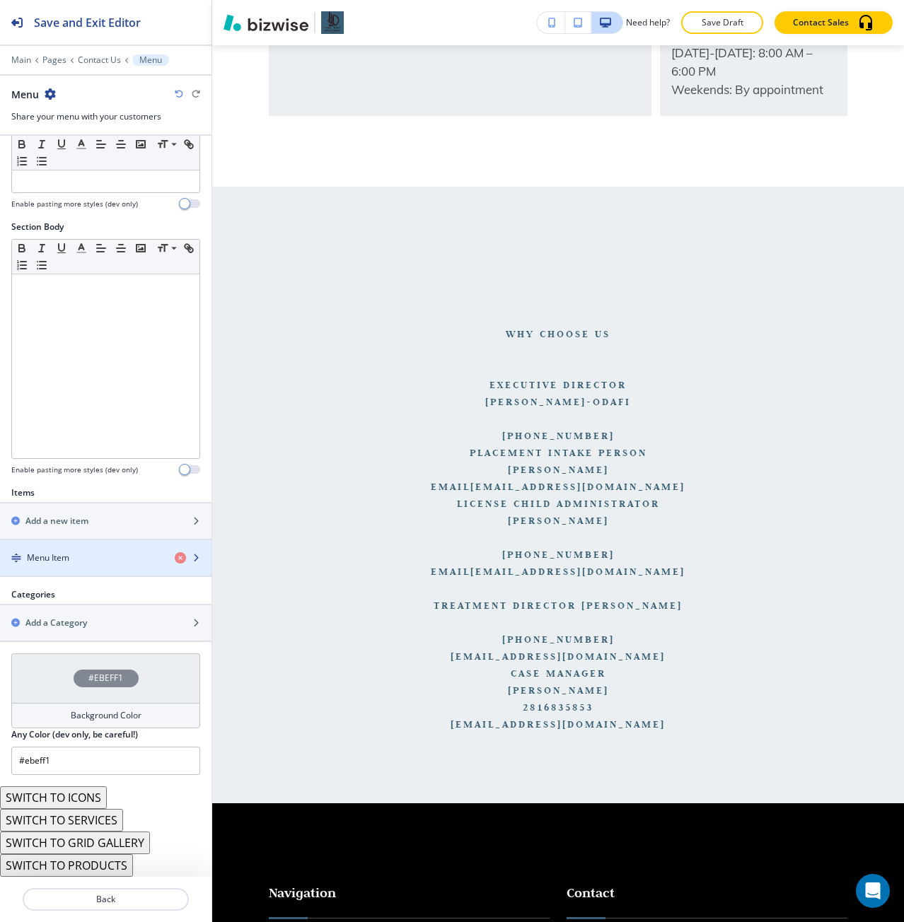
click at [87, 552] on div "Menu Item" at bounding box center [81, 558] width 163 height 13
click at [82, 561] on div "Menu Item" at bounding box center [81, 558] width 163 height 13
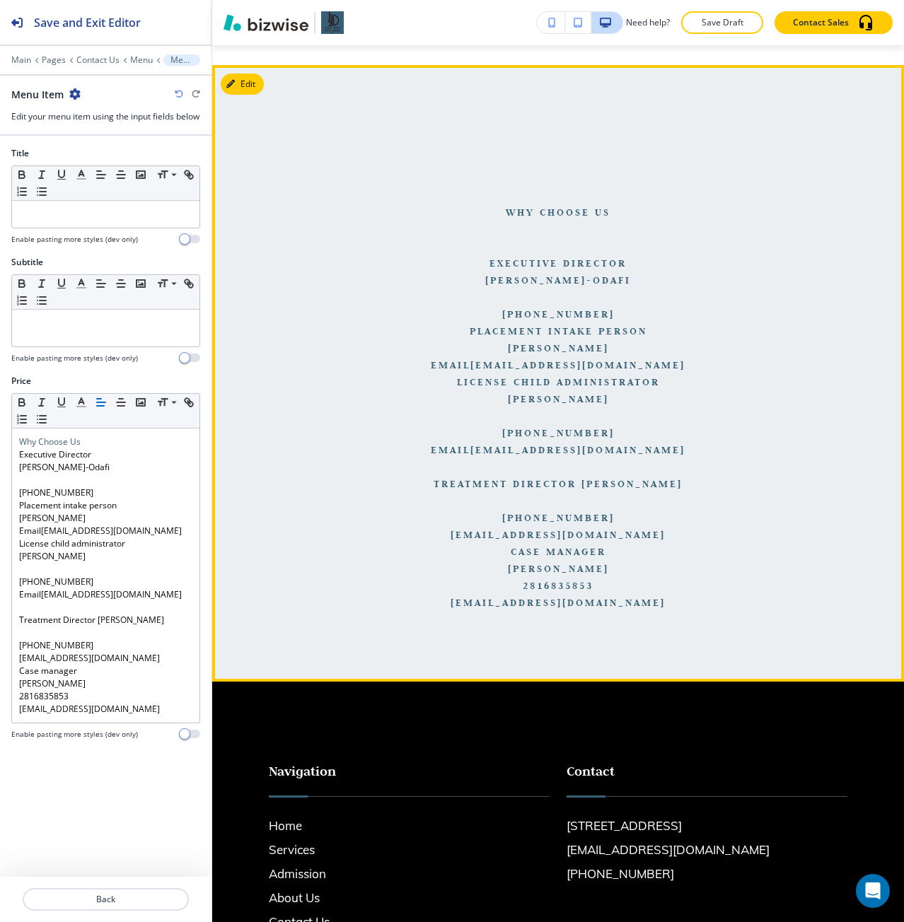
scroll to position [859, 0]
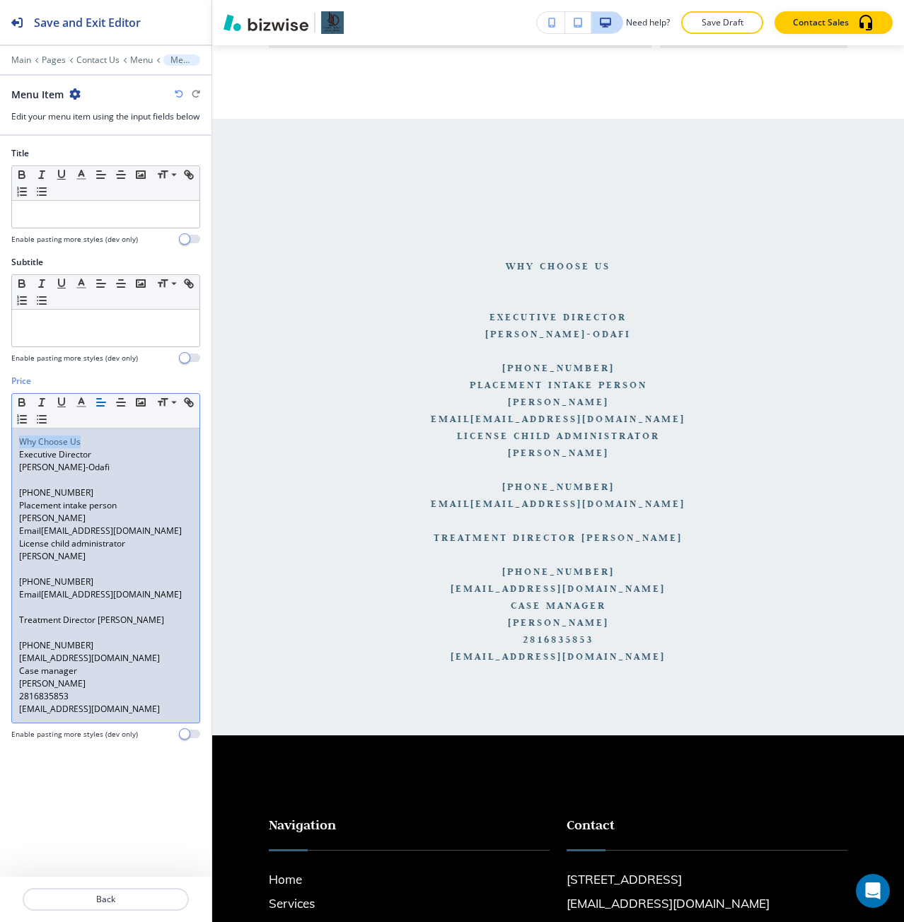
drag, startPoint x: 84, startPoint y: 456, endPoint x: -8, endPoint y: 447, distance: 92.4
click at [0, 0] on html "Save and Exit Editor Main Pages Contact Us Menu Menu Item Menu Item Edit your m…" at bounding box center [452, 0] width 904 height 0
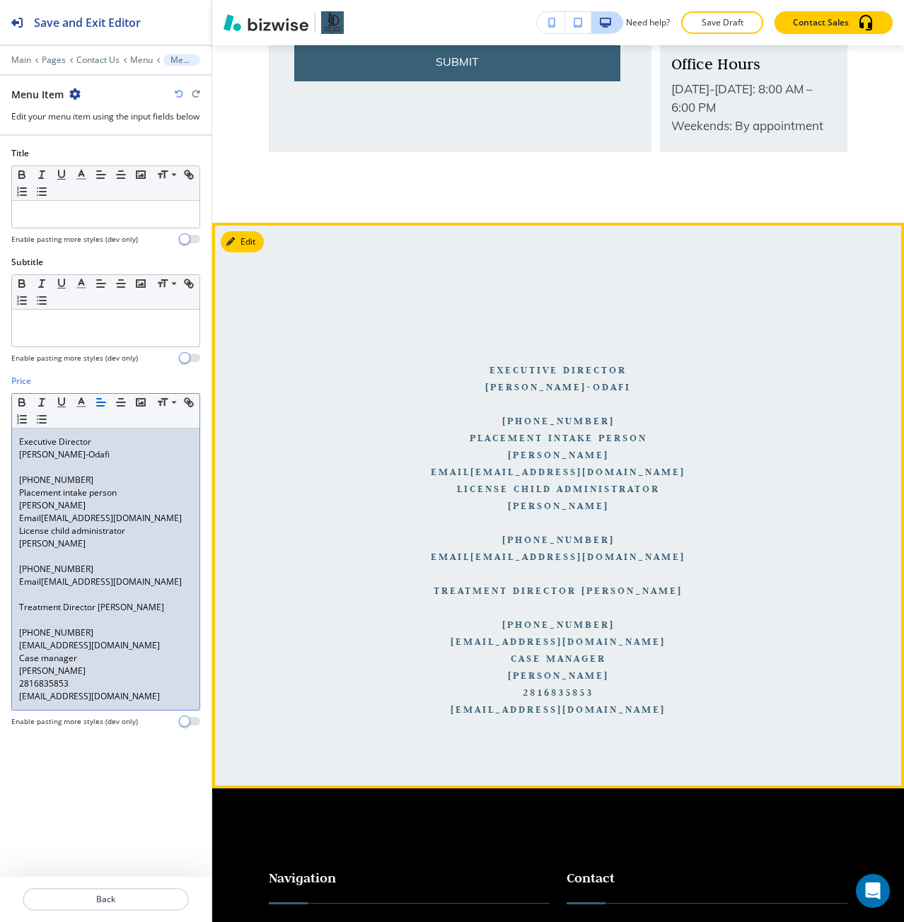
scroll to position [717, 0]
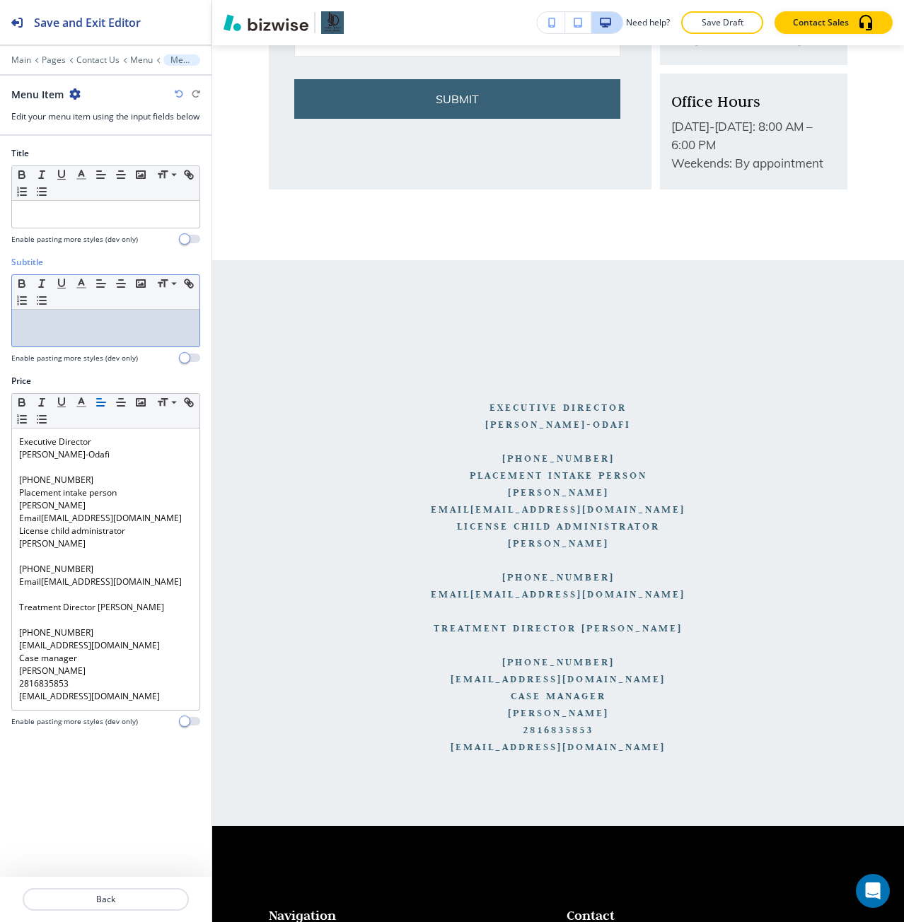
click at [52, 347] on div at bounding box center [105, 328] width 187 height 37
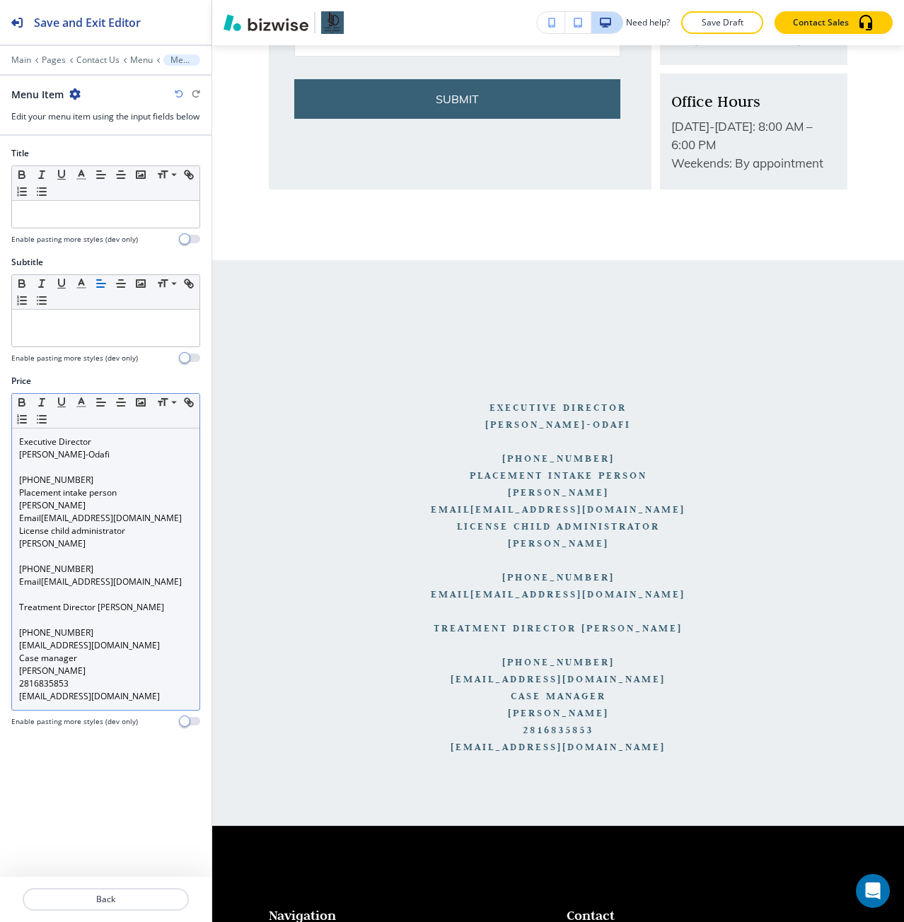
click at [66, 448] on p "Executive Director" at bounding box center [105, 442] width 173 height 13
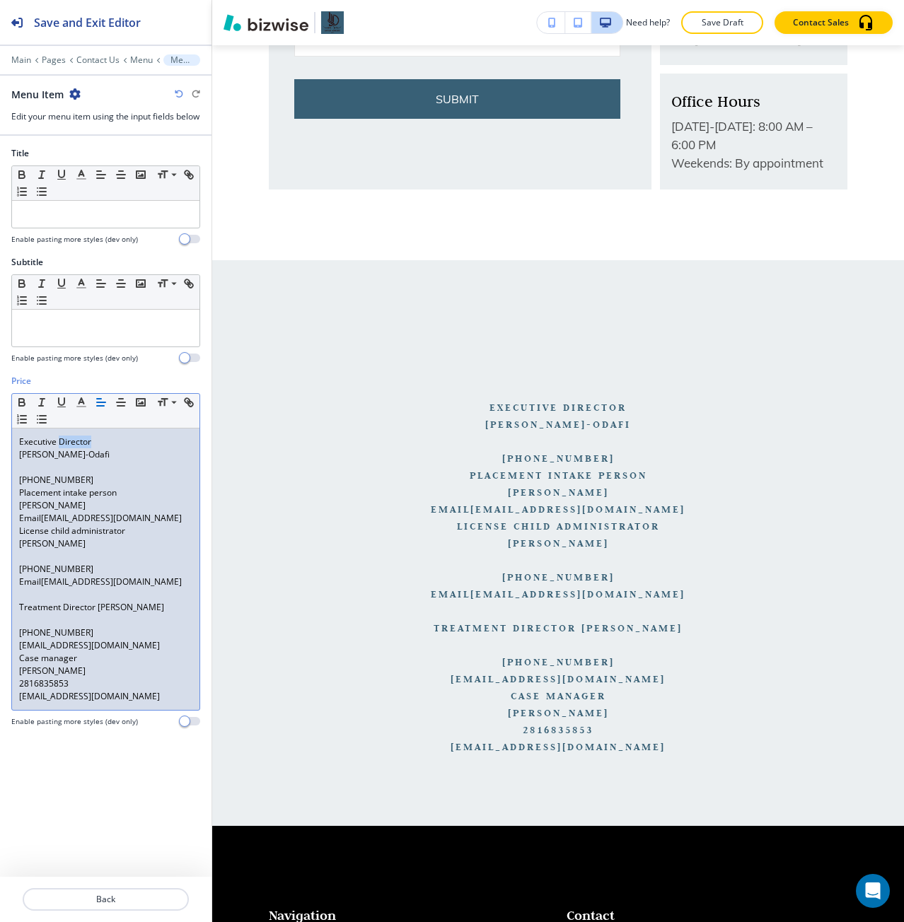
click at [66, 448] on p "Executive Director" at bounding box center [105, 442] width 173 height 13
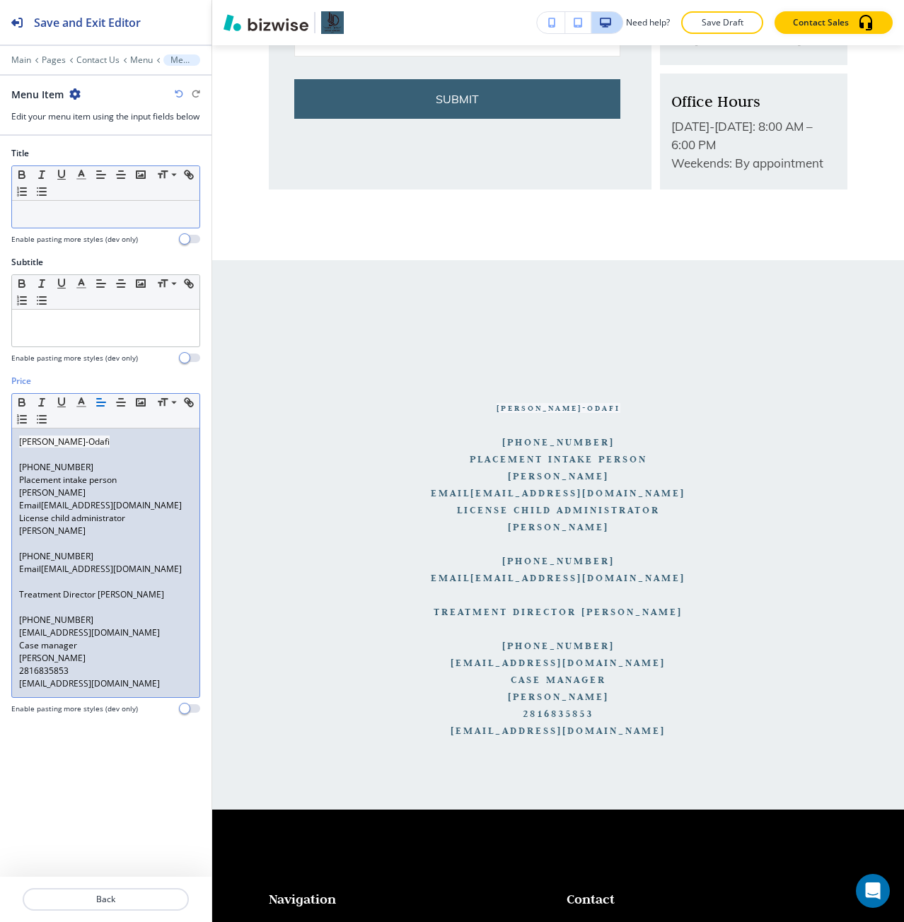
click at [75, 221] on p at bounding box center [105, 214] width 173 height 13
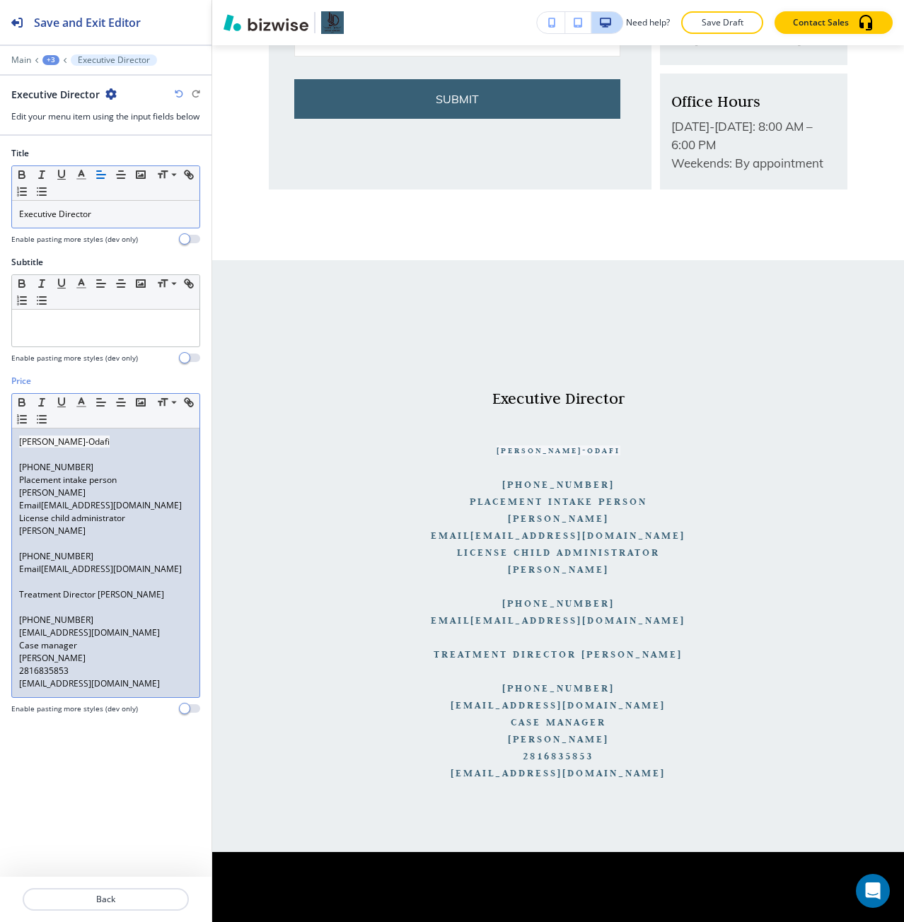
drag, startPoint x: 103, startPoint y: 456, endPoint x: 10, endPoint y: 454, distance: 92.7
click at [10, 454] on div "Price Small Normal Large Huge Ebele Ijishakin-Odafi 832 4613938 Placement intak…" at bounding box center [105, 550] width 211 height 351
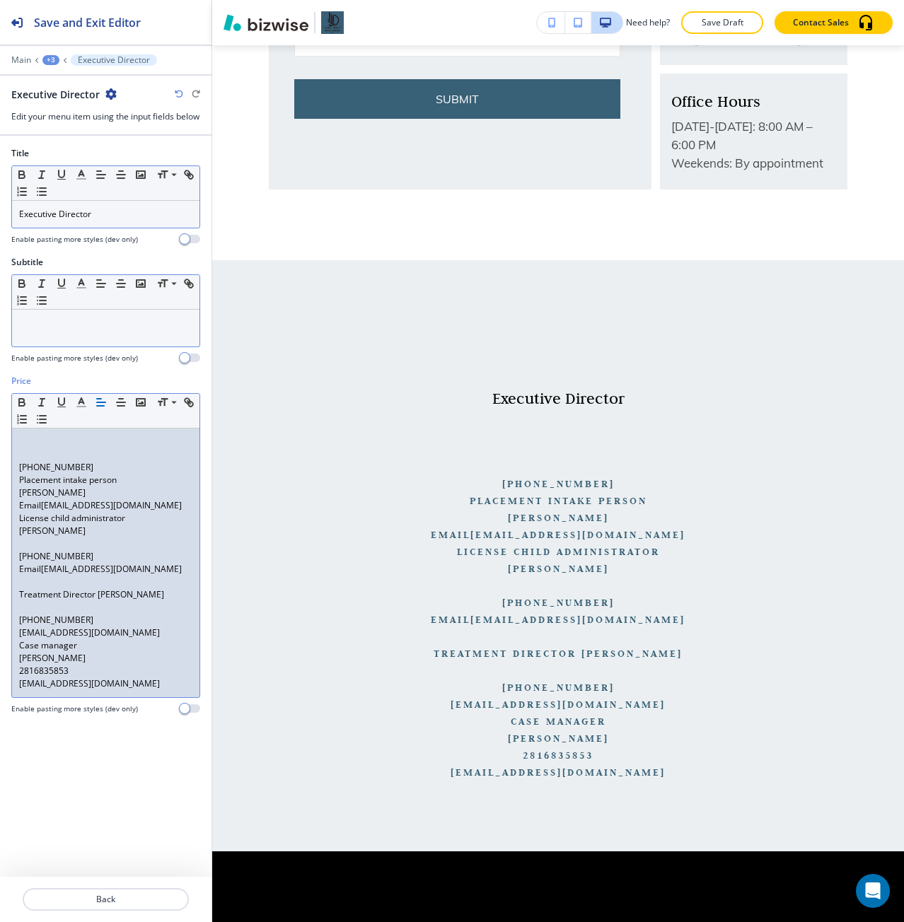
click at [66, 330] on p at bounding box center [105, 323] width 173 height 13
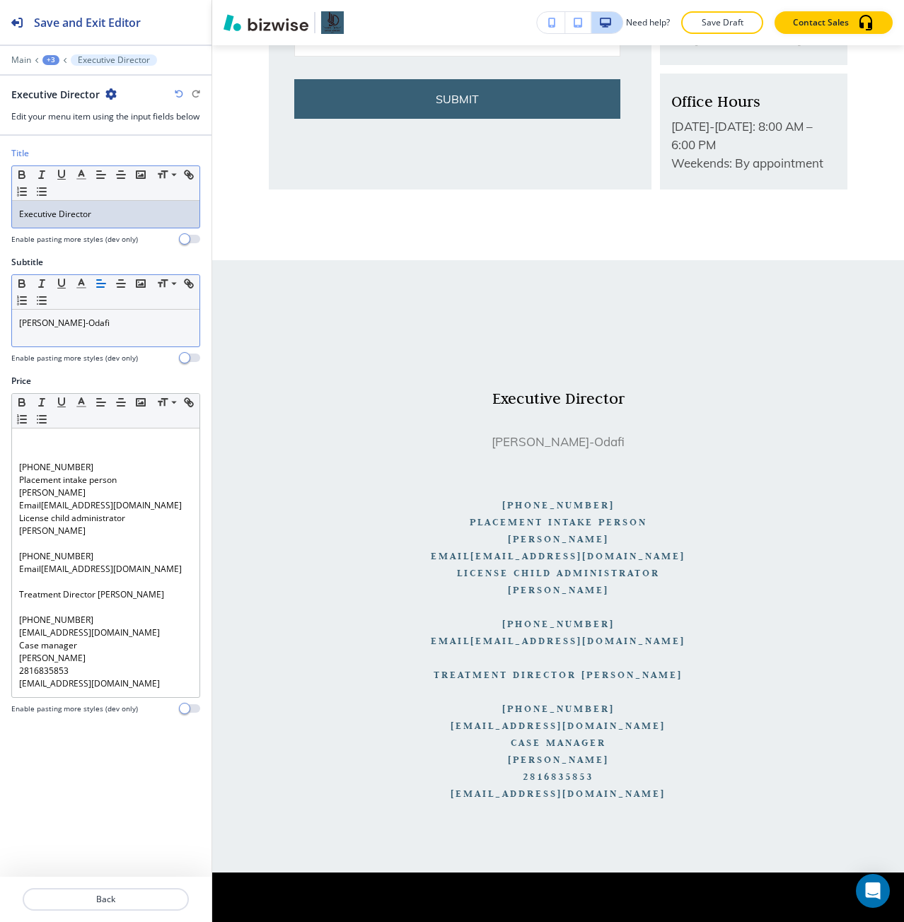
click at [92, 219] on div "Executive Director" at bounding box center [105, 214] width 187 height 27
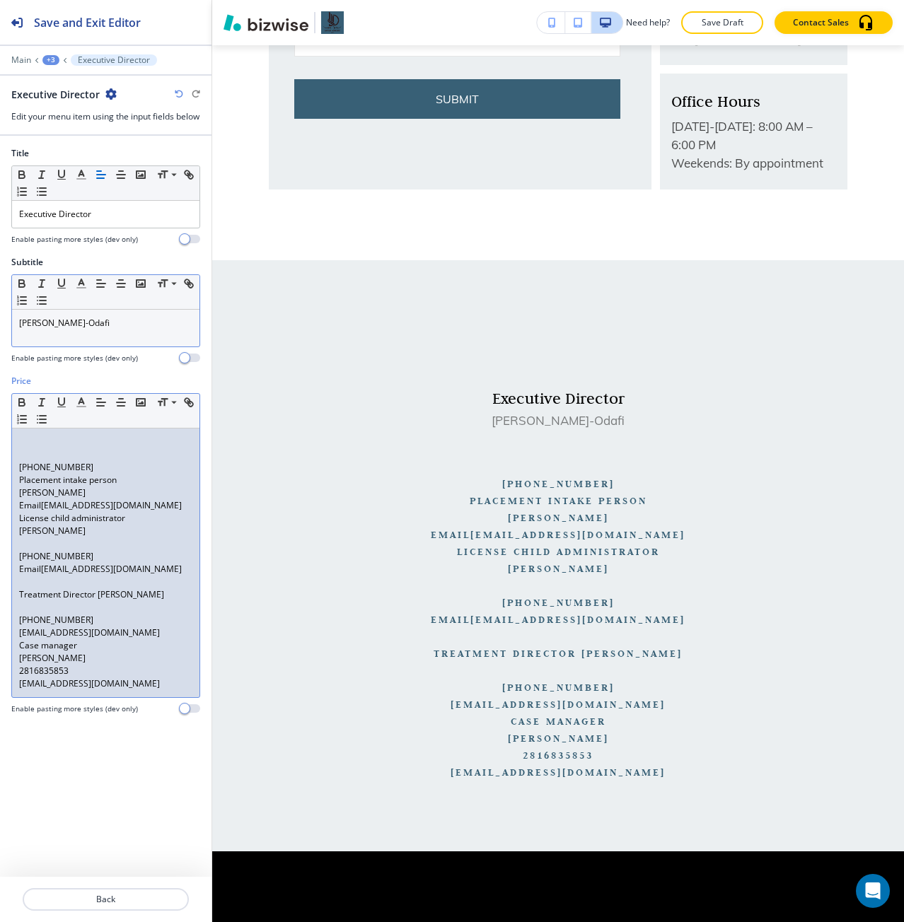
click at [74, 448] on p at bounding box center [105, 442] width 173 height 13
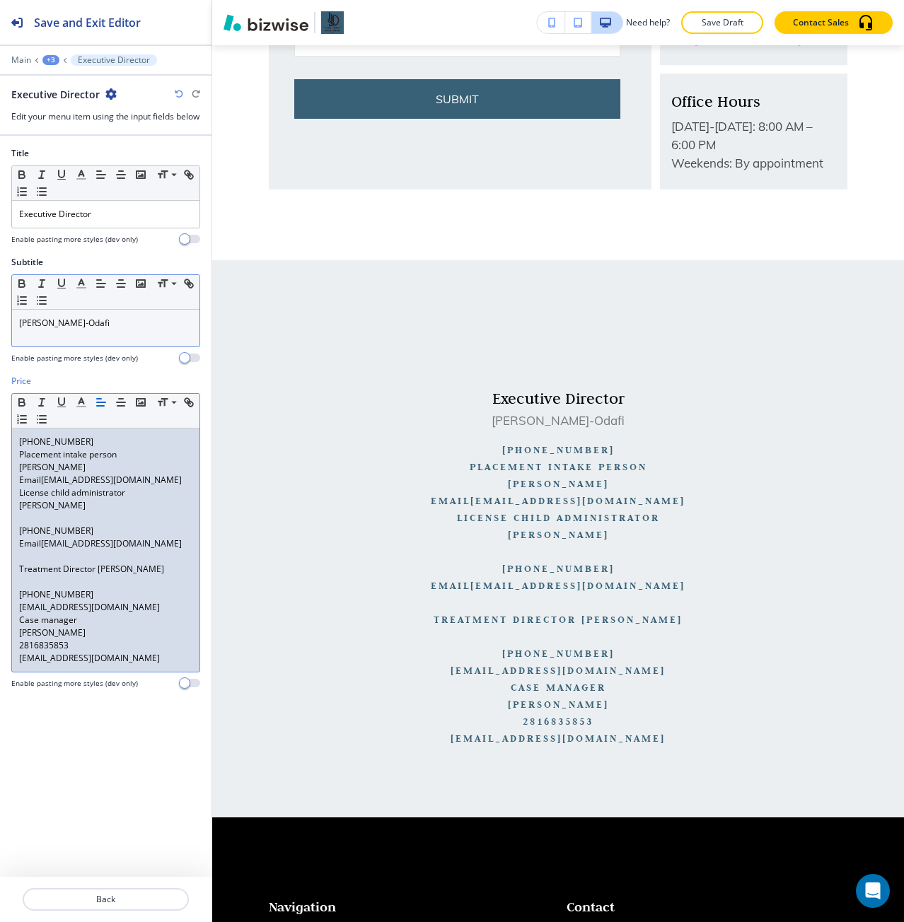
click at [52, 448] on p "832 4613938" at bounding box center [105, 442] width 173 height 13
click at [122, 461] on p "Placement intake person" at bounding box center [105, 454] width 173 height 13
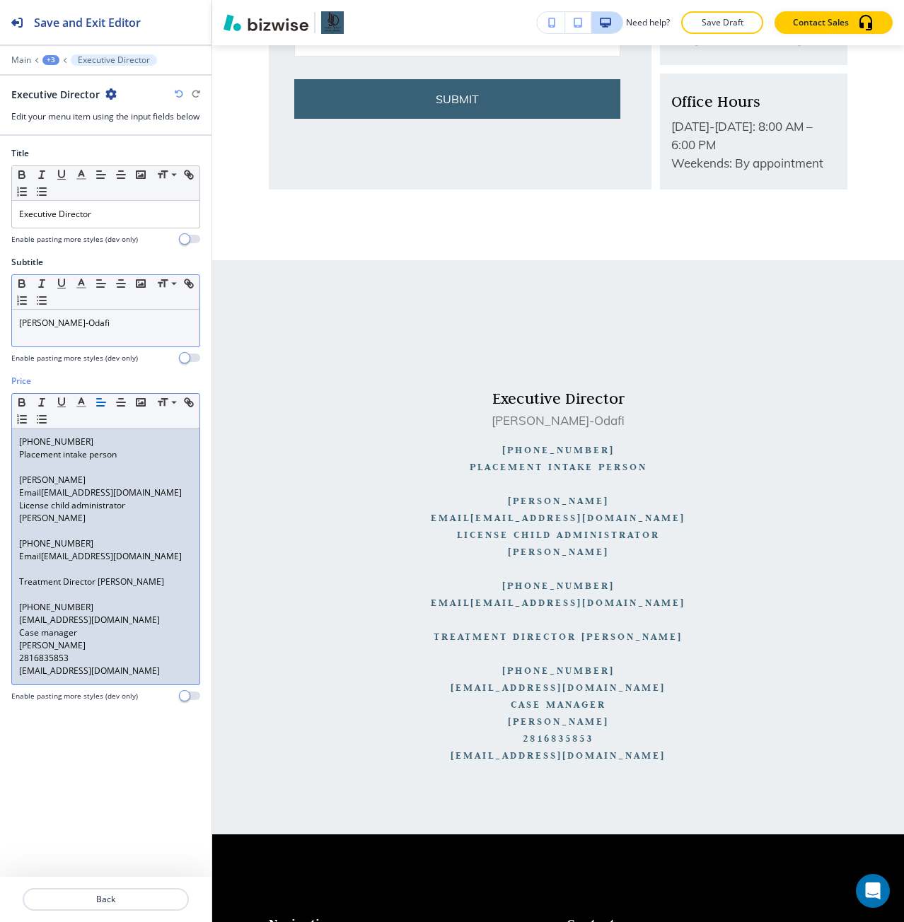
click at [28, 487] on p "Ebele Ijishakin" at bounding box center [105, 480] width 173 height 13
drag, startPoint x: 28, startPoint y: 490, endPoint x: 103, endPoint y: 517, distance: 79.6
click at [103, 517] on div "(832) 461-3938 Placement intake person Ebele Ijishakin Email Saving@savinghomer…" at bounding box center [105, 557] width 187 height 256
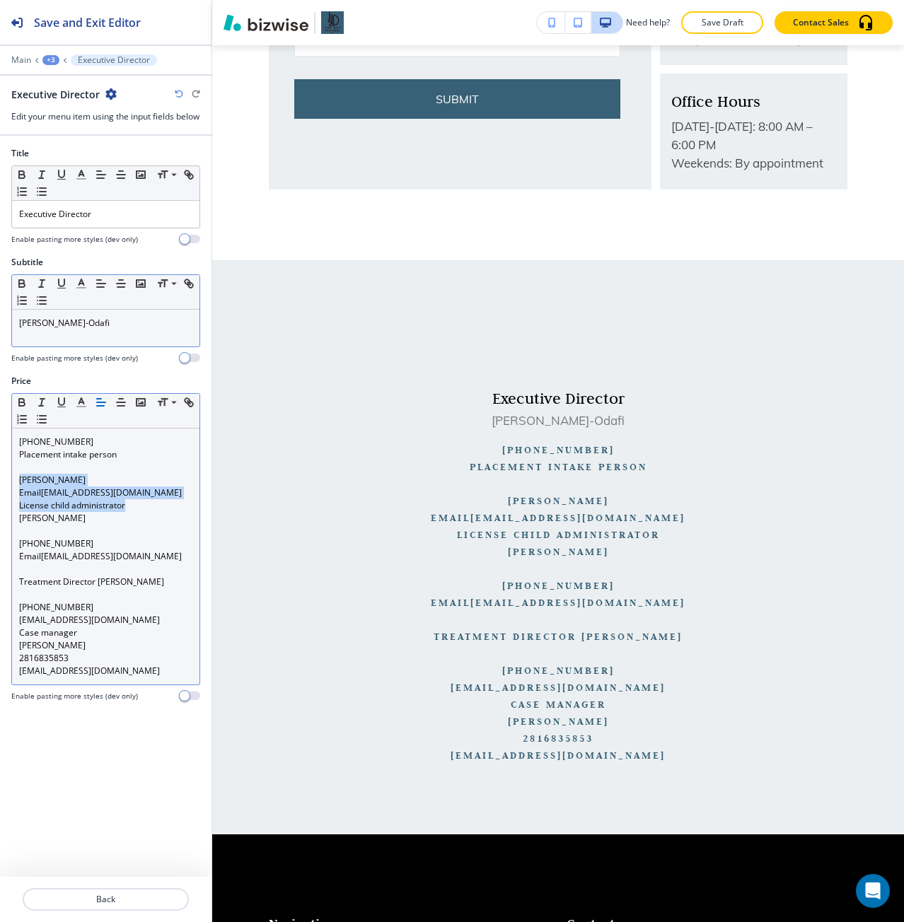
click at [139, 512] on p "License child administrator" at bounding box center [105, 505] width 173 height 13
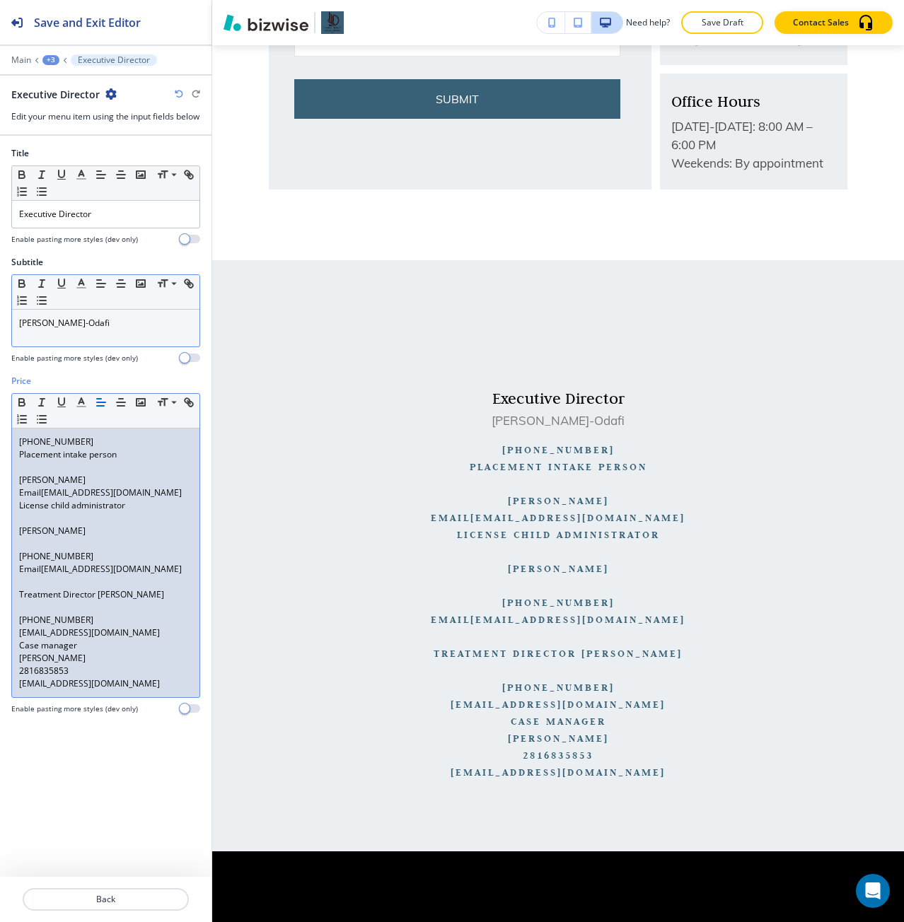
click at [45, 550] on p at bounding box center [105, 544] width 173 height 13
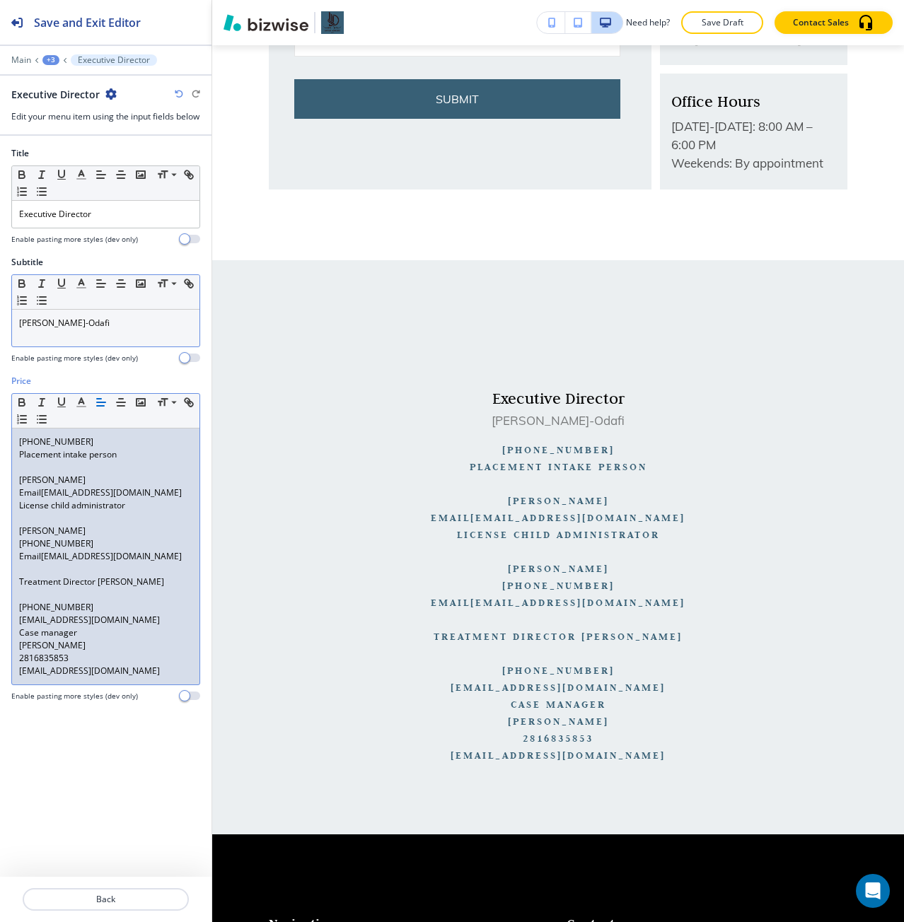
click at [63, 576] on p at bounding box center [105, 569] width 173 height 13
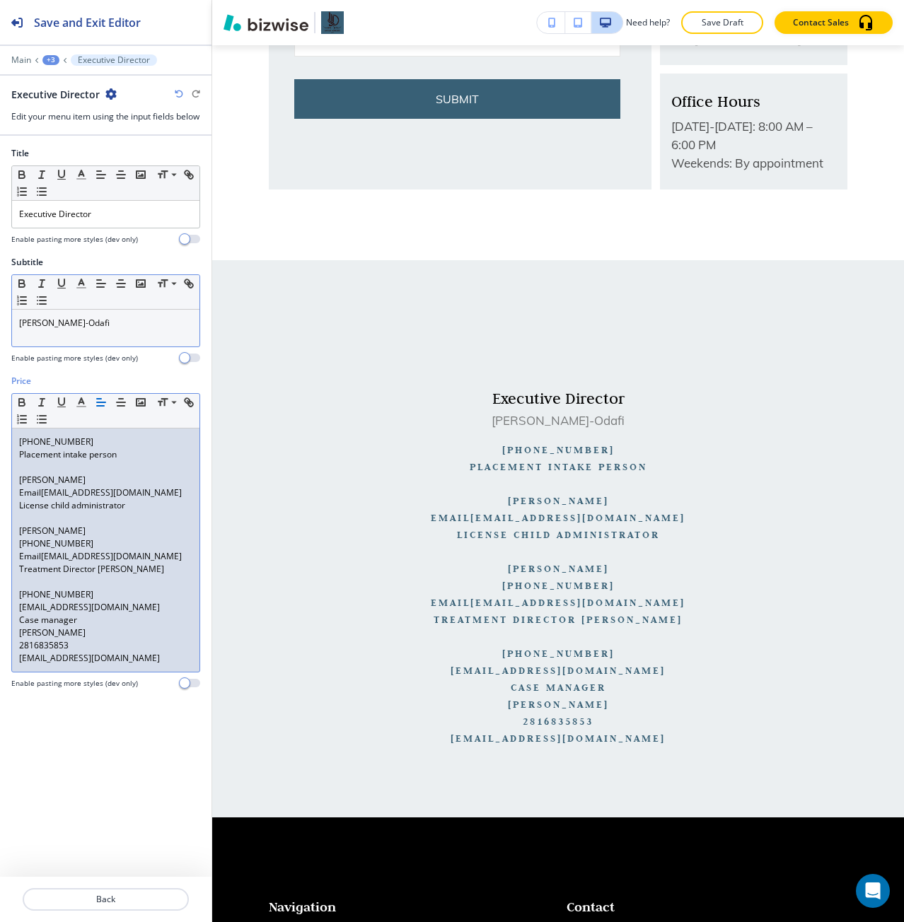
click at [98, 576] on p "Treatment Director Seli Fakorzi" at bounding box center [105, 569] width 173 height 13
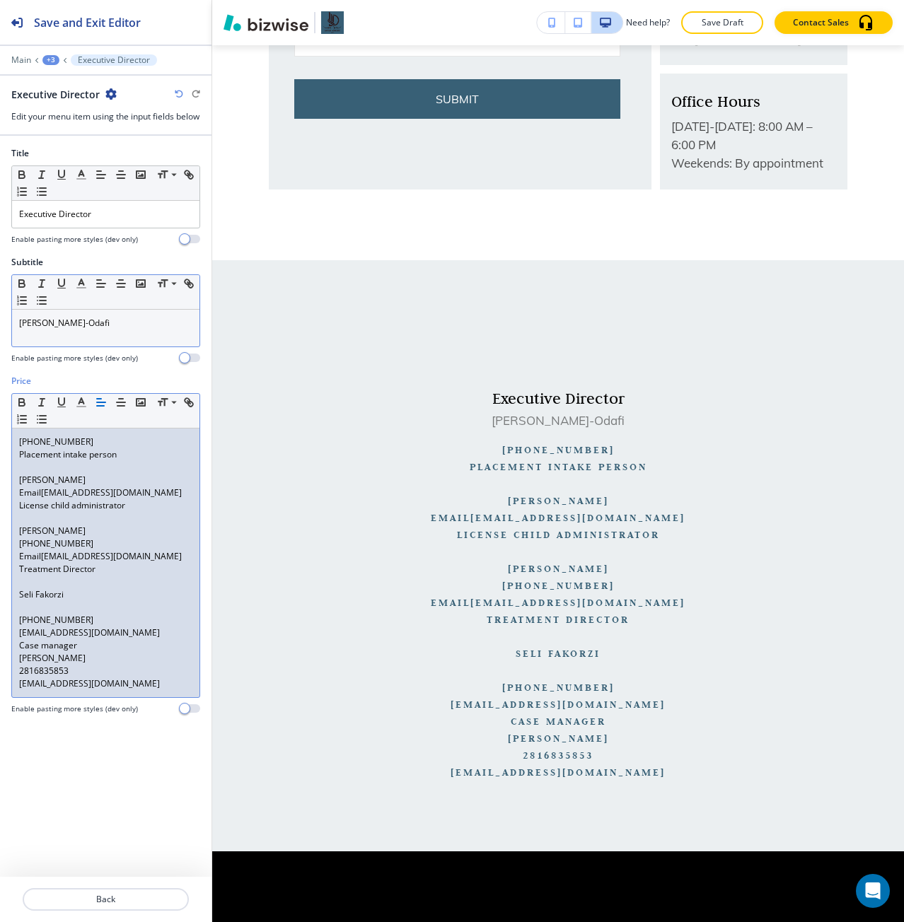
click at [72, 601] on p "Seli Fakorzi" at bounding box center [105, 594] width 173 height 13
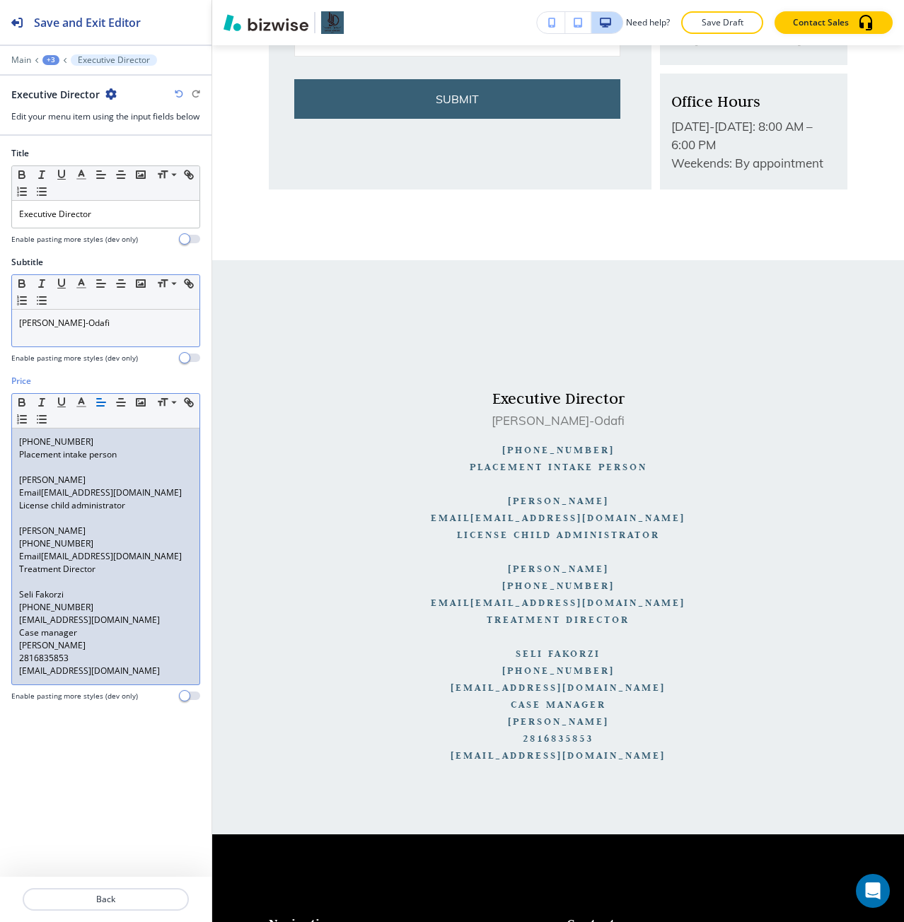
click at [78, 639] on p "Case manager" at bounding box center [105, 633] width 173 height 13
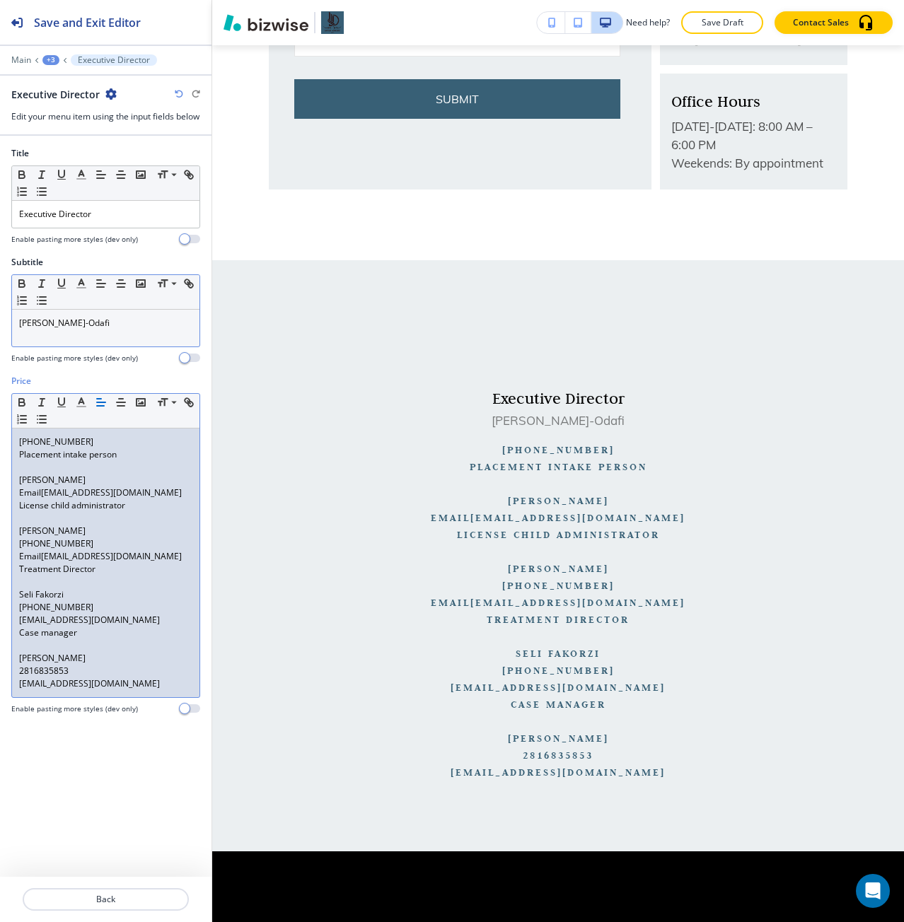
click at [158, 499] on p "Email Saving@savinghomertc.com" at bounding box center [105, 493] width 173 height 13
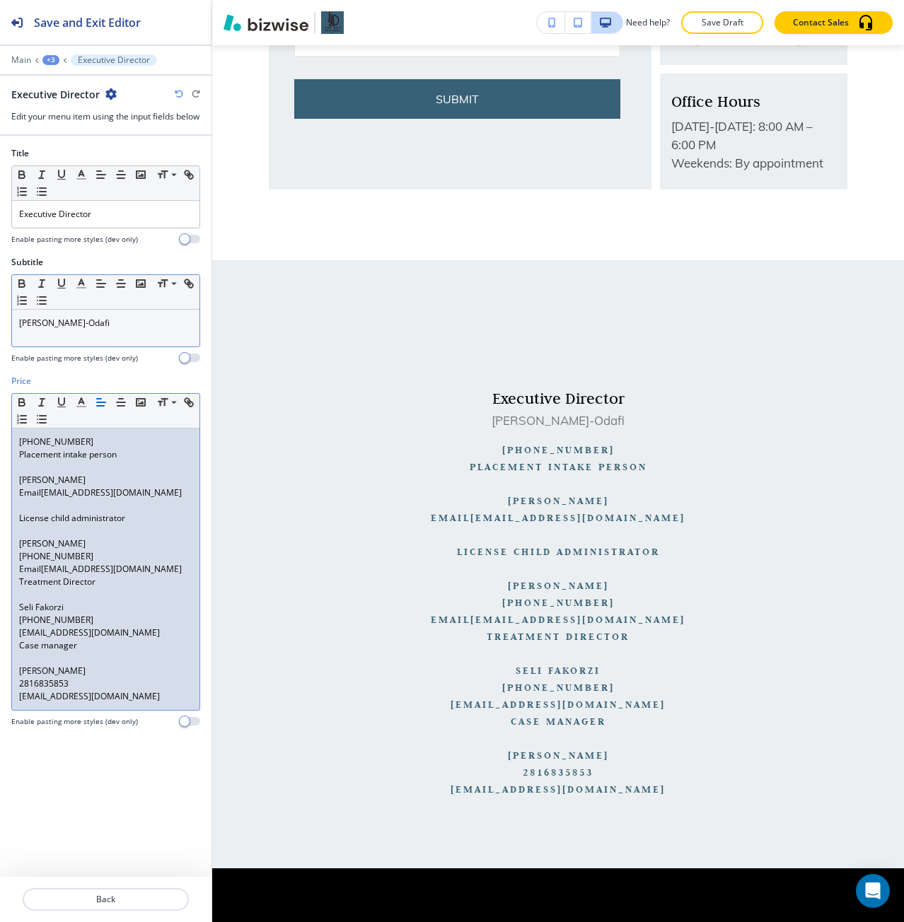
click at [128, 538] on p at bounding box center [105, 531] width 173 height 13
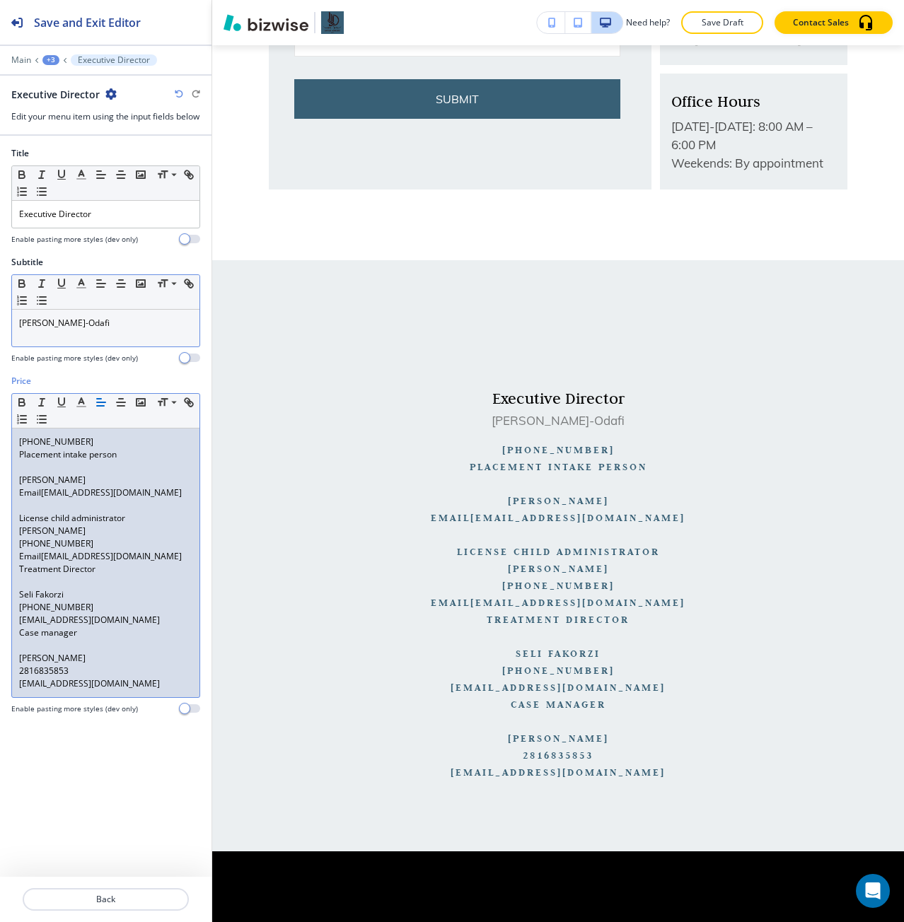
click at [155, 563] on p "Email lcca@savinghomertc.com" at bounding box center [105, 556] width 173 height 13
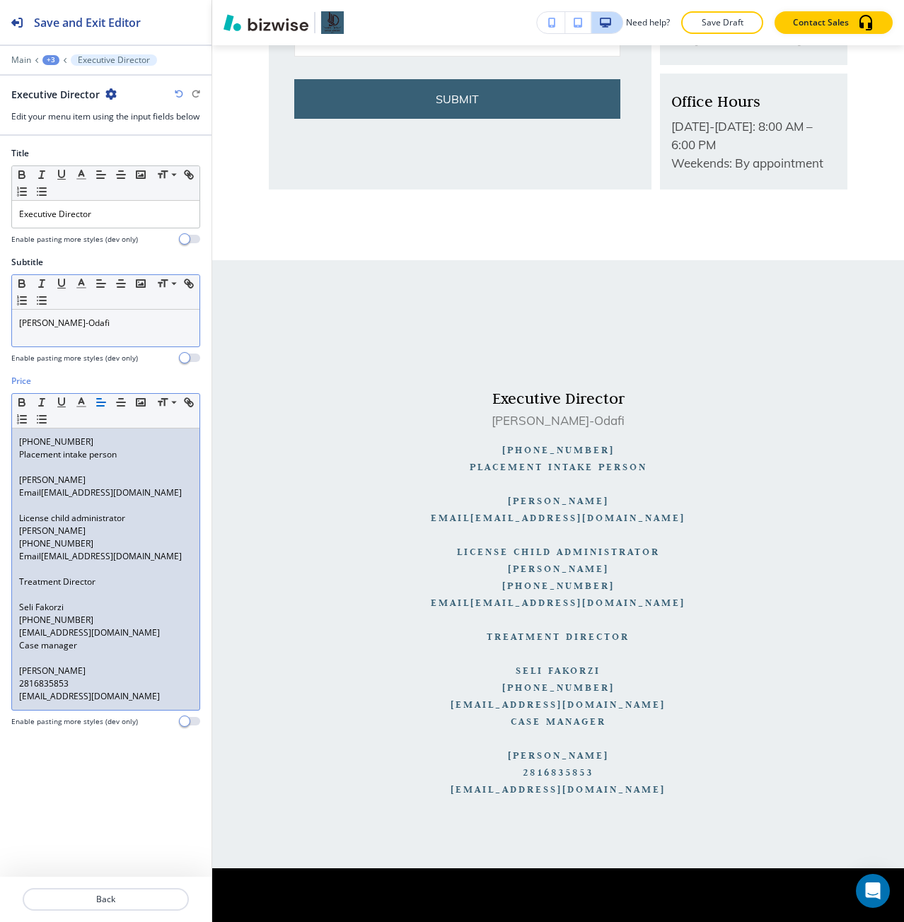
click at [79, 601] on p at bounding box center [105, 594] width 173 height 13
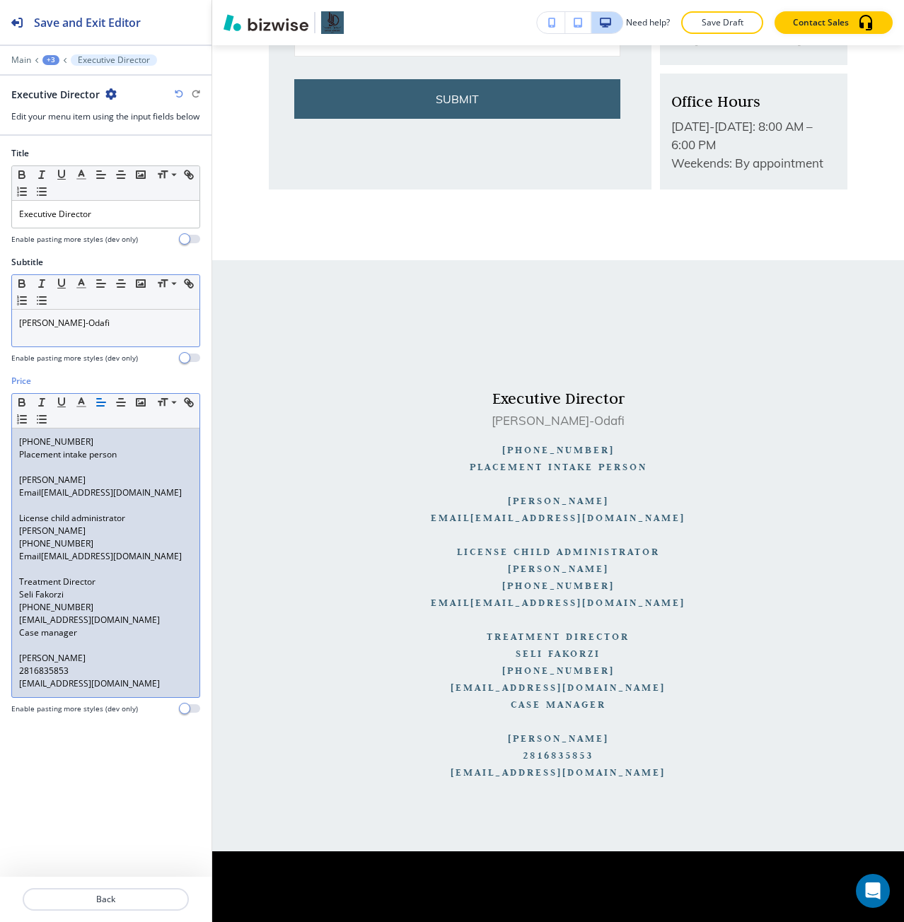
click at [131, 639] on p "Case manager" at bounding box center [105, 633] width 173 height 13
click at [159, 627] on p "Admin@ntconciergetherapy.com" at bounding box center [105, 620] width 173 height 13
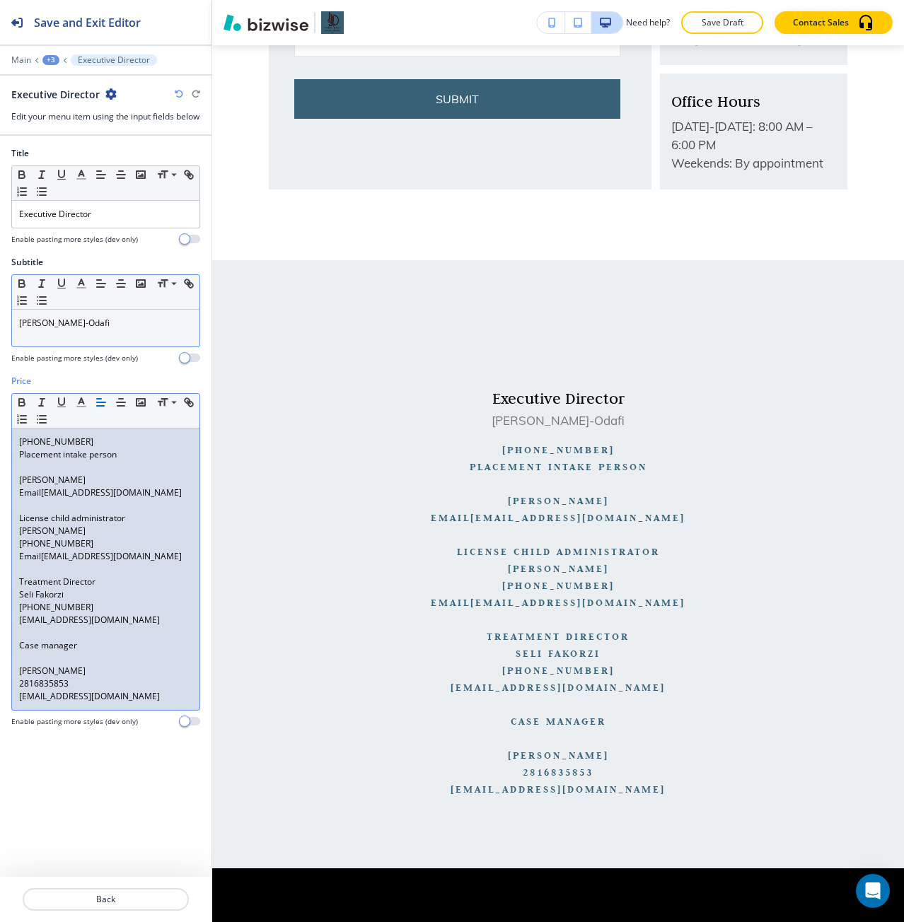
click at [95, 652] on p "Case manager" at bounding box center [105, 645] width 173 height 13
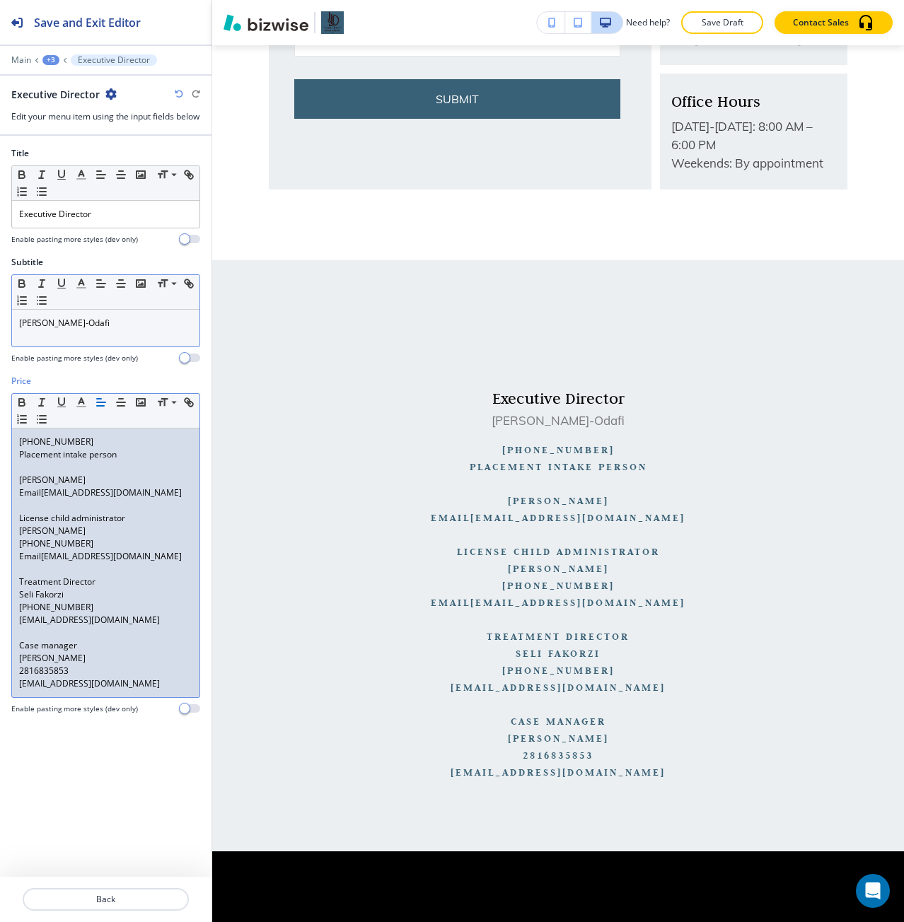
click at [90, 448] on p "(832) 461-3938" at bounding box center [105, 442] width 173 height 13
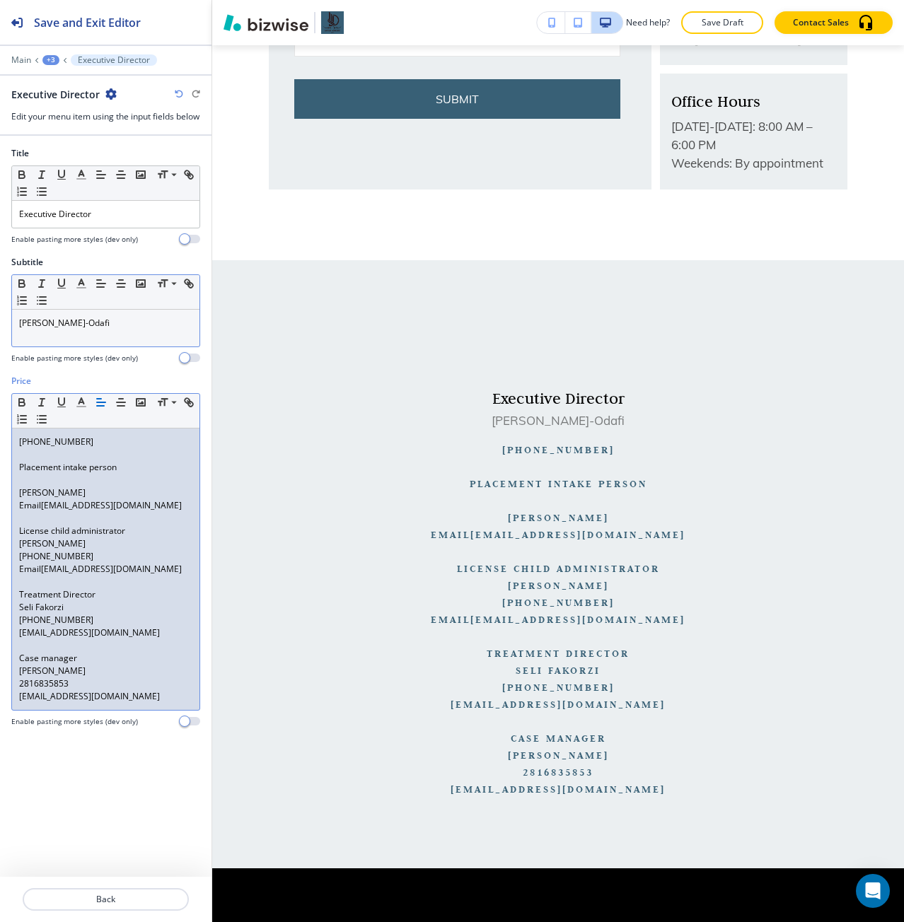
click at [72, 487] on p at bounding box center [105, 480] width 173 height 13
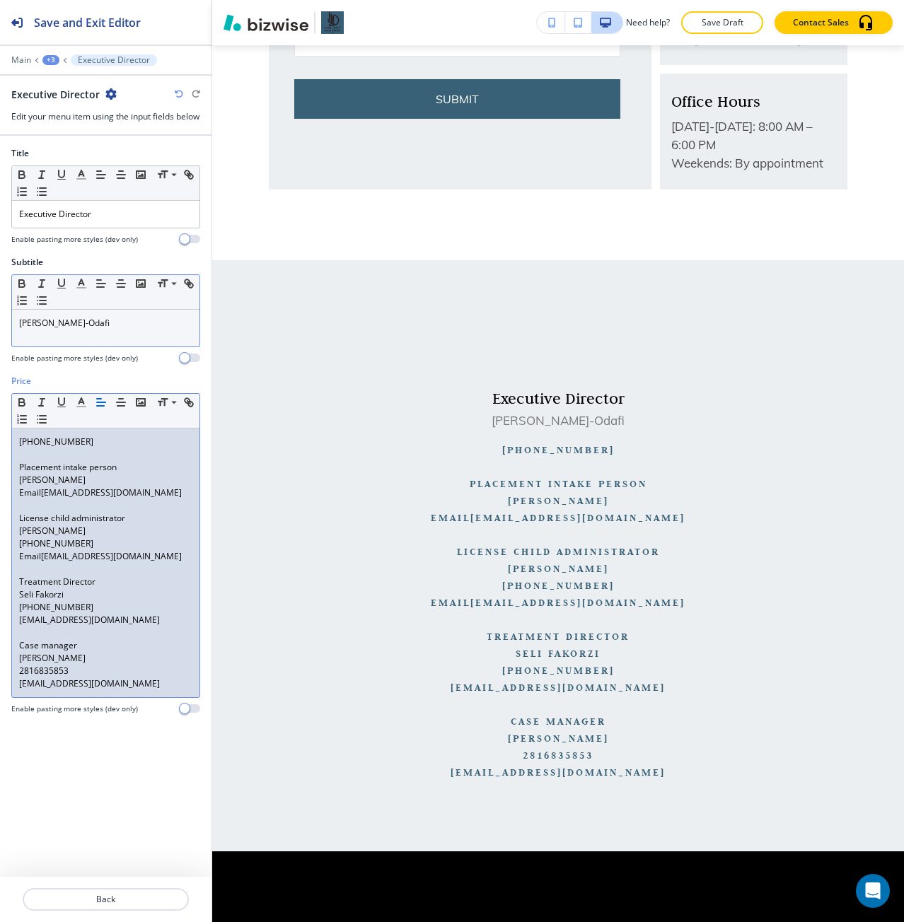
click at [25, 474] on p "Placement intake person" at bounding box center [105, 467] width 173 height 13
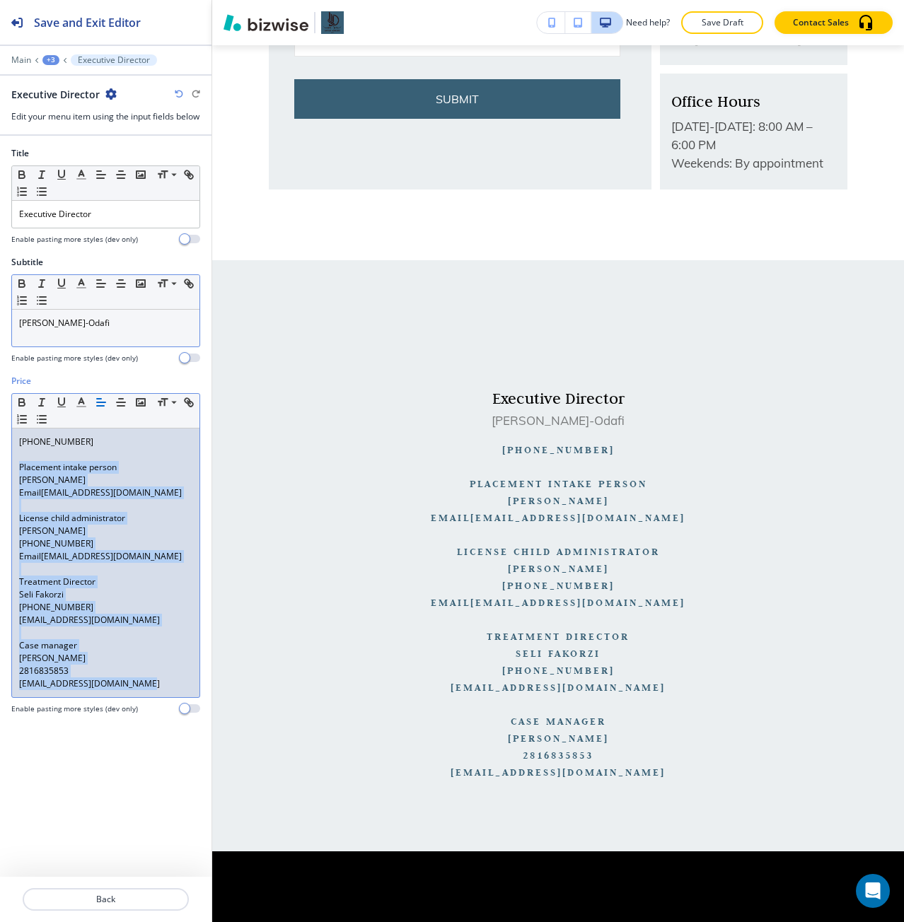
drag, startPoint x: 25, startPoint y: 477, endPoint x: 160, endPoint y: 698, distance: 258.4
click at [160, 697] on div "(832) 461-3938 Placement intake person Ebele Ijishakin Email Saving@savinghomer…" at bounding box center [105, 563] width 187 height 269
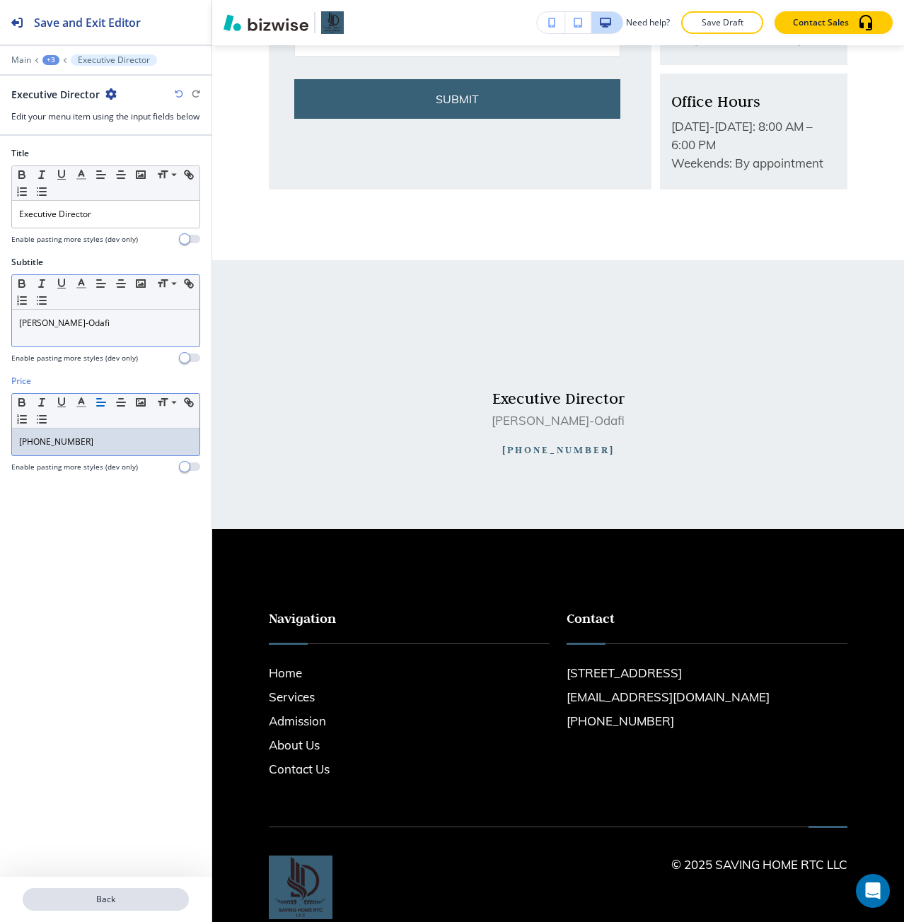
click at [95, 893] on button "Back" at bounding box center [106, 899] width 166 height 23
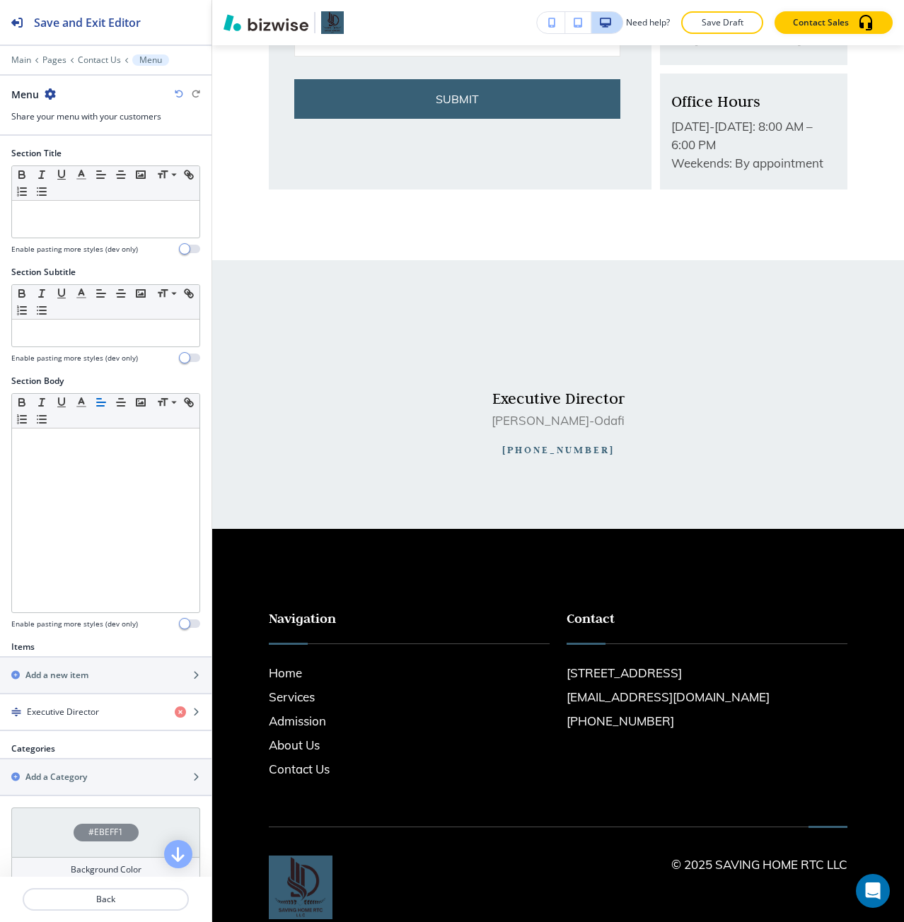
scroll to position [767, 0]
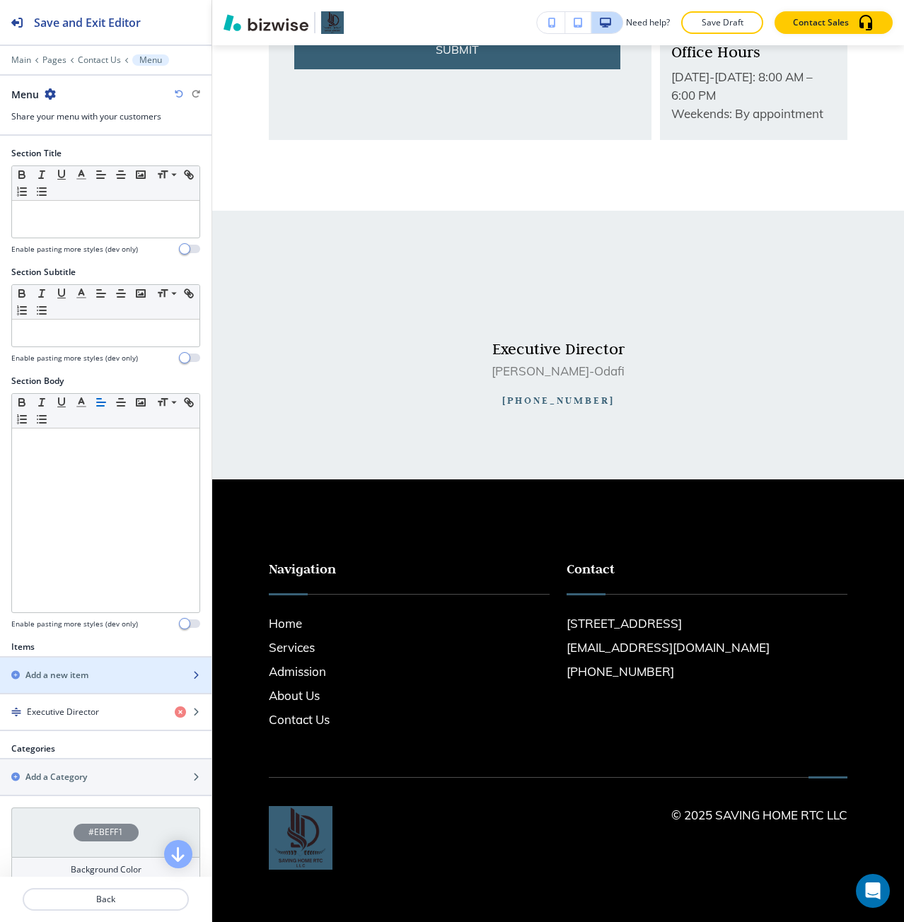
click at [78, 661] on div "button" at bounding box center [105, 663] width 211 height 11
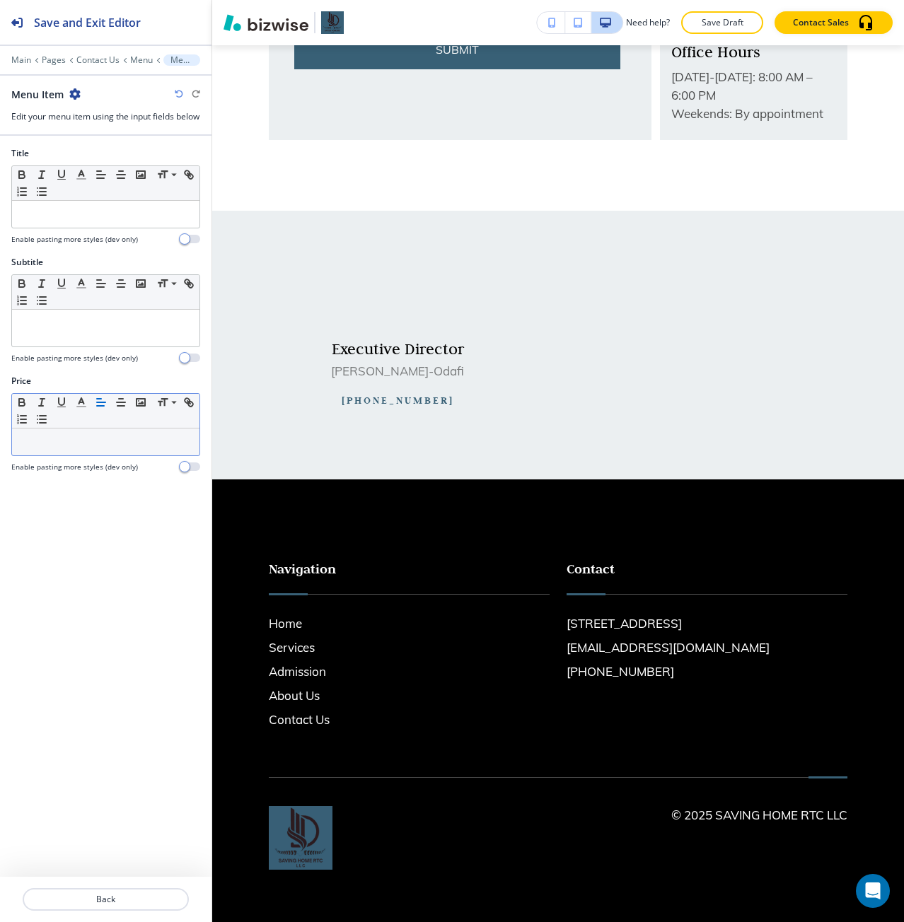
click at [67, 443] on div at bounding box center [105, 442] width 187 height 27
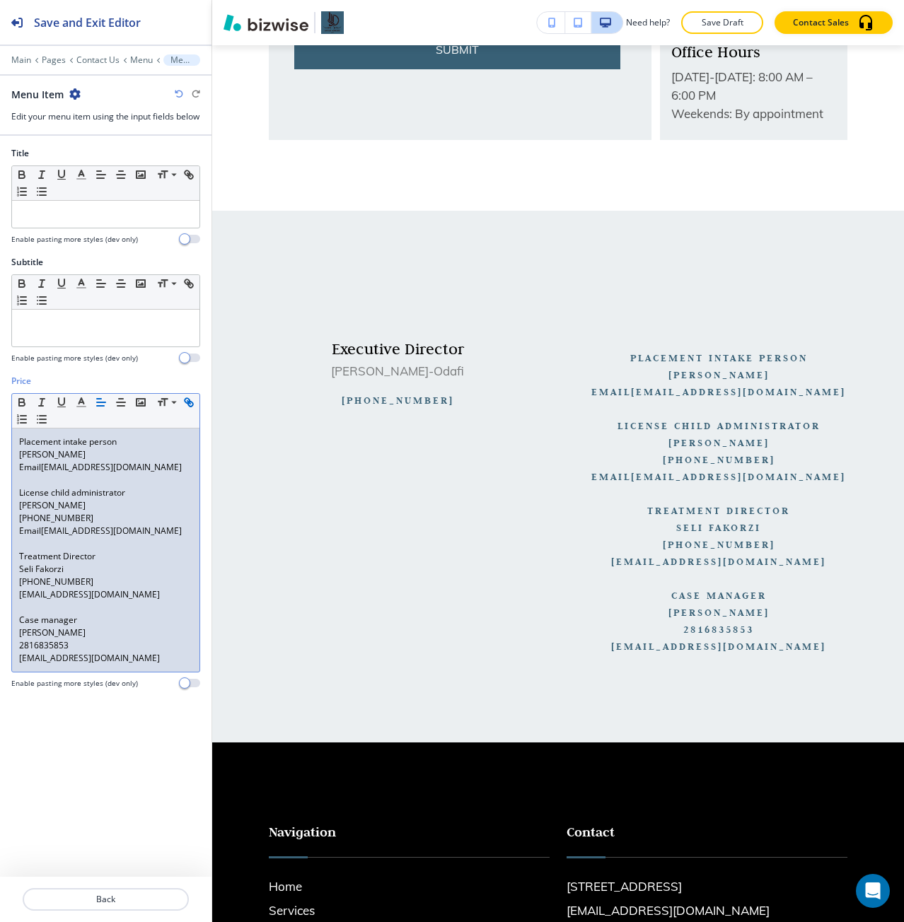
click at [37, 448] on p "Placement intake person" at bounding box center [105, 442] width 173 height 13
drag, startPoint x: 37, startPoint y: 454, endPoint x: 45, endPoint y: 454, distance: 7.8
click at [45, 448] on p "Placement intake person" at bounding box center [105, 442] width 173 height 13
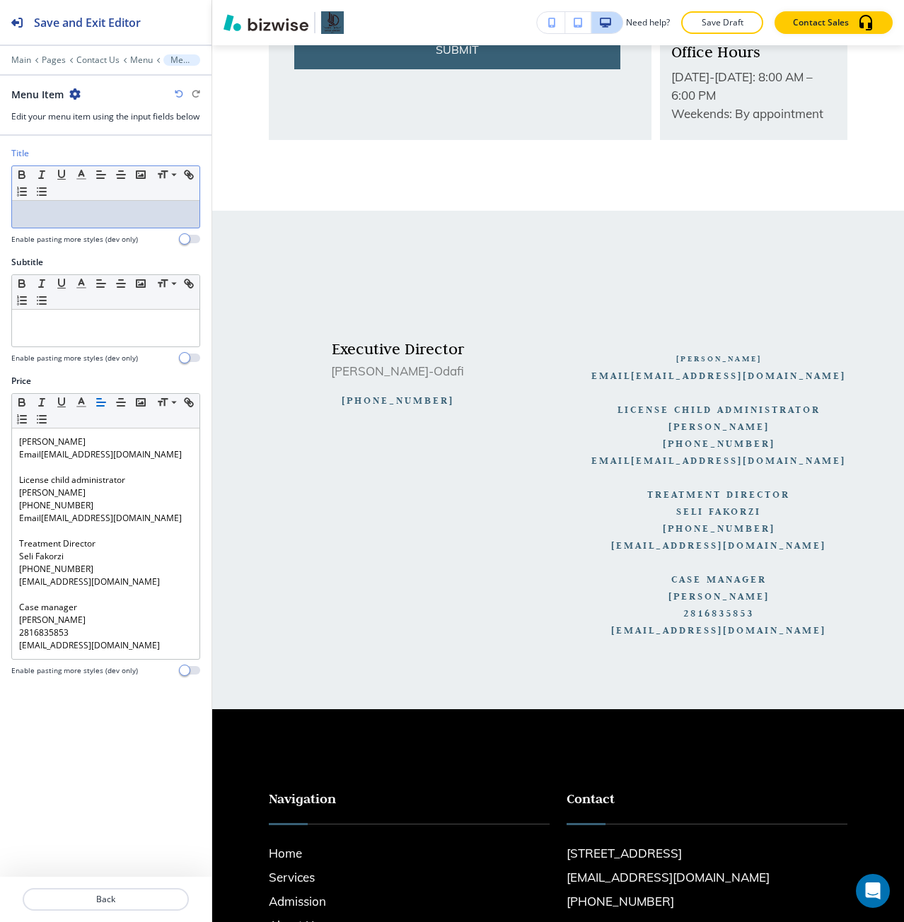
click at [59, 228] on div at bounding box center [105, 214] width 187 height 27
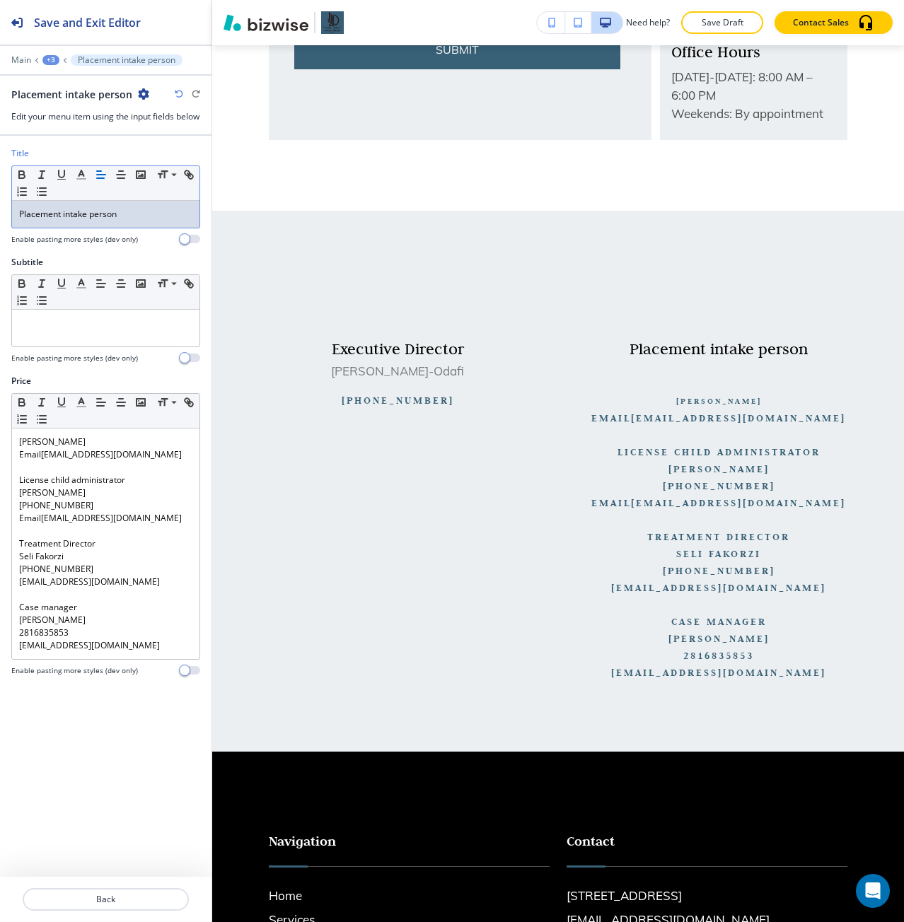
click at [64, 221] on p "Placement intake person" at bounding box center [105, 214] width 173 height 13
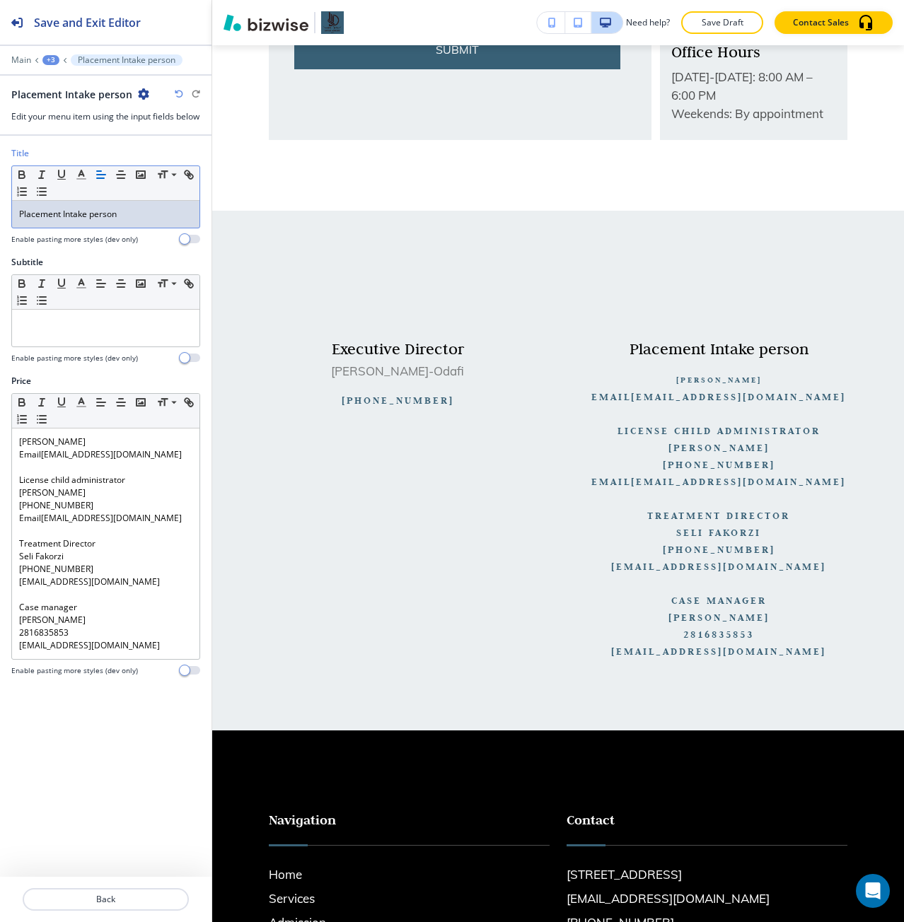
click at [93, 221] on p "Placement Intake person" at bounding box center [105, 214] width 173 height 13
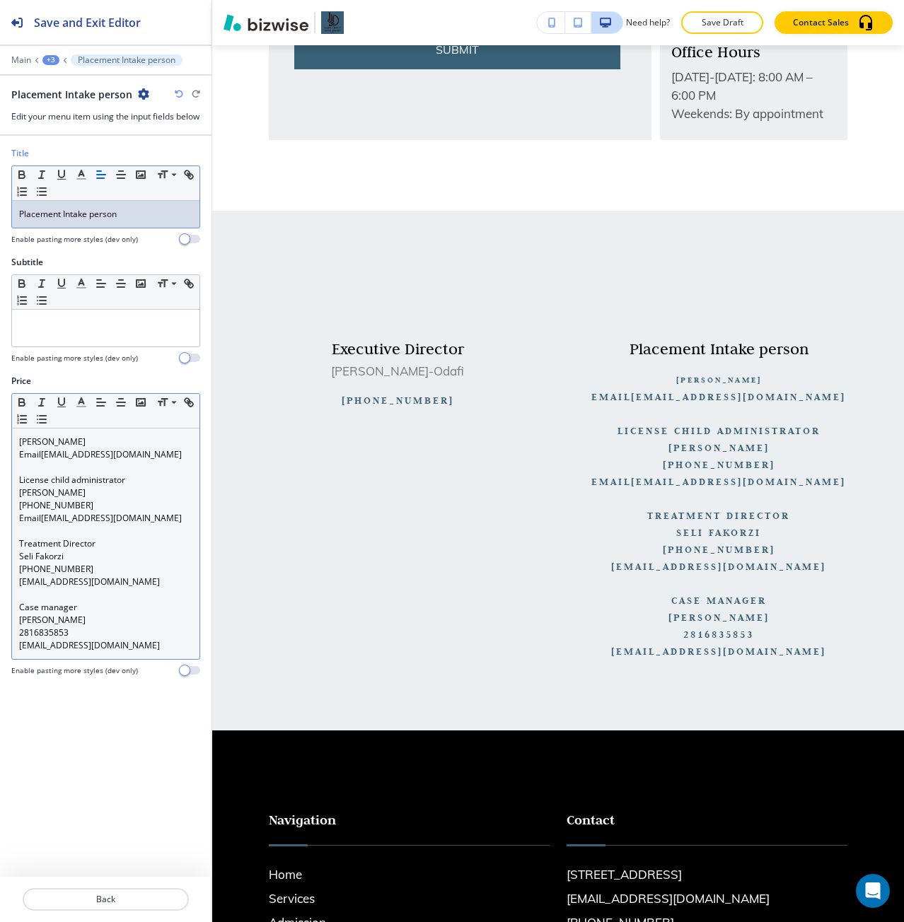
click at [46, 447] on div "Ebele Ijishakin Email Saving@savinghomertc.com License child administrator Clay…" at bounding box center [105, 544] width 187 height 231
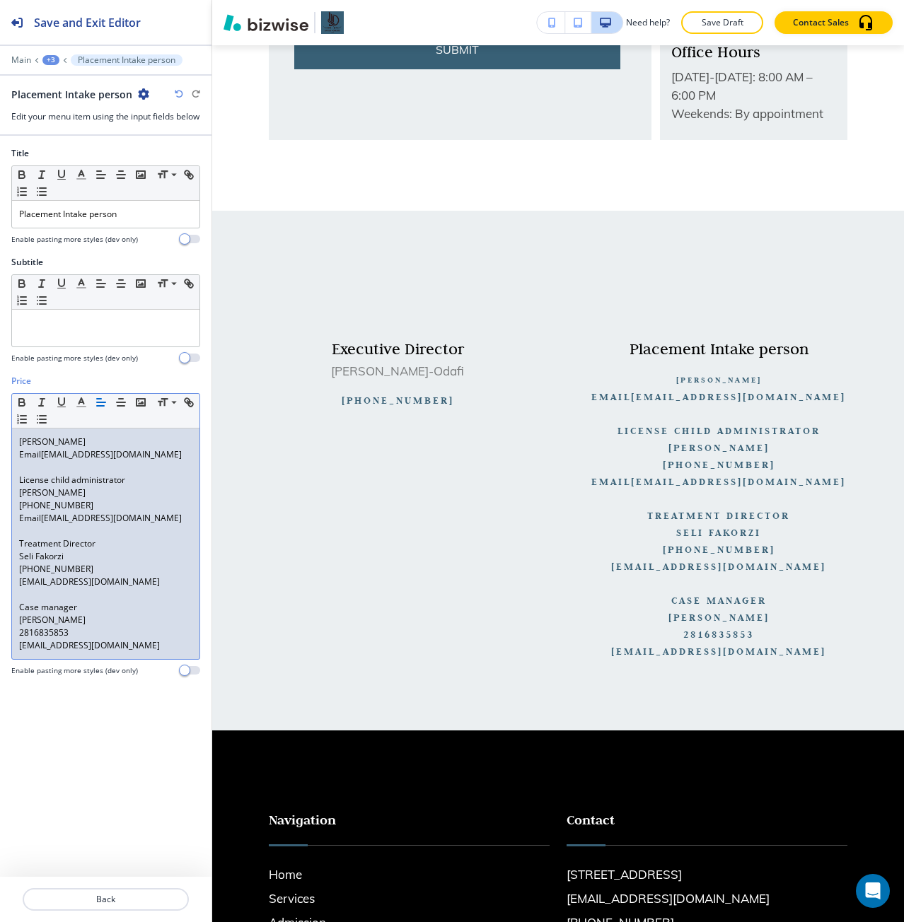
drag, startPoint x: 46, startPoint y: 447, endPoint x: 25, endPoint y: 449, distance: 20.6
click at [25, 449] on div "Ebele Ijishakin Email Saving@savinghomertc.com License child administrator Clay…" at bounding box center [105, 544] width 187 height 231
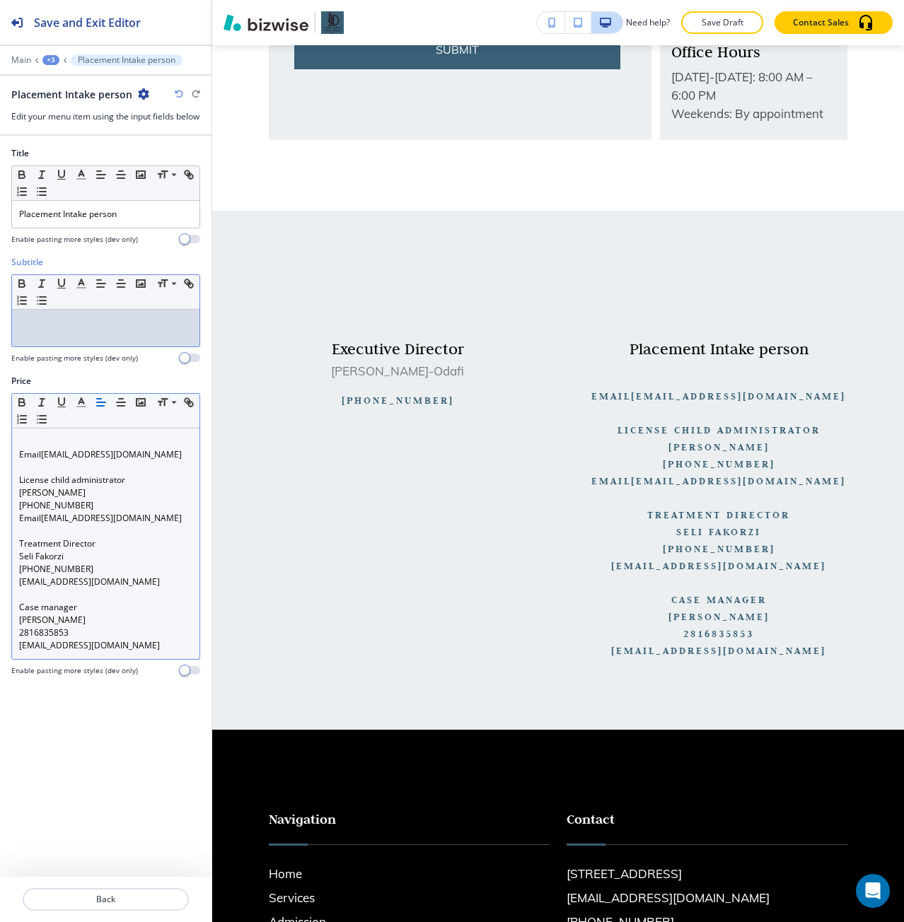
click at [65, 347] on div at bounding box center [105, 328] width 187 height 37
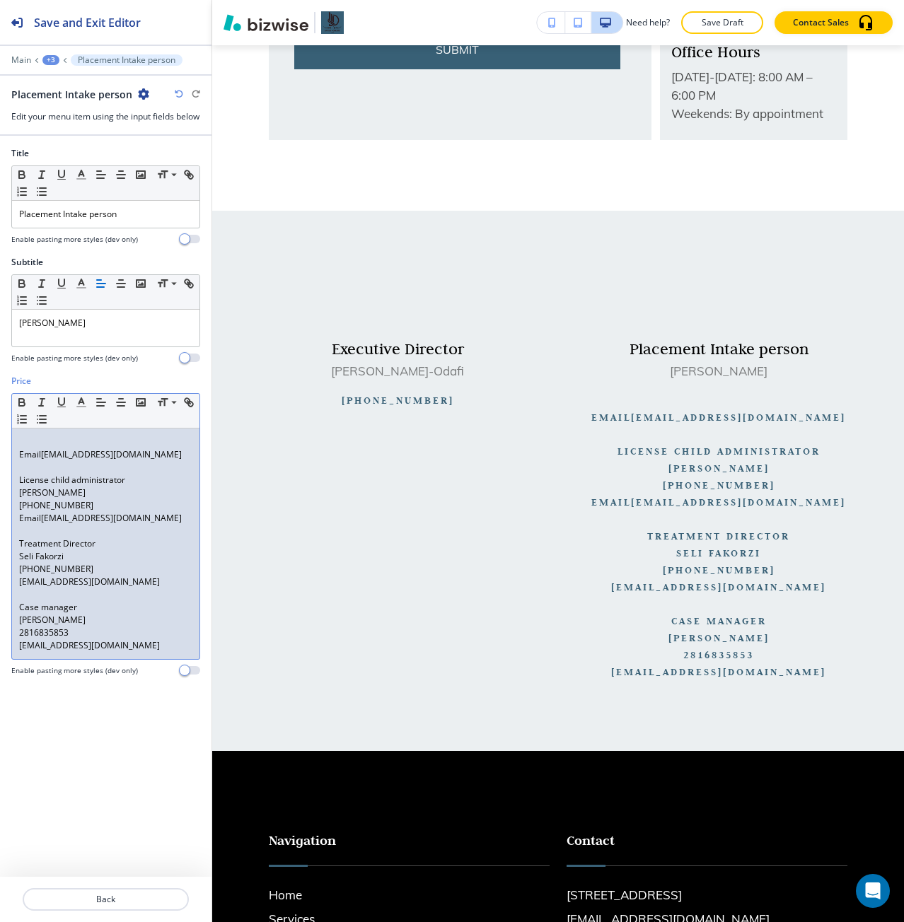
click at [49, 448] on p at bounding box center [105, 442] width 173 height 13
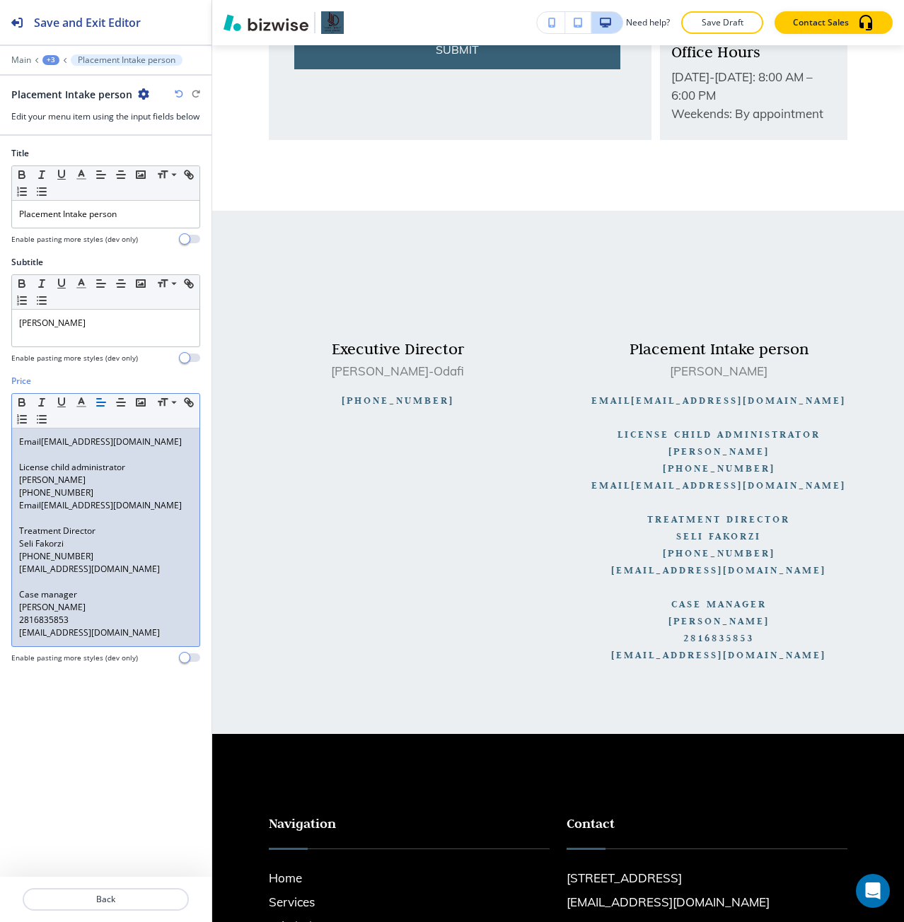
click at [49, 448] on link "Saving@savinghomertc.com" at bounding box center [111, 442] width 141 height 12
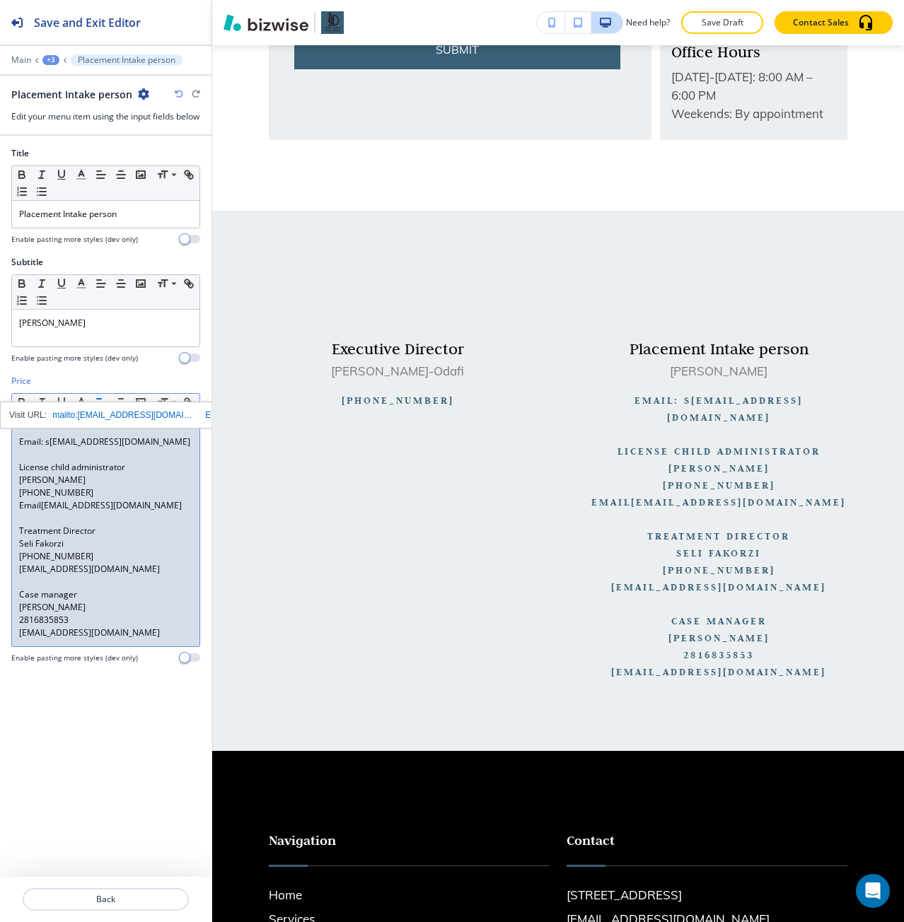
click at [76, 474] on p "License child administrator" at bounding box center [105, 467] width 173 height 13
click at [24, 474] on p "License child administrator" at bounding box center [105, 467] width 173 height 13
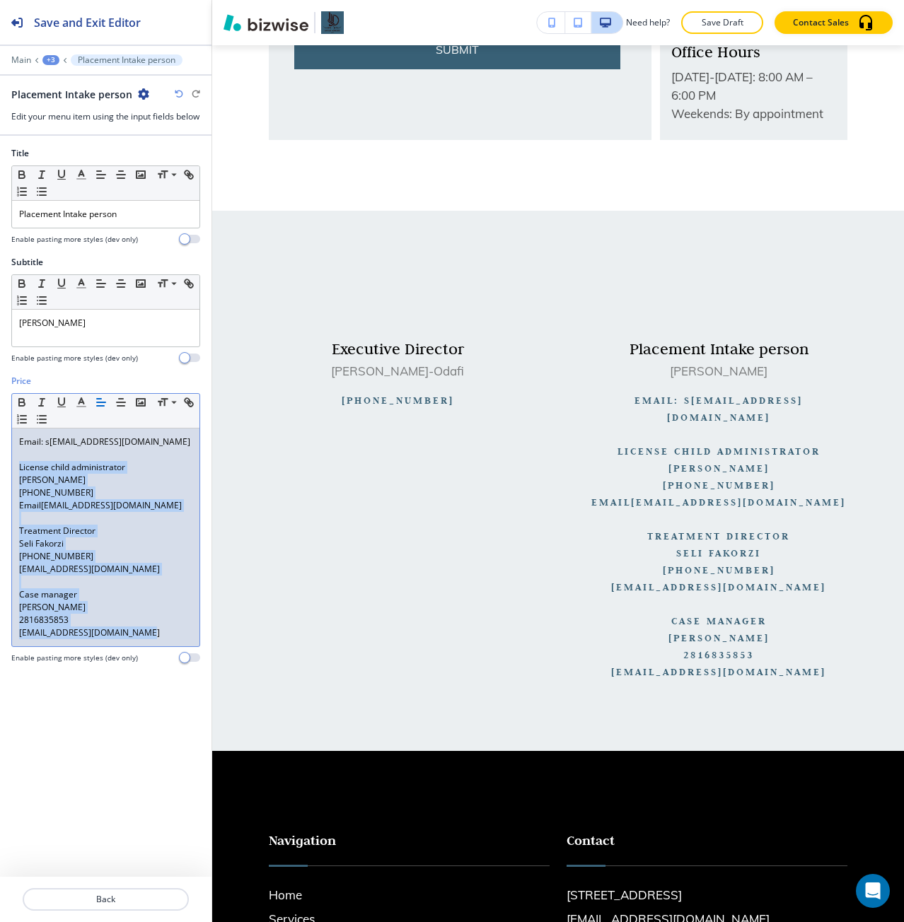
drag, startPoint x: 24, startPoint y: 475, endPoint x: 151, endPoint y: 649, distance: 215.6
click at [151, 646] on div "Email: s aving@savinghomertc.com License child administrator Clayton Odom 832 4…" at bounding box center [105, 538] width 187 height 218
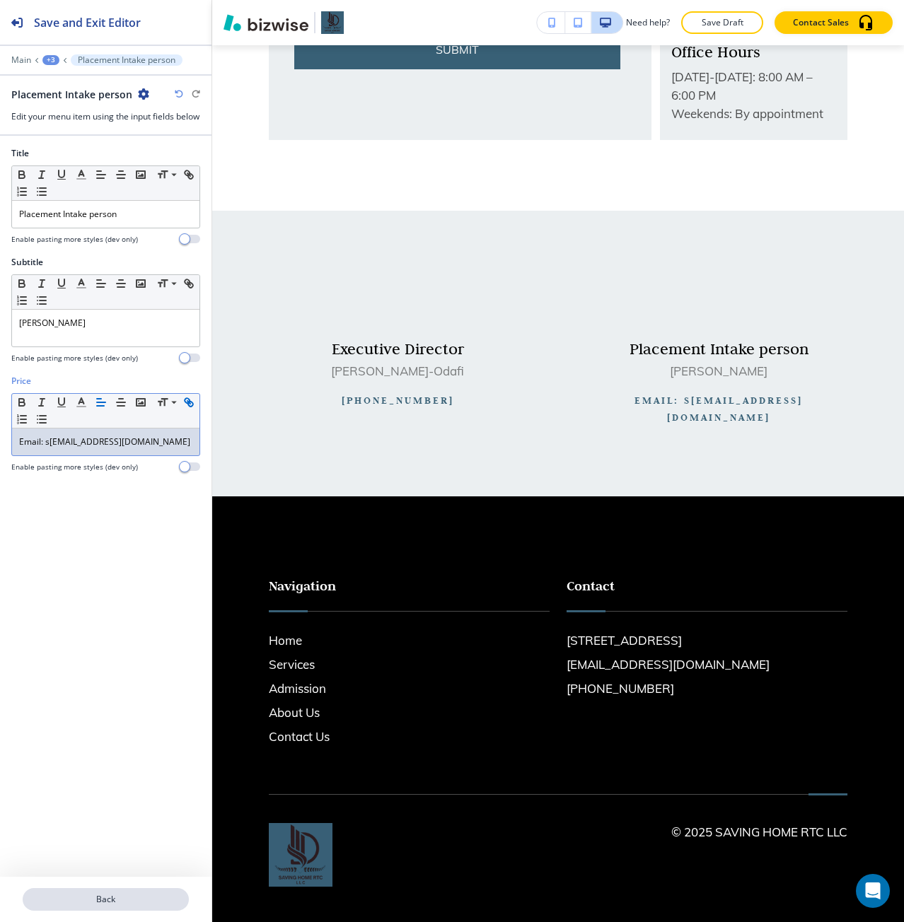
click at [109, 895] on p "Back" at bounding box center [105, 899] width 163 height 13
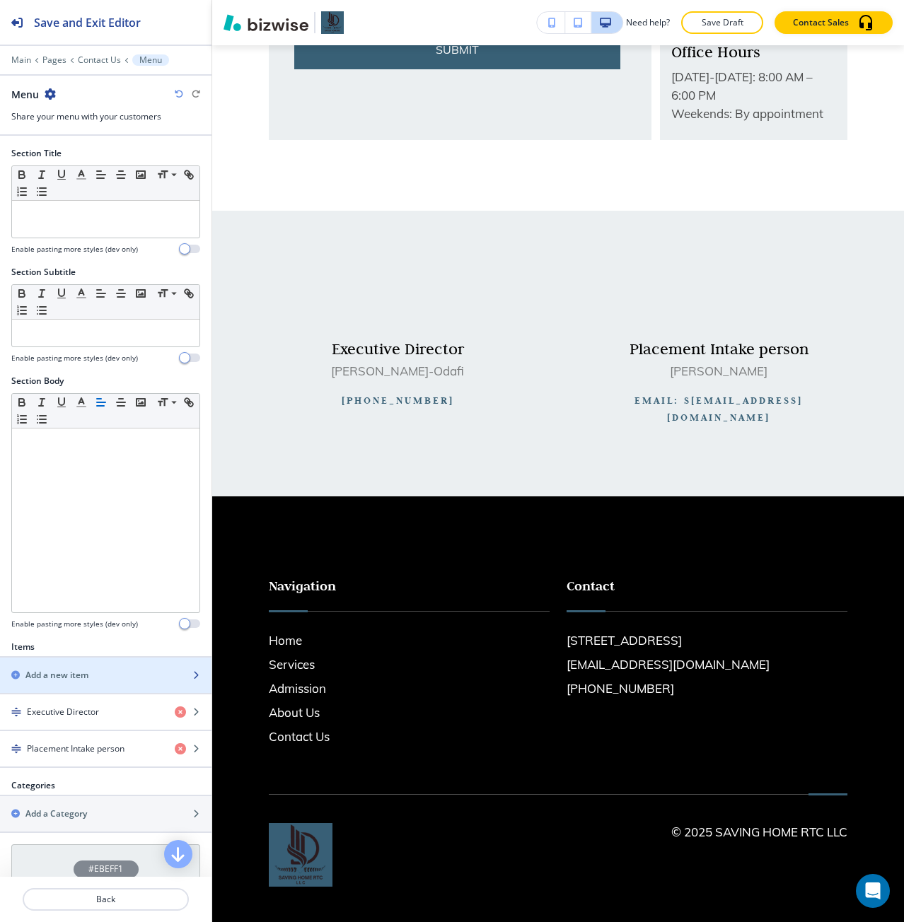
click at [98, 683] on div "button" at bounding box center [105, 687] width 211 height 11
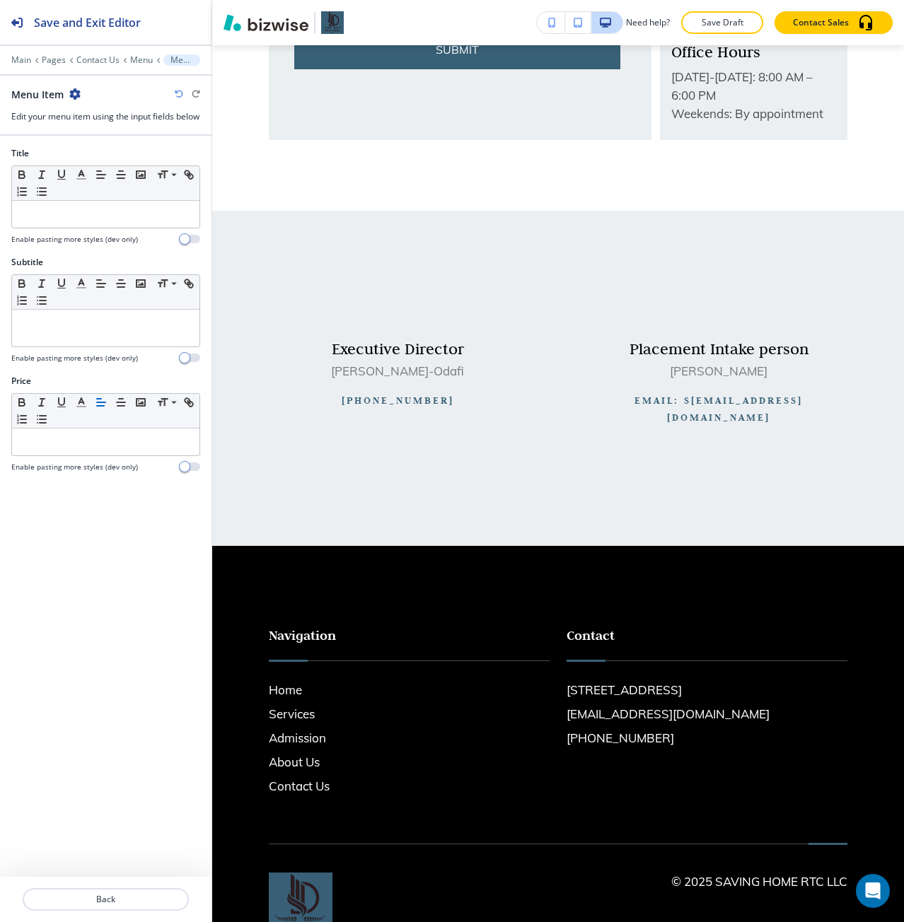
scroll to position [816, 0]
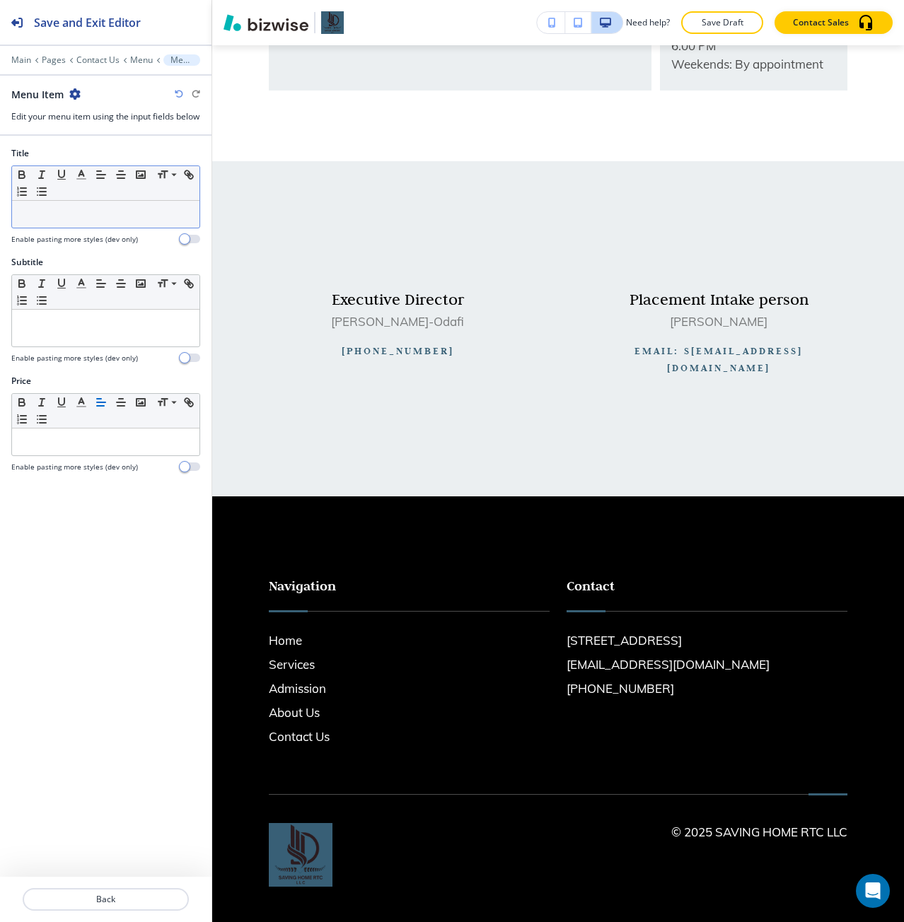
click at [85, 221] on p at bounding box center [105, 214] width 173 height 13
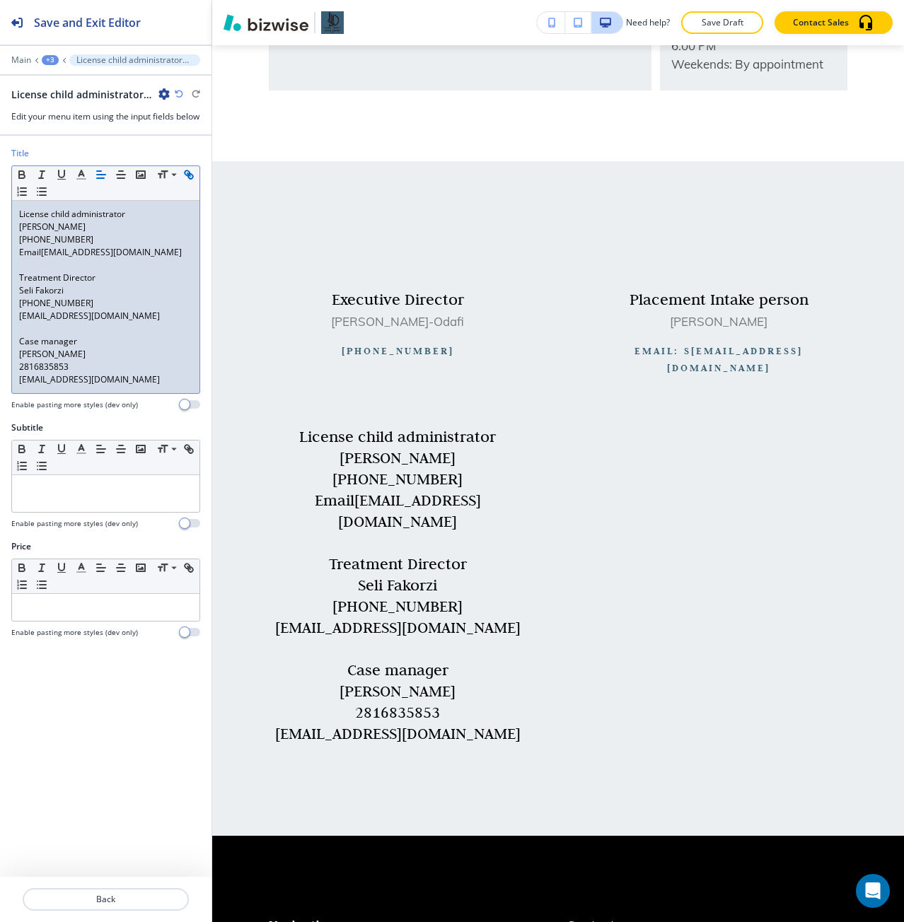
click at [30, 233] on p "Clayton Odom" at bounding box center [105, 227] width 173 height 13
drag, startPoint x: 30, startPoint y: 240, endPoint x: 61, endPoint y: 241, distance: 31.2
click at [61, 233] on p "Clayton Odom" at bounding box center [105, 227] width 173 height 13
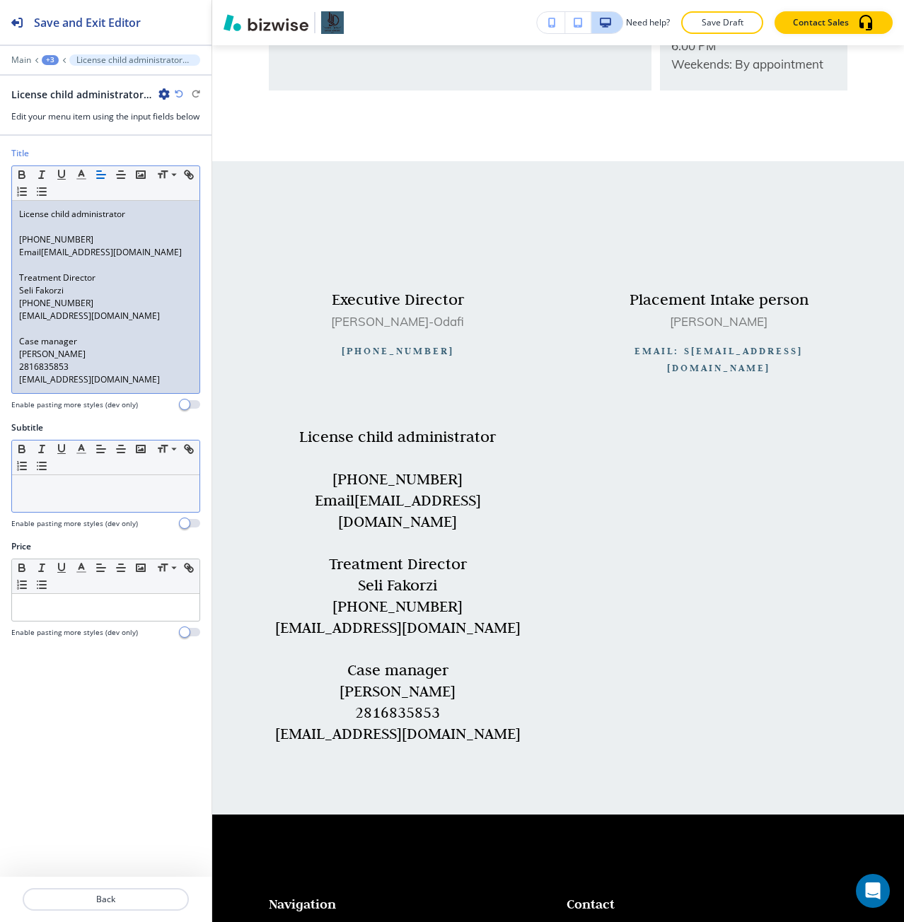
click at [57, 508] on div at bounding box center [105, 493] width 187 height 37
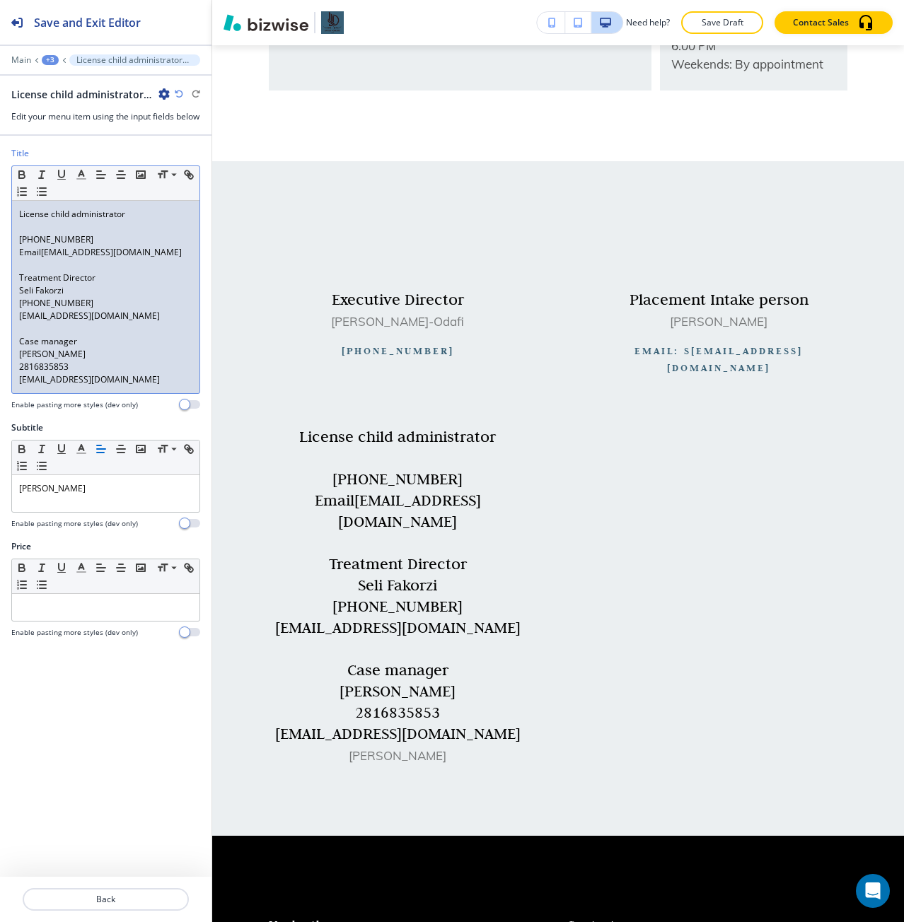
click at [27, 246] on p "832 496 5900" at bounding box center [105, 239] width 173 height 13
drag, startPoint x: 27, startPoint y: 255, endPoint x: 128, endPoint y: 266, distance: 101.7
click at [128, 266] on div "License child administrator 832 496 5900 Email lcca@savinghomertc.com Treatment…" at bounding box center [105, 297] width 187 height 192
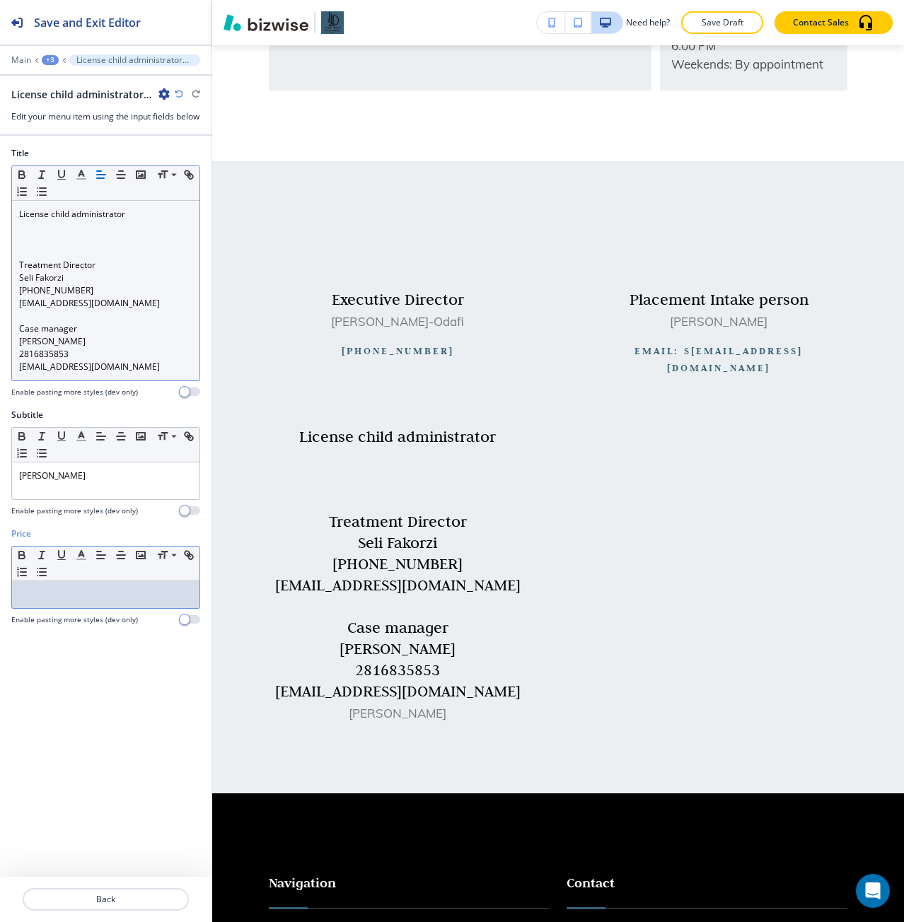
click at [76, 601] on p at bounding box center [105, 594] width 173 height 13
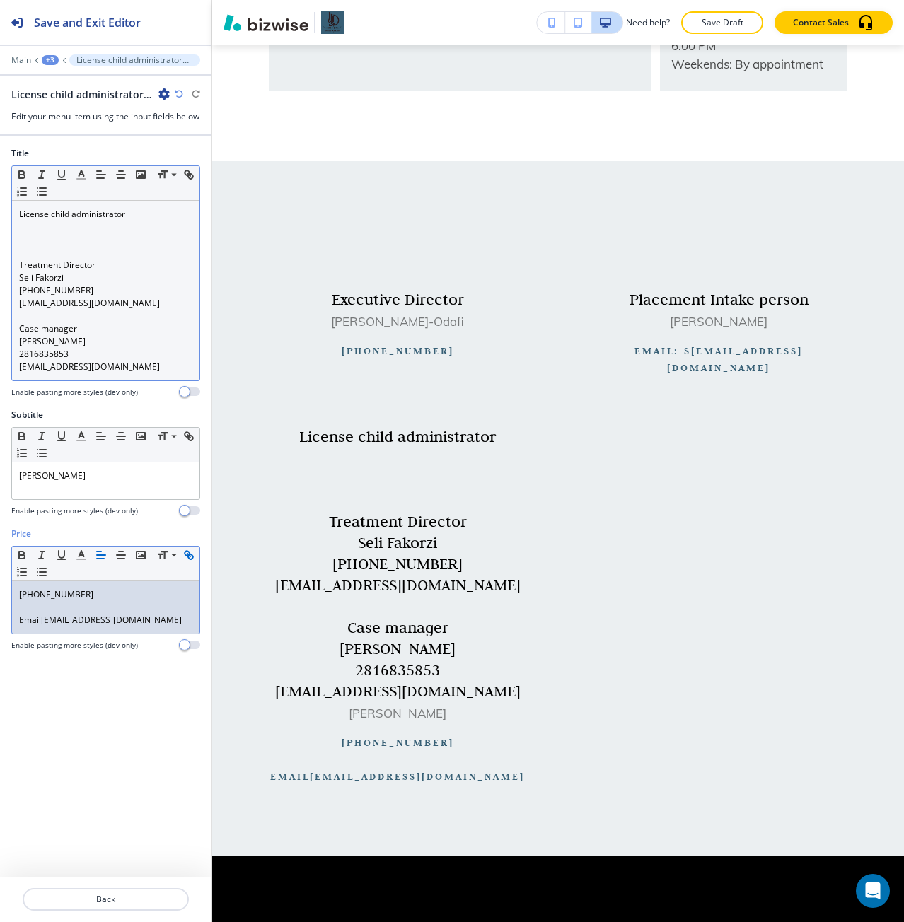
click at [67, 614] on p at bounding box center [105, 607] width 173 height 13
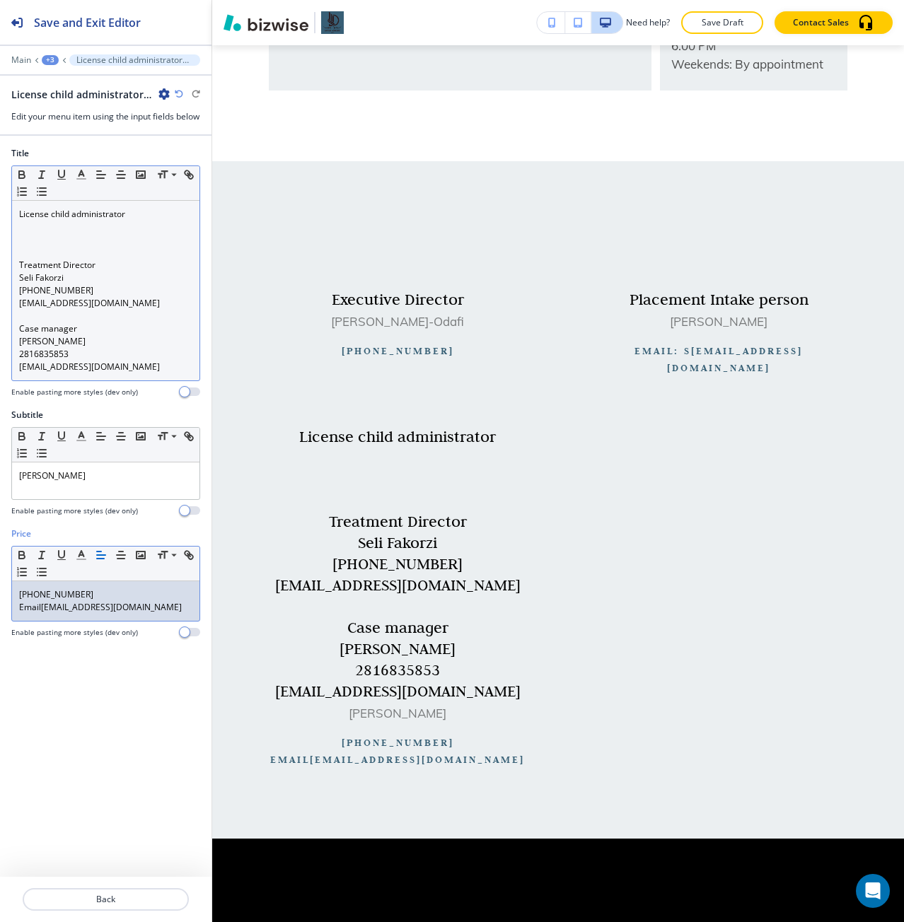
click at [53, 601] on p "832 496 5900" at bounding box center [105, 594] width 173 height 13
click at [35, 601] on p "832 496-5900" at bounding box center [105, 594] width 173 height 13
click at [20, 601] on p "832) 496-5900" at bounding box center [105, 594] width 173 height 13
click at [40, 614] on p "Email lcca@savinghomertc.com" at bounding box center [105, 607] width 173 height 13
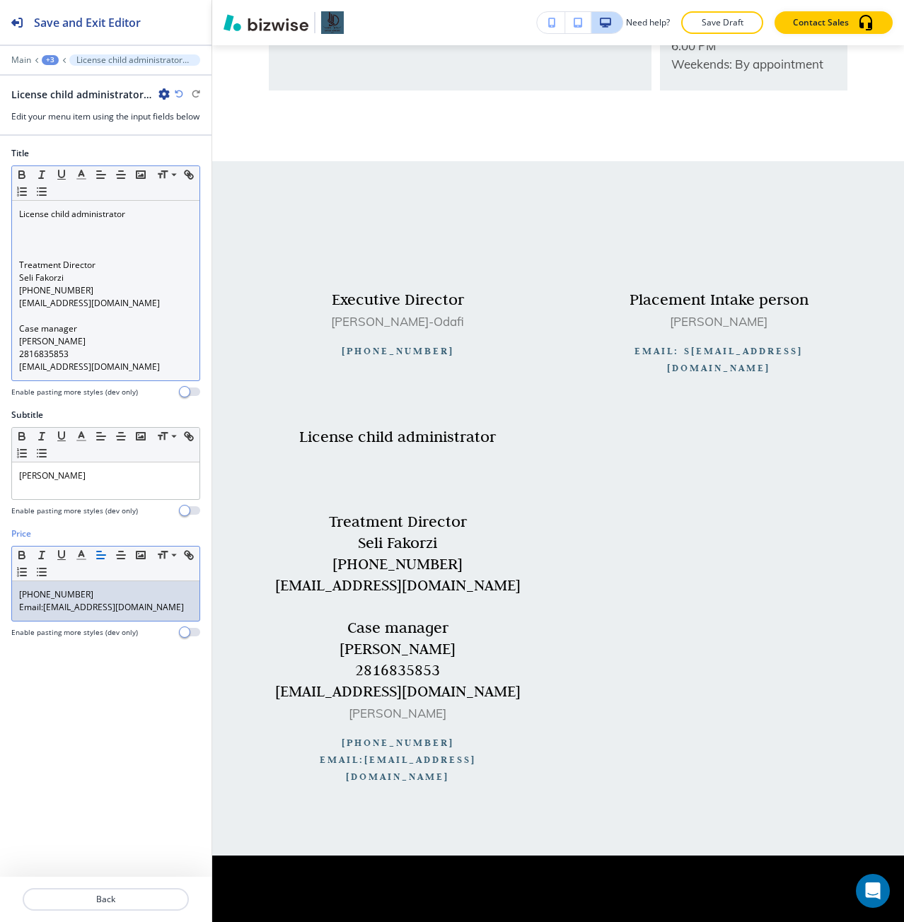
click at [66, 613] on link "lcca@savinghomertc.com" at bounding box center [113, 607] width 141 height 12
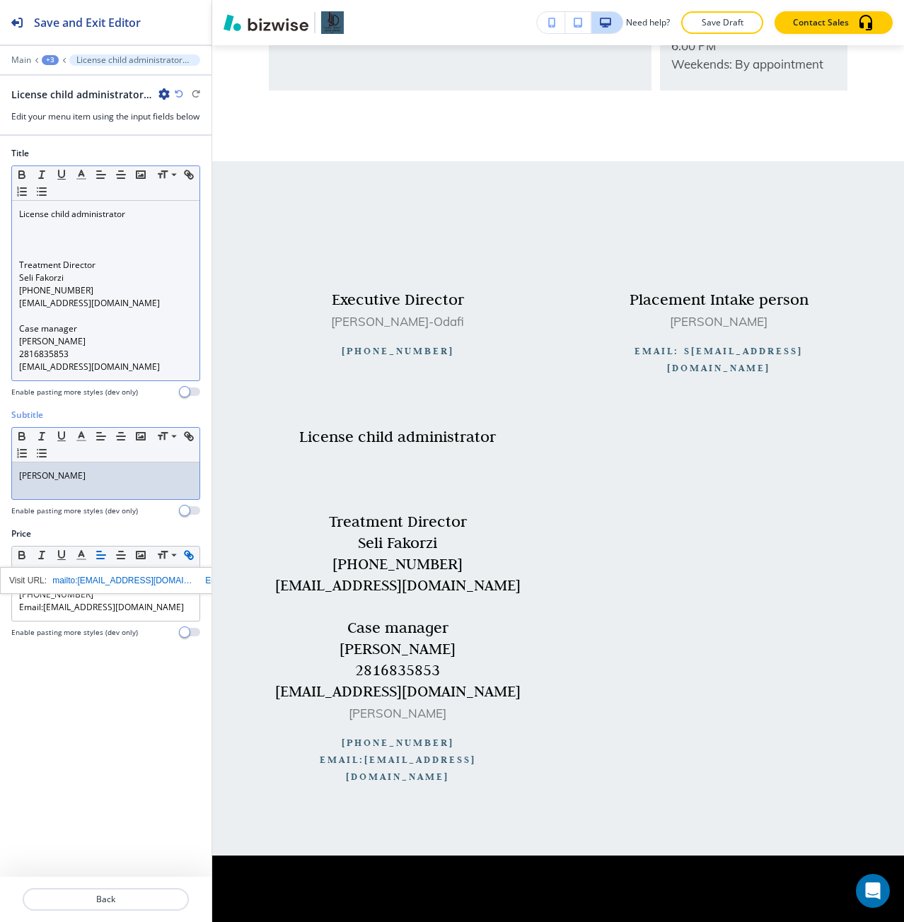
click at [68, 499] on div "Clayton Odom" at bounding box center [105, 481] width 187 height 37
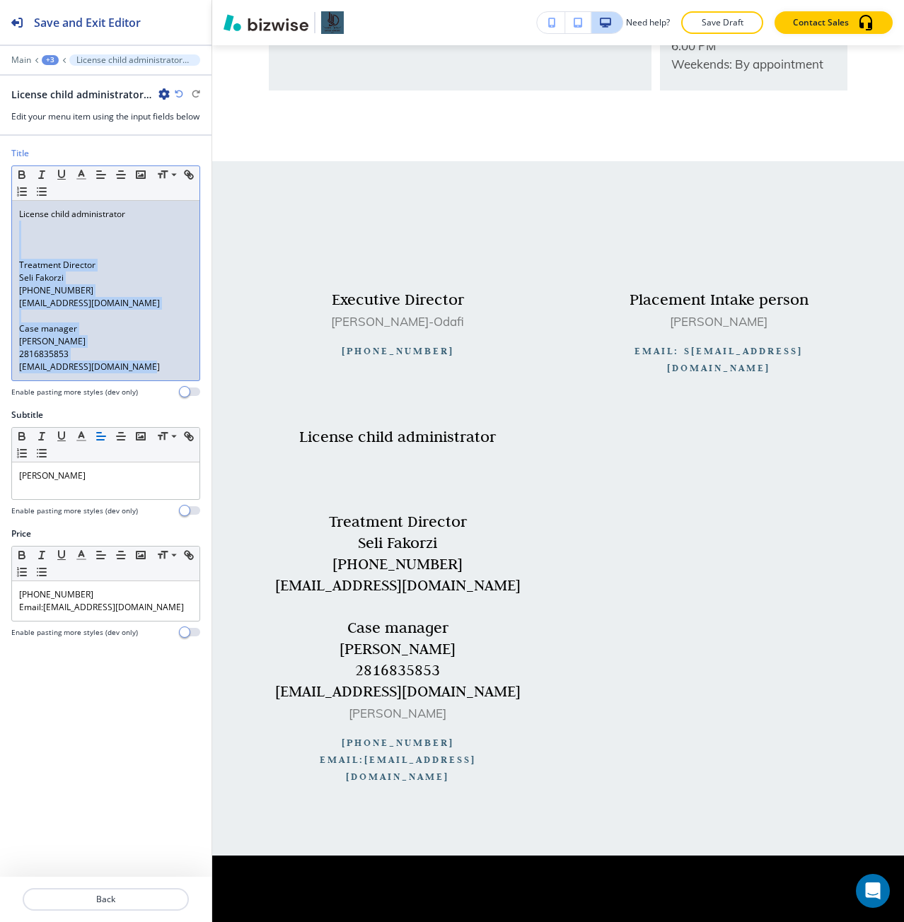
drag, startPoint x: 21, startPoint y: 240, endPoint x: 166, endPoint y: 383, distance: 203.6
click at [165, 381] on div "License child administrator Treatment Director Seli Fakorzi 469 604 2546 Admin@…" at bounding box center [105, 291] width 187 height 180
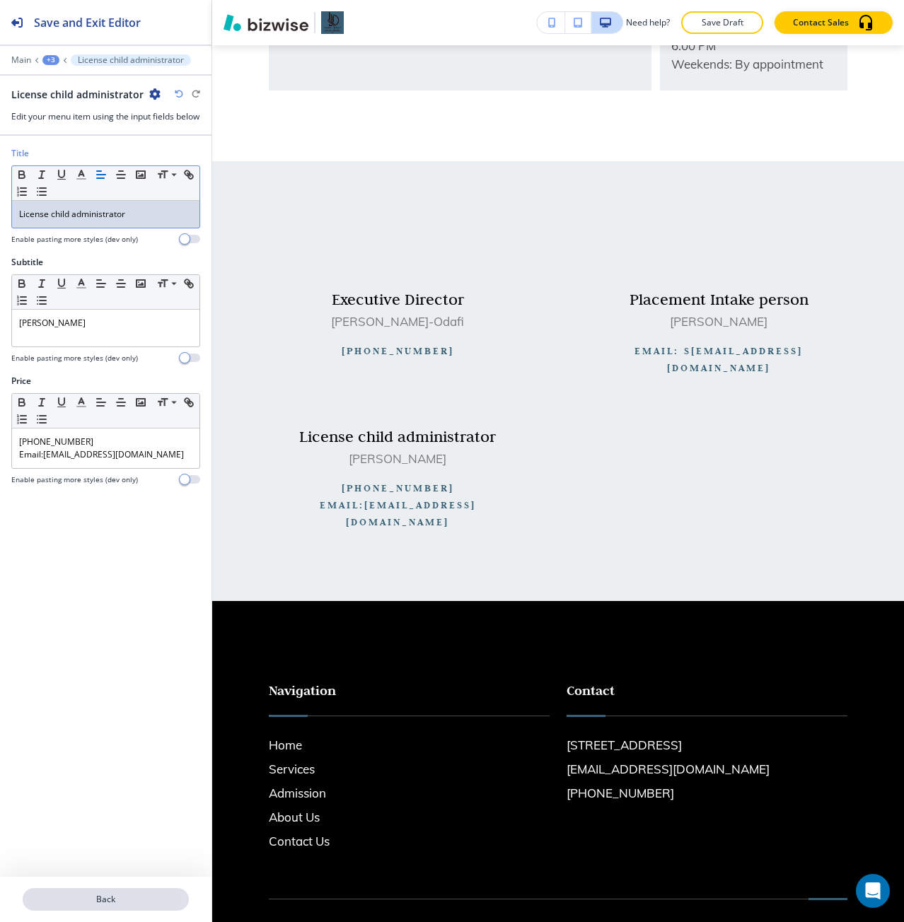
click at [98, 897] on p "Back" at bounding box center [105, 899] width 163 height 13
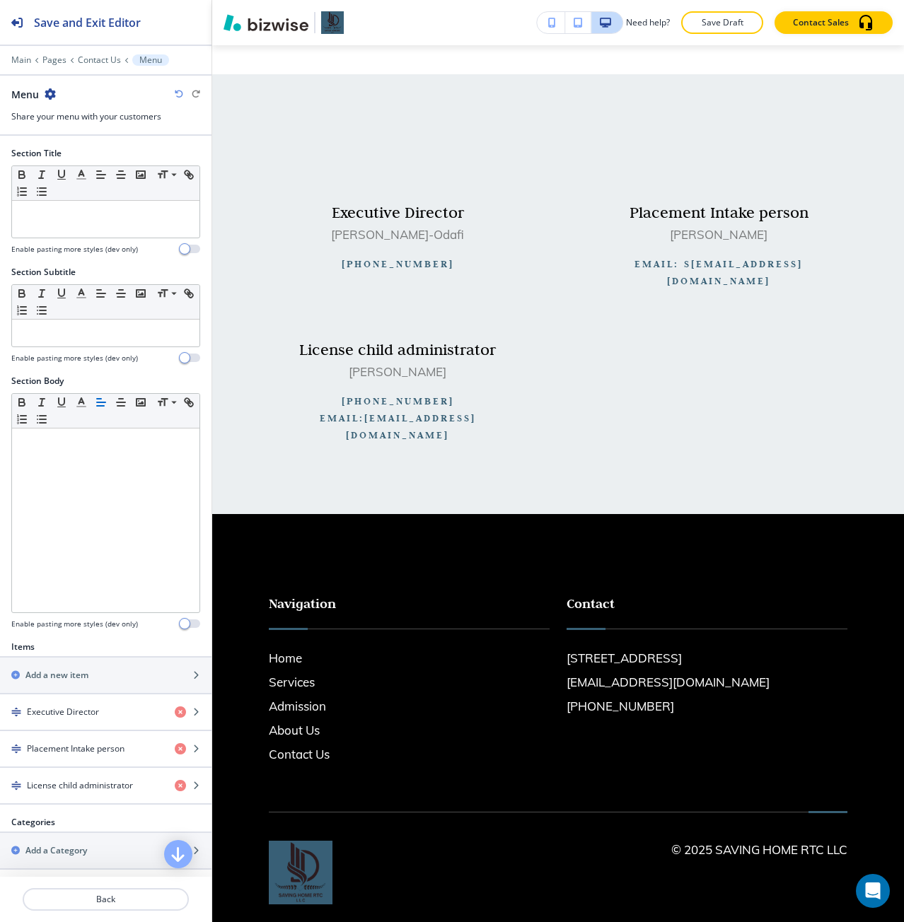
scroll to position [904, 0]
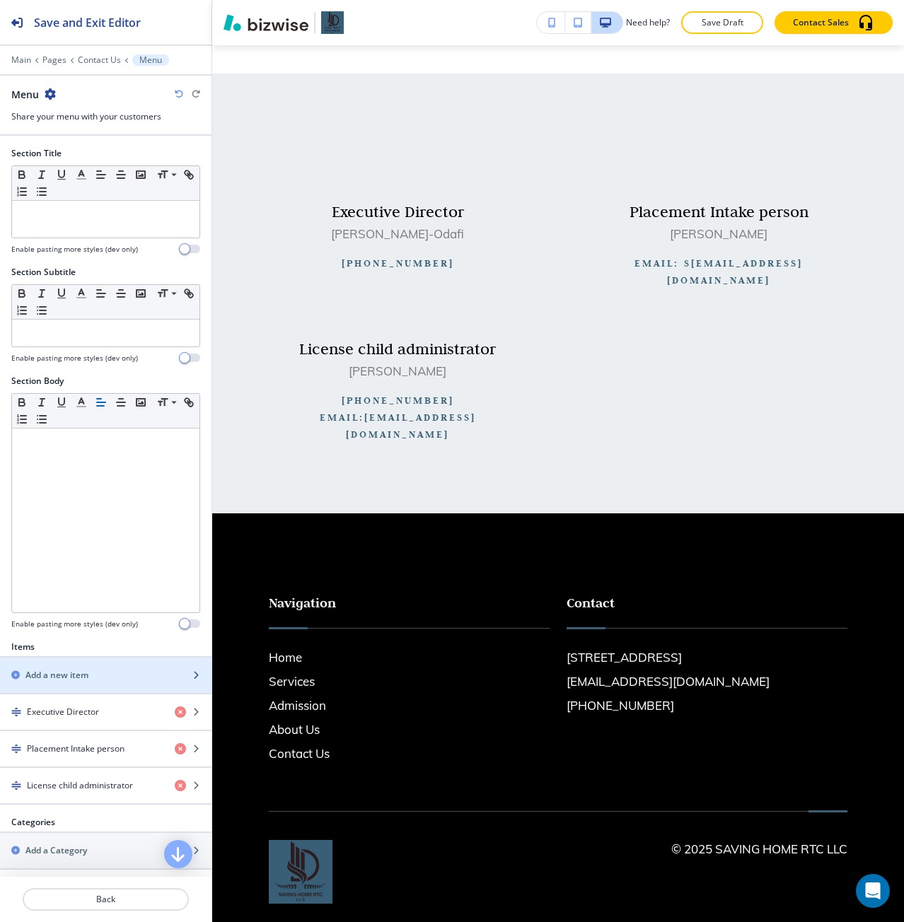
click at [65, 678] on h2 "Add a new item" at bounding box center [56, 675] width 63 height 13
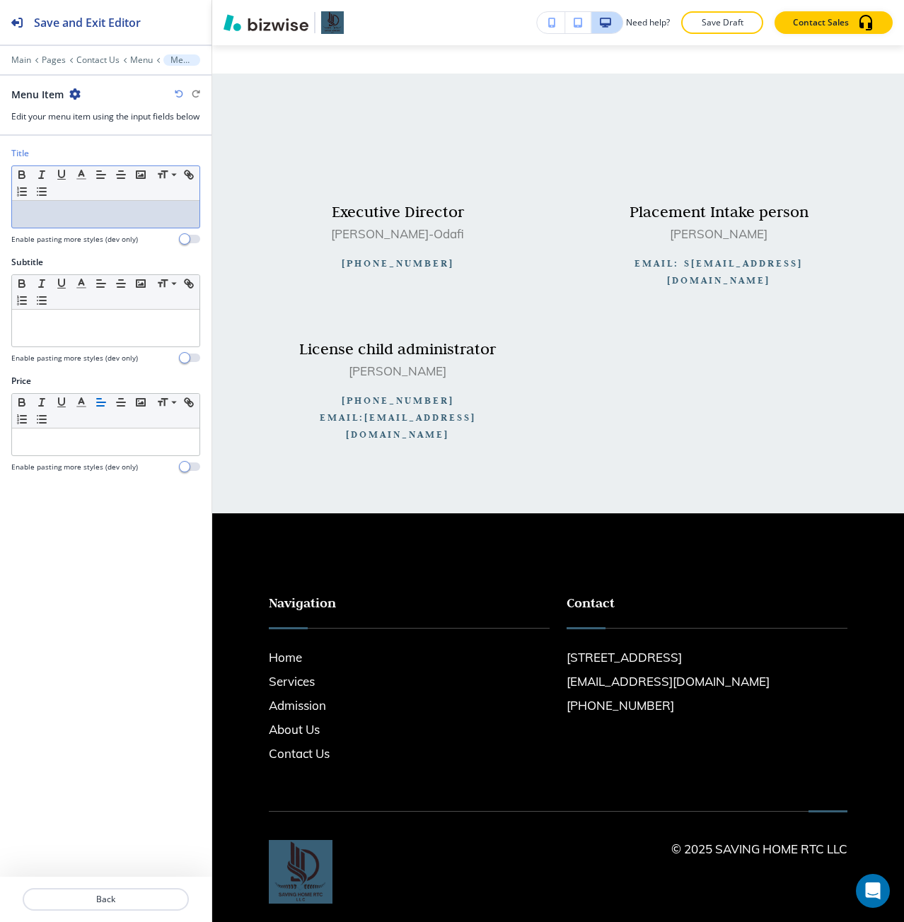
click at [64, 221] on p at bounding box center [105, 214] width 173 height 13
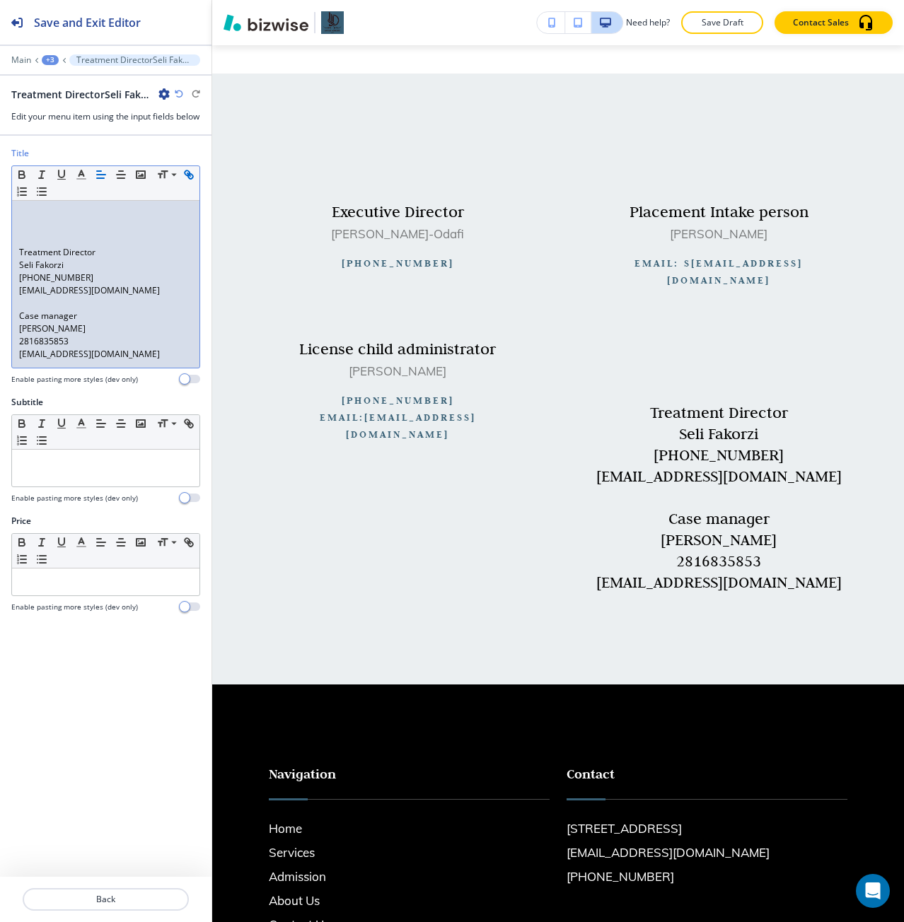
click at [51, 246] on p at bounding box center [105, 239] width 173 height 13
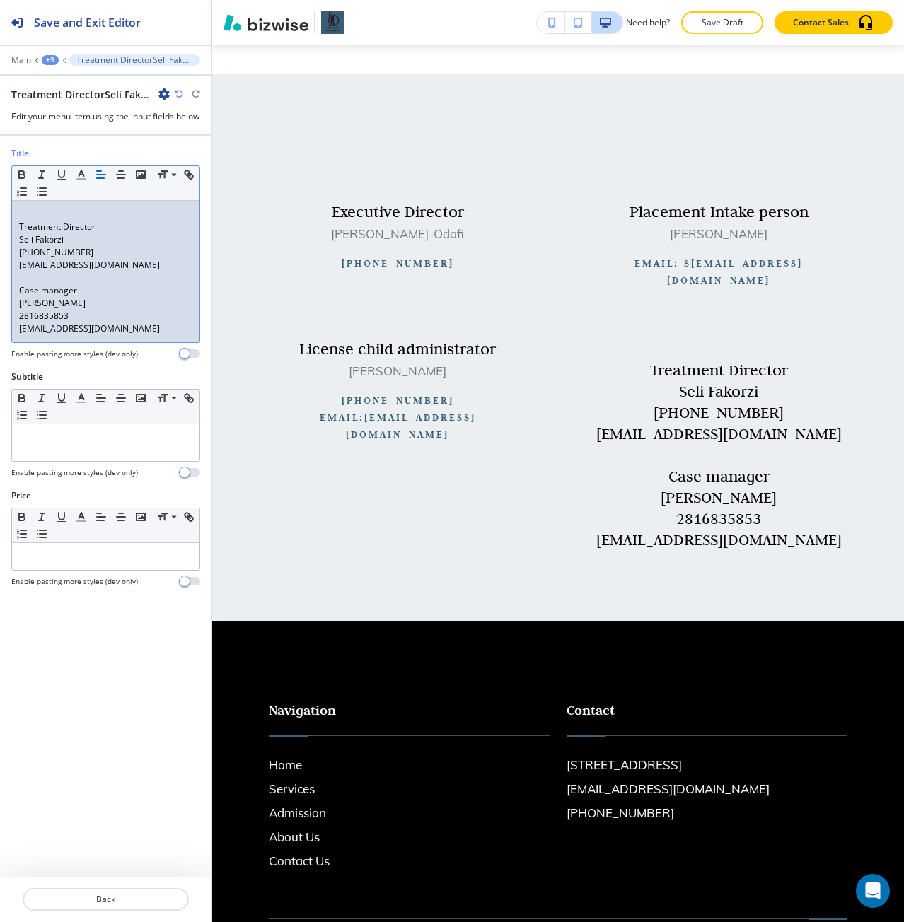
click at [33, 233] on p "Treatment Director" at bounding box center [105, 227] width 173 height 13
drag, startPoint x: 33, startPoint y: 238, endPoint x: 76, endPoint y: 243, distance: 44.1
click at [76, 233] on p "Treatment Director" at bounding box center [105, 227] width 173 height 13
click at [67, 444] on p at bounding box center [105, 437] width 173 height 13
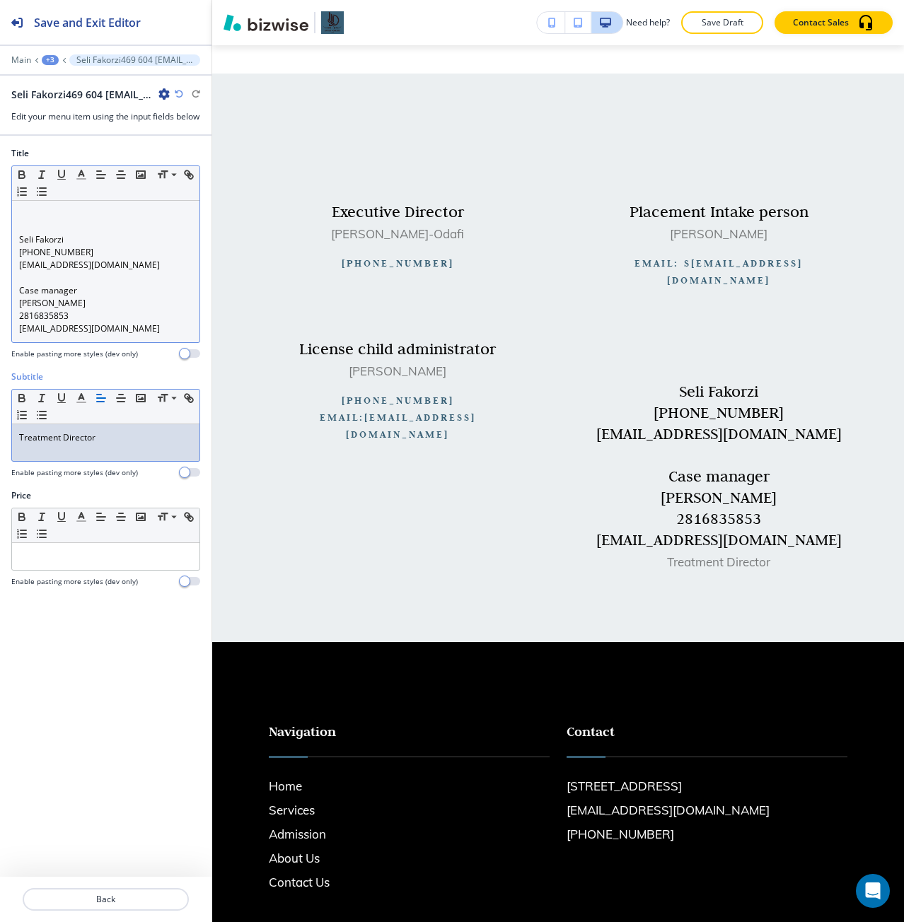
click at [25, 259] on p "469 604 2546" at bounding box center [105, 252] width 173 height 13
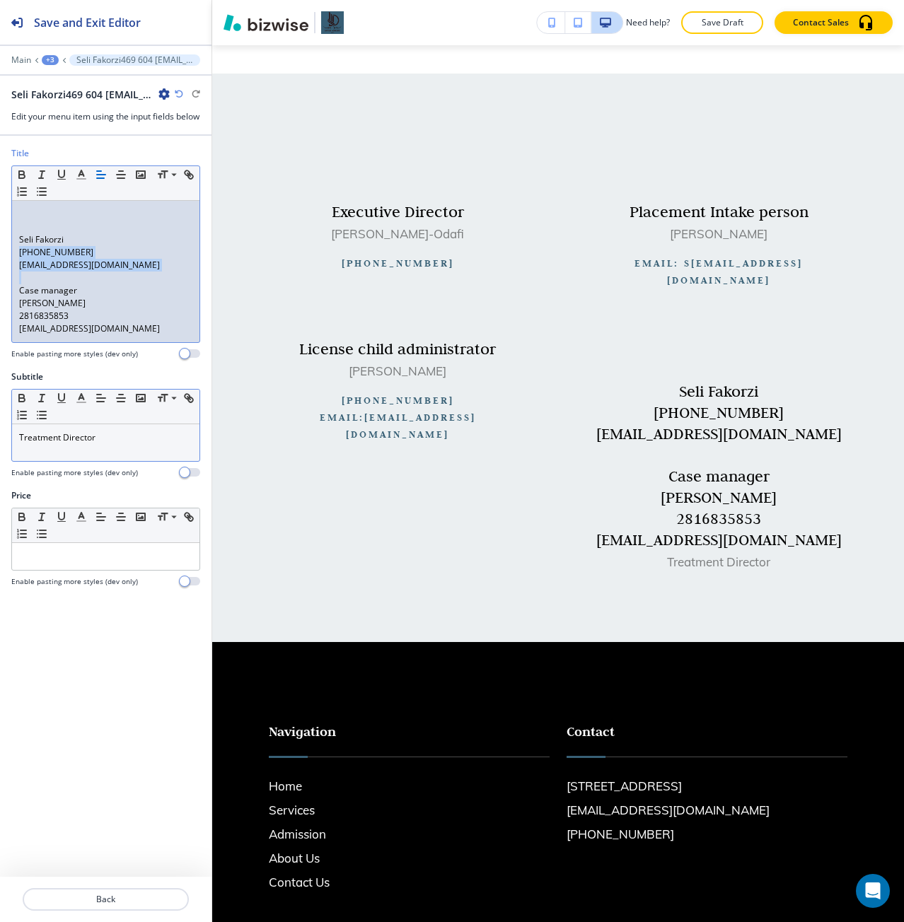
drag, startPoint x: 25, startPoint y: 262, endPoint x: 128, endPoint y: 288, distance: 105.8
click at [128, 288] on div "Seli Fakorzi 469 604 2546 Admin@ntconciergetherapy.com Case manager Cedrick Fra…" at bounding box center [105, 271] width 187 height 141
click at [137, 271] on link "Admin@ntconciergetherapy.com" at bounding box center [89, 265] width 141 height 12
drag, startPoint x: 137, startPoint y: 283, endPoint x: 24, endPoint y: 268, distance: 114.1
click at [24, 268] on div "Seli Fakorzi 469 604 2546 Admin@ntconciergetherapy.com Case manager Cedrick Fra…" at bounding box center [105, 271] width 187 height 141
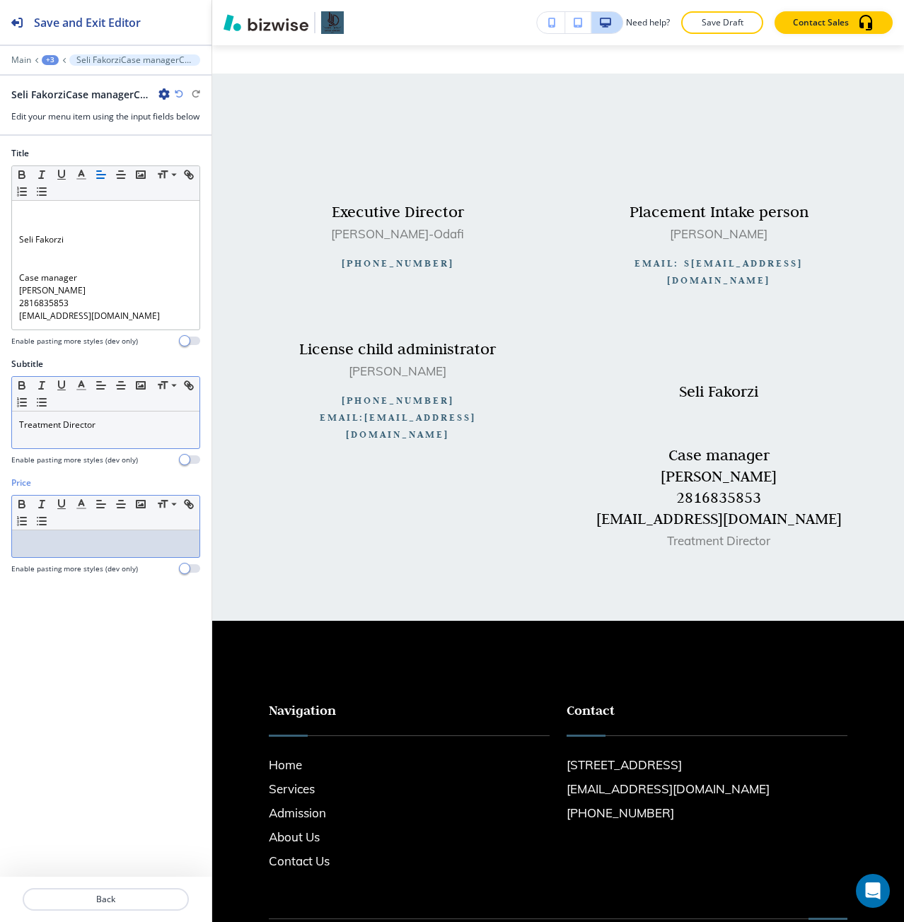
click at [69, 557] on div at bounding box center [105, 543] width 187 height 27
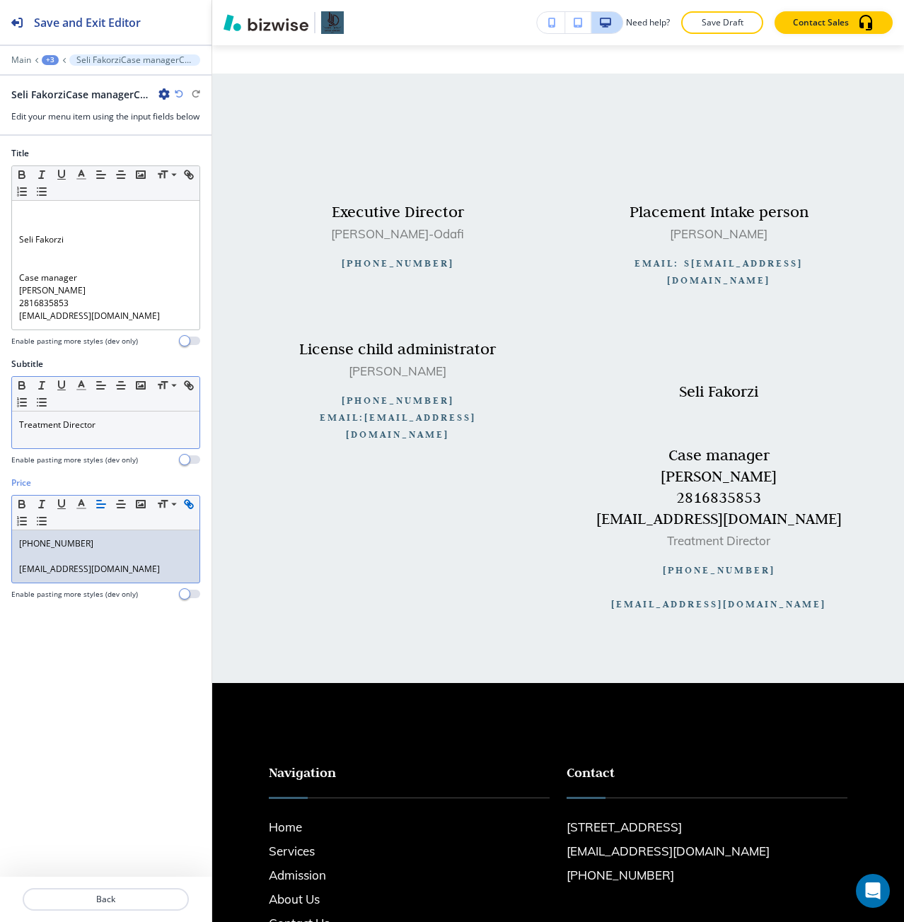
click at [22, 575] on link "Admin@ntconciergetherapy.com" at bounding box center [89, 569] width 141 height 12
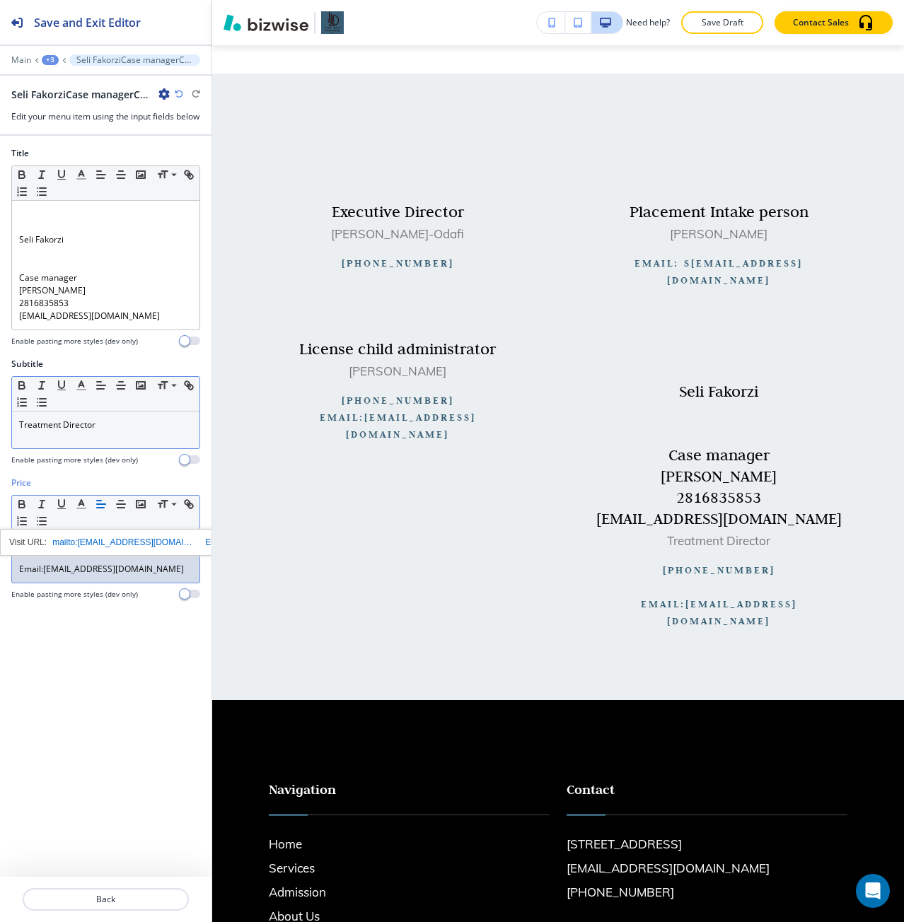
click at [35, 576] on p "Email: Admin@ntconciergetherapy.com" at bounding box center [105, 569] width 173 height 13
click at [39, 563] on p at bounding box center [105, 556] width 173 height 13
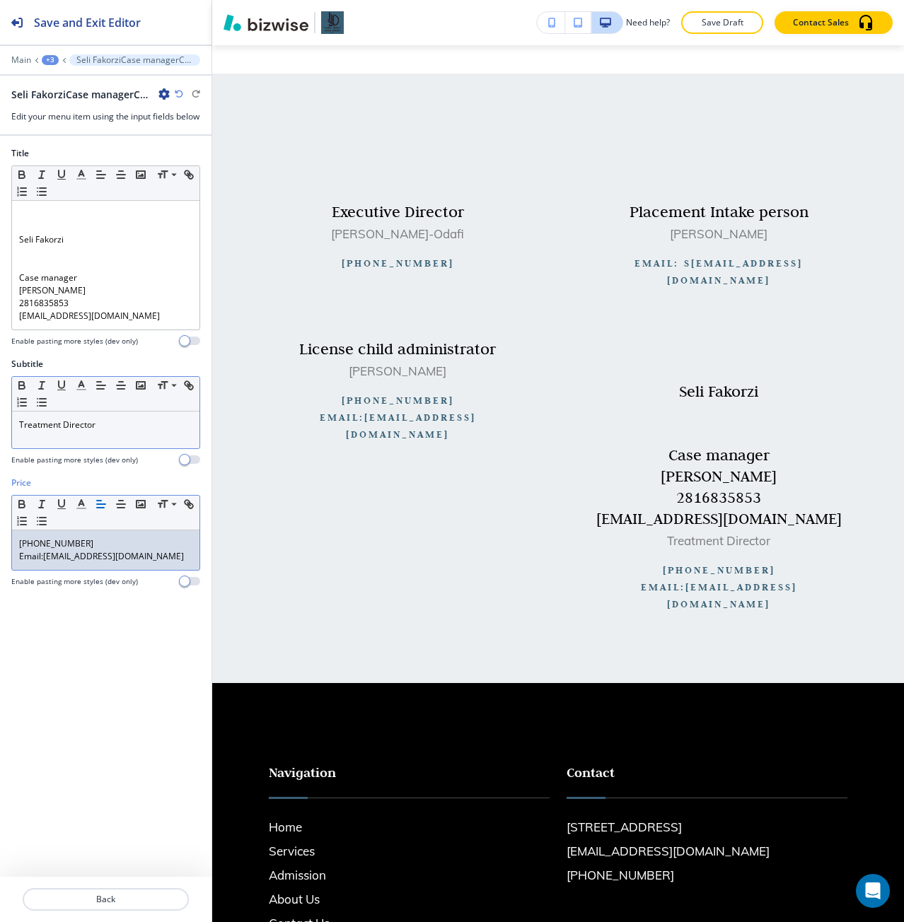
click at [52, 550] on p "469 604 2546" at bounding box center [105, 544] width 173 height 13
click at [33, 550] on p "469 604-2546" at bounding box center [105, 544] width 173 height 13
click at [21, 550] on p "469) 604-2546" at bounding box center [105, 544] width 173 height 13
drag, startPoint x: 66, startPoint y: 559, endPoint x: 9, endPoint y: 557, distance: 56.6
click at [9, 557] on div "Price Small Normal Large Huge (469) 604-2546 Email: Admin@ntconciergetherapy.co…" at bounding box center [105, 538] width 211 height 122
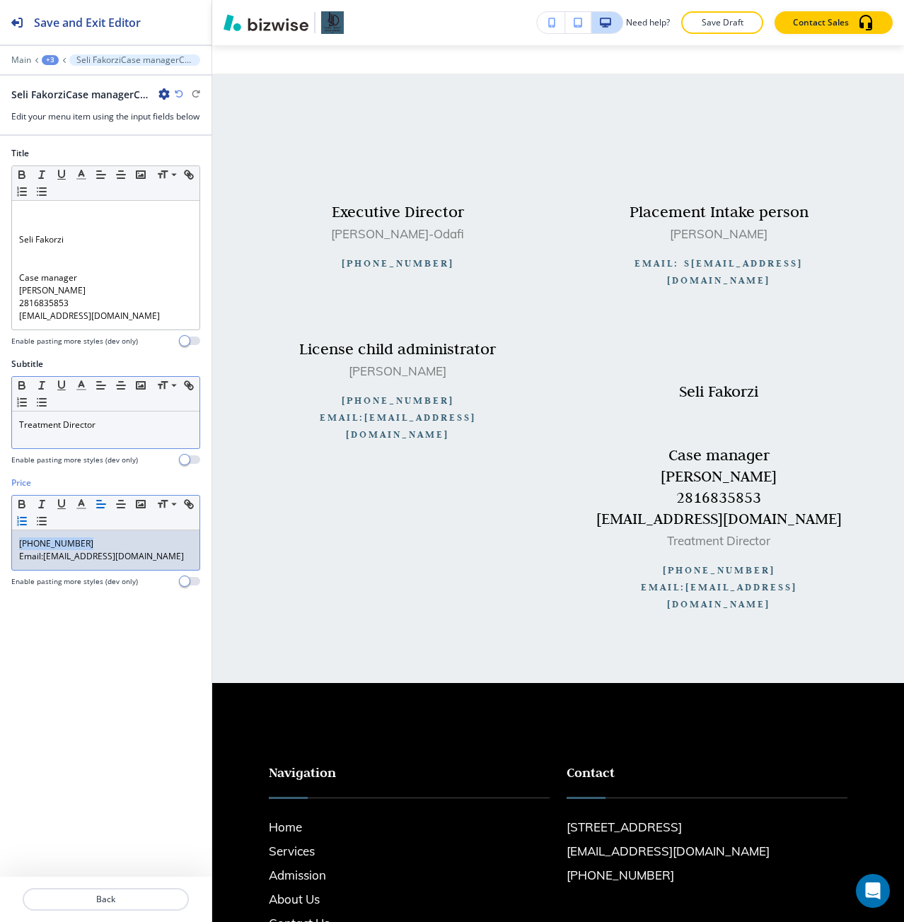
copy p "(469) 604-2546"
click at [184, 511] on icon "button" at bounding box center [188, 504] width 13 height 13
click at [69, 526] on input "(469) 604-2546" at bounding box center [106, 516] width 85 height 18
type input "tel:(469) 604-2546"
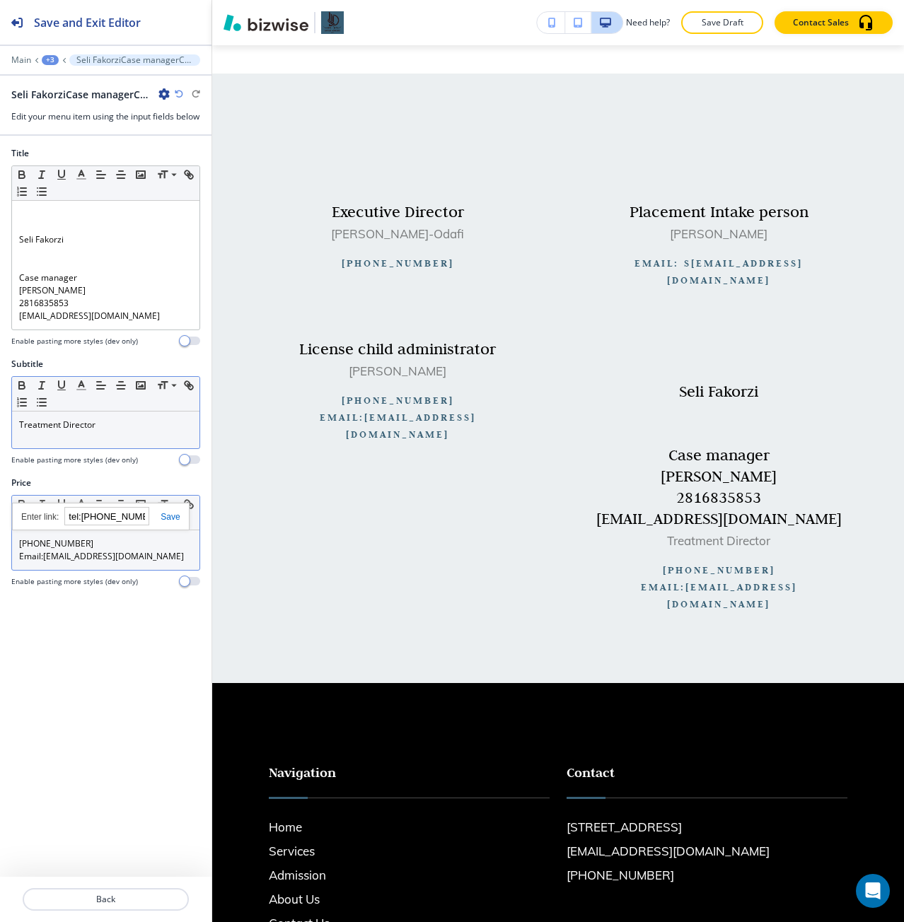
click at [170, 530] on div "mailto:Admin@ntconciergetherapy.com tel:(469) 604-2546" at bounding box center [101, 517] width 178 height 28
click at [173, 522] on link at bounding box center [164, 517] width 30 height 10
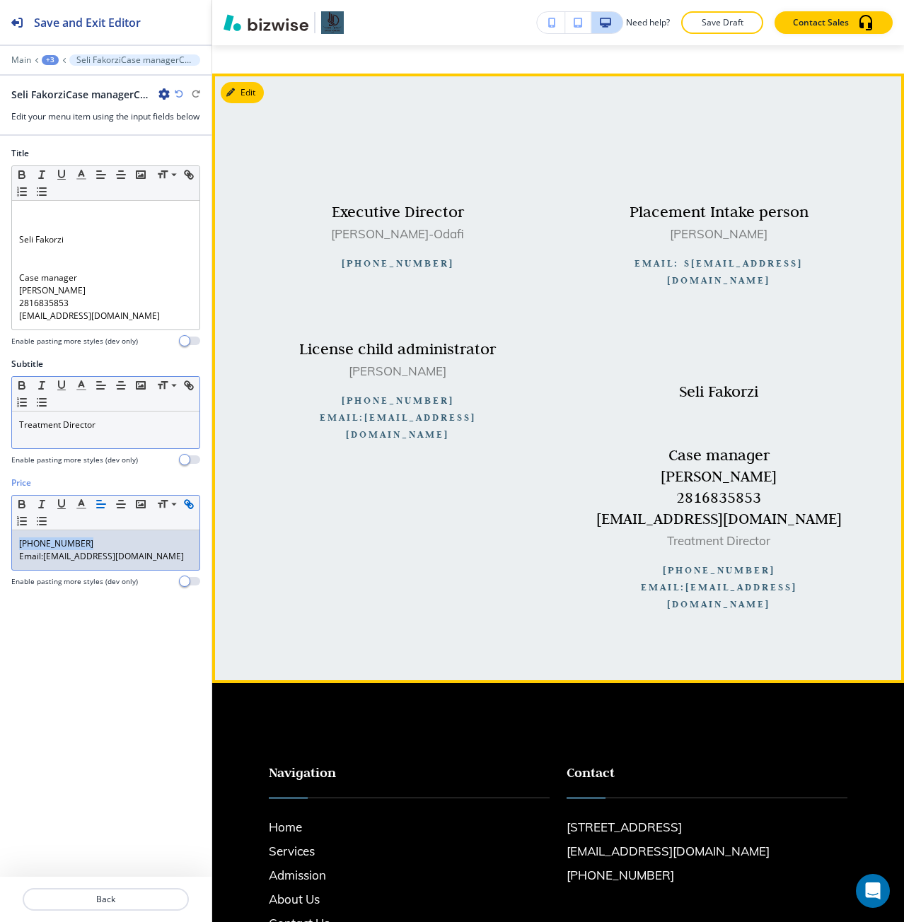
click at [671, 564] on link "(469) 604-2546" at bounding box center [719, 570] width 112 height 13
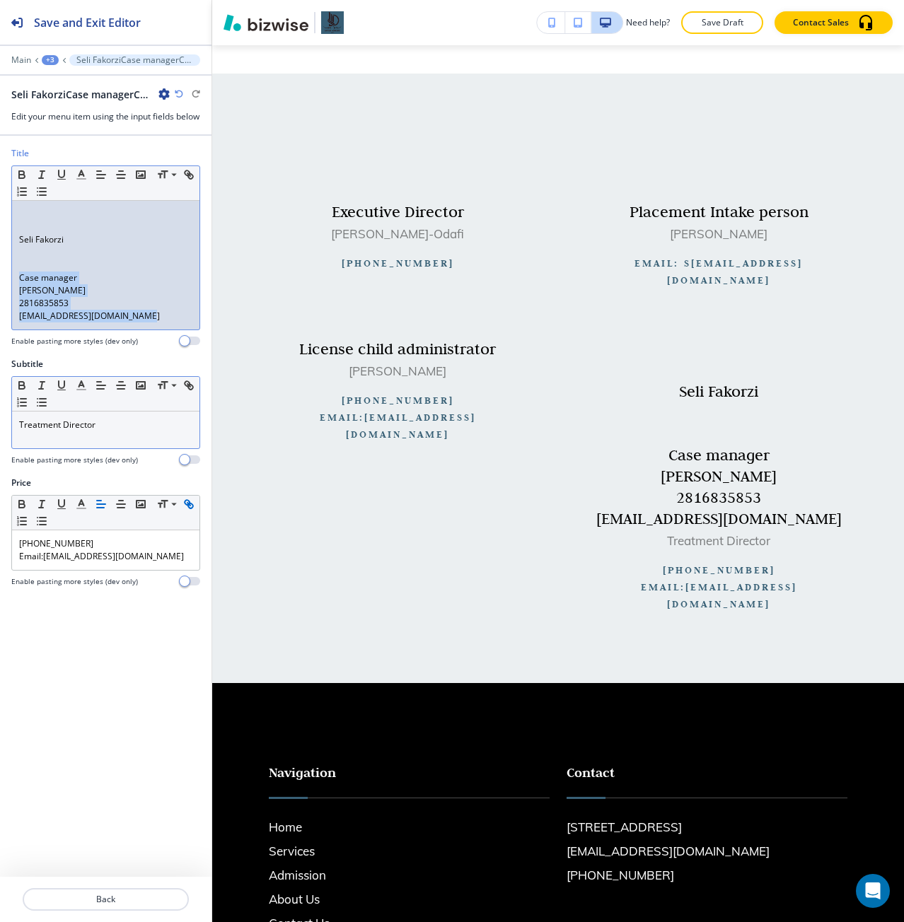
drag, startPoint x: 152, startPoint y: 335, endPoint x: 17, endPoint y: 294, distance: 141.2
click at [17, 294] on div "Seli Fakorzi Case manager Cedrick Frank 2816835853 Casemgrsh@savinghomertc.com" at bounding box center [105, 265] width 187 height 129
drag, startPoint x: 57, startPoint y: 279, endPoint x: 136, endPoint y: 326, distance: 91.7
click at [136, 326] on div "Seli Fakorzi Case manager Cedrick Frank 2816835853 Casemgrsh@savinghome" at bounding box center [105, 265] width 187 height 129
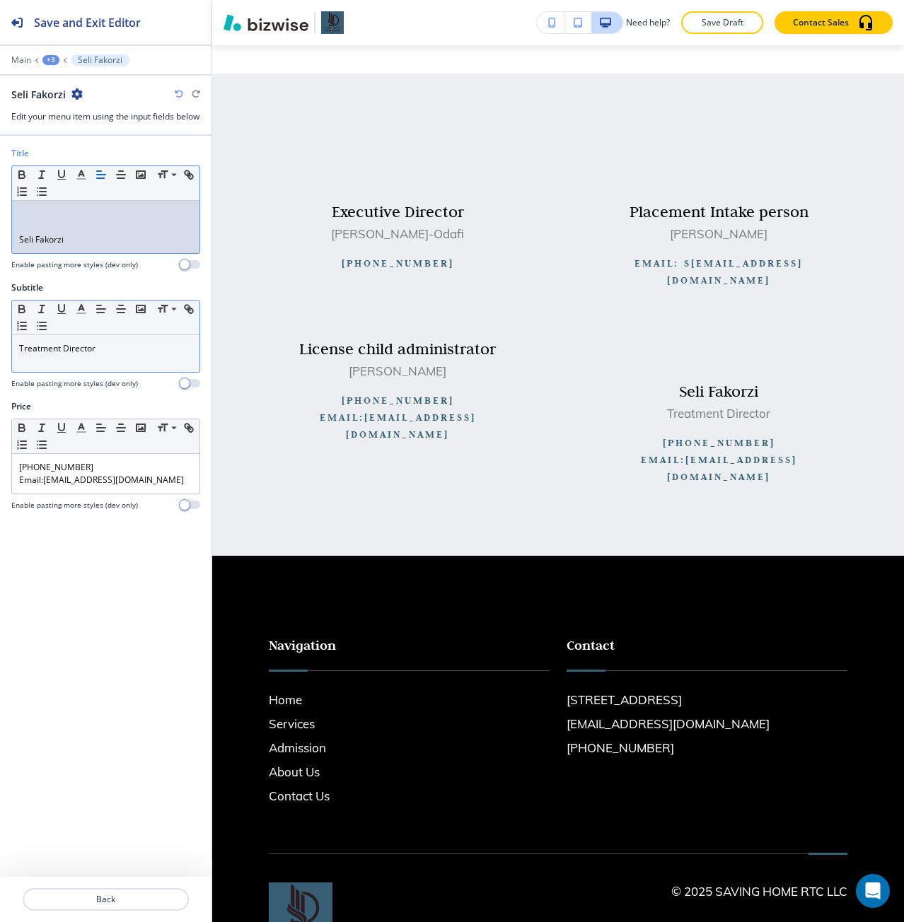
click at [64, 233] on p at bounding box center [105, 227] width 173 height 13
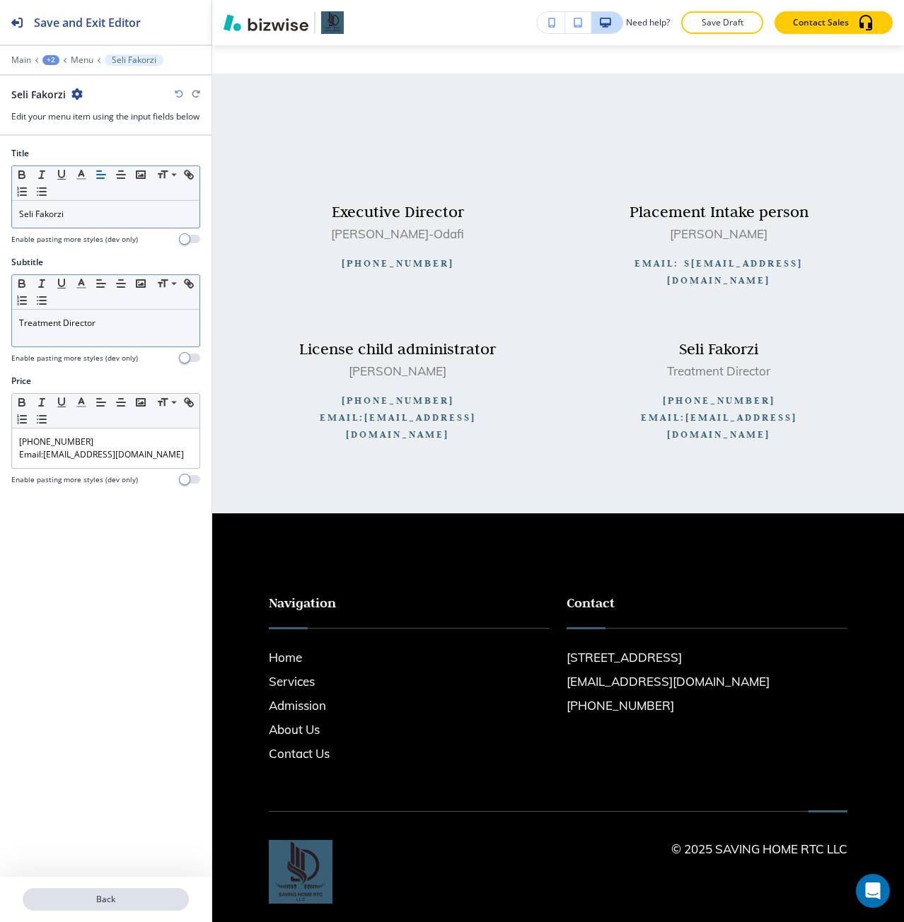
click at [73, 903] on p "Back" at bounding box center [105, 899] width 163 height 13
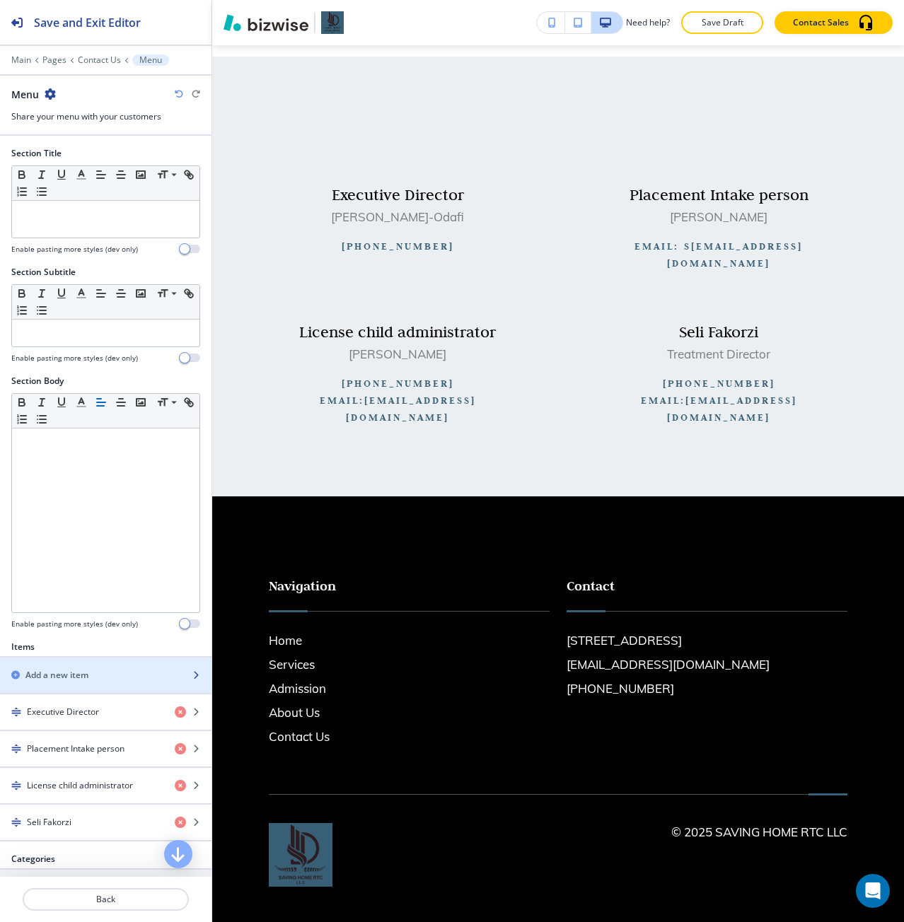
click at [68, 682] on div "button" at bounding box center [105, 687] width 211 height 11
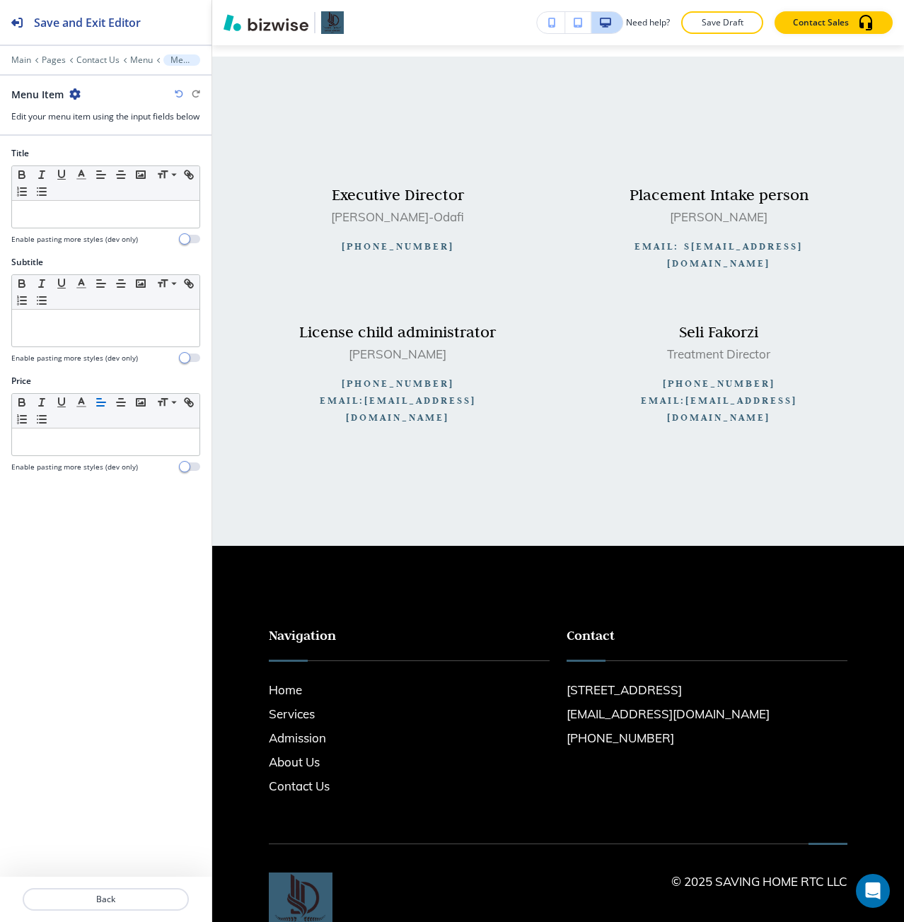
scroll to position [970, 0]
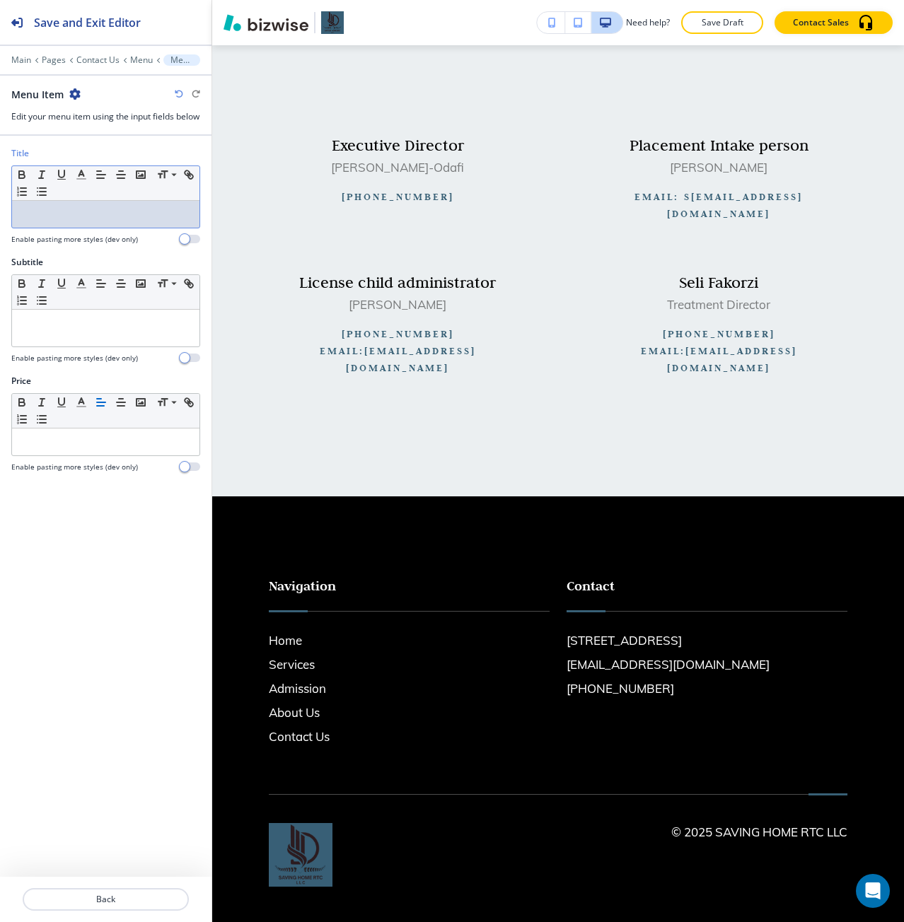
click at [79, 228] on div at bounding box center [105, 214] width 187 height 27
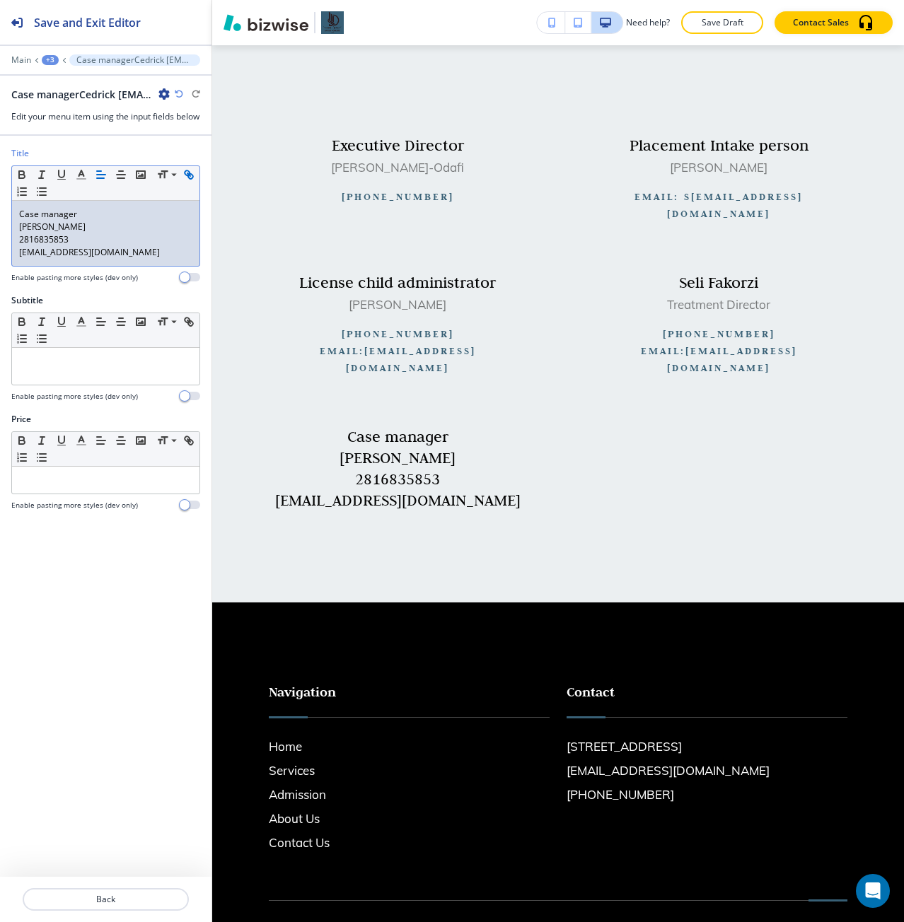
click at [51, 221] on p "Case manager" at bounding box center [105, 214] width 173 height 13
drag, startPoint x: 51, startPoint y: 228, endPoint x: 25, endPoint y: 227, distance: 26.2
click at [25, 221] on p "Case manager" at bounding box center [105, 214] width 173 height 13
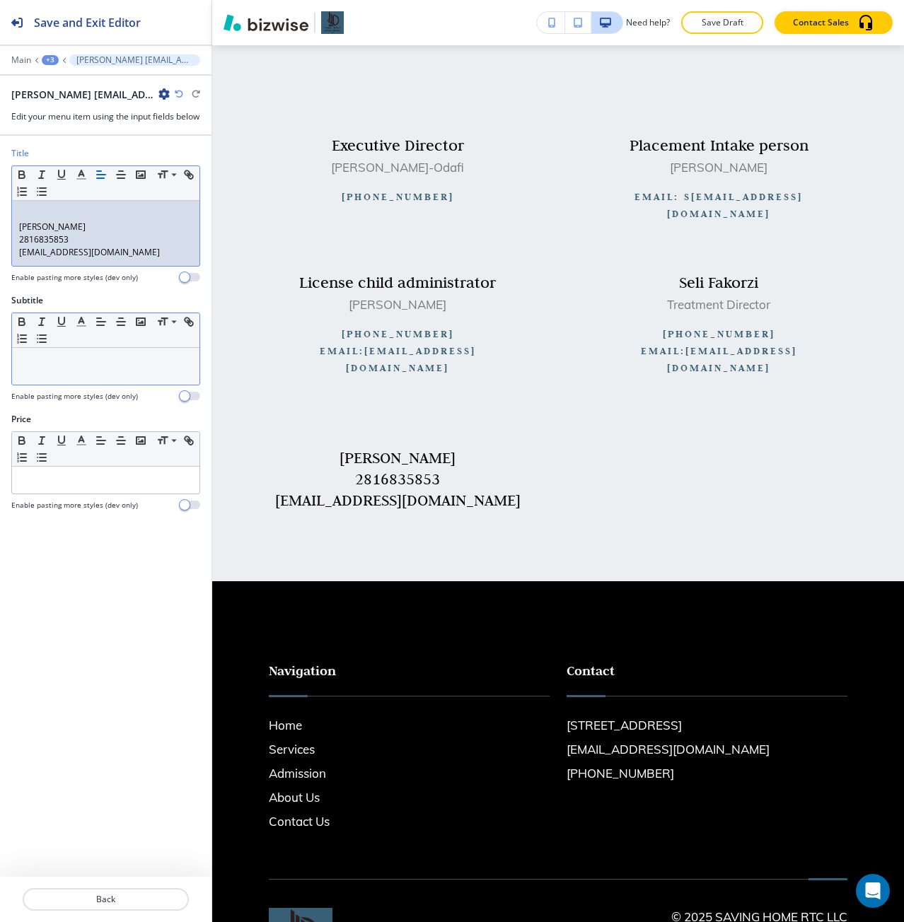
click at [63, 364] on div at bounding box center [105, 366] width 187 height 37
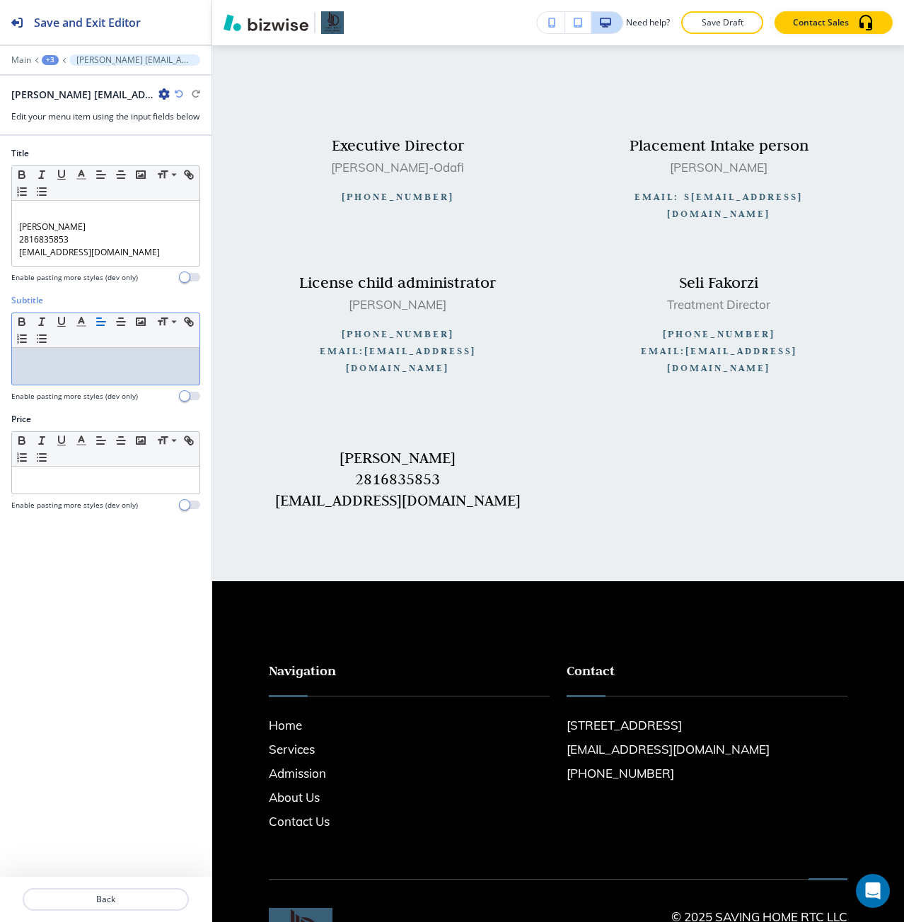
paste div
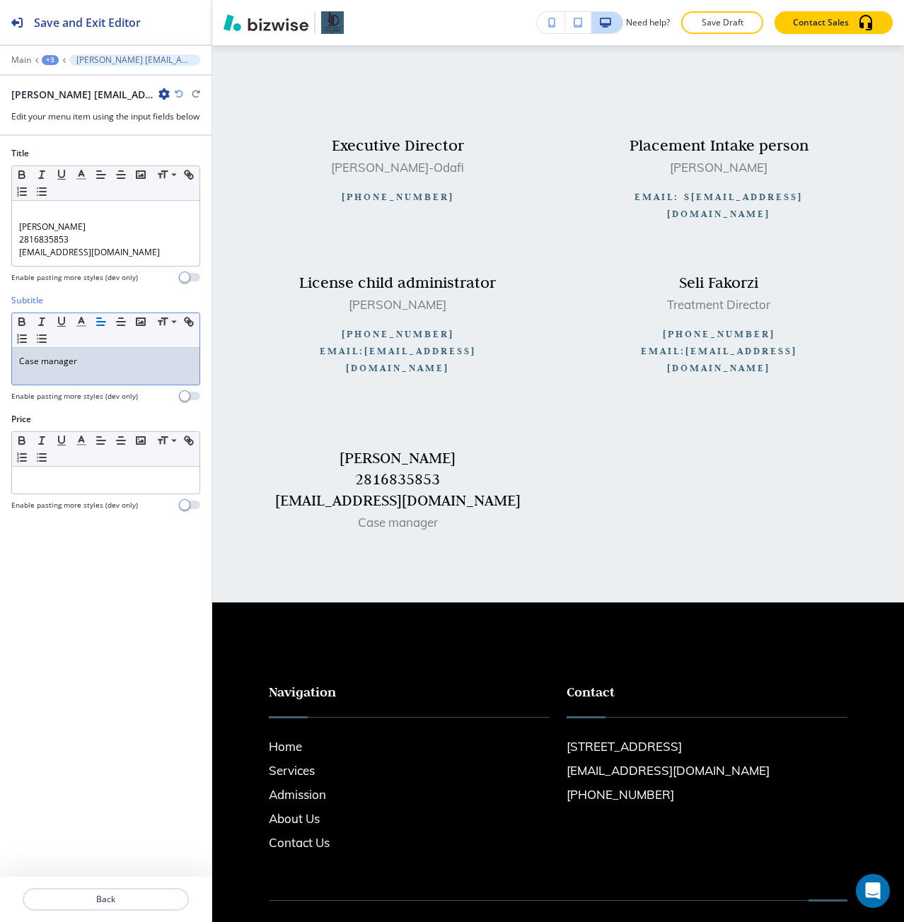
click at [46, 368] on p "Case manager" at bounding box center [105, 361] width 173 height 13
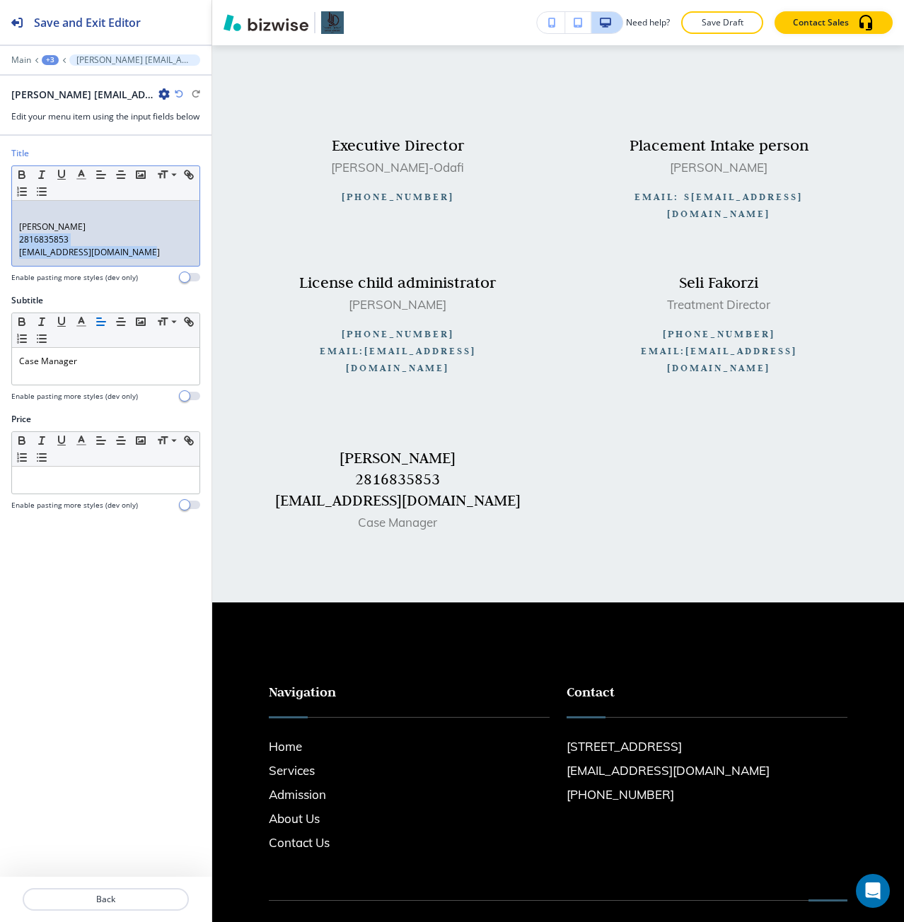
drag, startPoint x: 156, startPoint y: 265, endPoint x: 16, endPoint y: 250, distance: 140.8
click at [16, 250] on div "Cedrick Frank 2816835853 Casemgrsh@savinghomertc.com" at bounding box center [105, 233] width 187 height 65
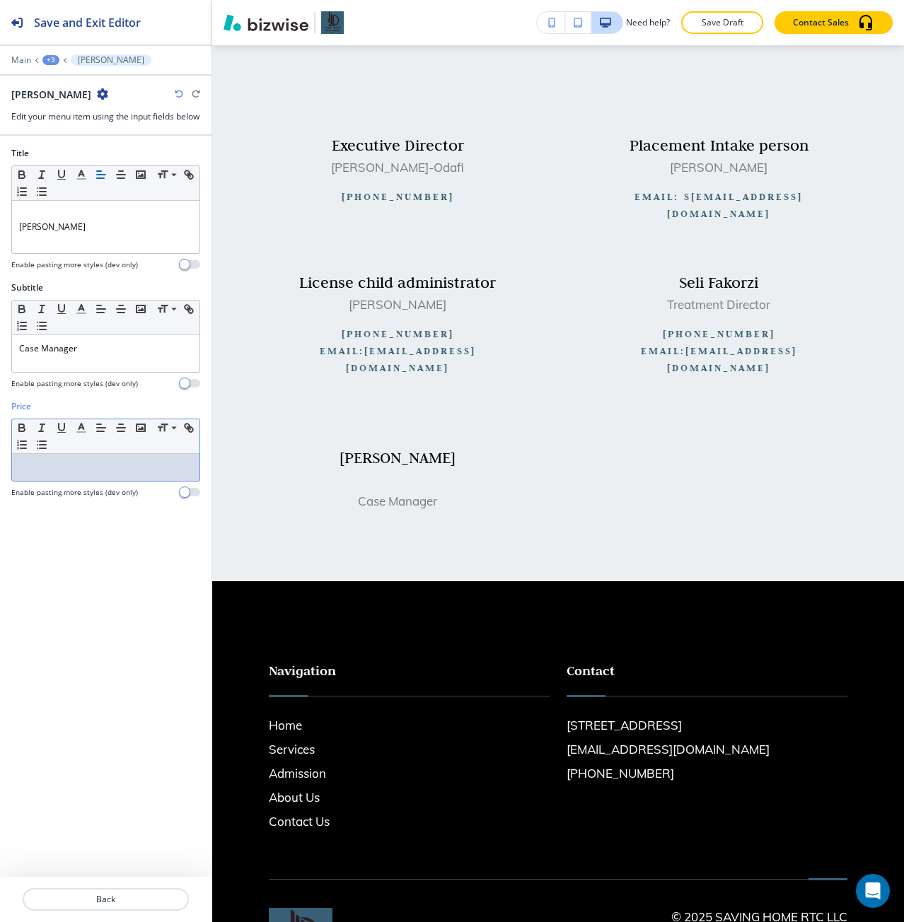
click at [45, 474] on p at bounding box center [105, 467] width 173 height 13
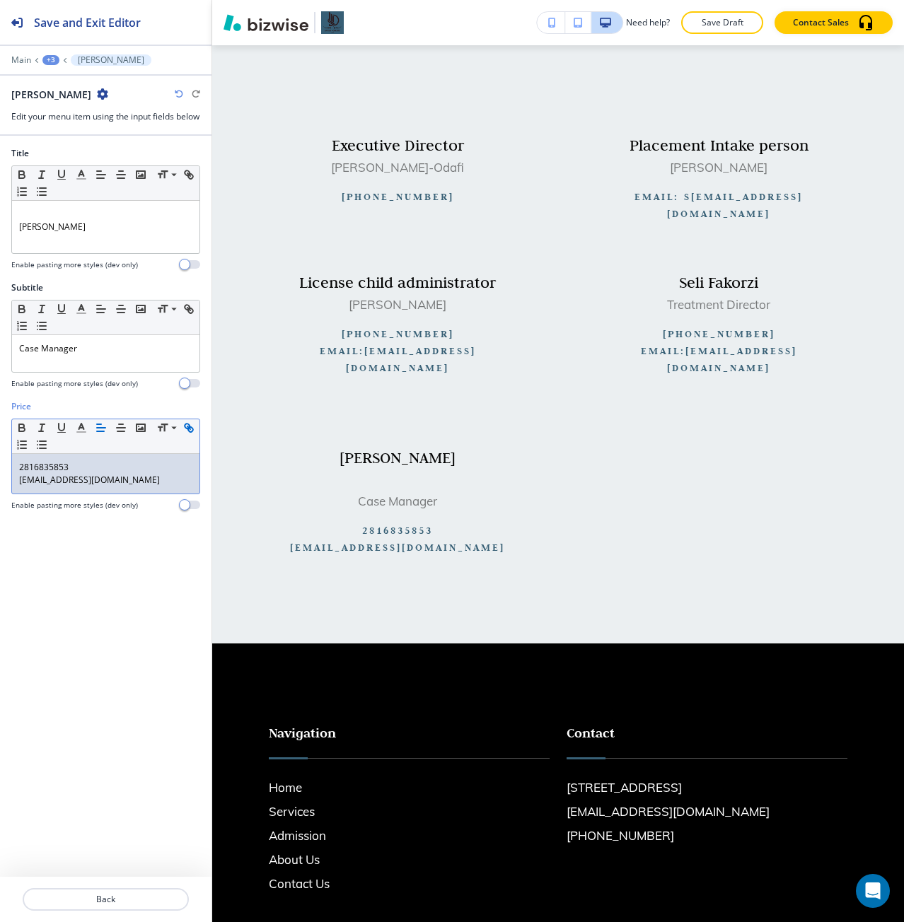
click at [45, 474] on p "2816835853" at bounding box center [105, 467] width 173 height 13
copy p "2816835853"
click at [35, 474] on p "2816835853" at bounding box center [105, 467] width 173 height 13
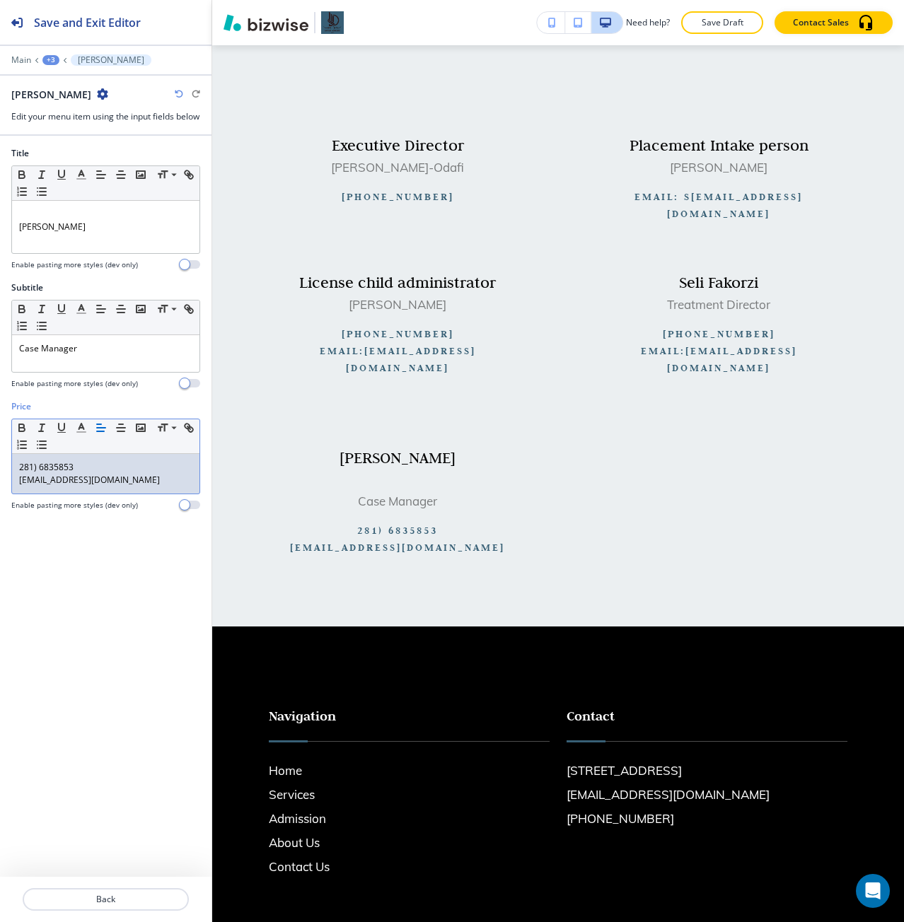
click at [21, 474] on p "281) 6835853" at bounding box center [105, 467] width 173 height 13
click at [53, 474] on p "(281) 6835853" at bounding box center [105, 467] width 173 height 13
drag, startPoint x: 82, startPoint y: 480, endPoint x: 12, endPoint y: 479, distance: 70.0
click at [12, 479] on div "(281) 683-5853 Casemgrsh@savinghomertc.com" at bounding box center [105, 474] width 187 height 40
click at [184, 434] on icon "button" at bounding box center [188, 428] width 13 height 13
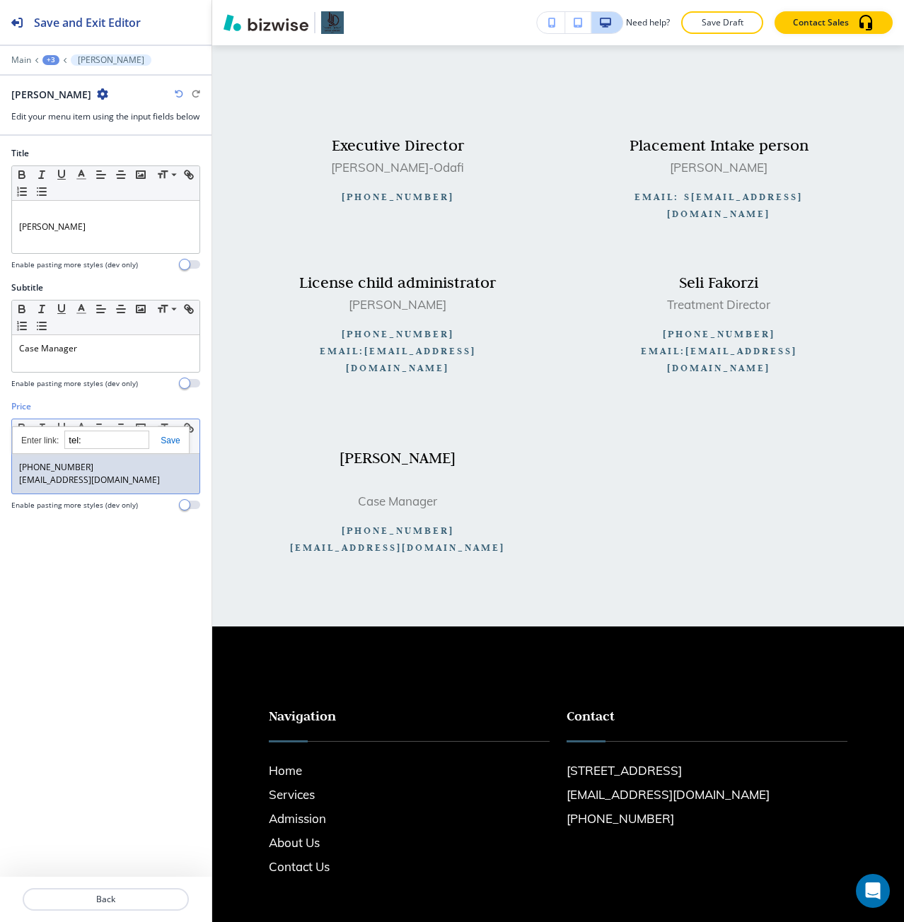
paste input "2816835853"
type input "tel:2816835853"
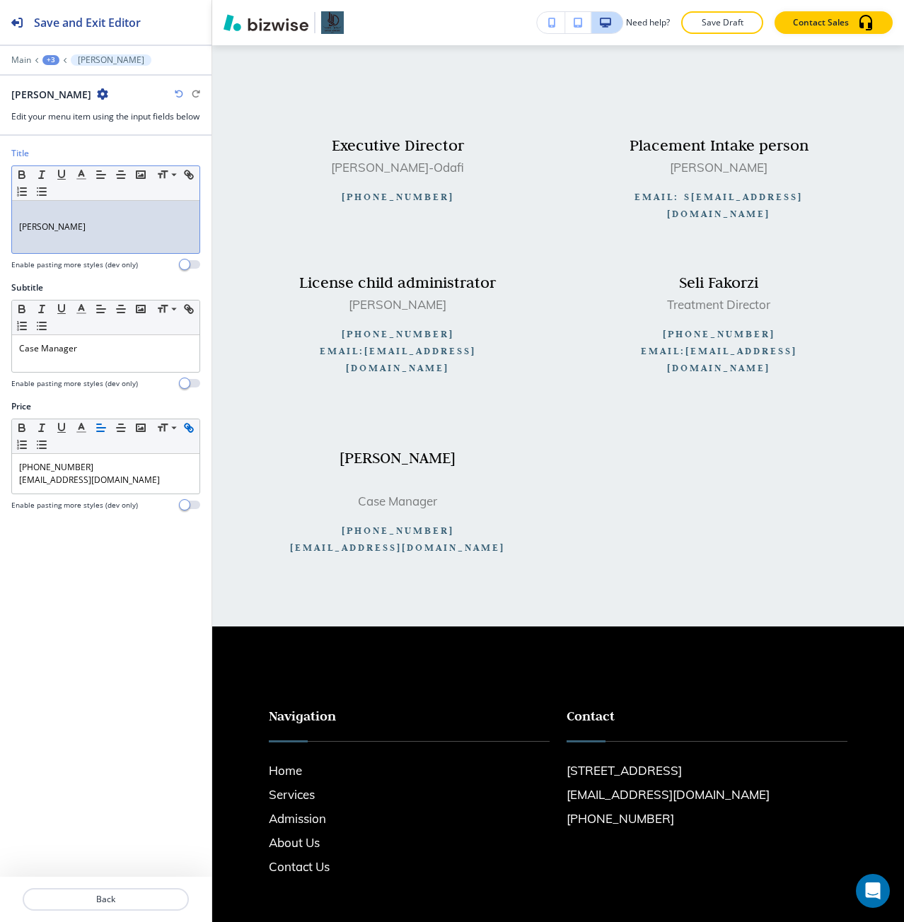
click at [81, 220] on p at bounding box center [105, 214] width 173 height 13
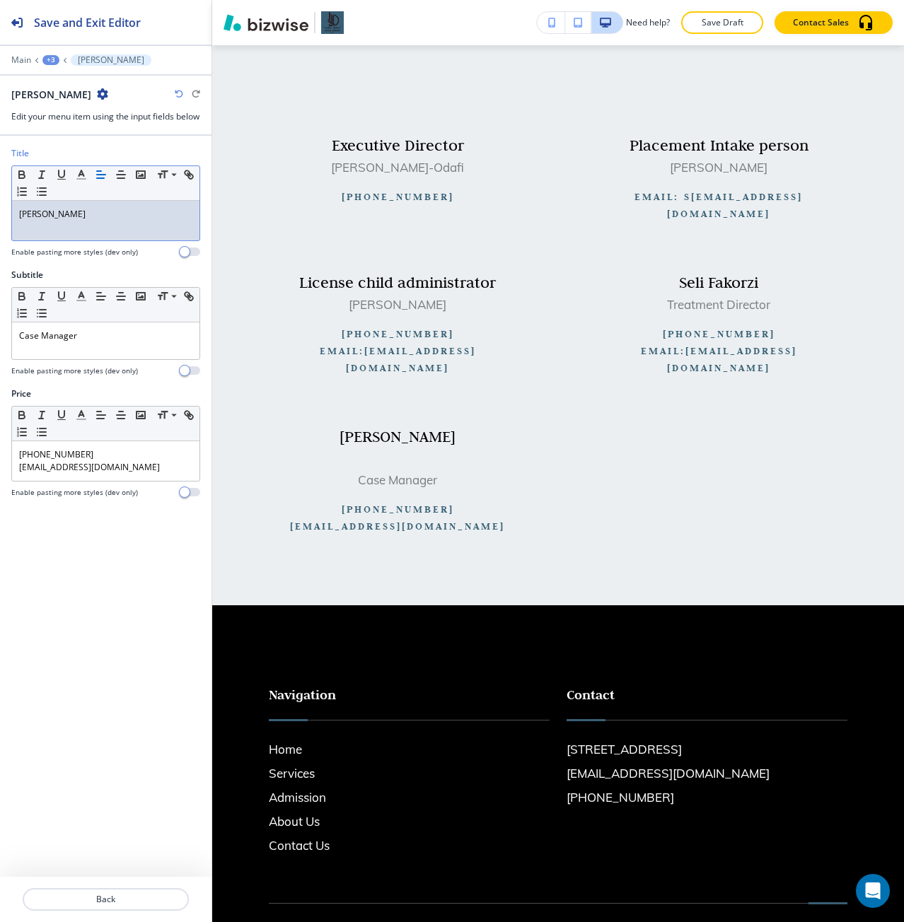
click at [85, 221] on p "Cedrick Frank" at bounding box center [105, 214] width 173 height 13
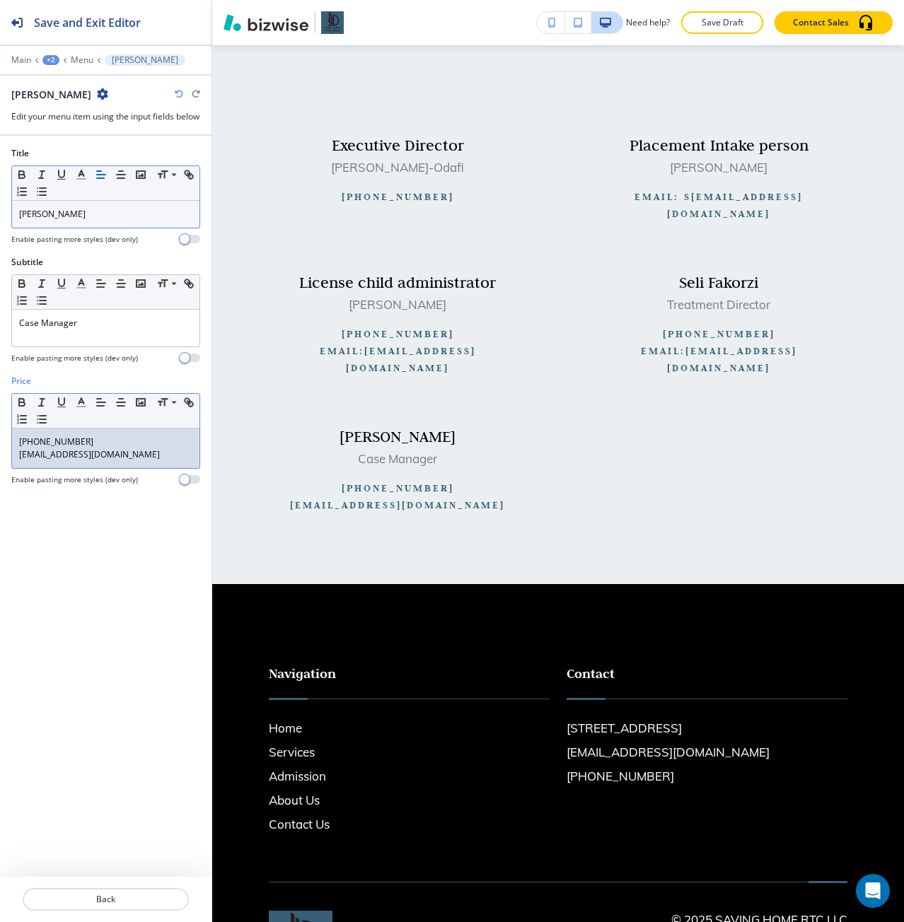
click at [18, 468] on div "(281) 683-5853 Casemgrsh@savinghomertc.com" at bounding box center [105, 449] width 187 height 40
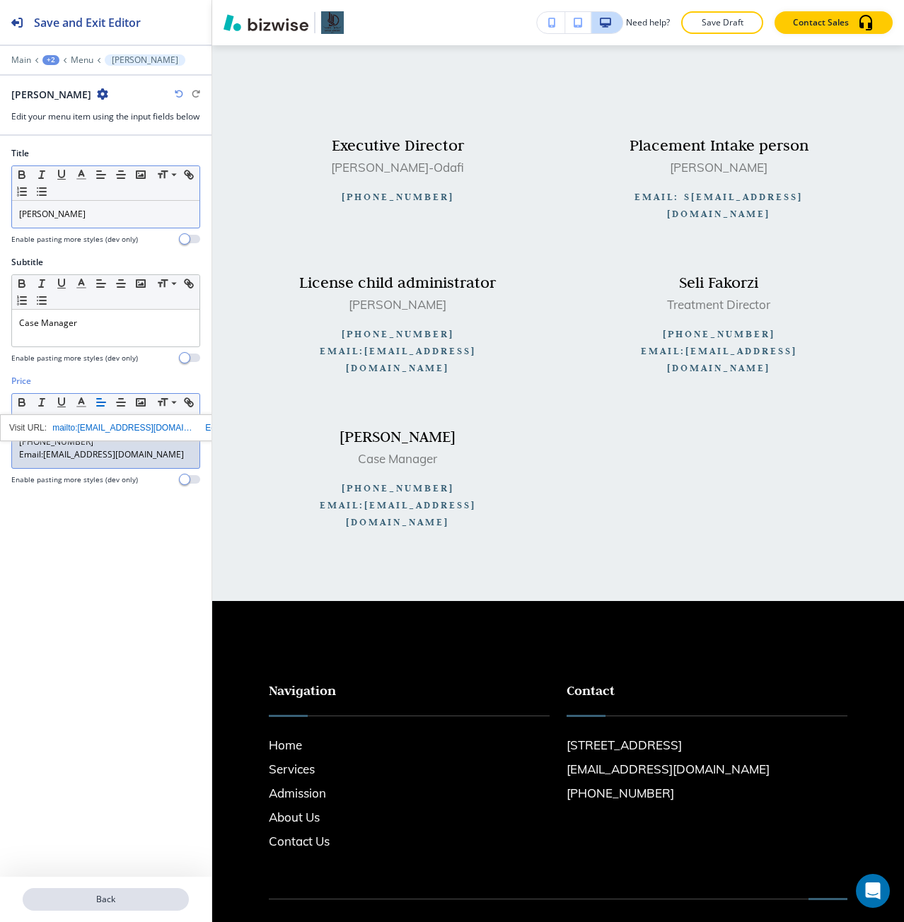
click at [105, 904] on p "Back" at bounding box center [105, 899] width 163 height 13
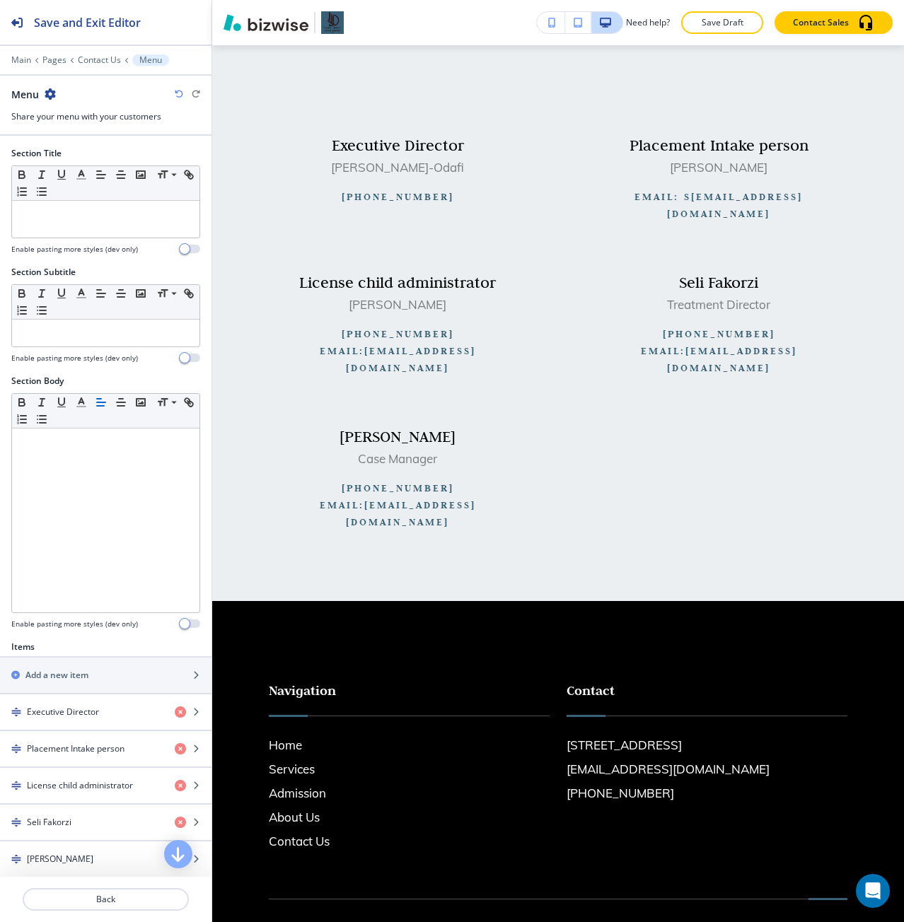
scroll to position [932, 0]
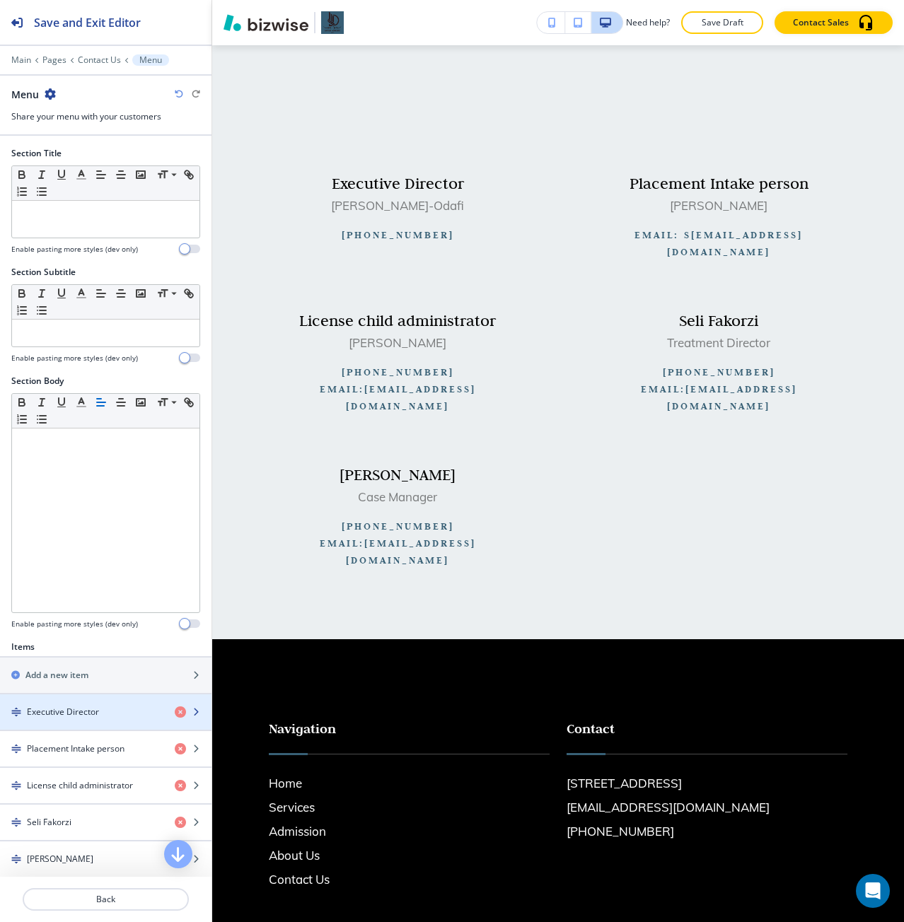
click at [76, 719] on div "button" at bounding box center [105, 724] width 211 height 11
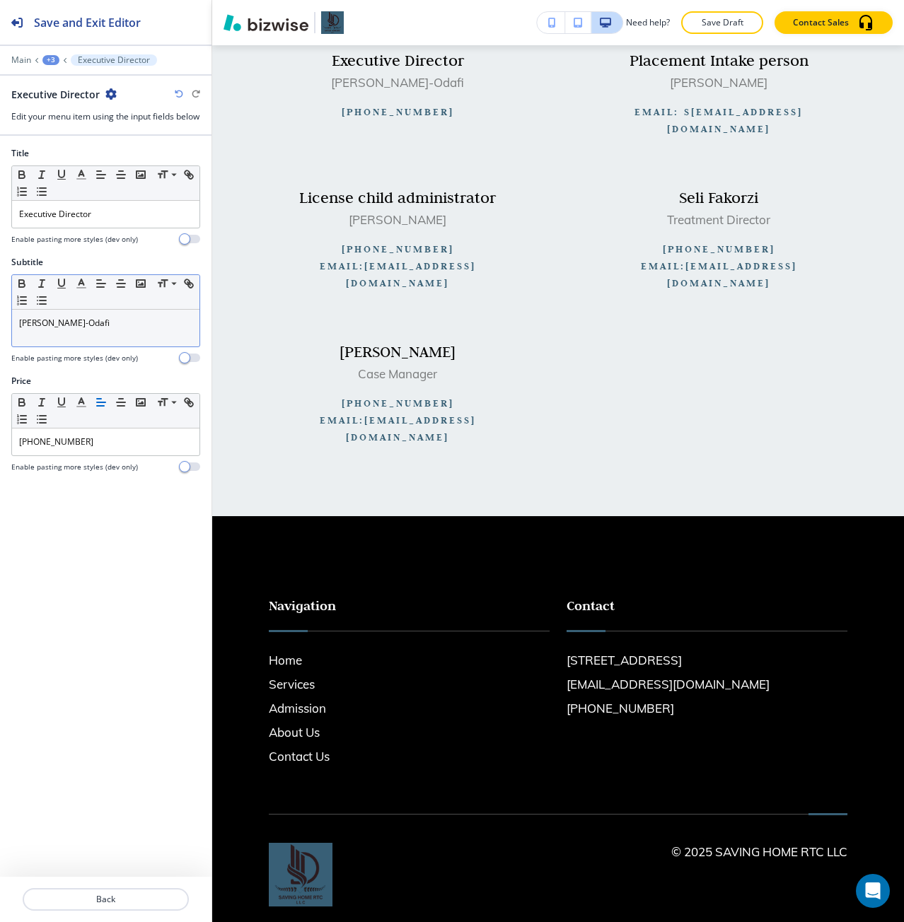
scroll to position [1060, 0]
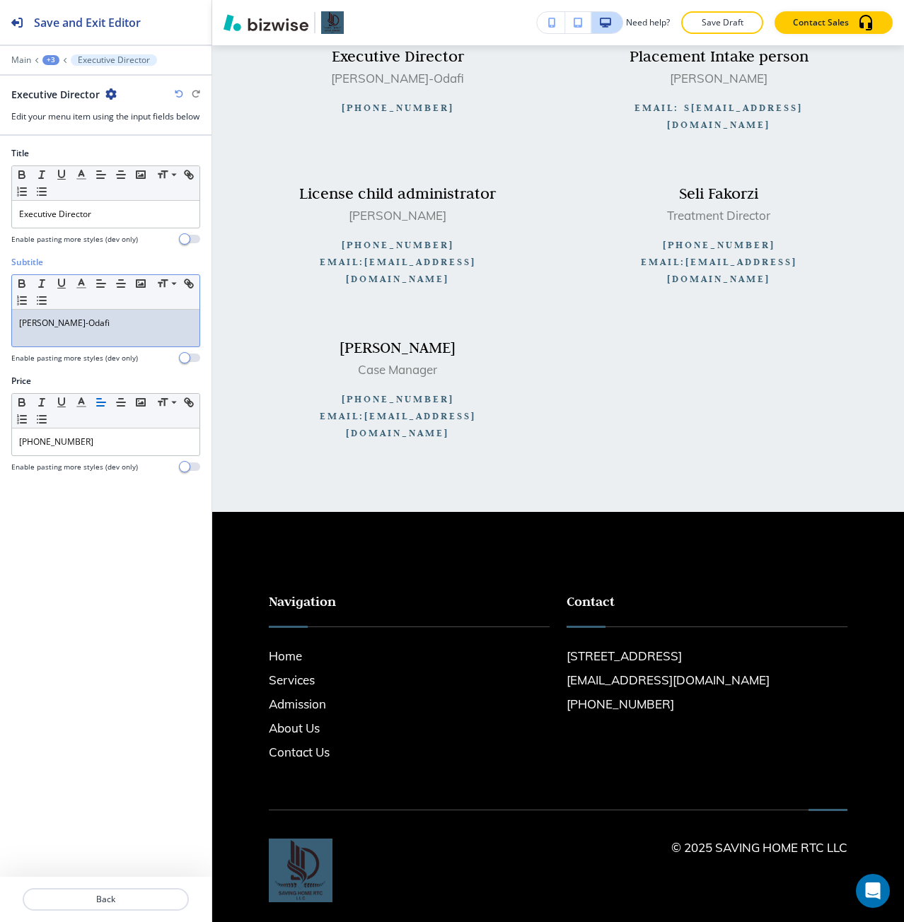
click at [52, 330] on p "Ebele Ijishakin-Odafi" at bounding box center [105, 323] width 173 height 13
click at [107, 221] on p "Executive Director" at bounding box center [105, 214] width 173 height 13
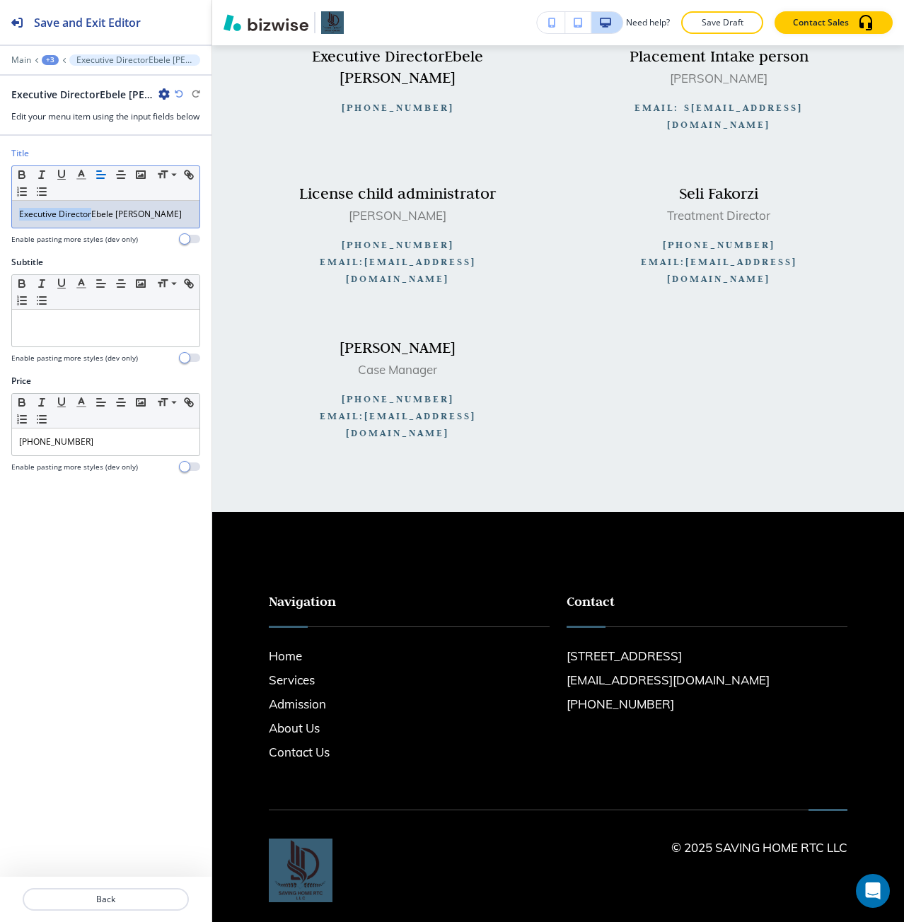
drag, startPoint x: 91, startPoint y: 229, endPoint x: 12, endPoint y: 236, distance: 78.8
click at [12, 228] on div "Executive DirectorEbele Ijishakin-Odafi" at bounding box center [105, 214] width 187 height 27
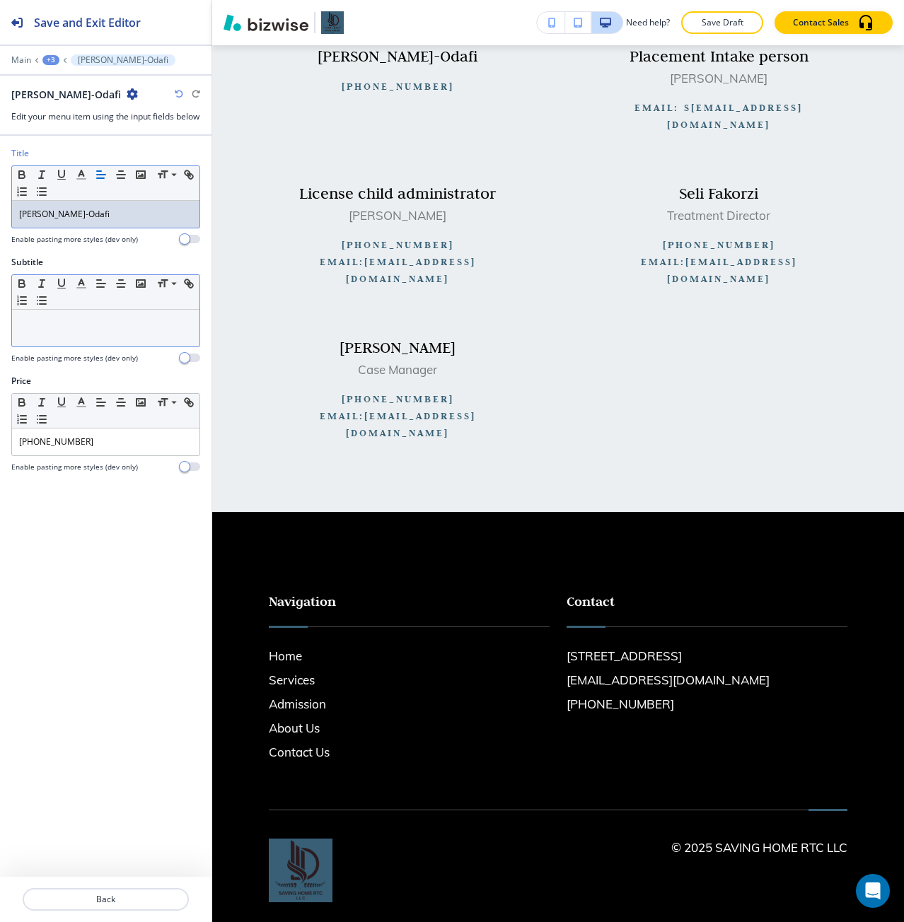
click at [64, 330] on p at bounding box center [105, 323] width 173 height 13
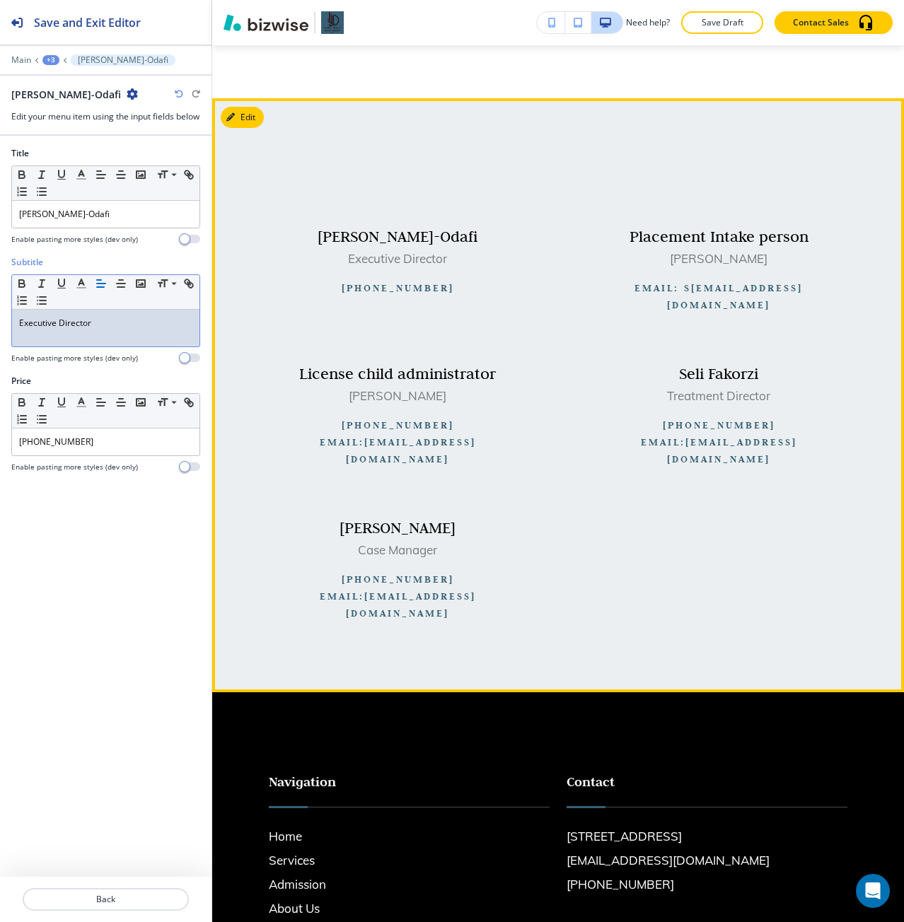
scroll to position [847, 0]
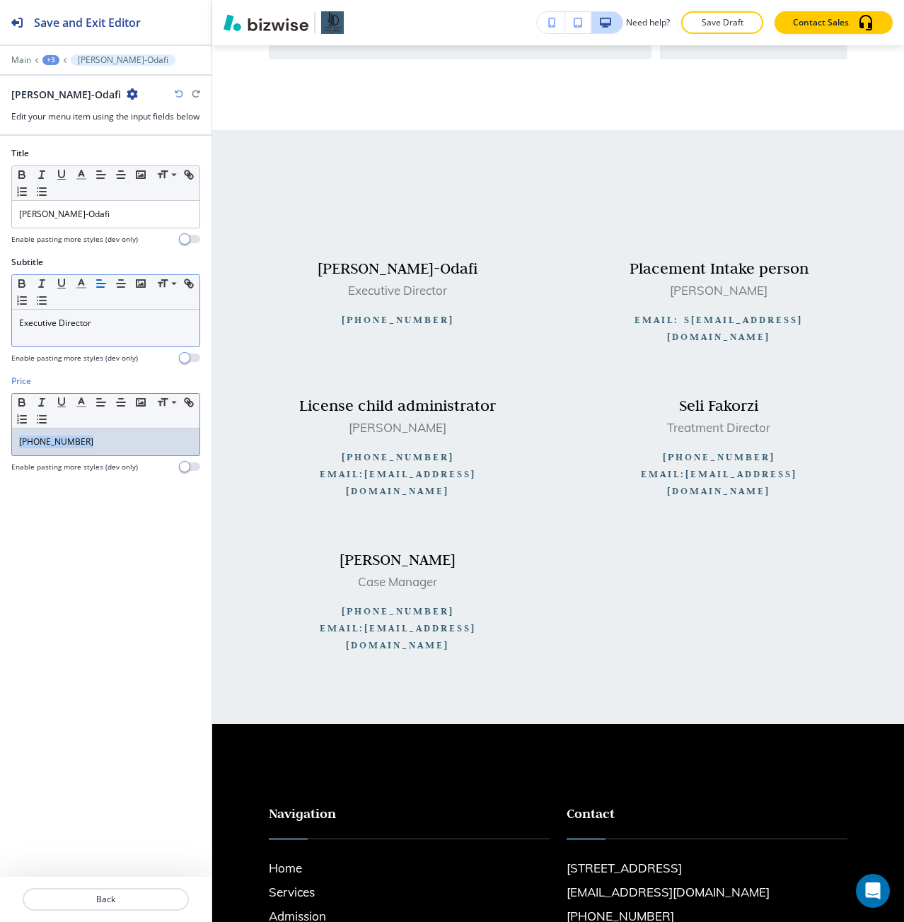
drag, startPoint x: 86, startPoint y: 452, endPoint x: 11, endPoint y: 456, distance: 75.1
click at [11, 456] on div "Small Normal Large Huge (832) 461-3938" at bounding box center [105, 424] width 189 height 63
click at [190, 409] on icon "button" at bounding box center [188, 402] width 13 height 13
type input "(832) 461-3938"
click at [168, 420] on link at bounding box center [164, 415] width 30 height 10
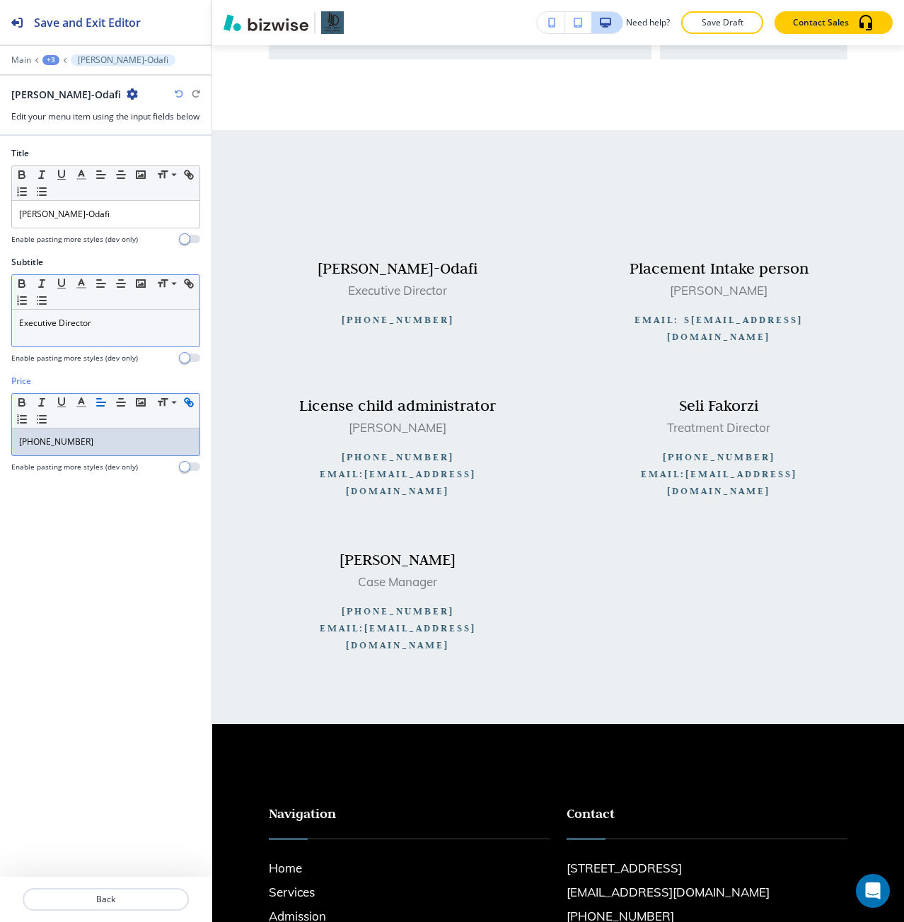
click at [184, 409] on icon "button" at bounding box center [188, 402] width 13 height 13
type input "tel:(832) 461-3938"
click at [83, 562] on div "Title Small Normal Large Huge Ebele Ijishakin-Odafi Enable pasting more styles …" at bounding box center [105, 506] width 211 height 741
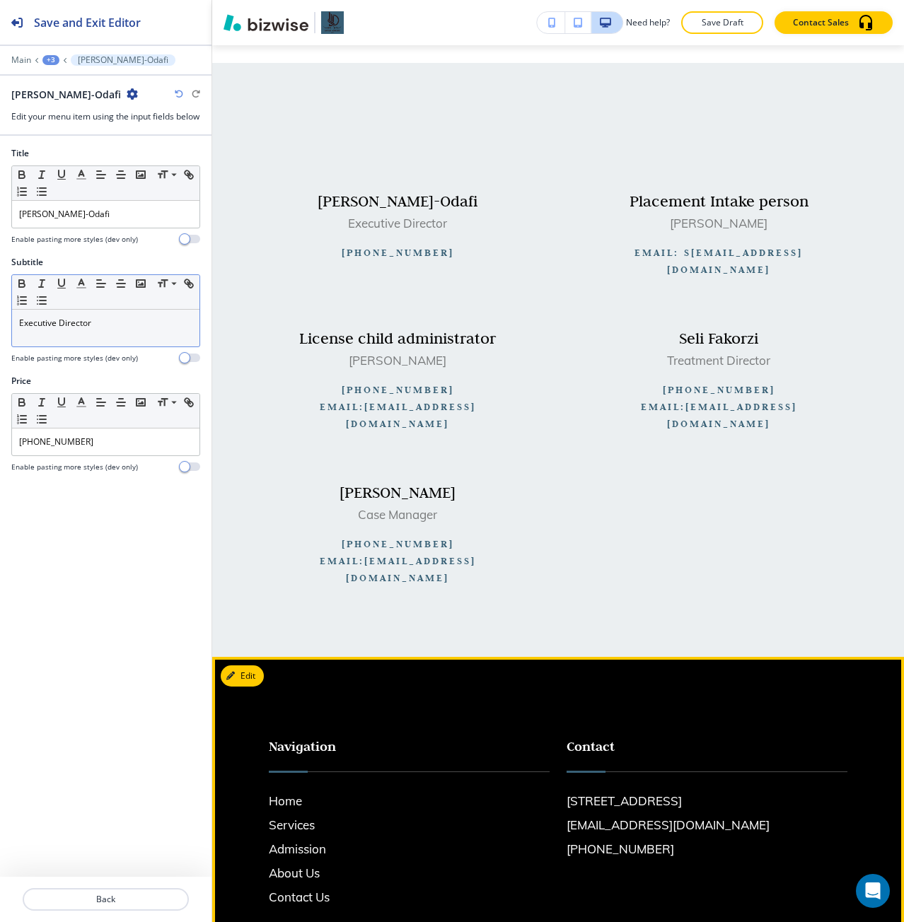
scroll to position [918, 0]
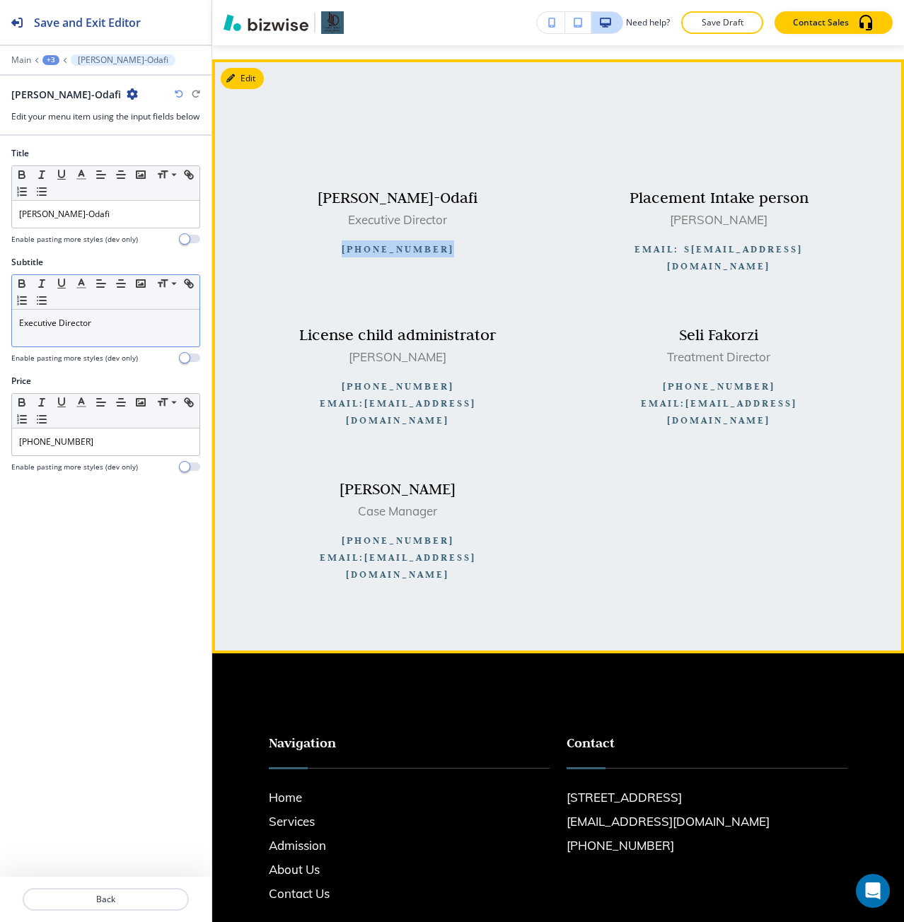
drag, startPoint x: 454, startPoint y: 253, endPoint x: 347, endPoint y: 254, distance: 107.5
click at [347, 254] on p "(832) 461-3938" at bounding box center [397, 248] width 257 height 17
copy link "(832) 461-3938"
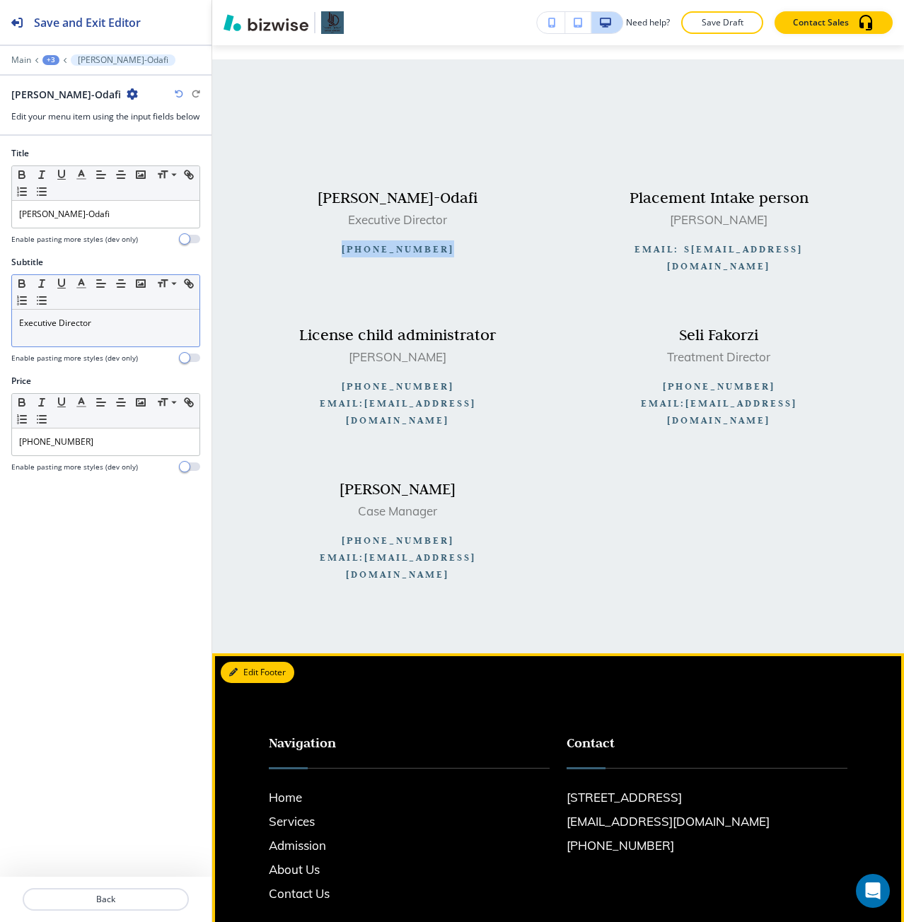
click at [236, 668] on icon "button" at bounding box center [233, 672] width 8 height 8
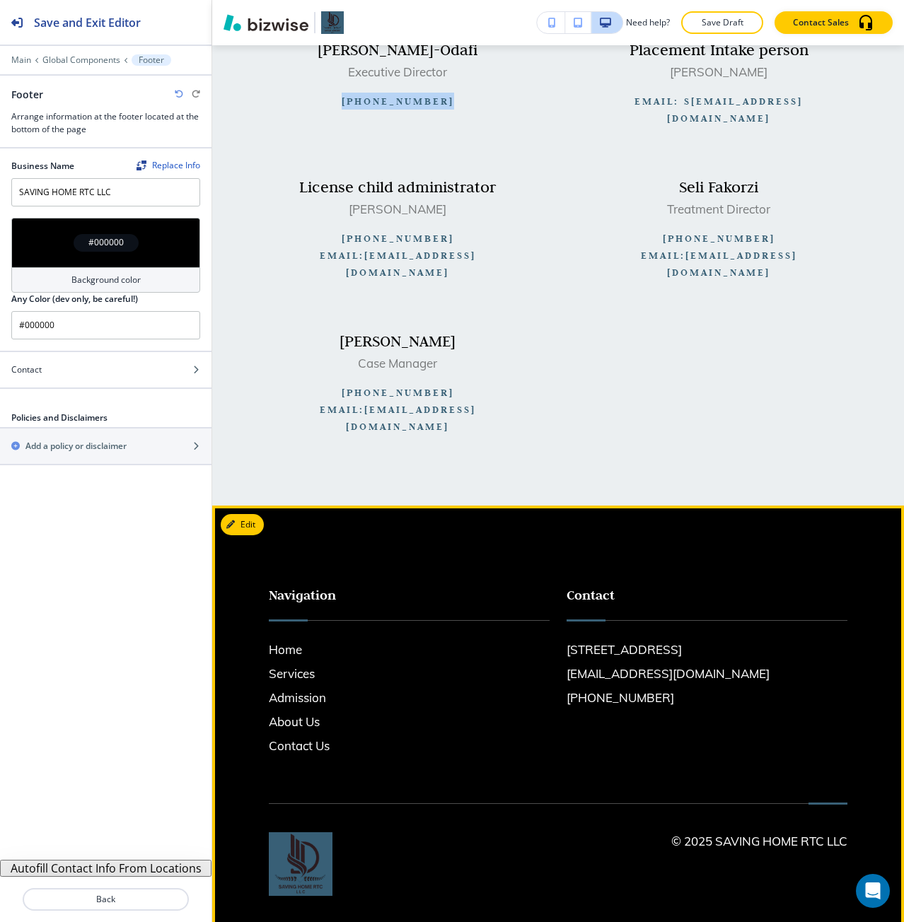
scroll to position [1075, 0]
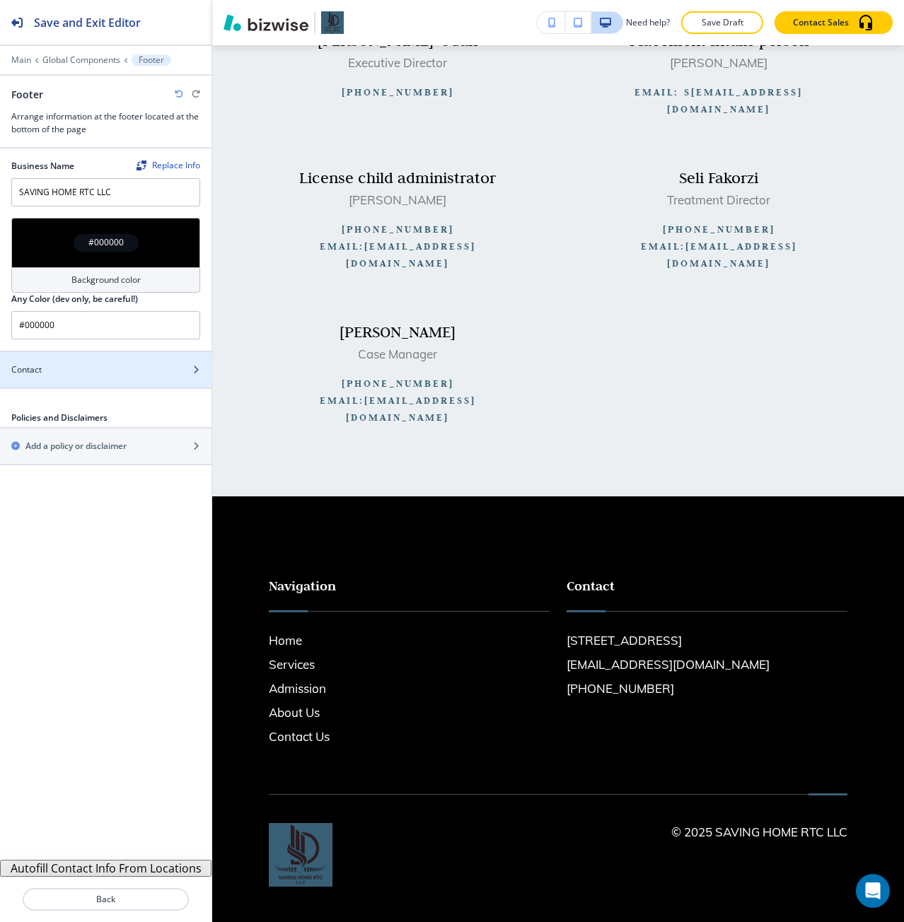
click at [59, 372] on div "Contact" at bounding box center [90, 370] width 180 height 13
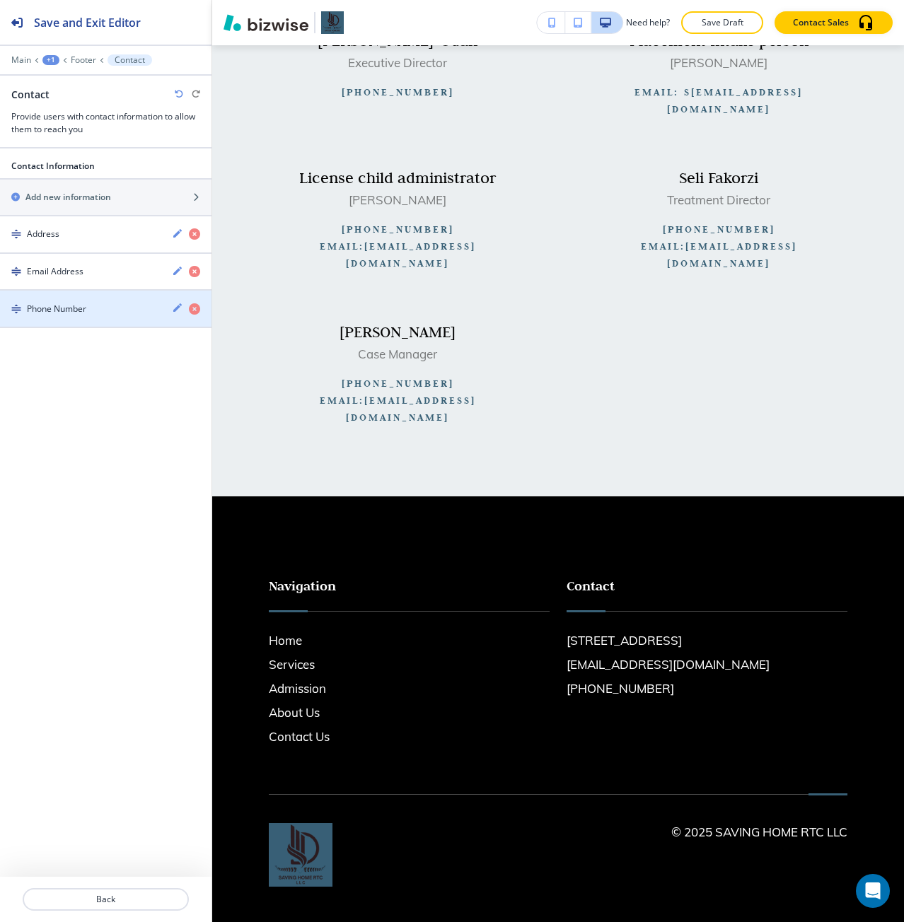
click at [74, 307] on h4 "Phone Number" at bounding box center [56, 309] width 59 height 13
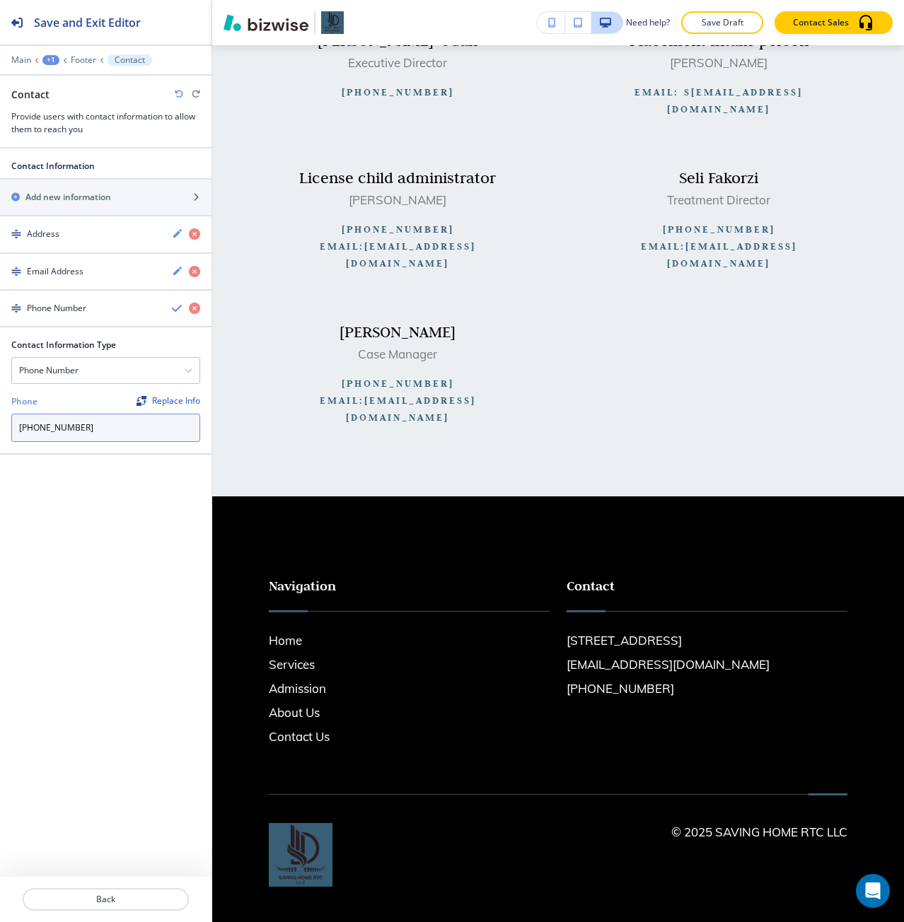
click at [74, 438] on input "(381) 763-2038" at bounding box center [105, 428] width 189 height 28
paste input "832) 461-39"
type input "(832) 461-3938"
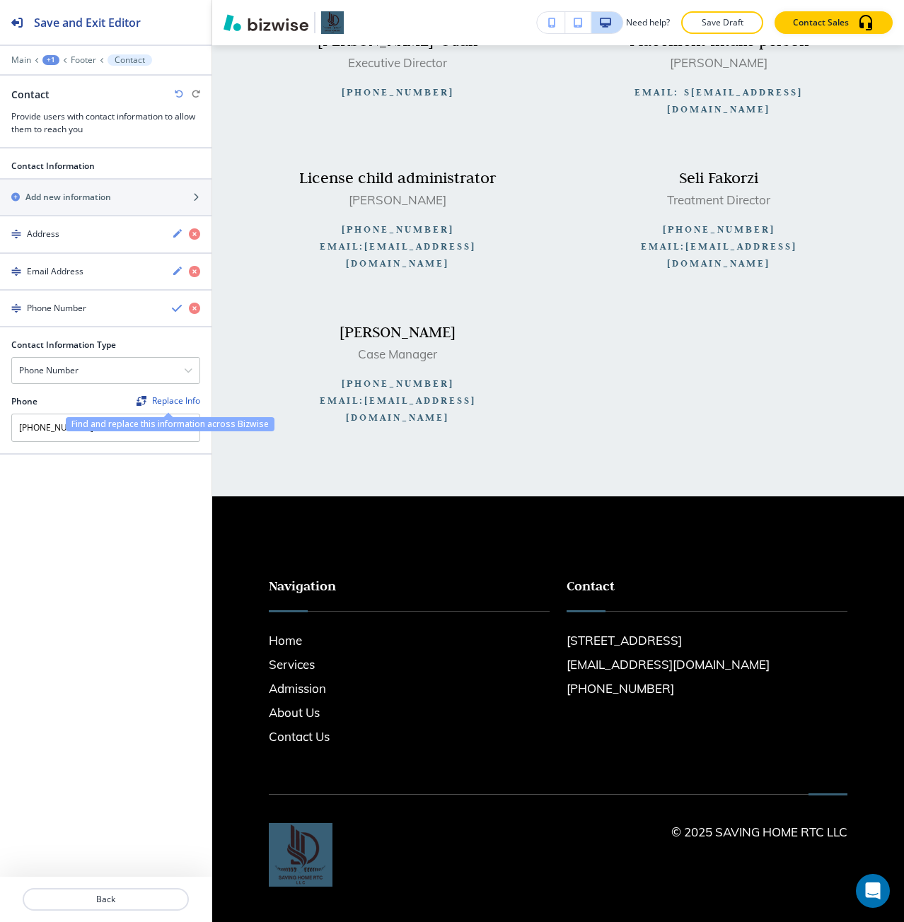
click at [184, 397] on div "Replace Info" at bounding box center [169, 401] width 64 height 10
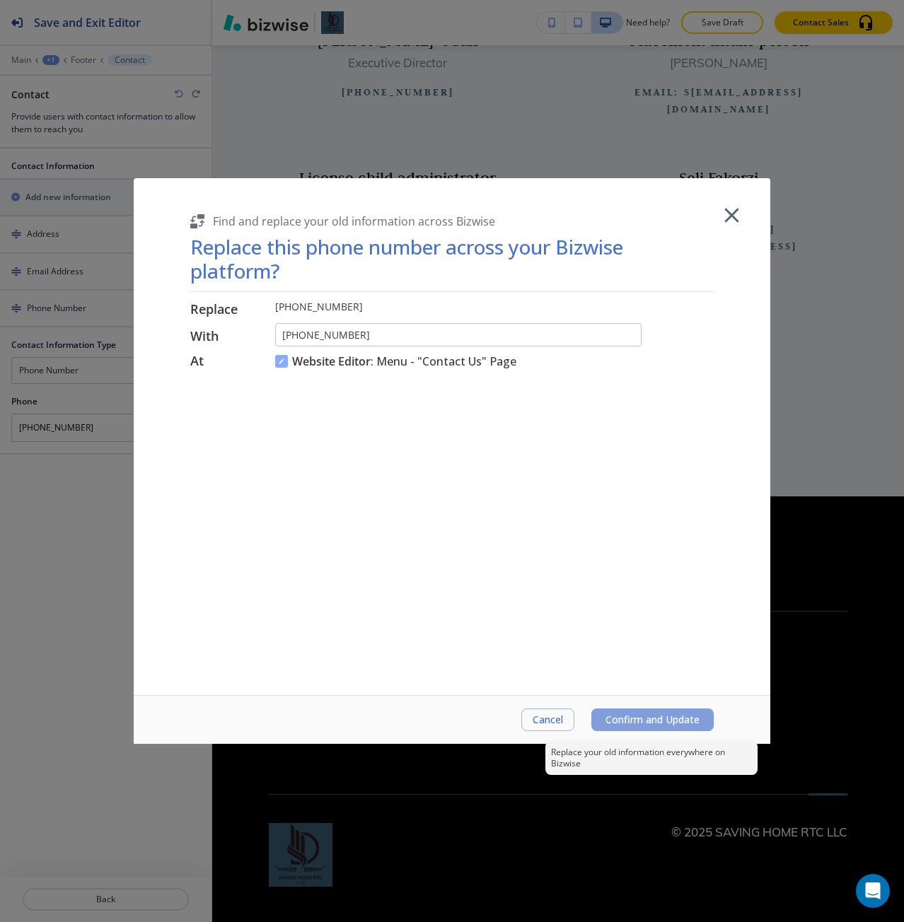
click at [645, 714] on span "Confirm and Update" at bounding box center [652, 719] width 94 height 11
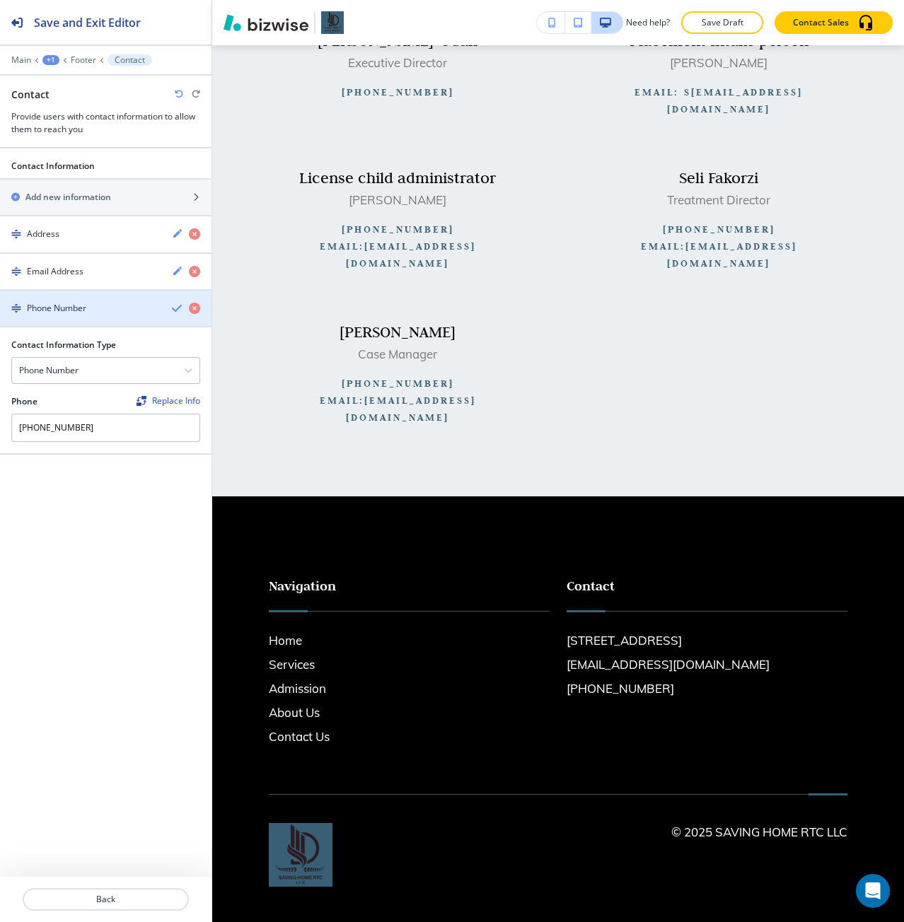
click at [178, 308] on icon "button" at bounding box center [177, 308] width 11 height 11
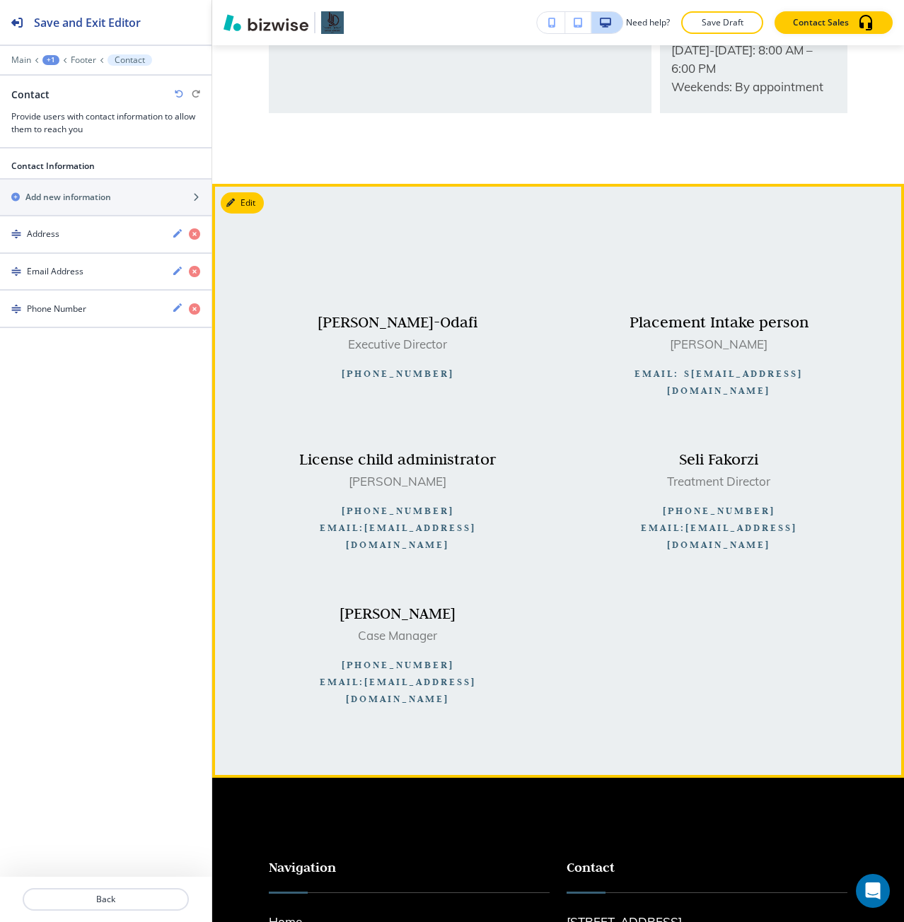
scroll to position [792, 0]
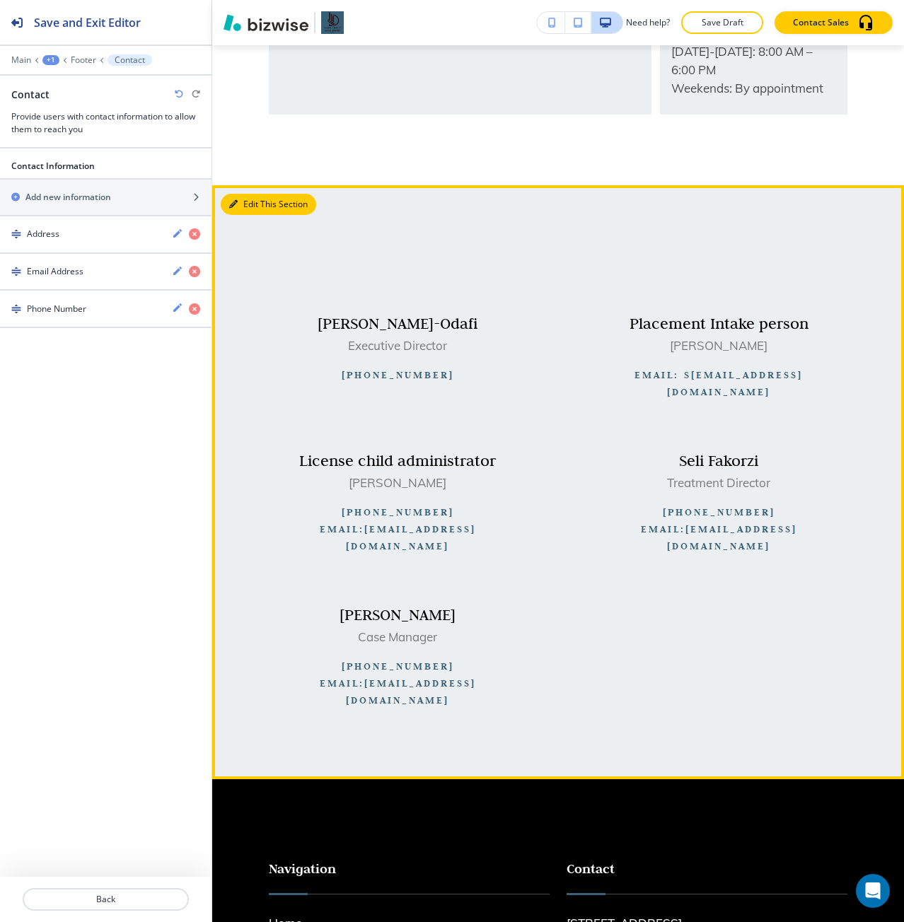
click at [250, 201] on button "Edit This Section" at bounding box center [268, 204] width 95 height 21
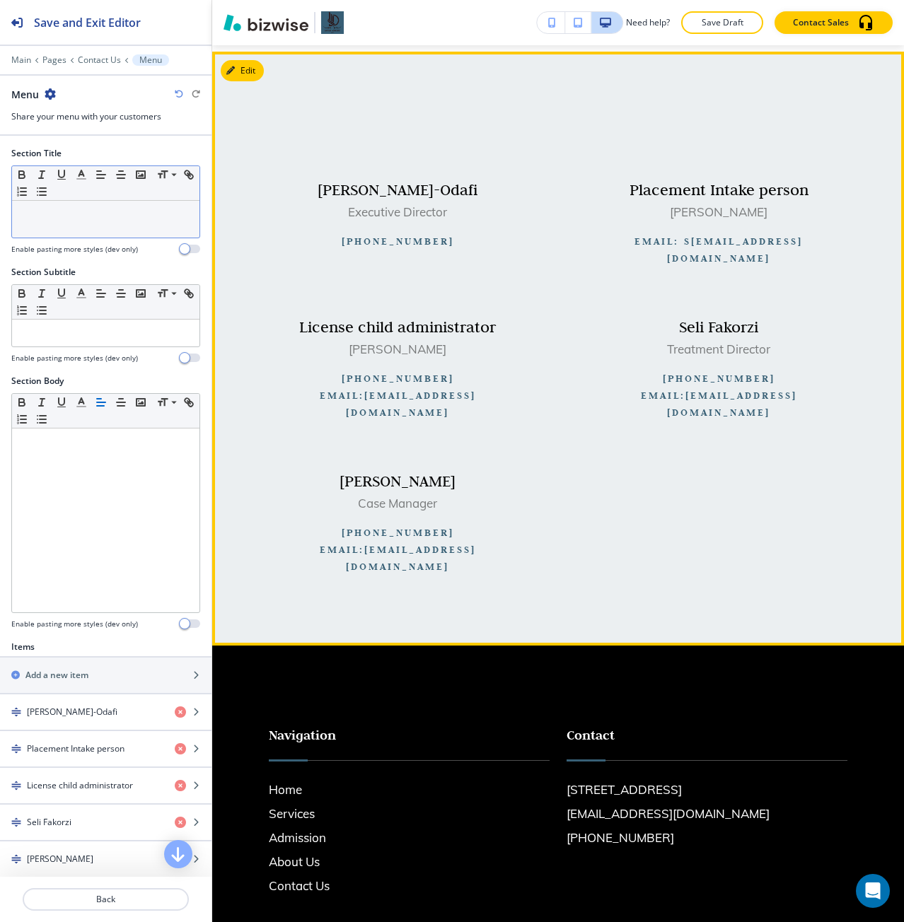
scroll to position [932, 0]
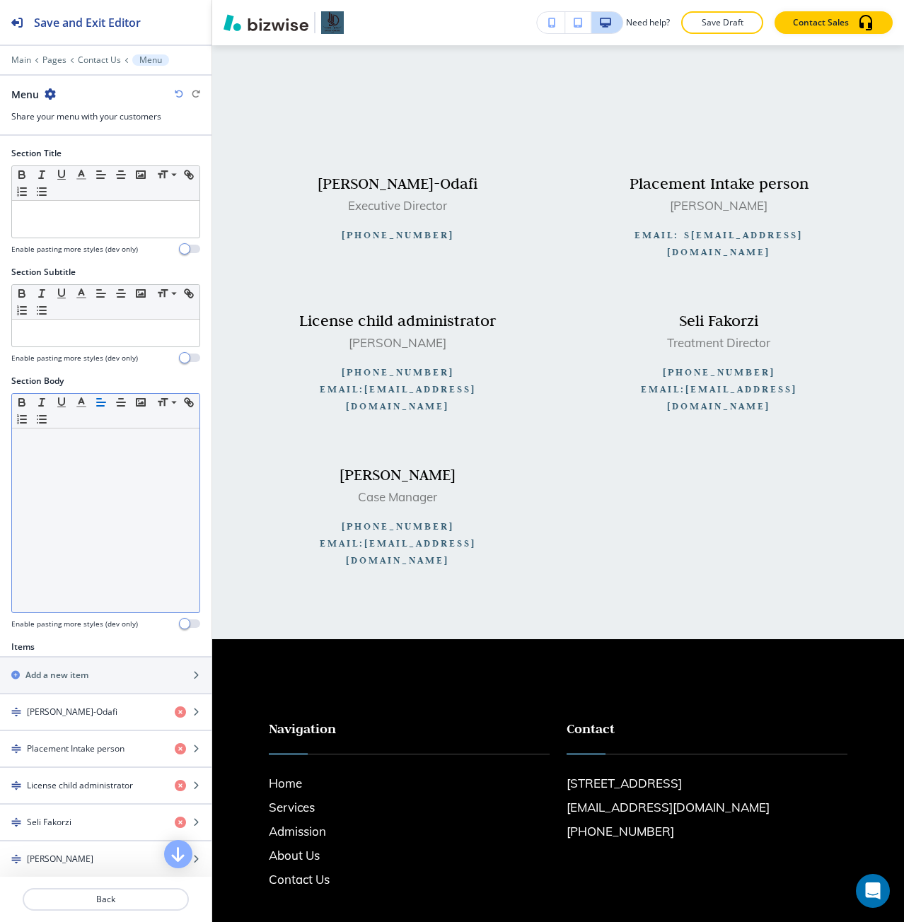
click at [71, 446] on p at bounding box center [105, 442] width 173 height 13
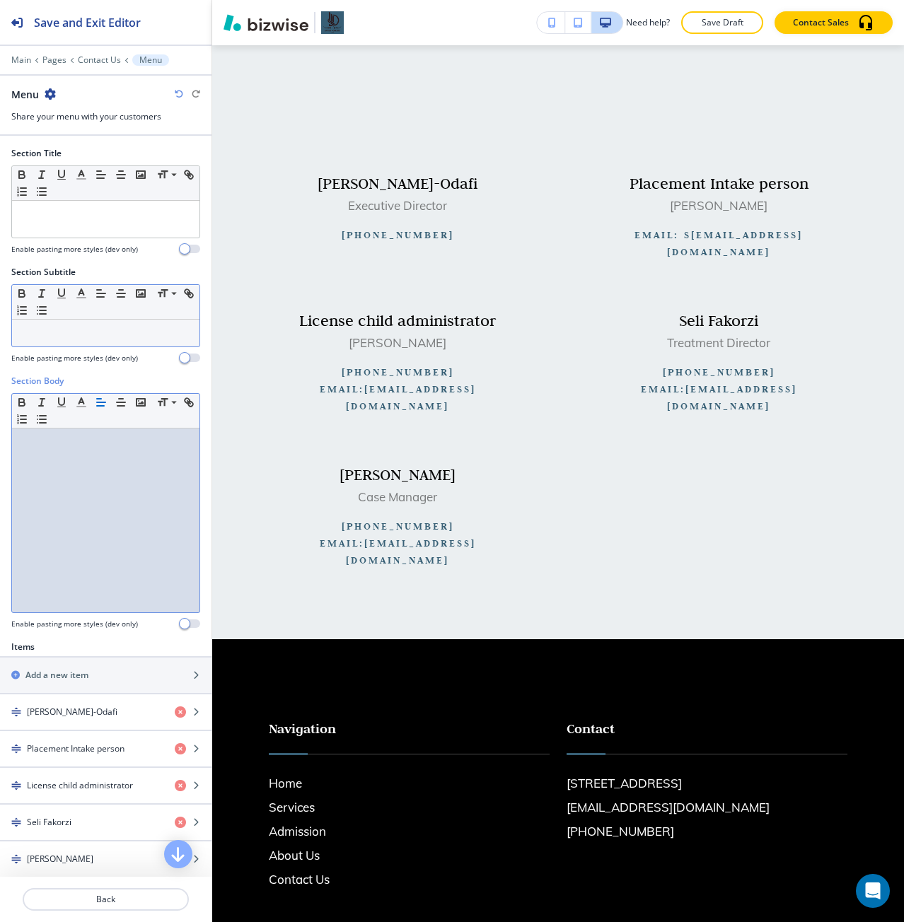
click at [90, 333] on p at bounding box center [105, 333] width 173 height 13
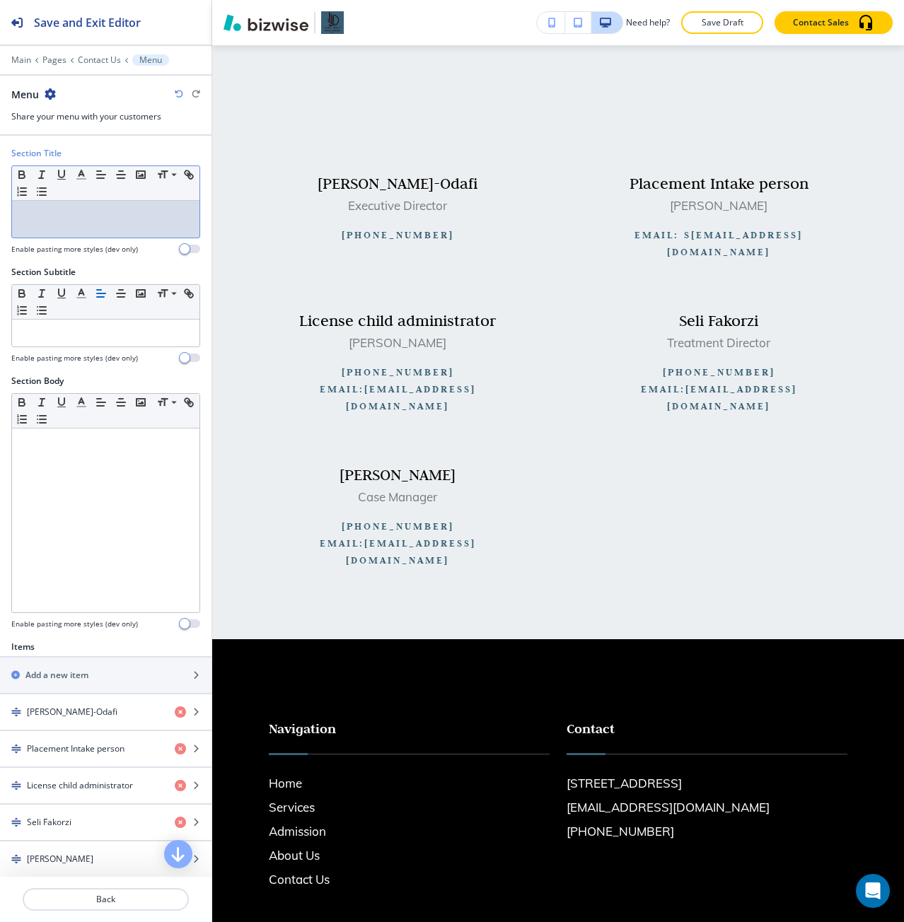
click at [82, 224] on div at bounding box center [105, 219] width 187 height 37
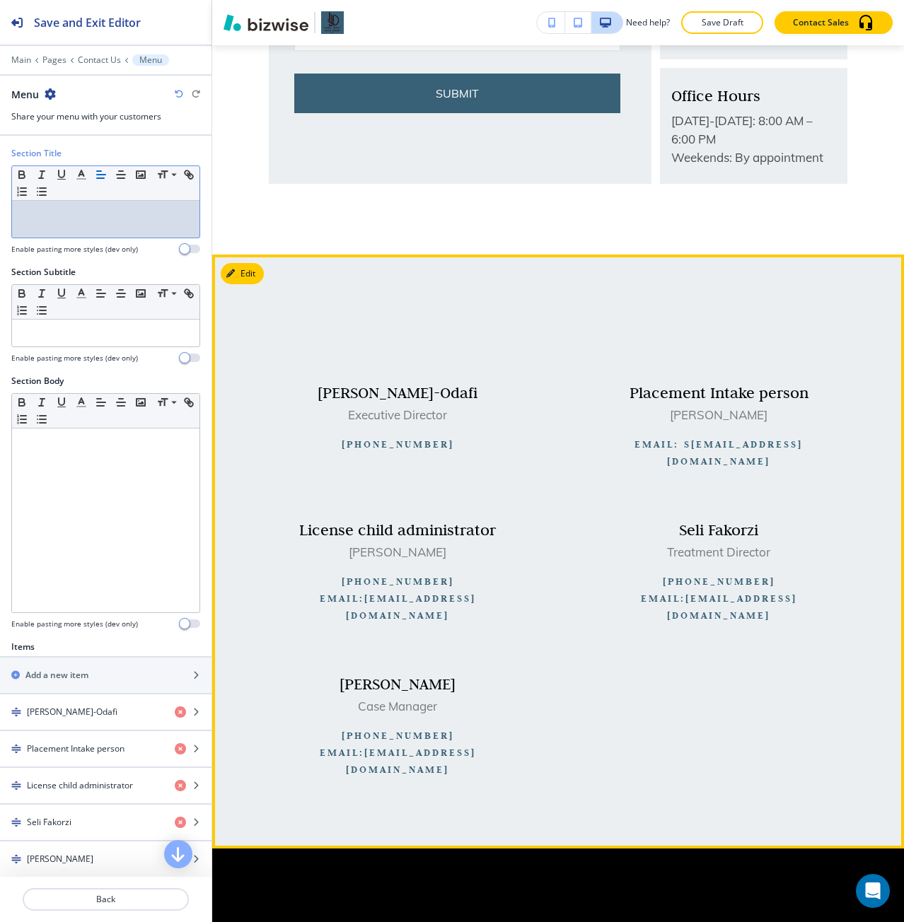
scroll to position [720, 0]
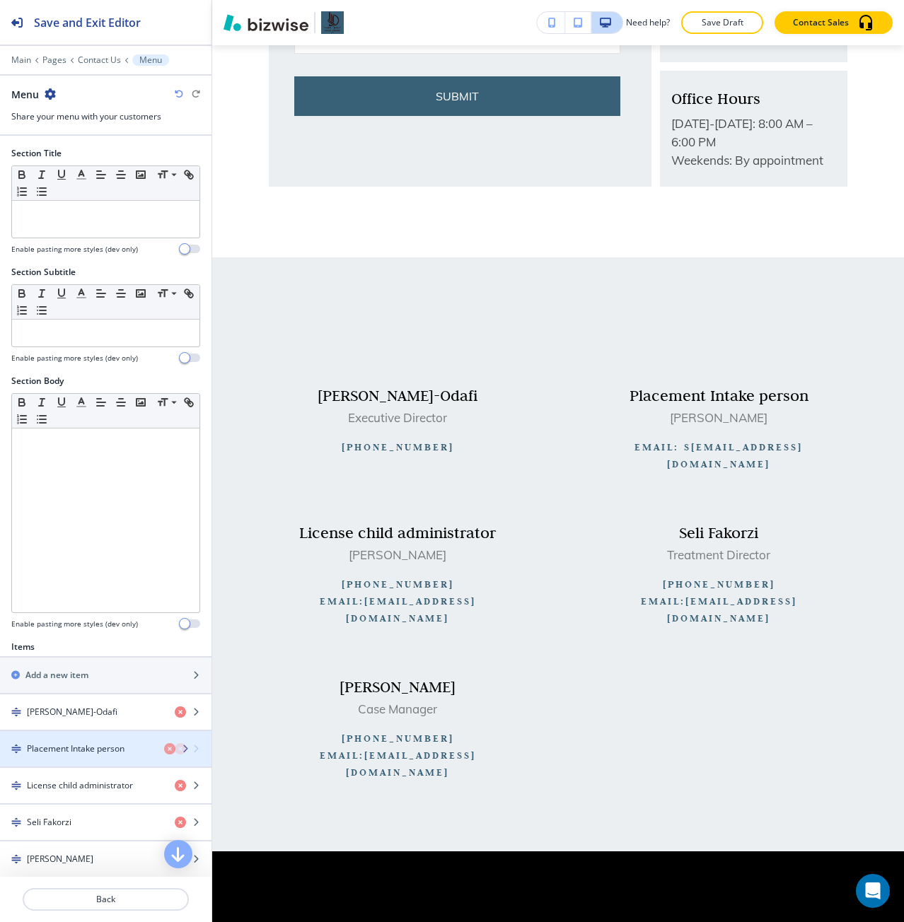
click at [102, 746] on h4 "Placement Intake person" at bounding box center [76, 749] width 98 height 13
click at [85, 741] on div "button" at bounding box center [105, 736] width 211 height 11
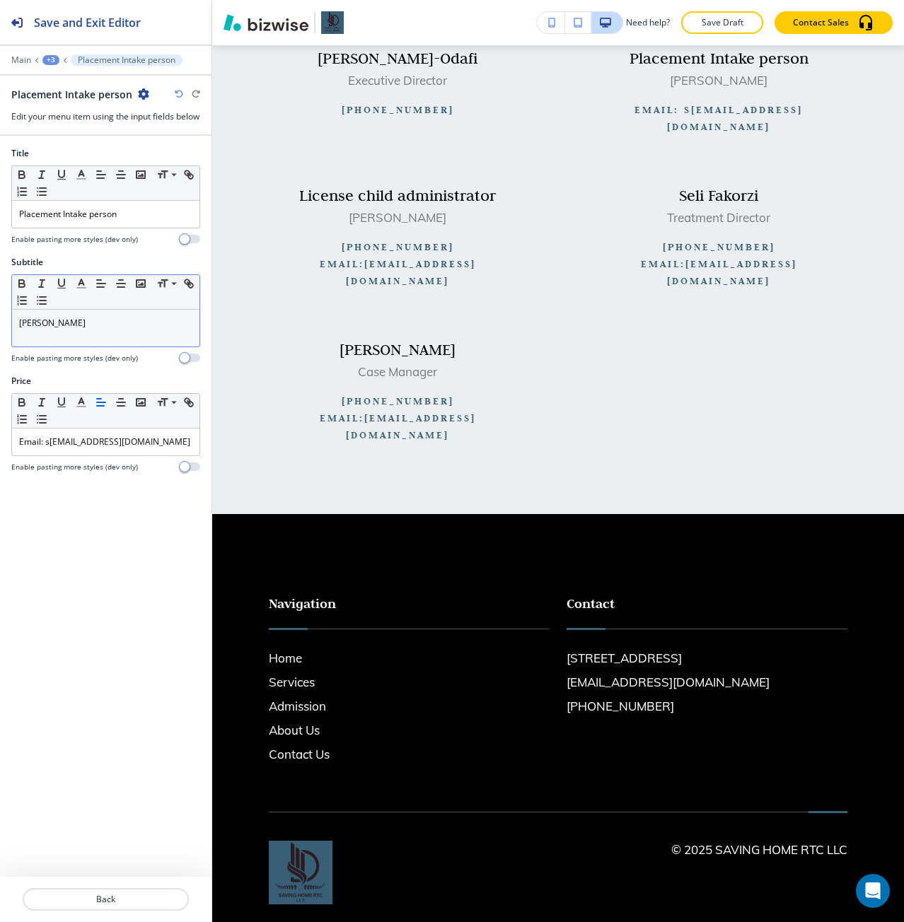
scroll to position [1060, 0]
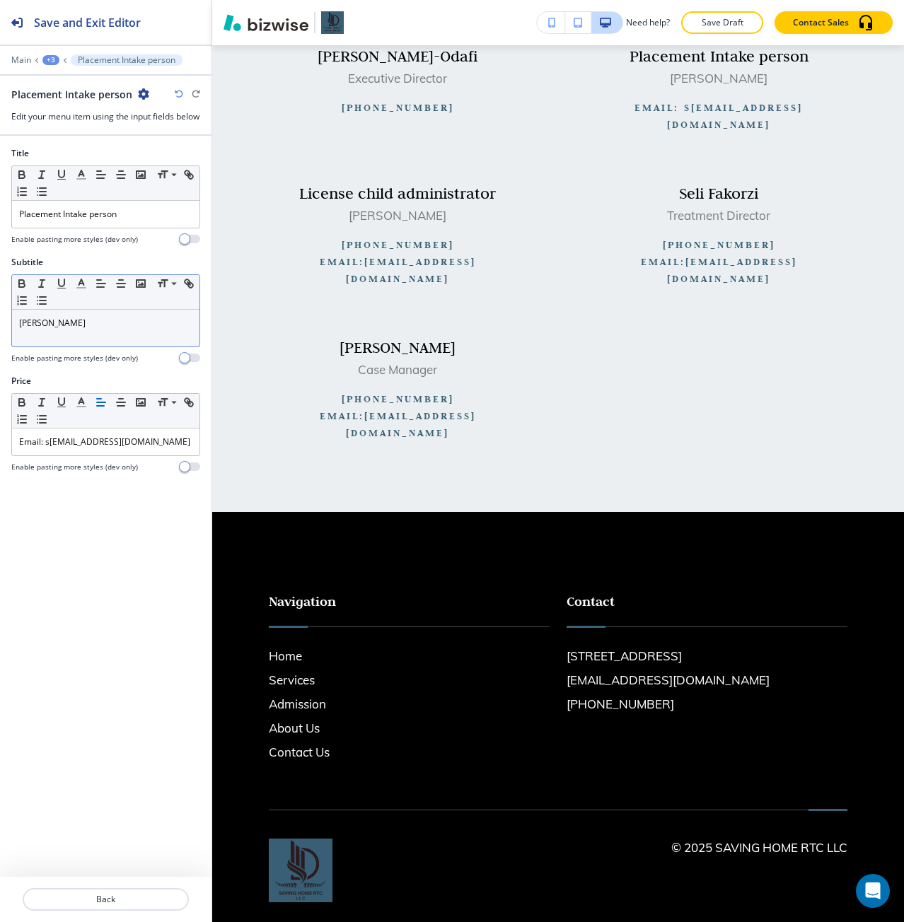
click at [63, 330] on p "Ebele Ijishakin" at bounding box center [105, 323] width 173 height 13
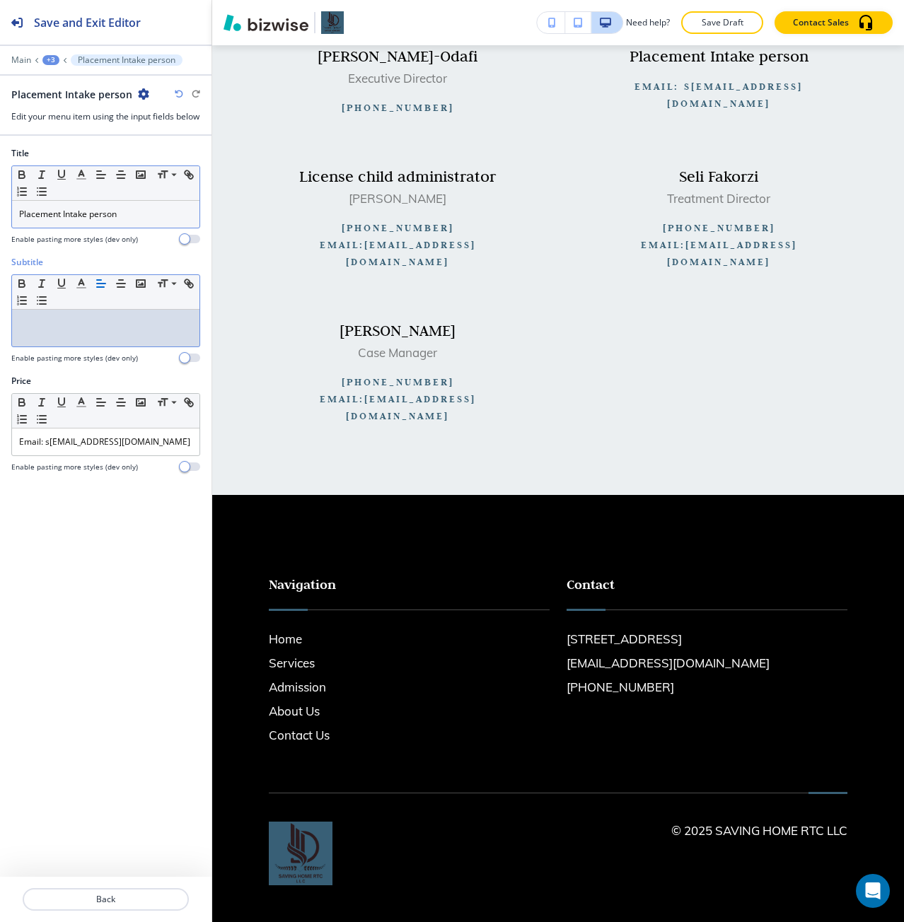
click at [122, 221] on p "Placement Intake person" at bounding box center [105, 214] width 173 height 13
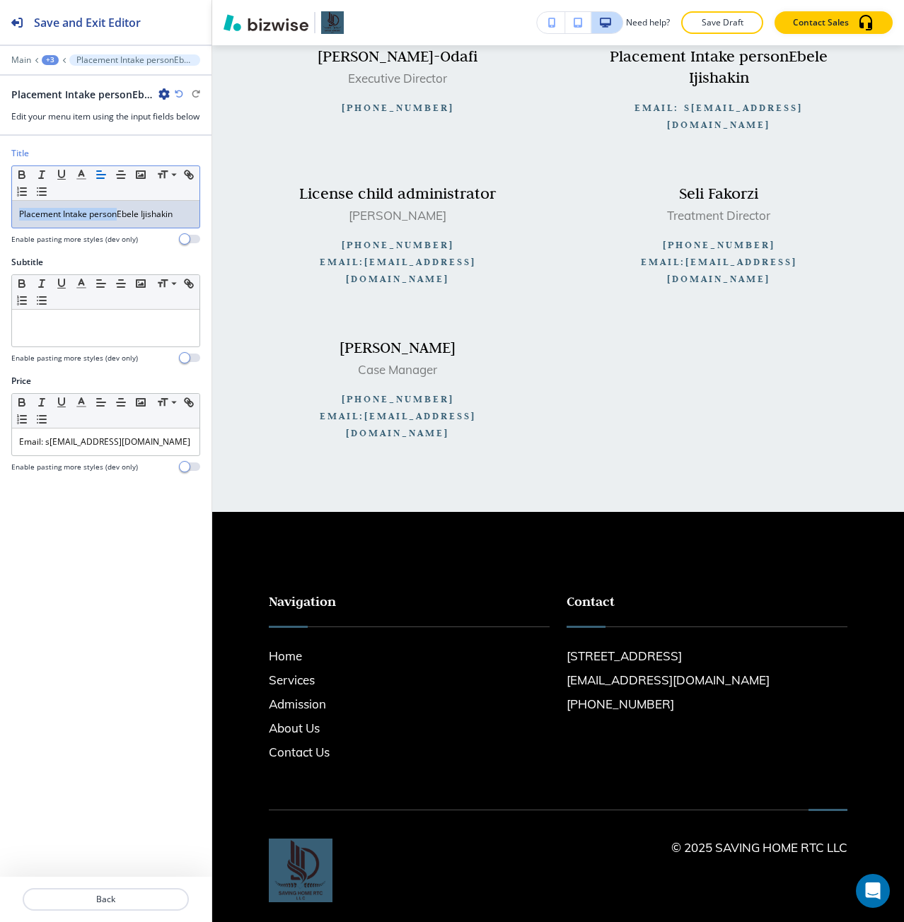
drag, startPoint x: 116, startPoint y: 228, endPoint x: 15, endPoint y: 236, distance: 101.4
click at [15, 228] on div "Placement Intake personEbele Ijishakin" at bounding box center [105, 214] width 187 height 27
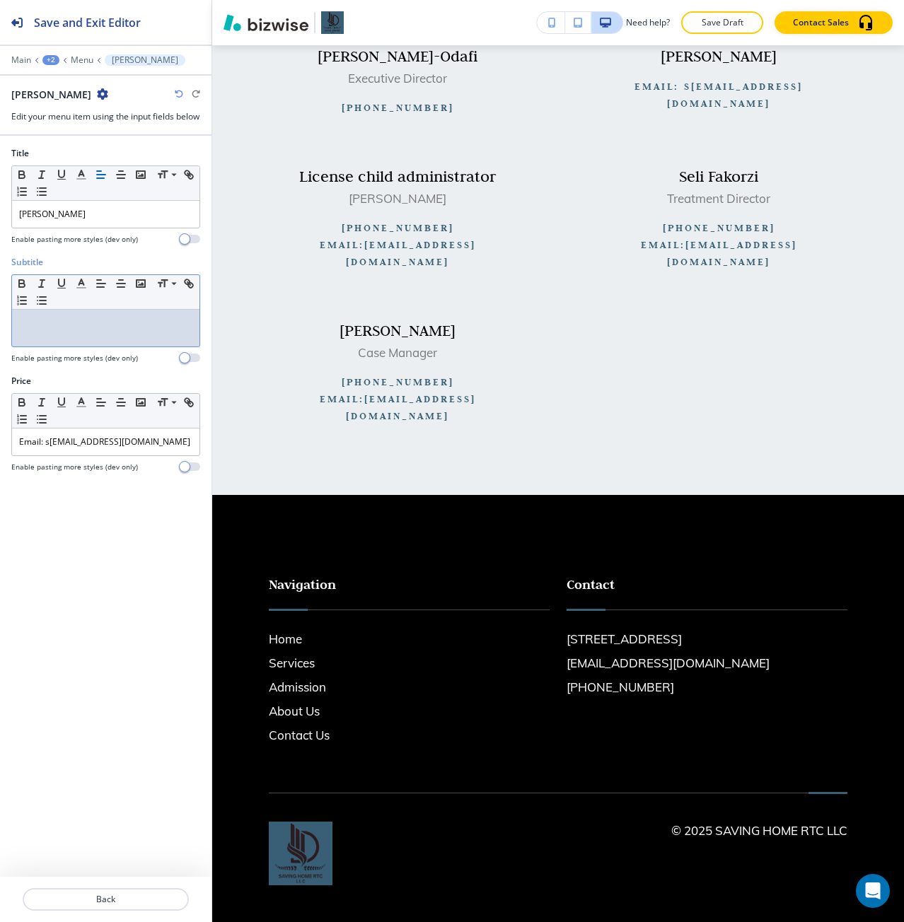
click at [76, 344] on div at bounding box center [105, 328] width 187 height 37
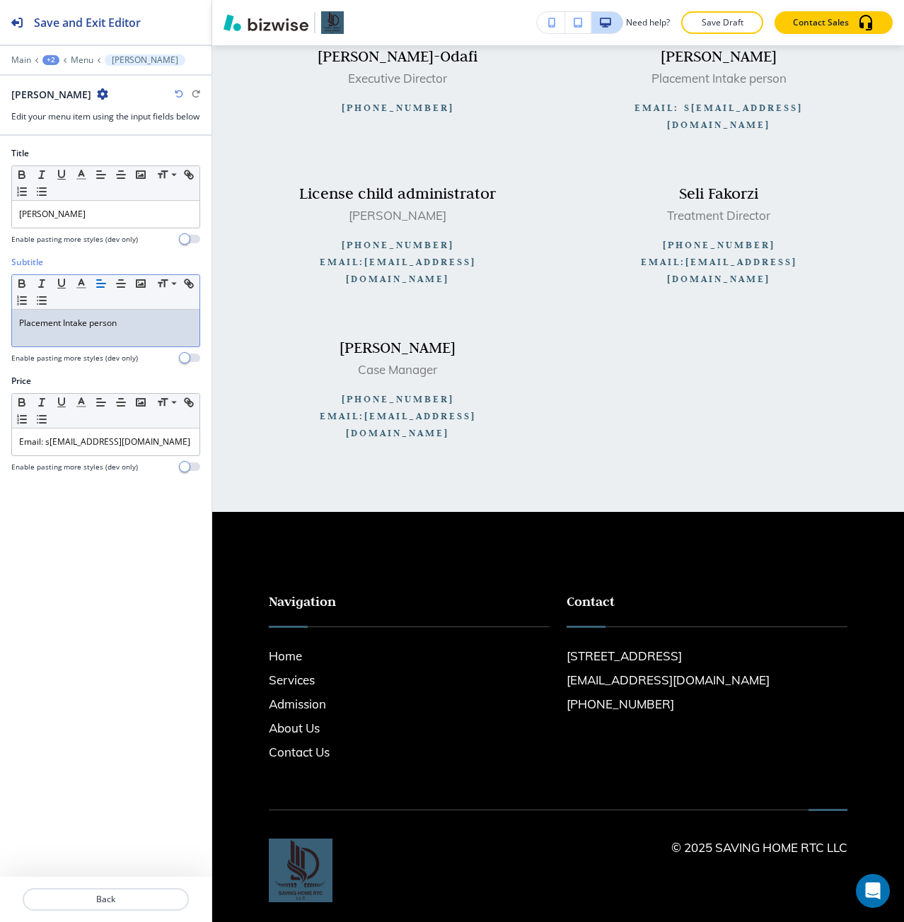
click at [90, 330] on p "Placement Intake person" at bounding box center [105, 323] width 173 height 13
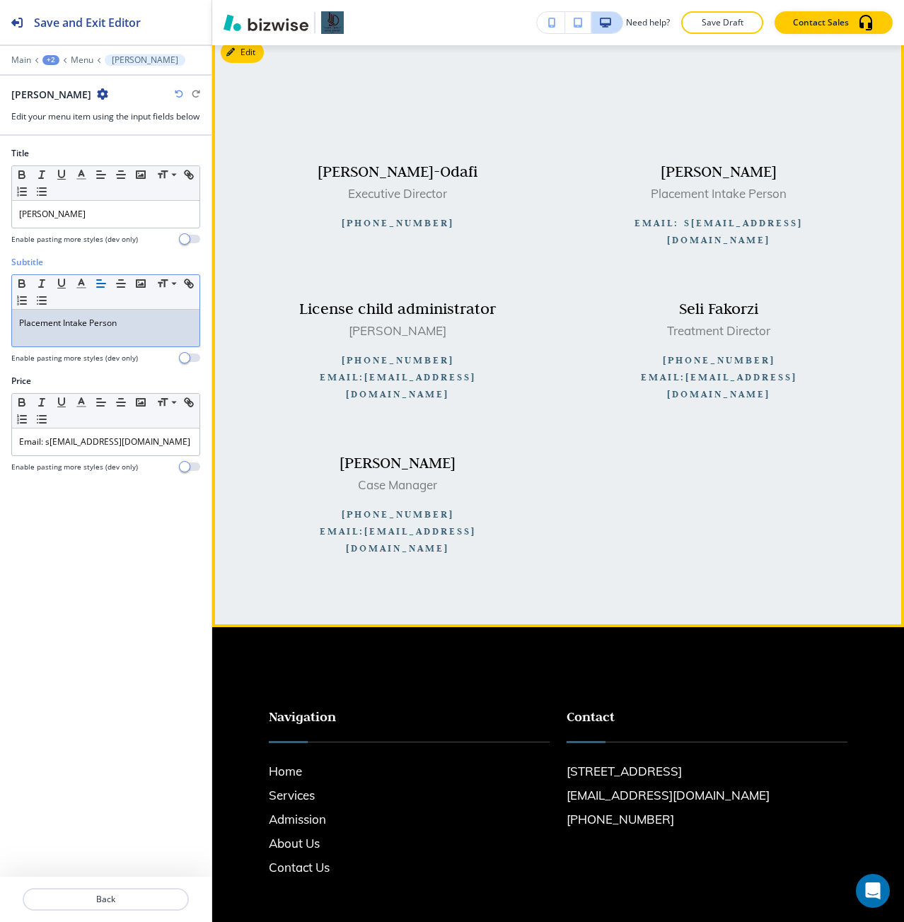
scroll to position [918, 0]
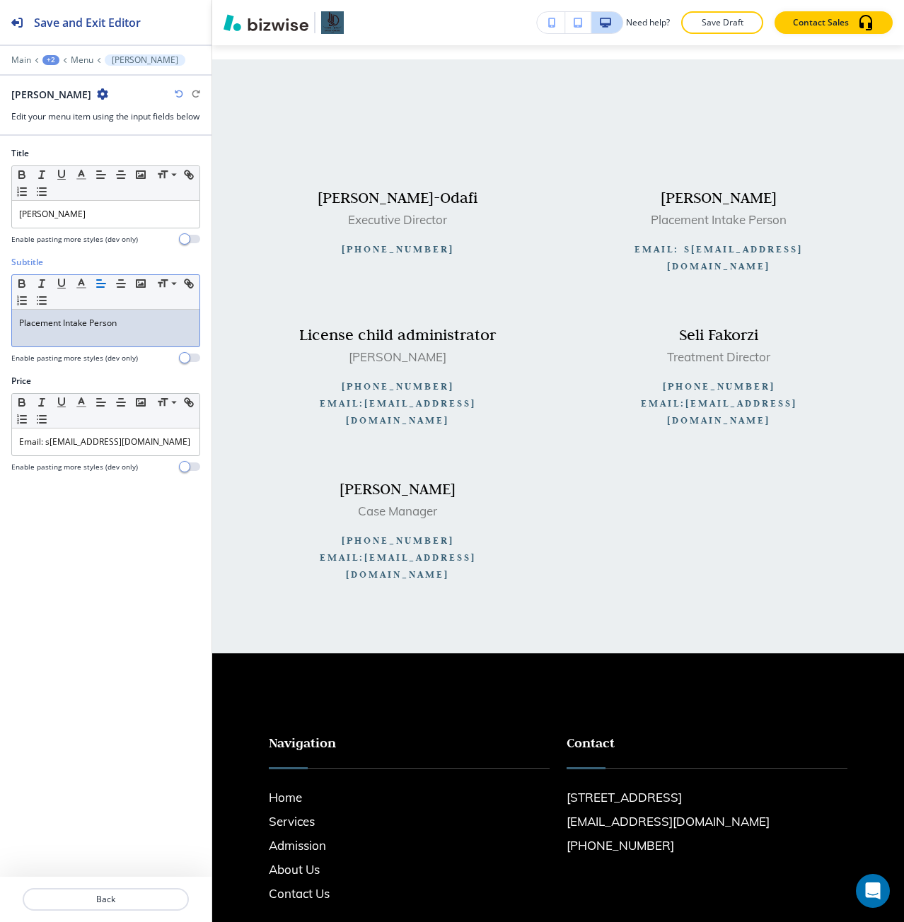
click at [156, 884] on div at bounding box center [105, 882] width 211 height 11
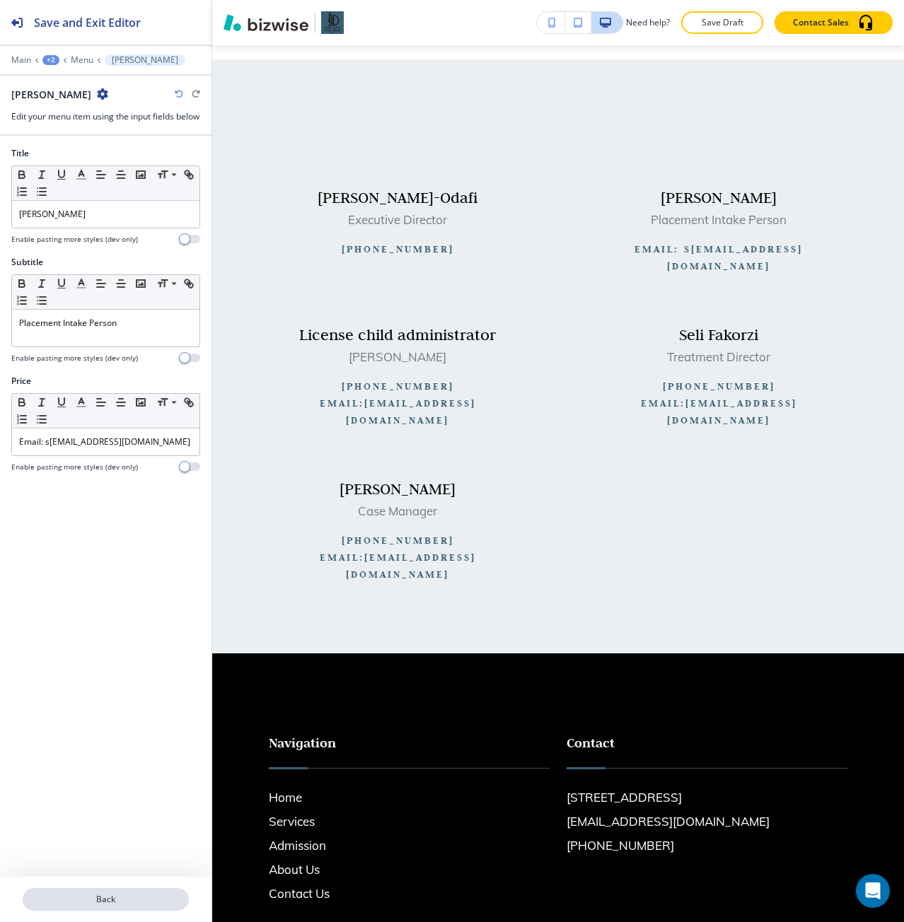
click at [154, 895] on p "Back" at bounding box center [105, 899] width 163 height 13
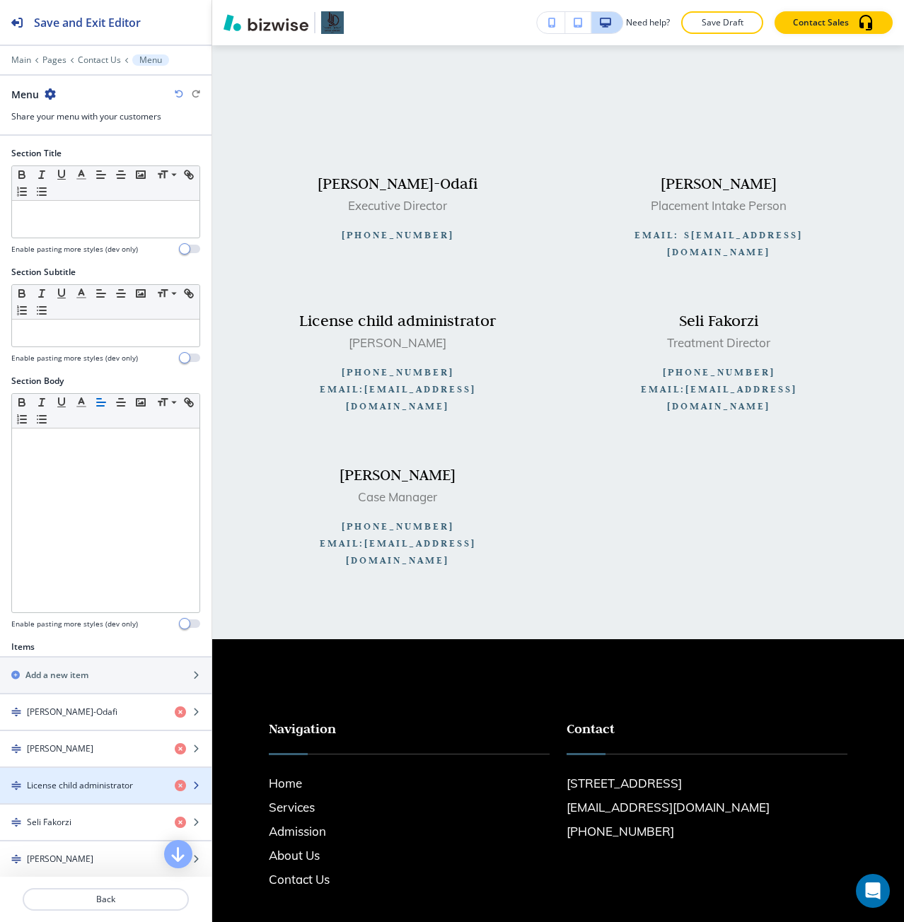
click at [96, 774] on div "button" at bounding box center [105, 773] width 211 height 11
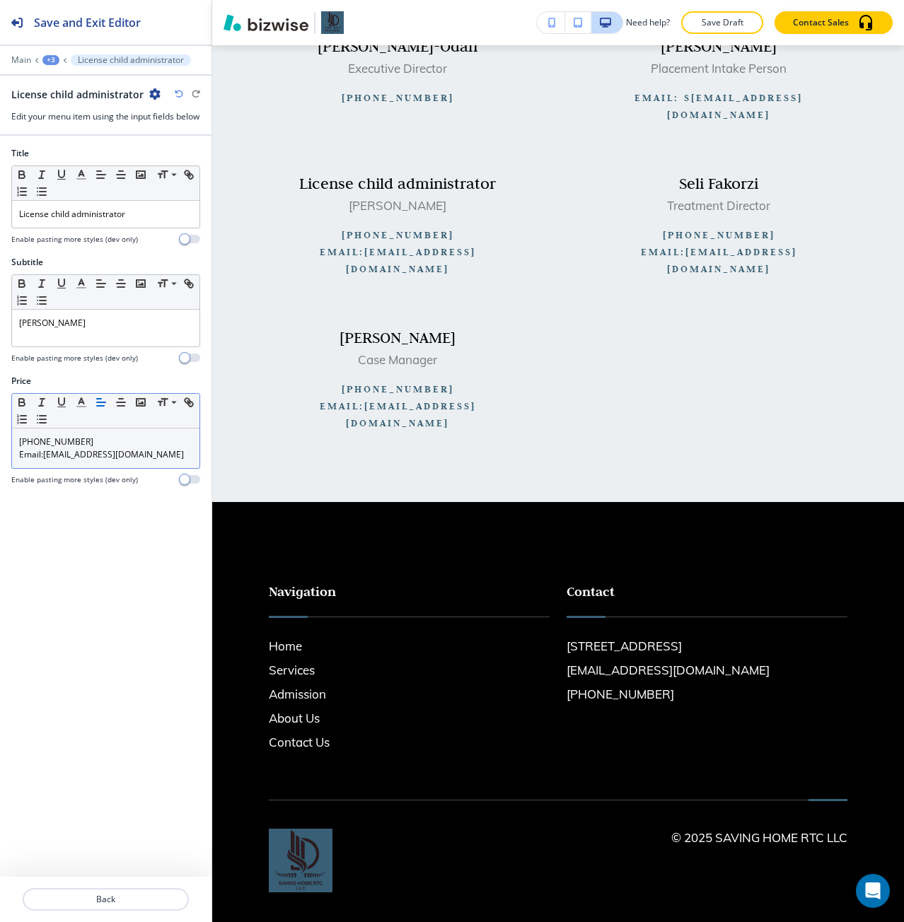
scroll to position [1075, 0]
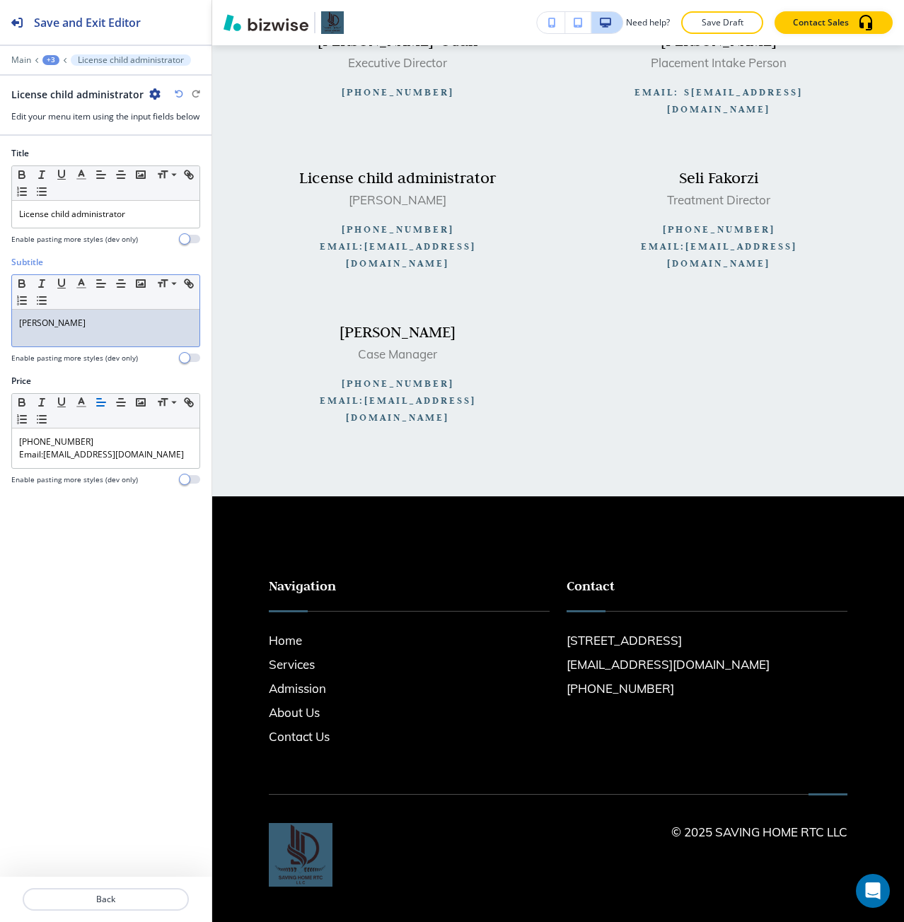
click at [50, 347] on div "Clayton Odom" at bounding box center [105, 328] width 187 height 37
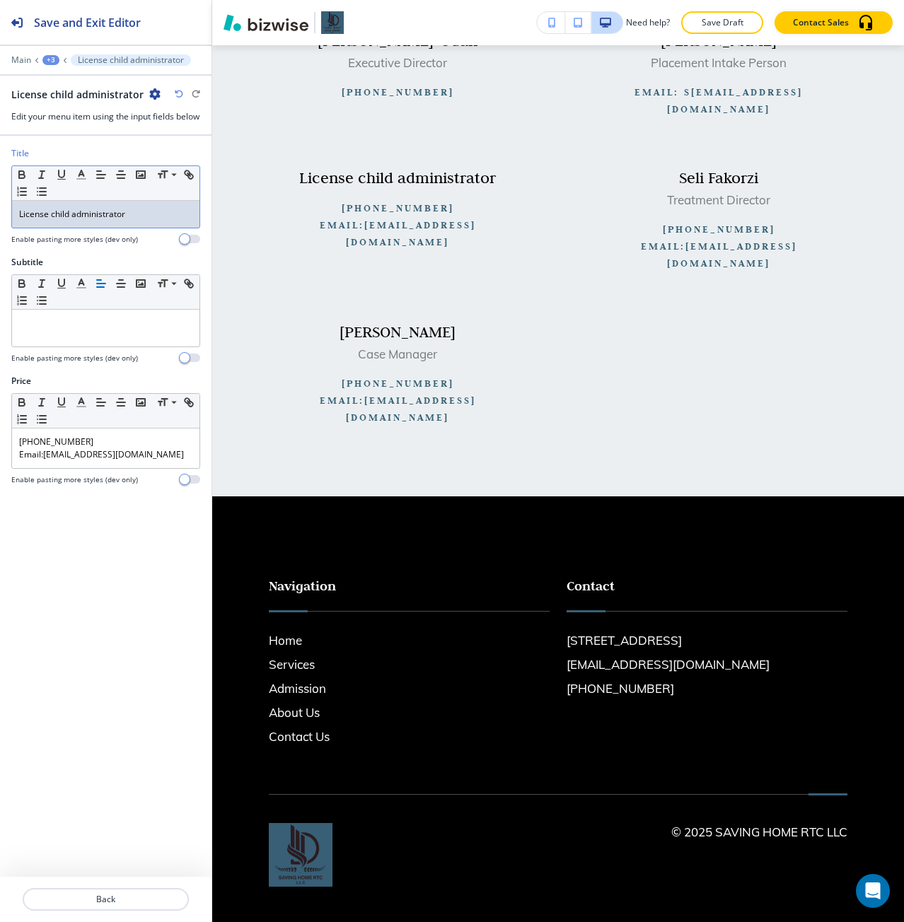
click at [137, 221] on p "License child administrator" at bounding box center [105, 214] width 173 height 13
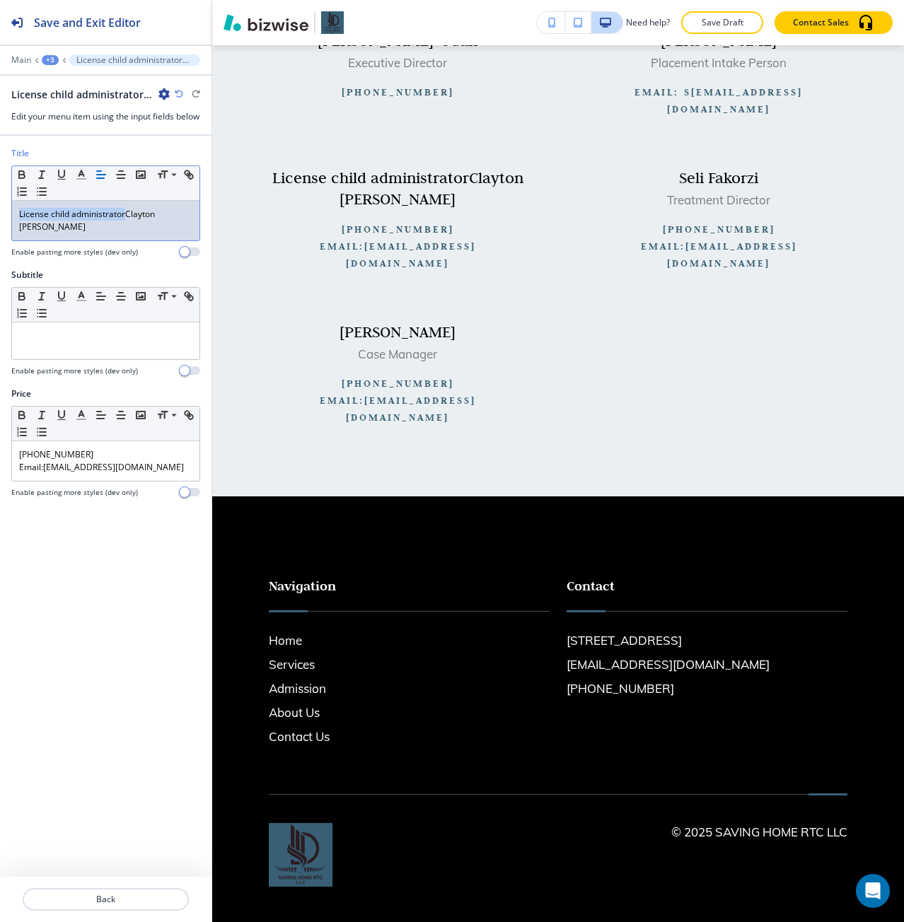
drag, startPoint x: 128, startPoint y: 232, endPoint x: -10, endPoint y: 234, distance: 137.9
click at [0, 0] on html "Save and Exit Editor Main +3 License child administratorClayton Odom License ch…" at bounding box center [452, 0] width 904 height 0
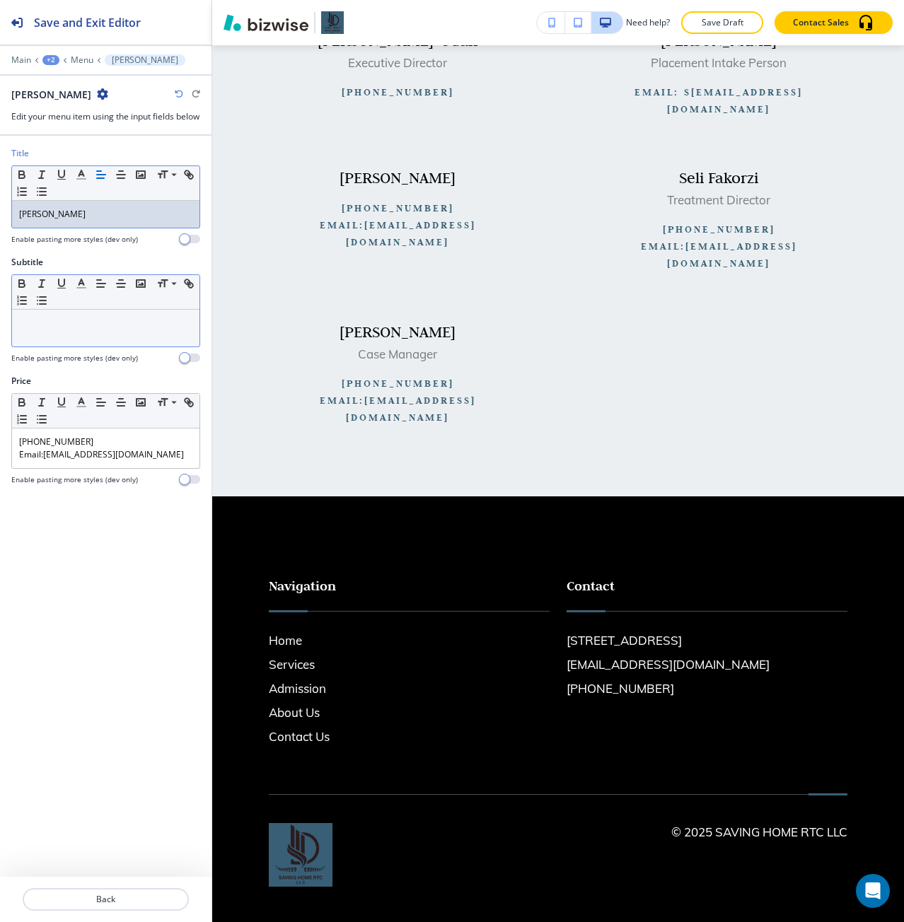
click at [75, 330] on p at bounding box center [105, 323] width 173 height 13
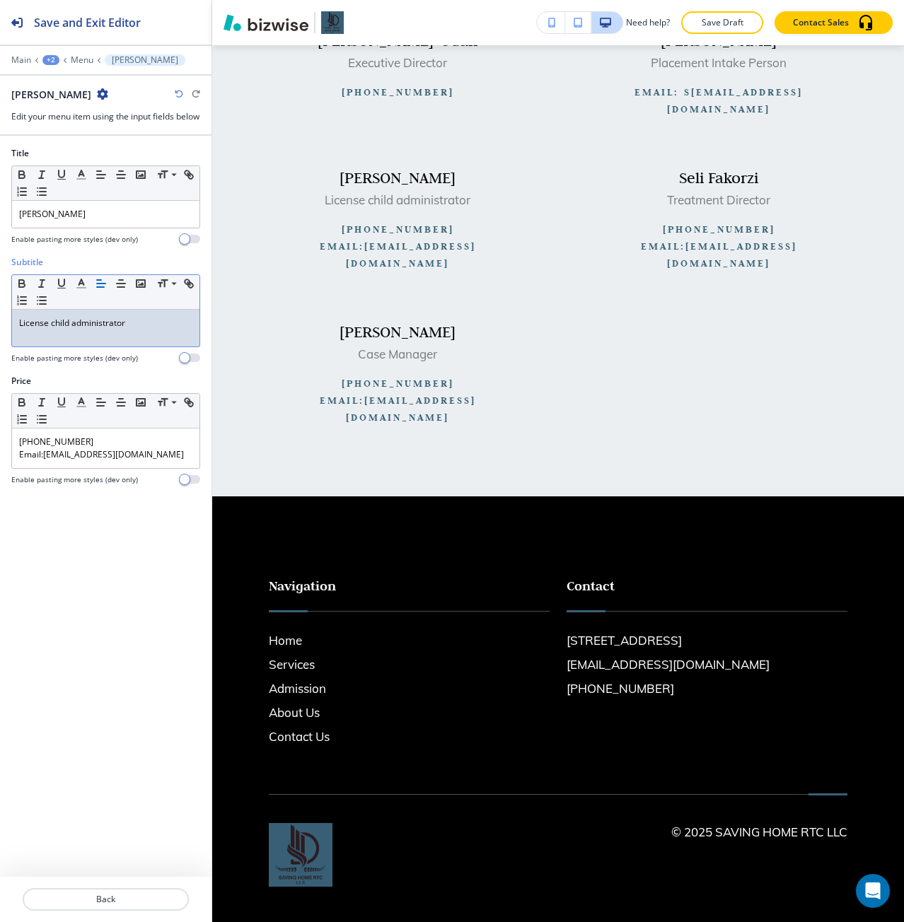
click at [52, 330] on p "License child administrator" at bounding box center [105, 323] width 173 height 13
click at [49, 448] on p "(832) 496-5900" at bounding box center [105, 442] width 173 height 13
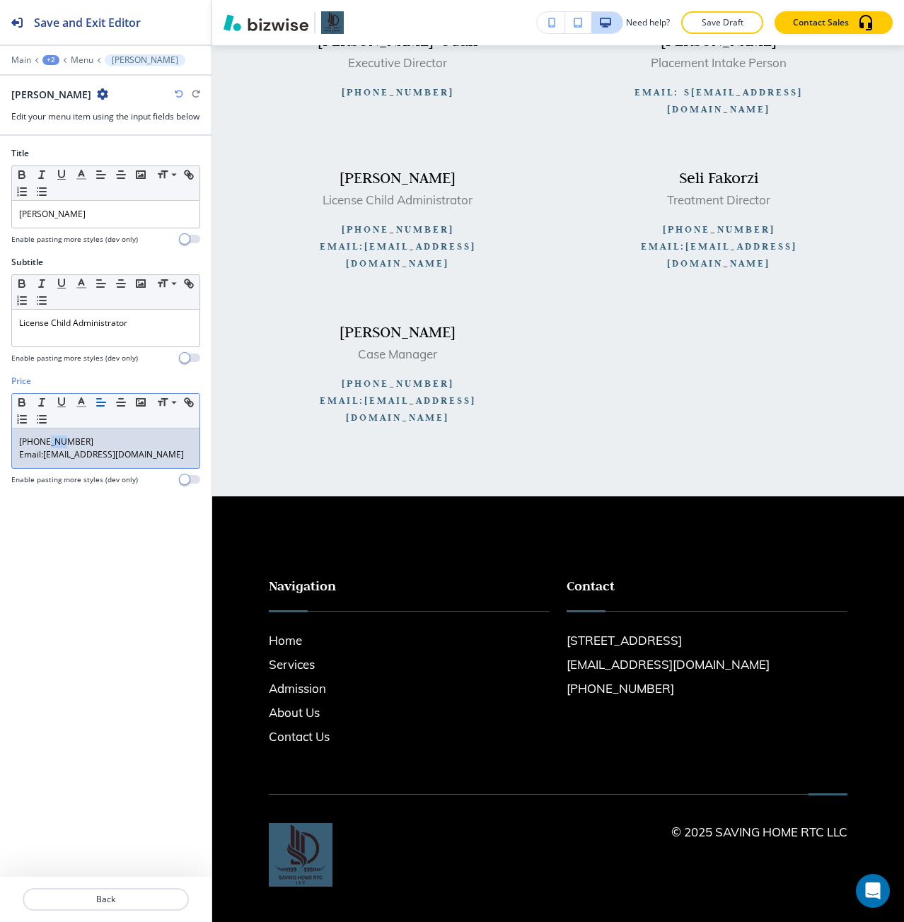
click at [49, 448] on p "(832) 496-5900" at bounding box center [105, 442] width 173 height 13
copy p "(832) 496-5900"
click at [186, 409] on icon "button" at bounding box center [188, 402] width 13 height 13
type input "tel:(832) 496-5900"
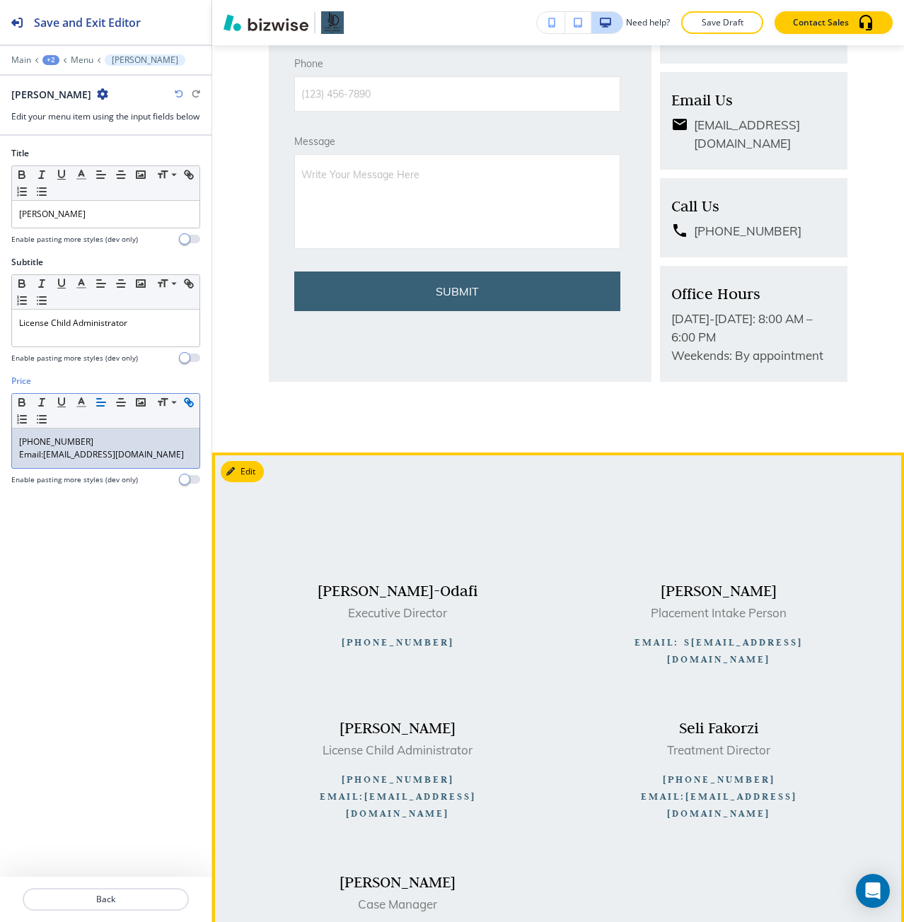
scroll to position [509, 0]
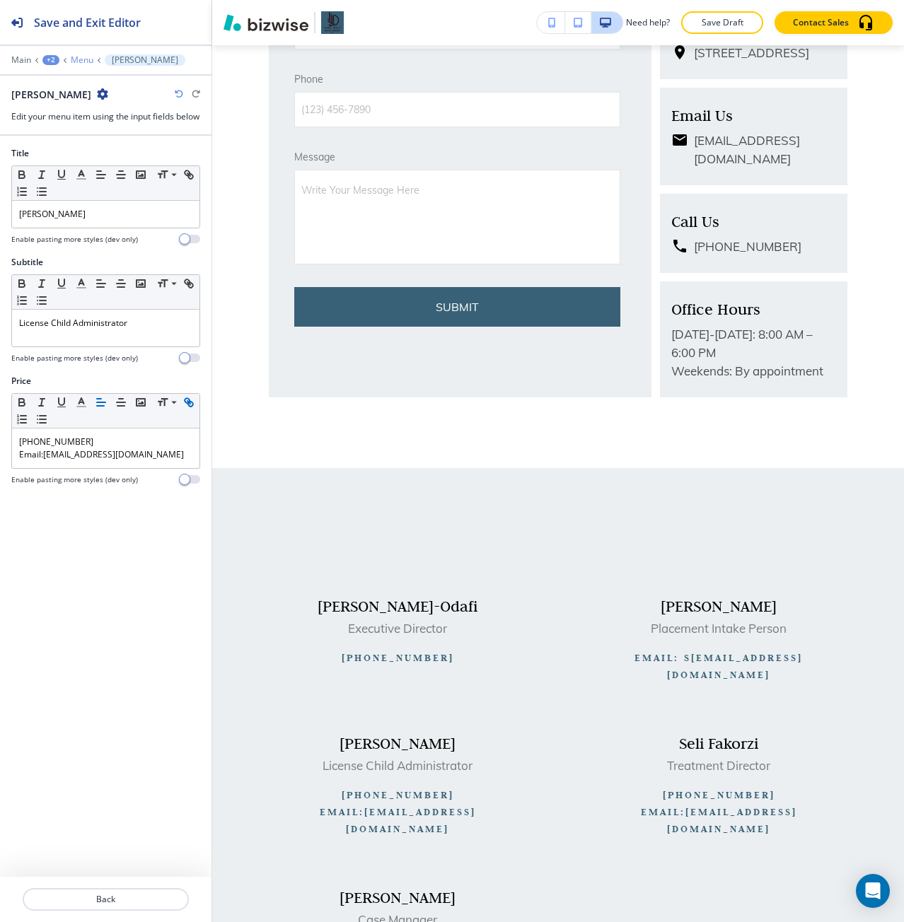
click at [88, 62] on p "Menu" at bounding box center [82, 60] width 23 height 10
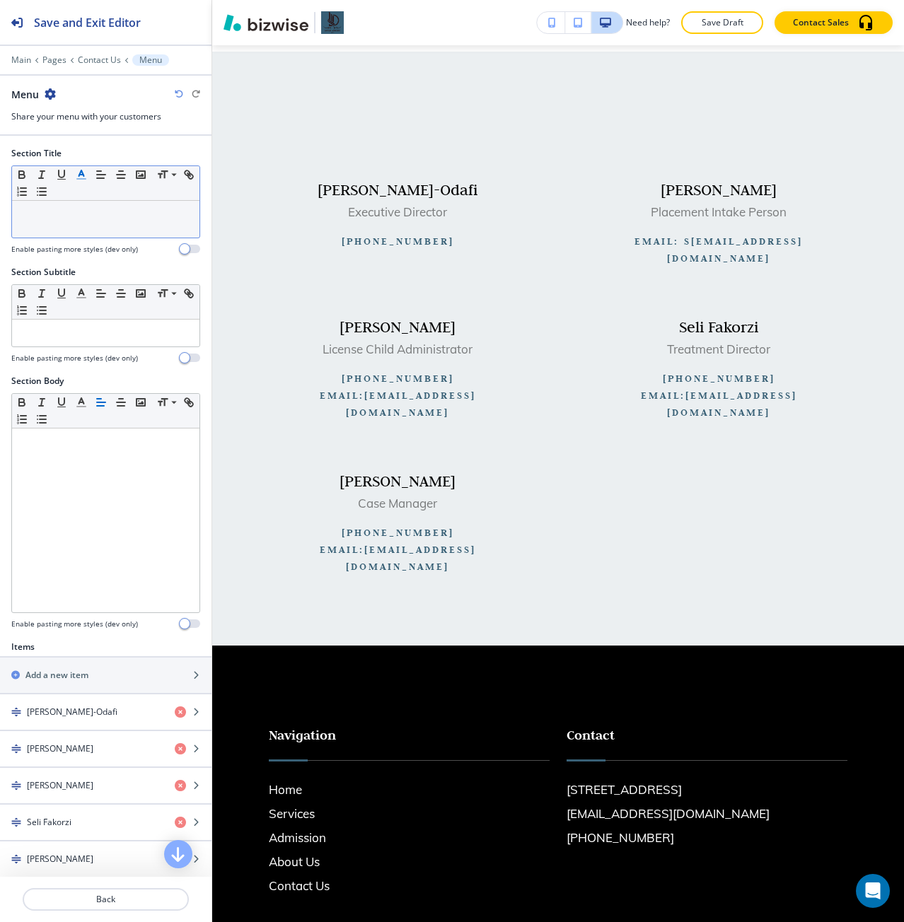
scroll to position [932, 0]
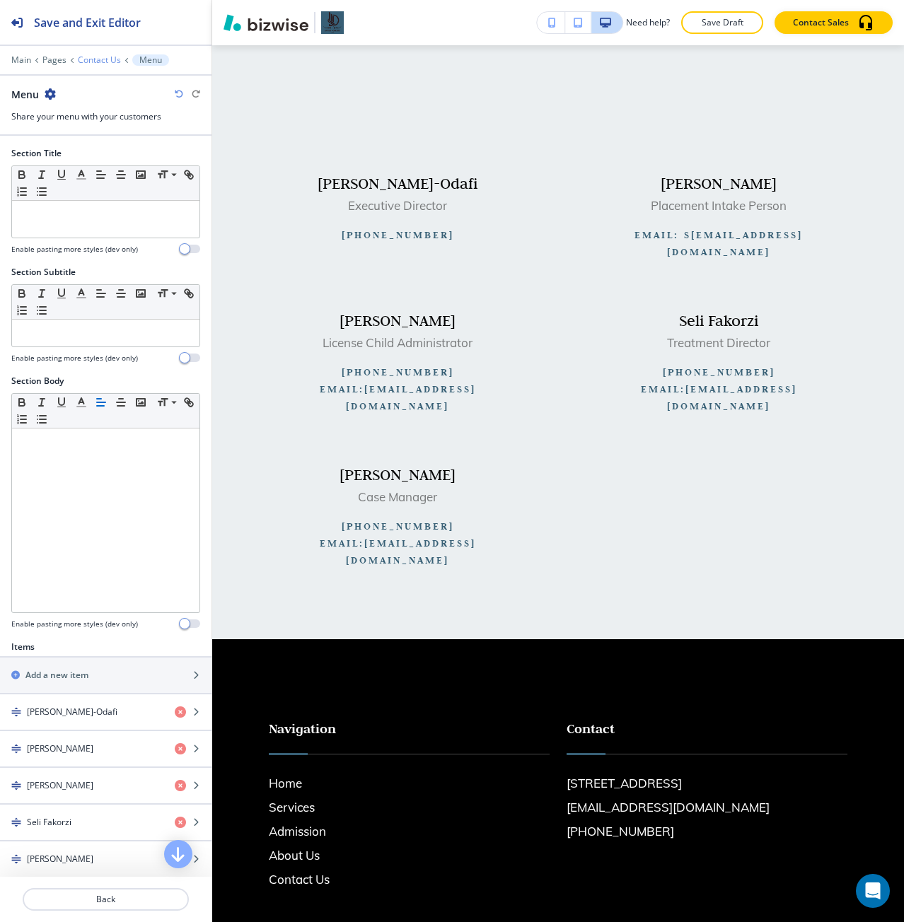
click at [85, 59] on p "Contact Us" at bounding box center [99, 60] width 43 height 10
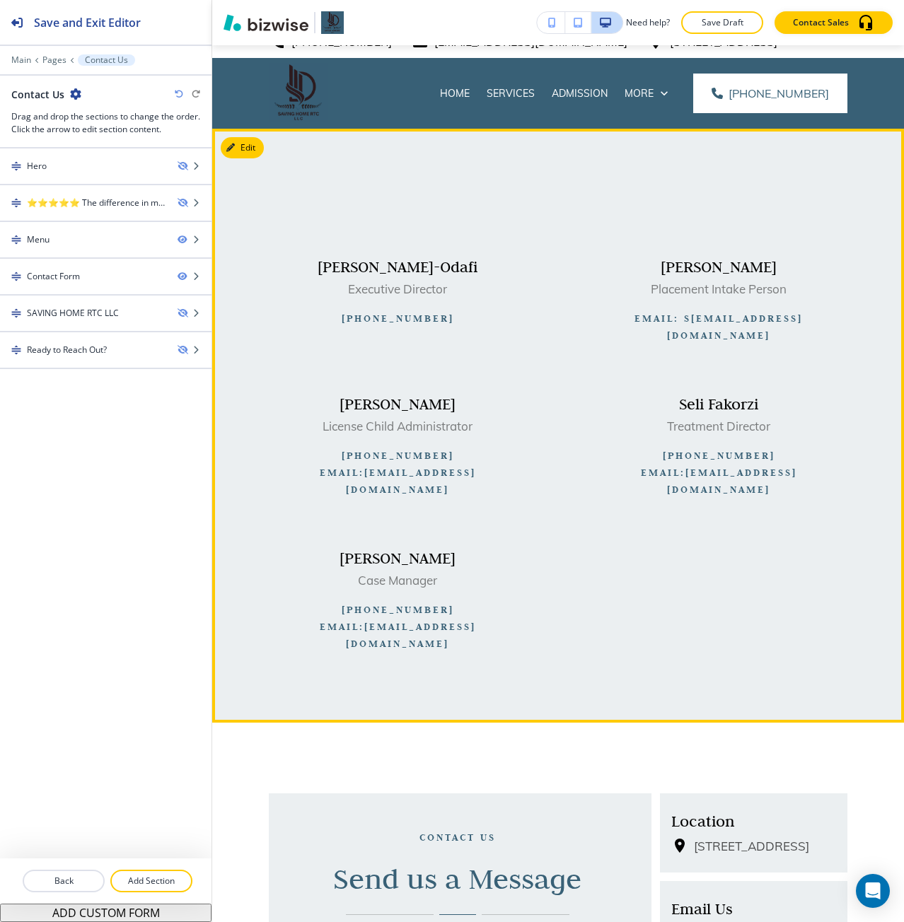
scroll to position [0, 0]
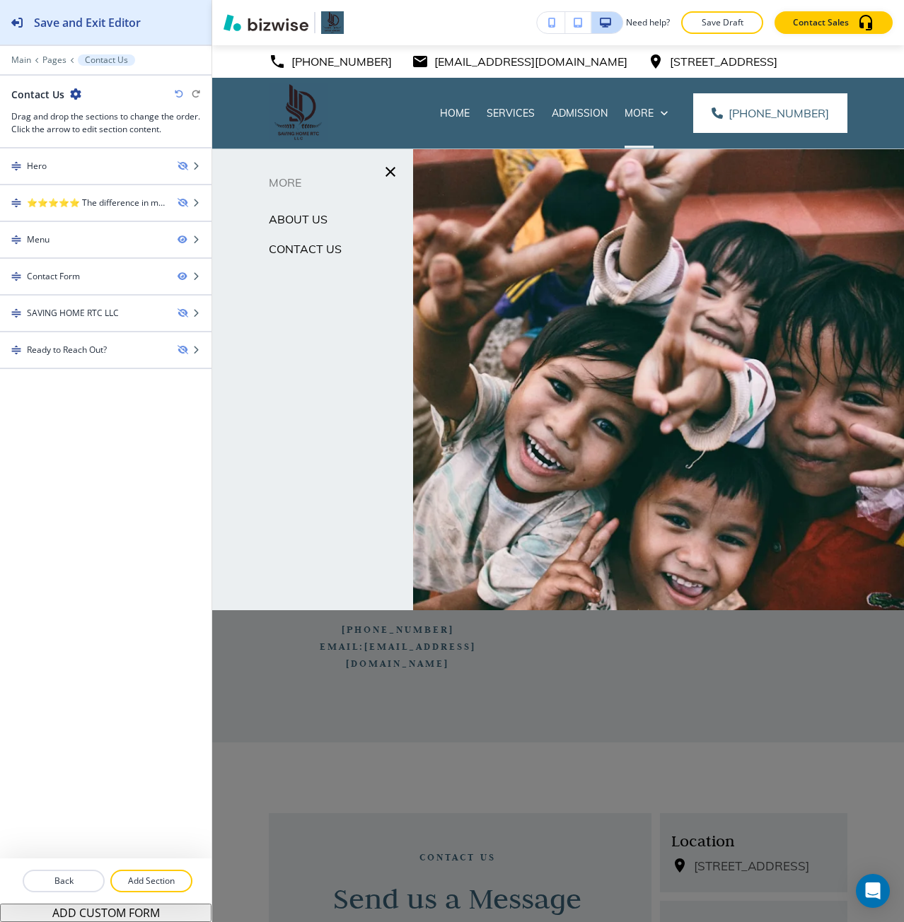
click at [158, 33] on button "Save and Exit Editor" at bounding box center [105, 22] width 211 height 45
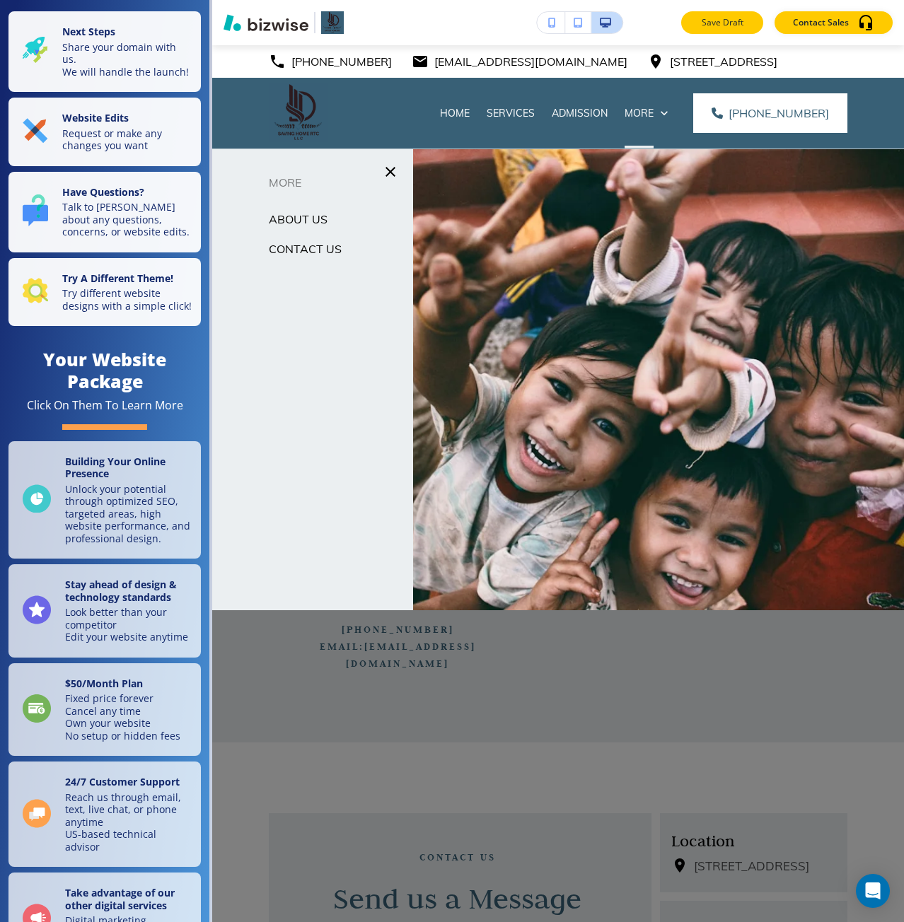
click at [746, 21] on button "Save Draft" at bounding box center [722, 22] width 82 height 23
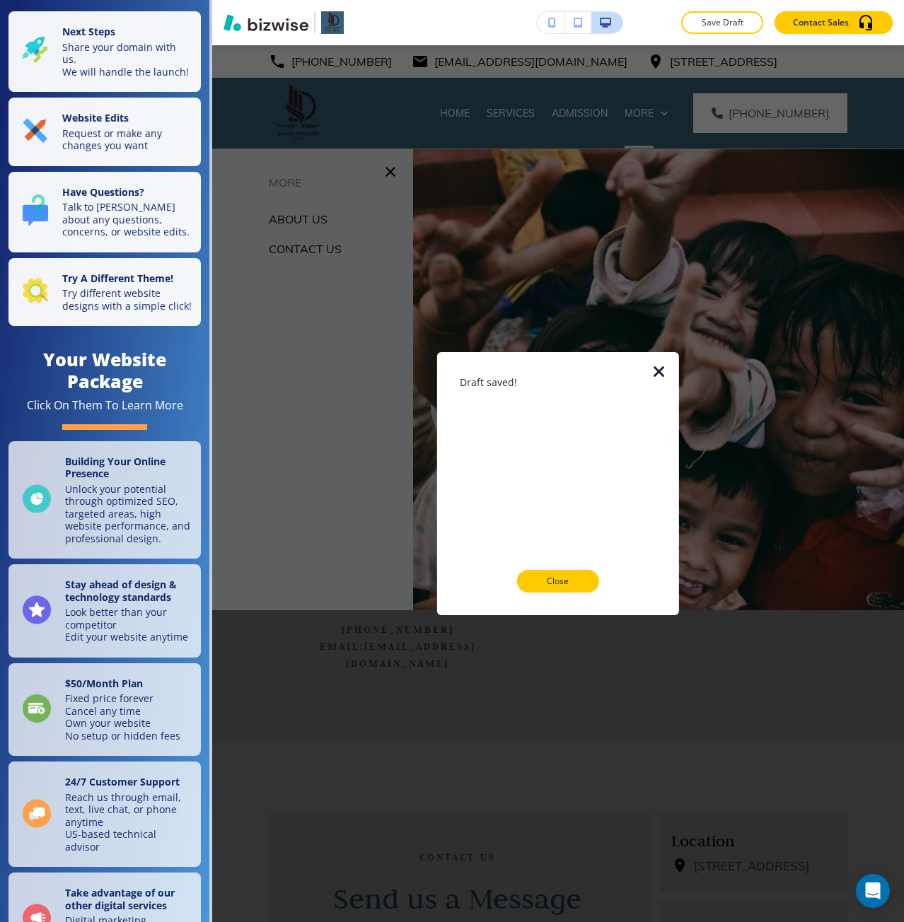
click at [659, 371] on icon "button" at bounding box center [659, 372] width 17 height 17
